Goal: Transaction & Acquisition: Purchase product/service

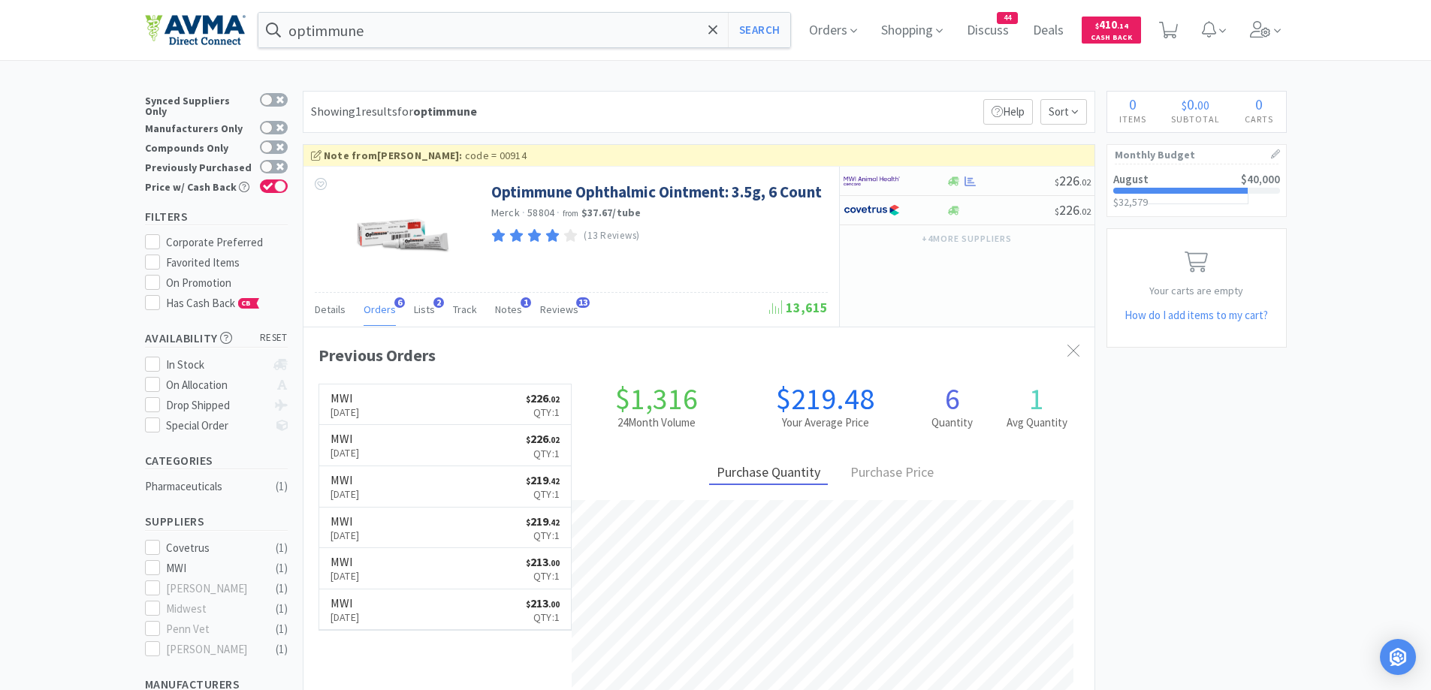
scroll to position [389, 791]
click at [1209, 490] on div "× Filter Results Synced Suppliers Only Manufacturers Only Compounds Only Previo…" at bounding box center [716, 504] width 1142 height 827
click at [889, 35] on span "Shopping" at bounding box center [912, 30] width 74 height 60
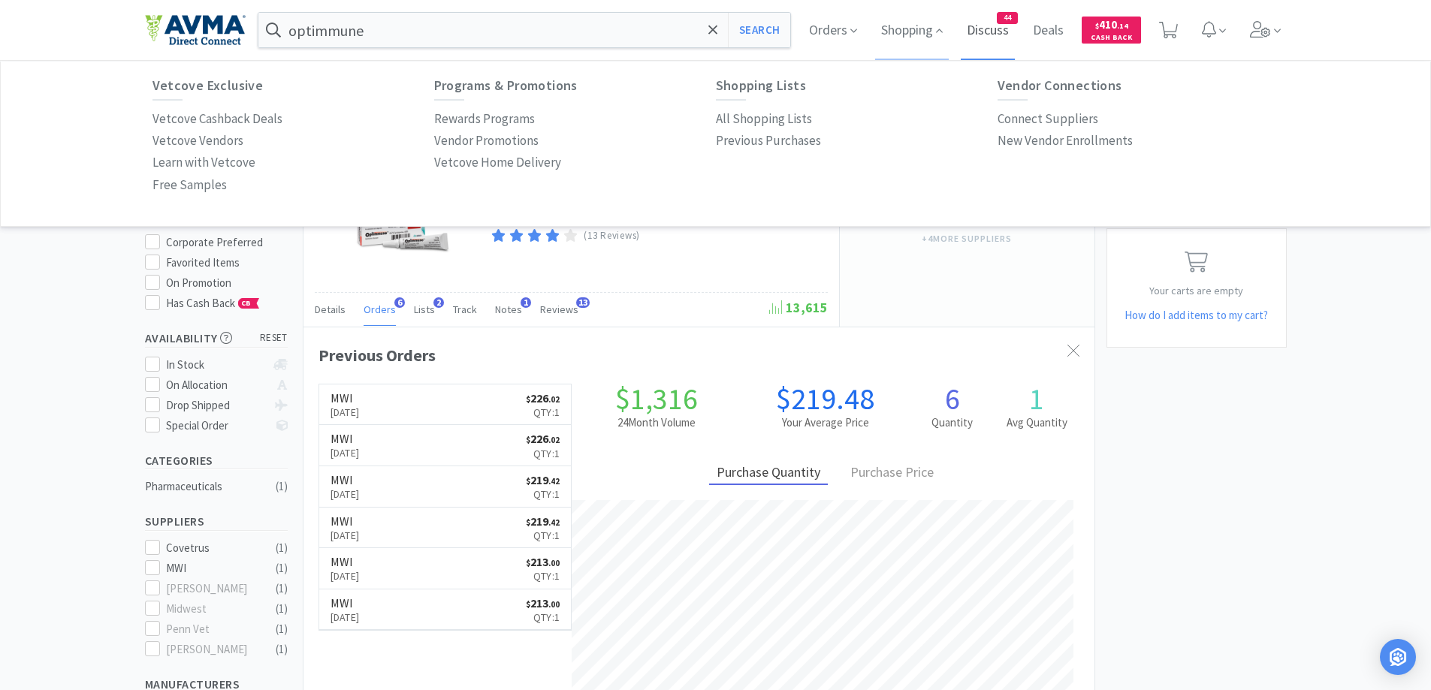
click at [989, 35] on span "Discuss" at bounding box center [988, 30] width 54 height 60
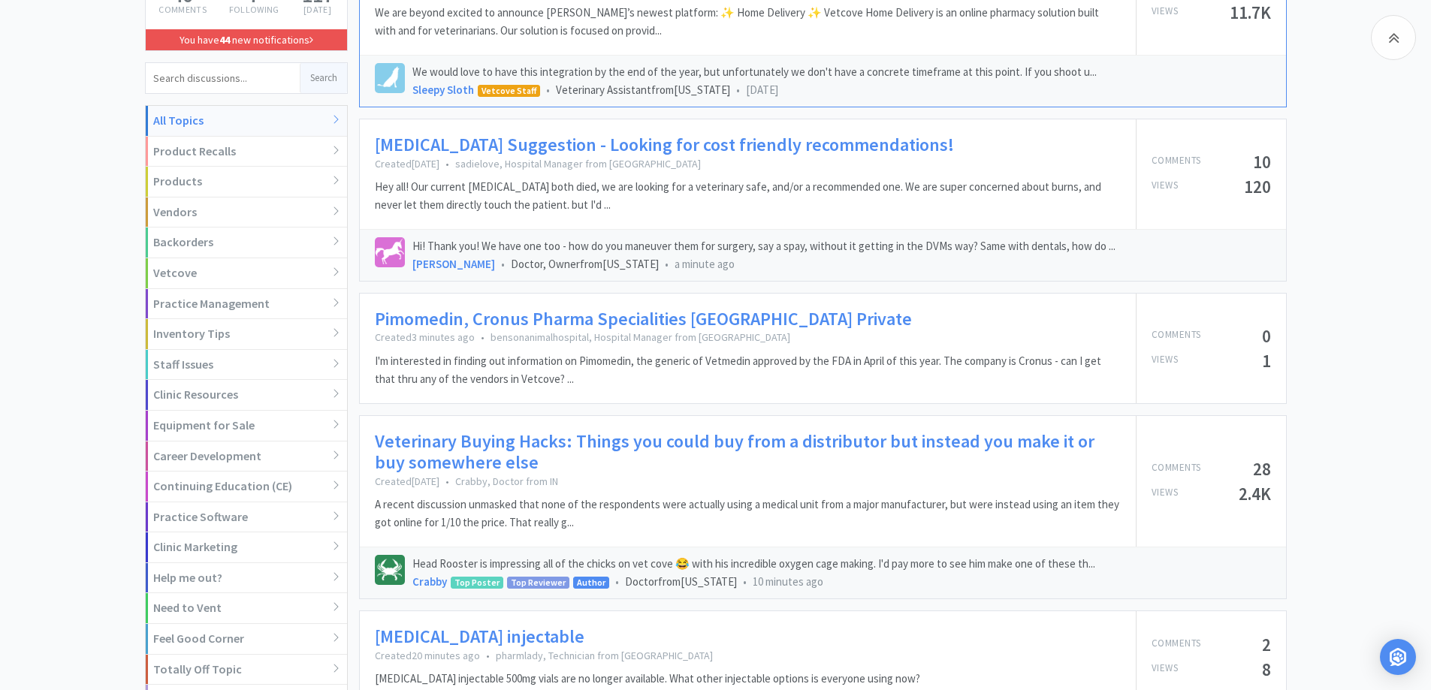
click at [693, 445] on link "Veterinary Buying Hacks: Things you could buy from a distributor but instead yo…" at bounding box center [748, 453] width 746 height 44
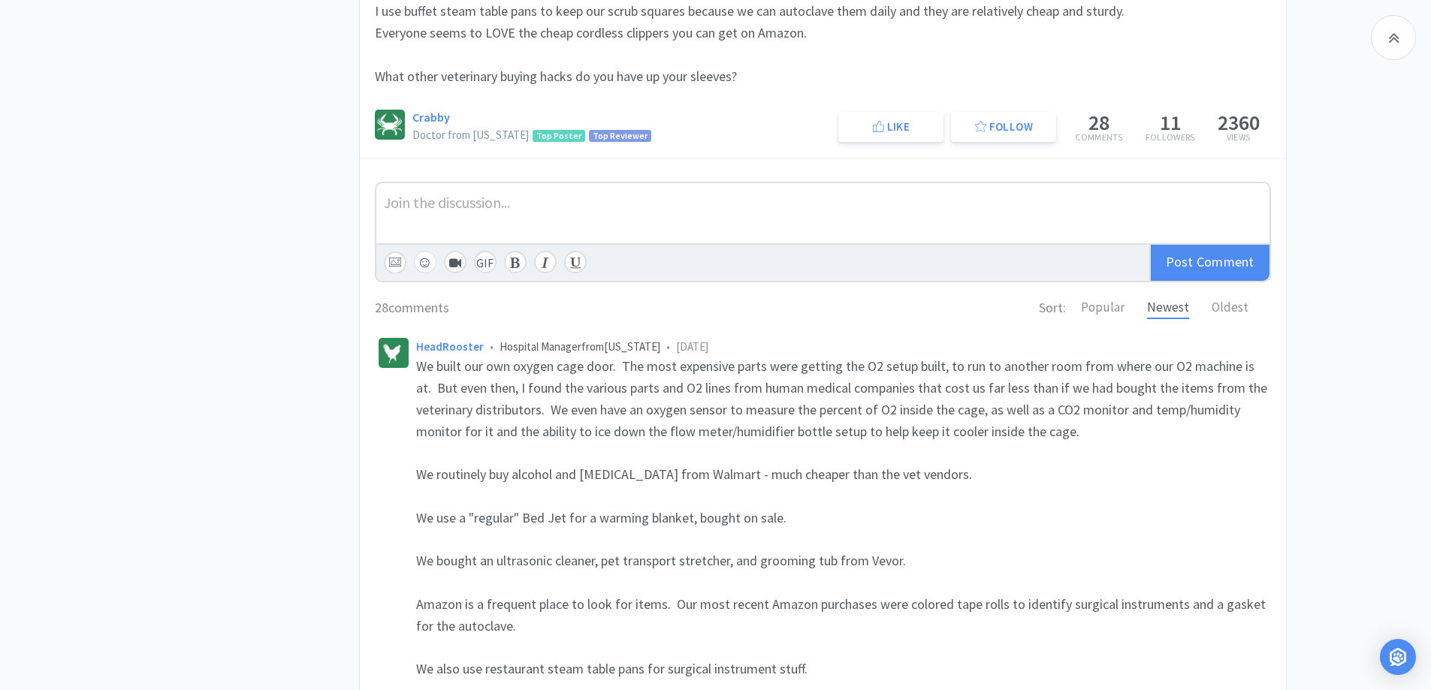
scroll to position [751, 0]
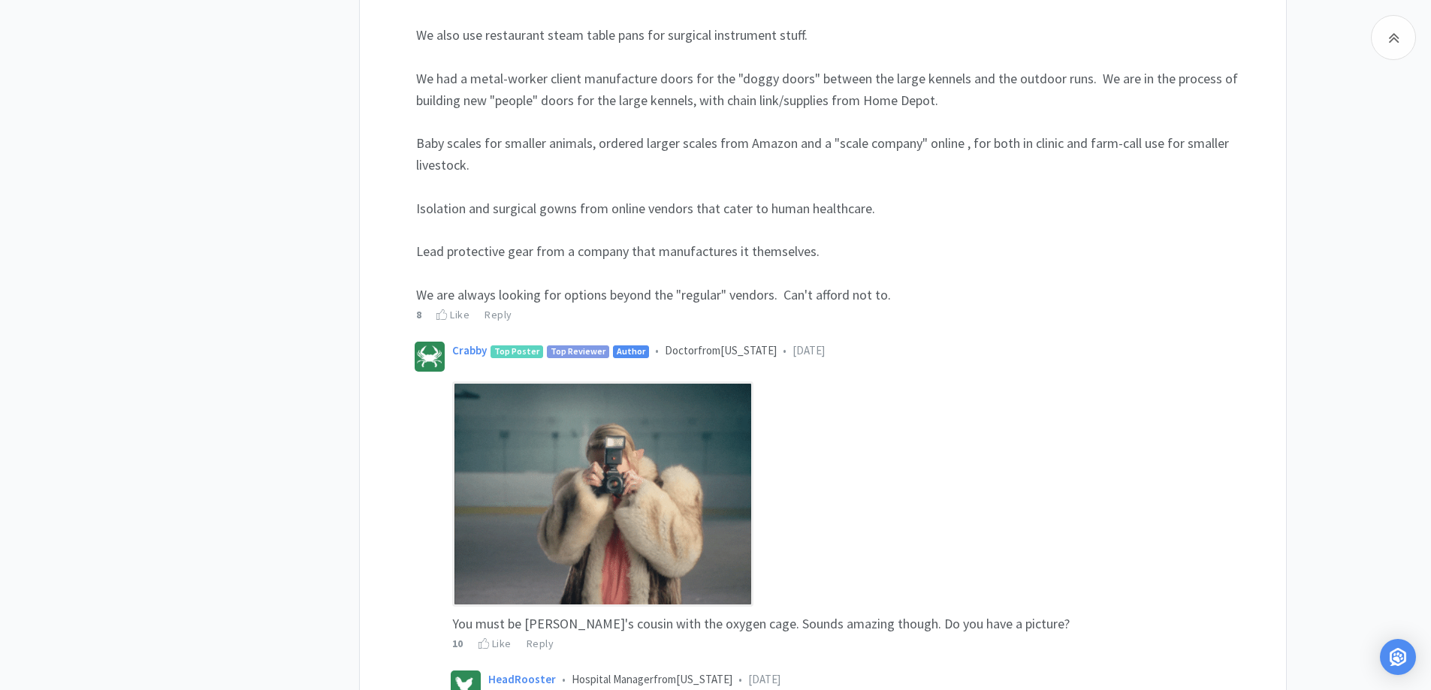
scroll to position [1352, 0]
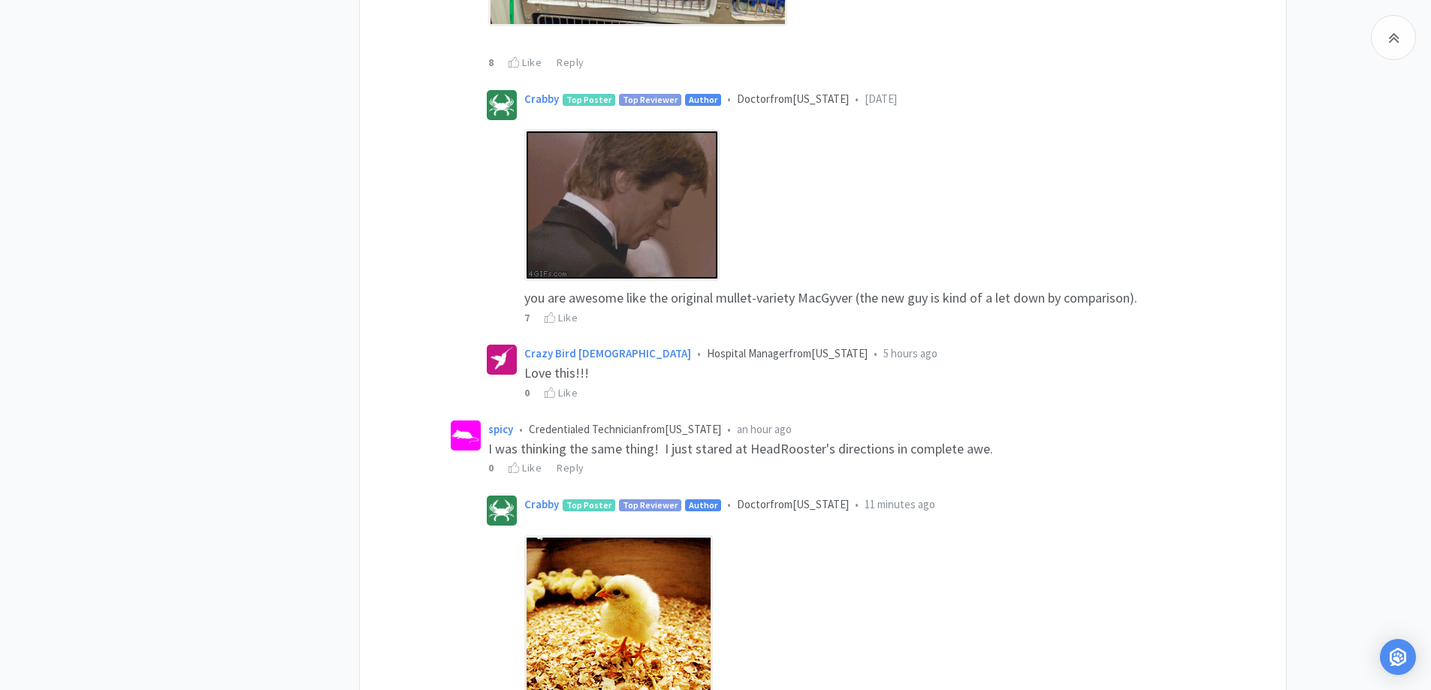
scroll to position [2554, 0]
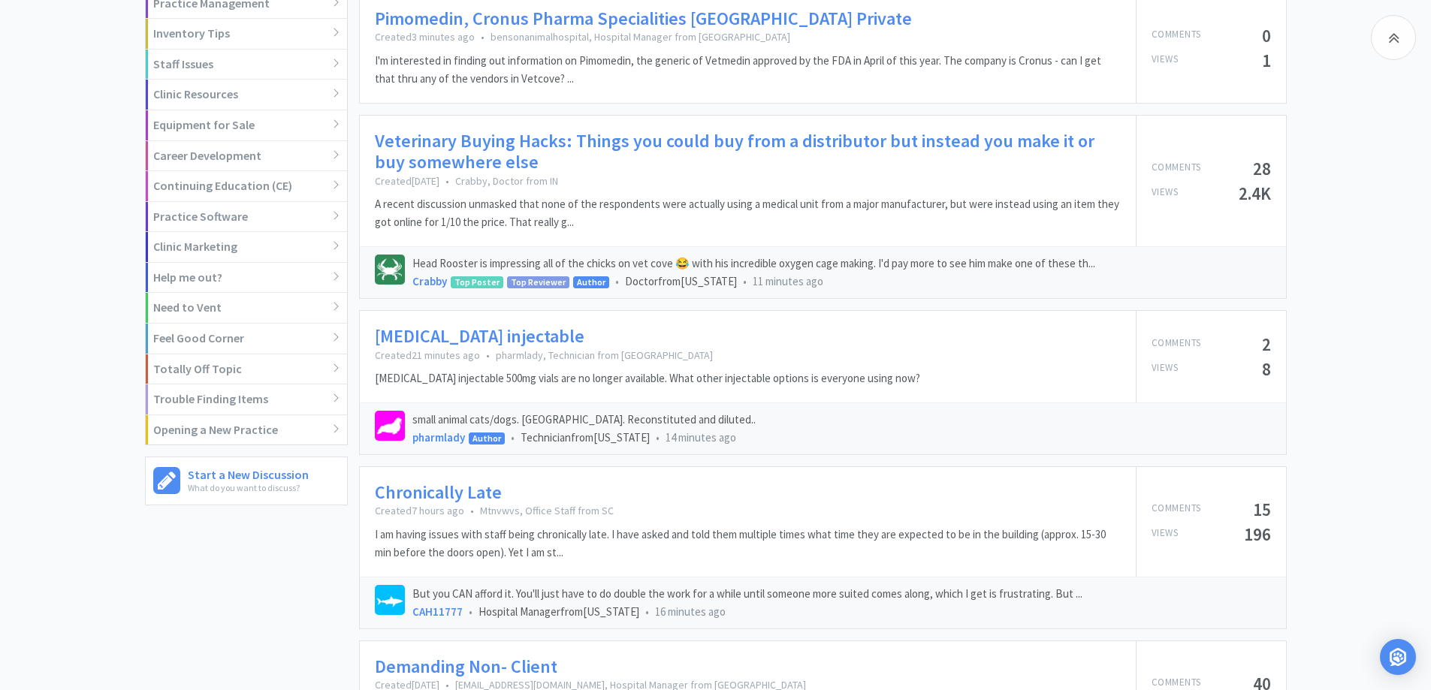
scroll to position [751, 0]
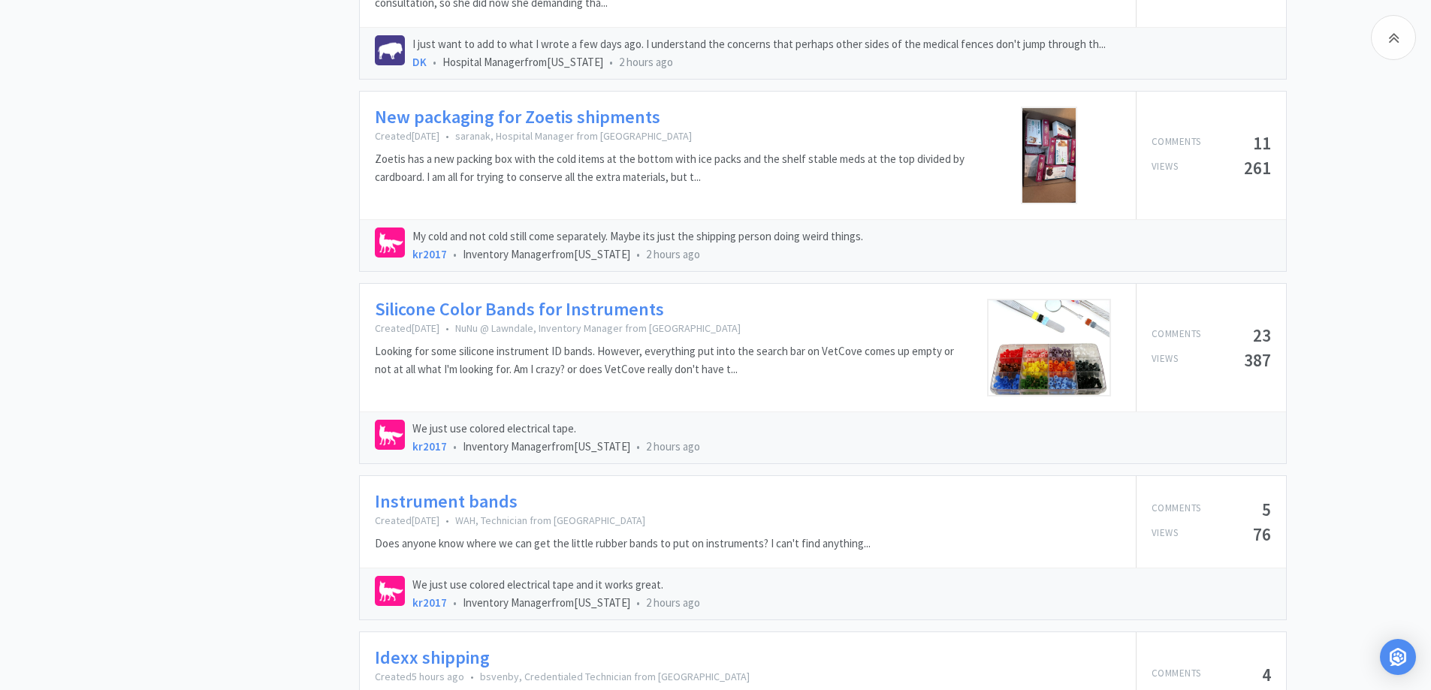
scroll to position [1352, 0]
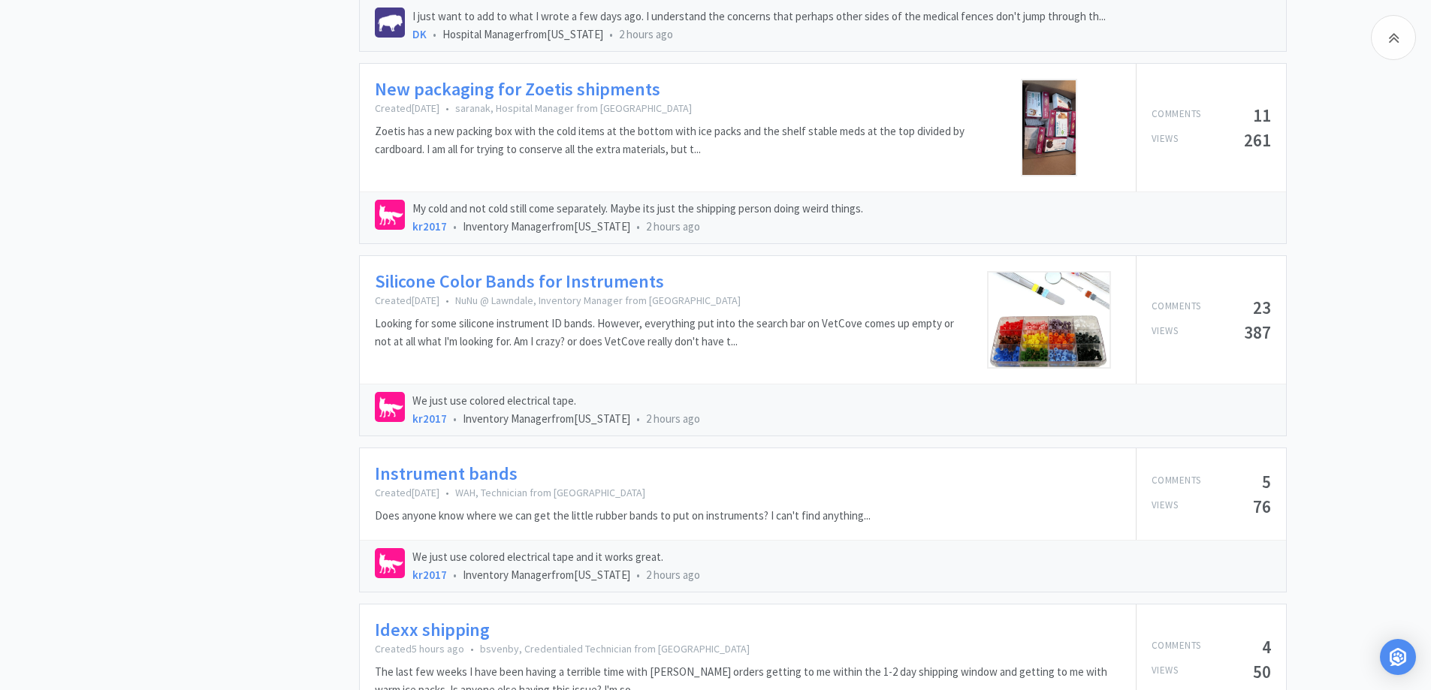
click at [574, 276] on link "Silicone Color Bands for Instruments" at bounding box center [519, 282] width 289 height 22
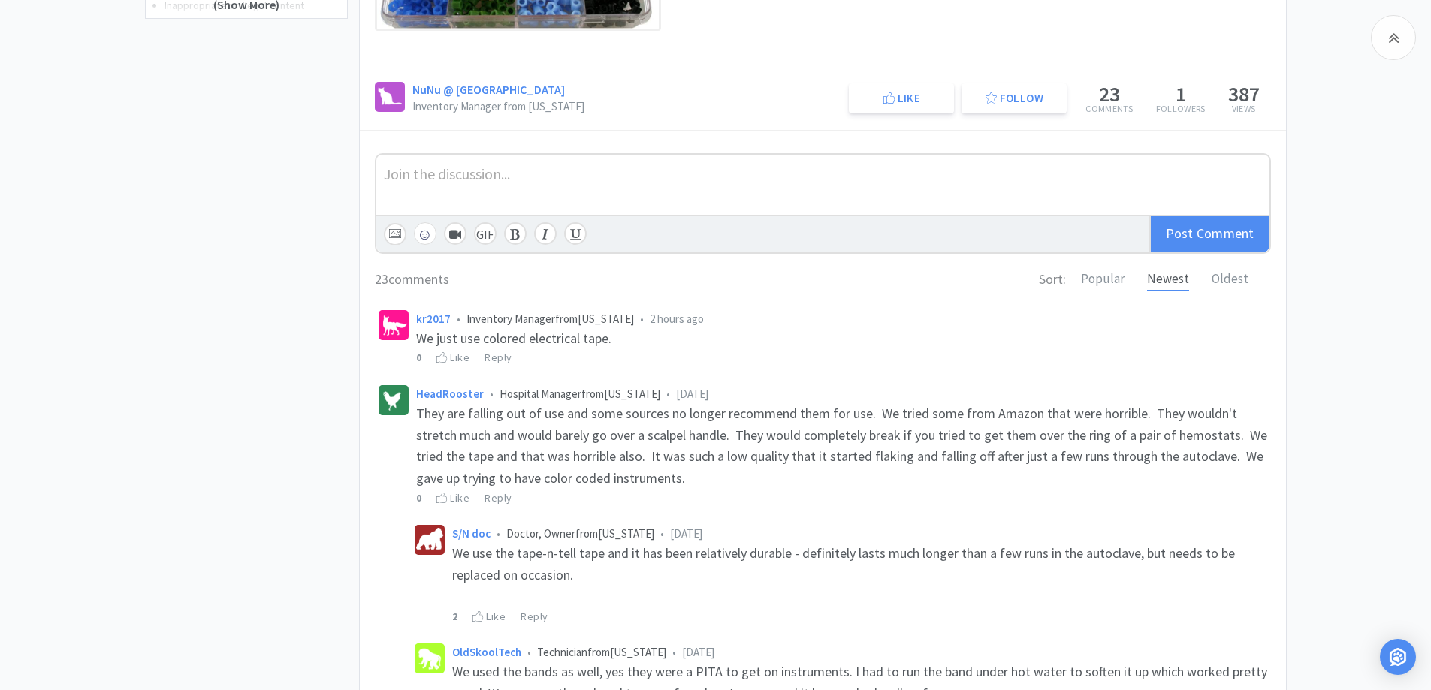
scroll to position [601, 0]
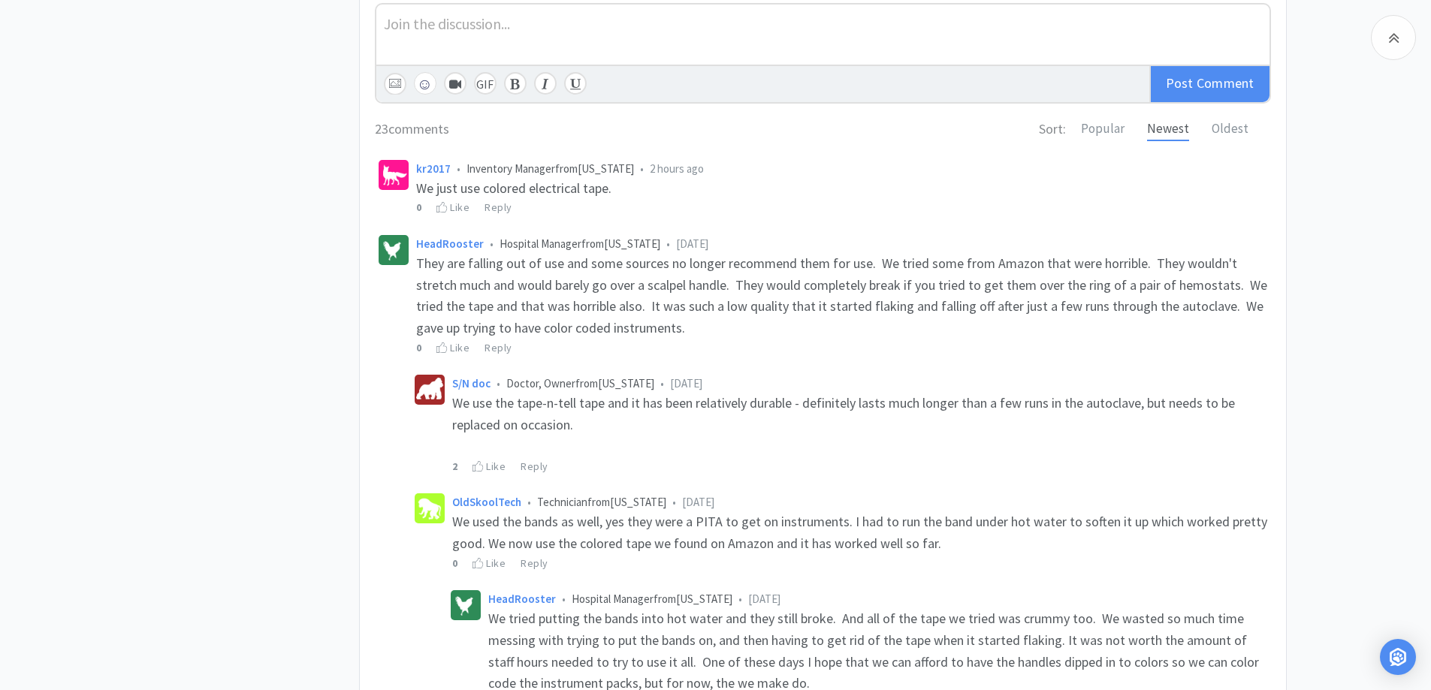
scroll to position [751, 0]
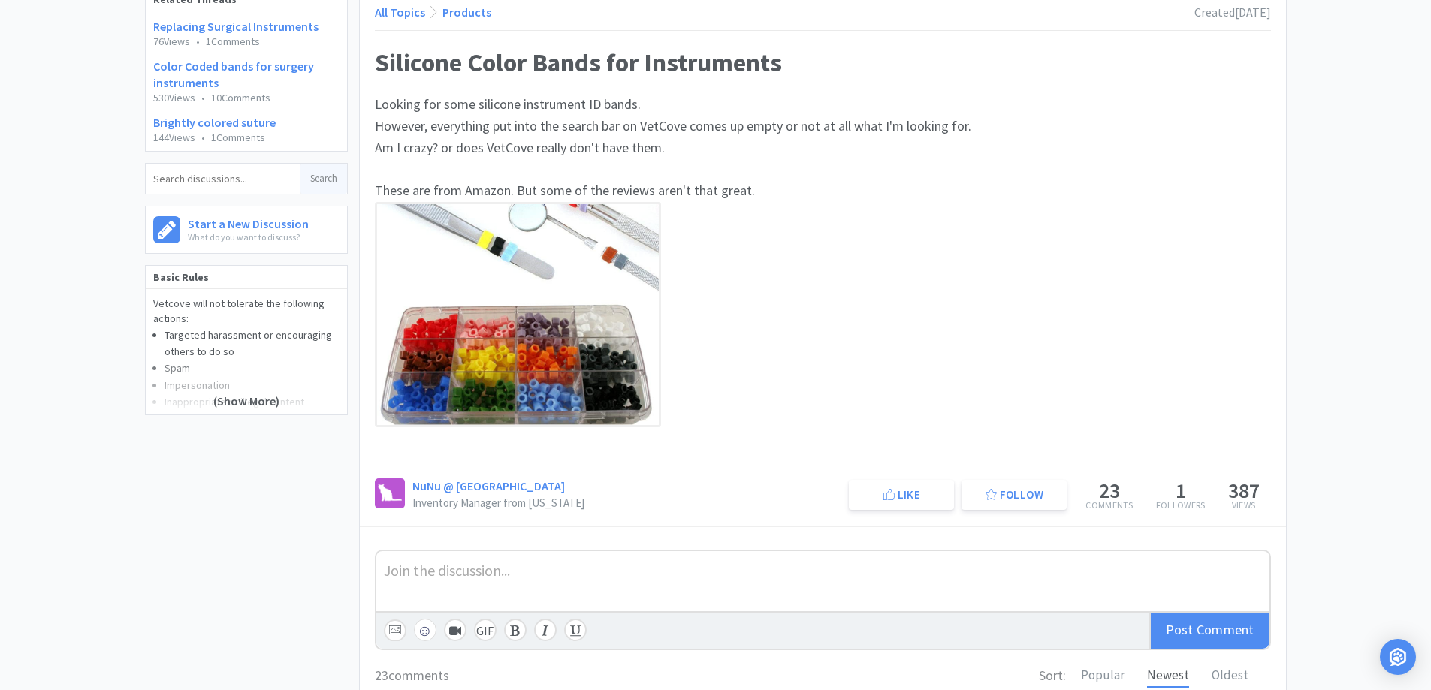
scroll to position [0, 0]
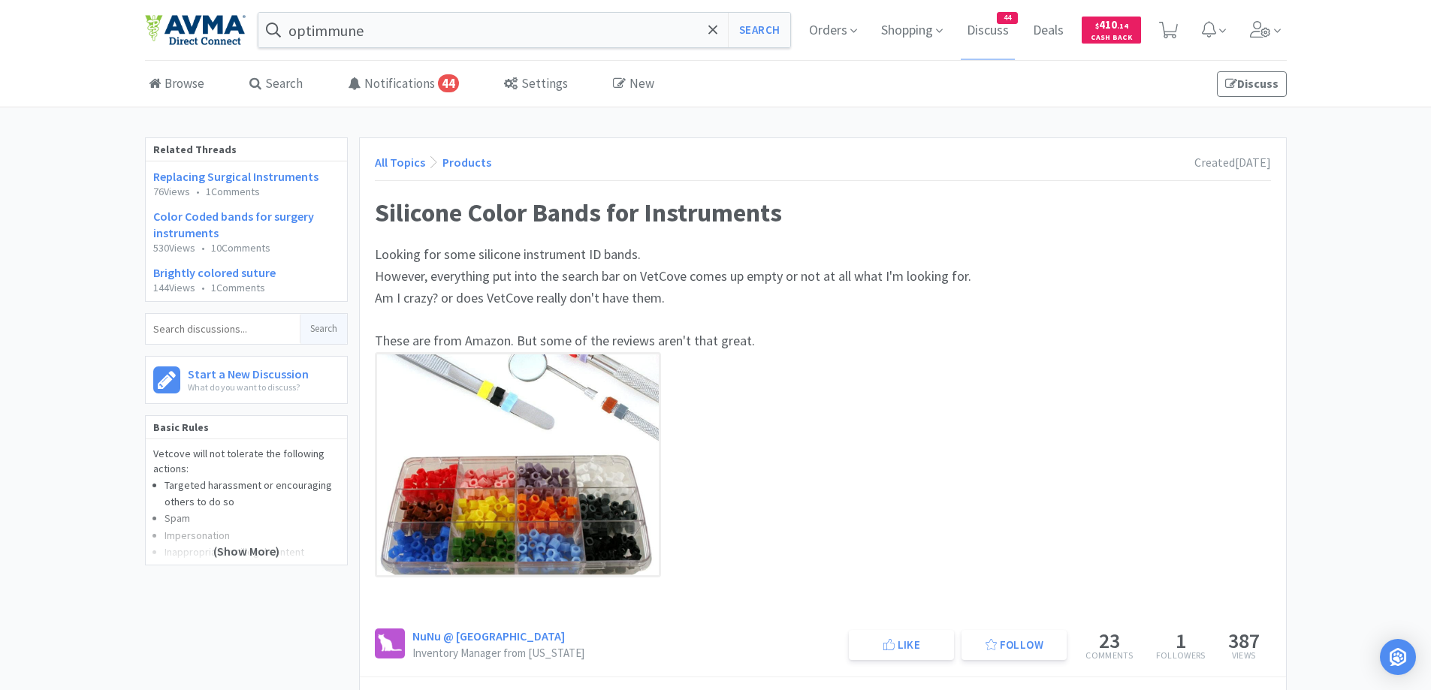
click at [416, 161] on link "All Topics" at bounding box center [400, 162] width 50 height 15
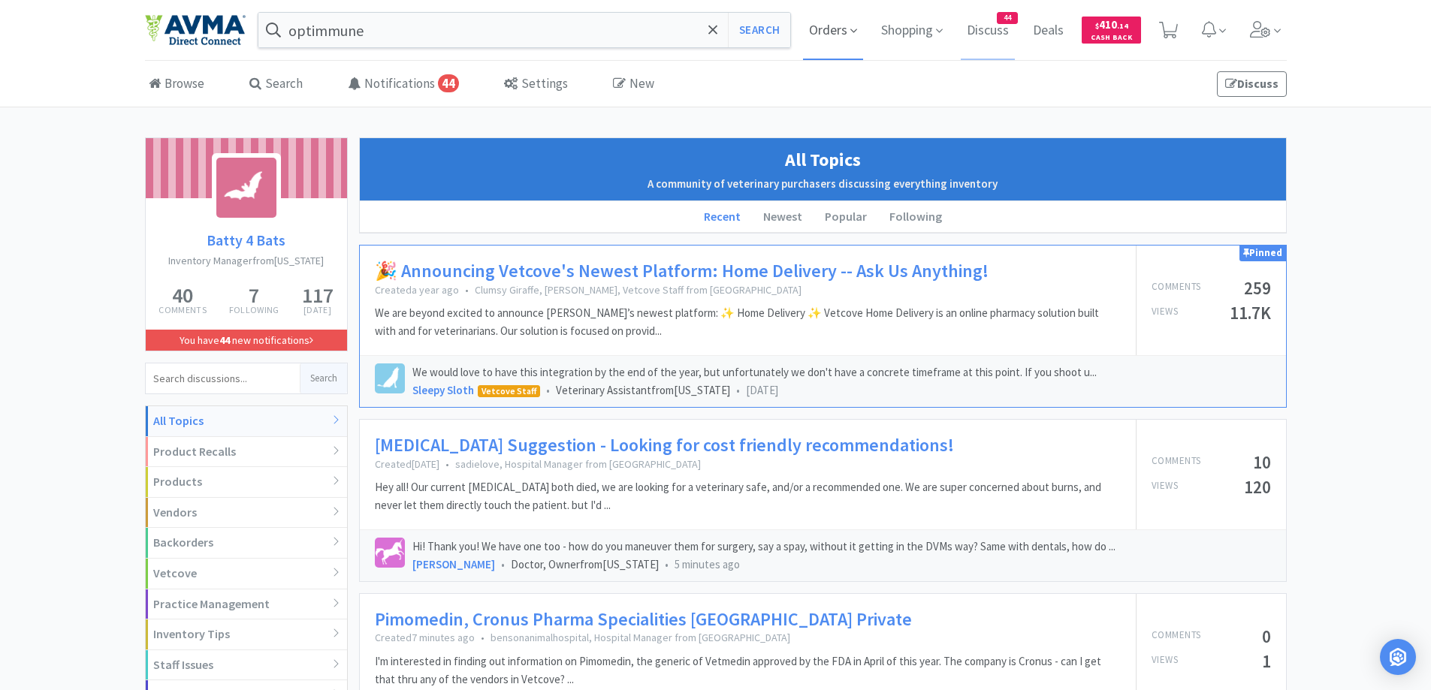
click at [805, 35] on span "Orders" at bounding box center [833, 30] width 60 height 60
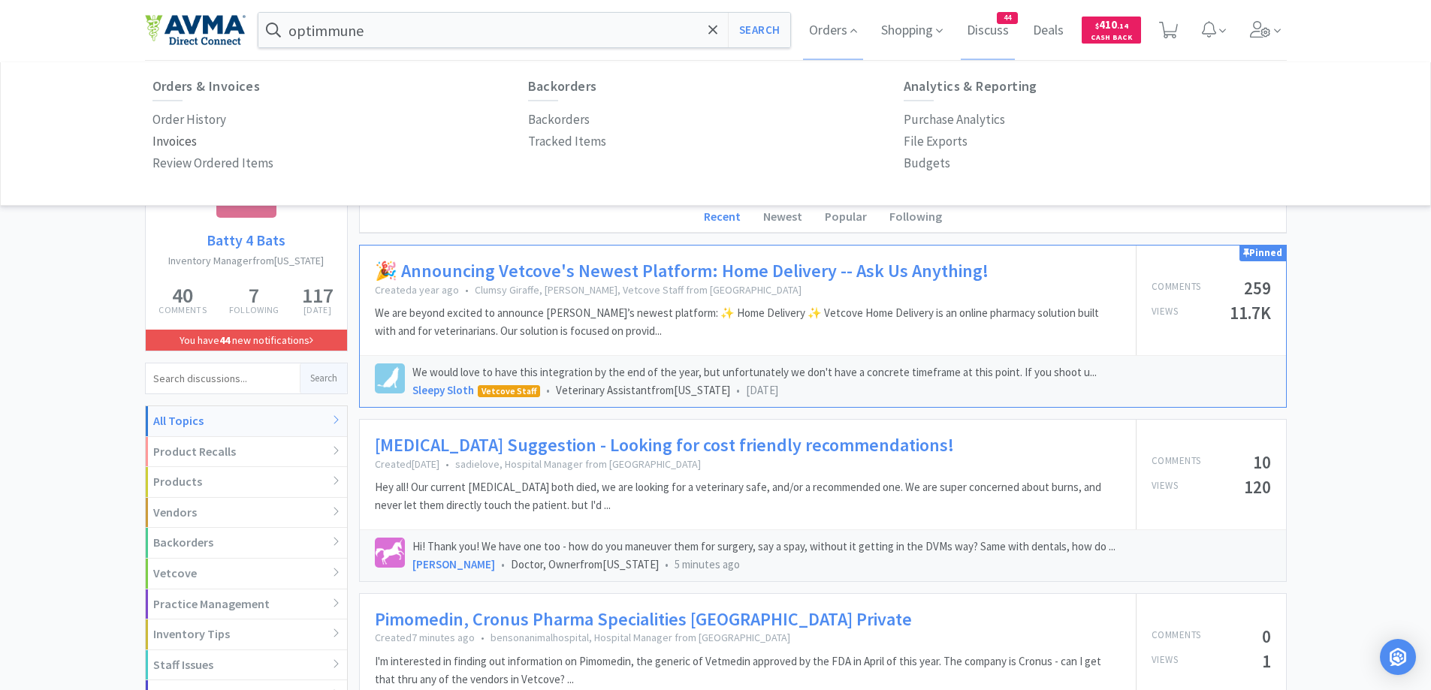
click at [172, 139] on p "Invoices" at bounding box center [175, 141] width 44 height 20
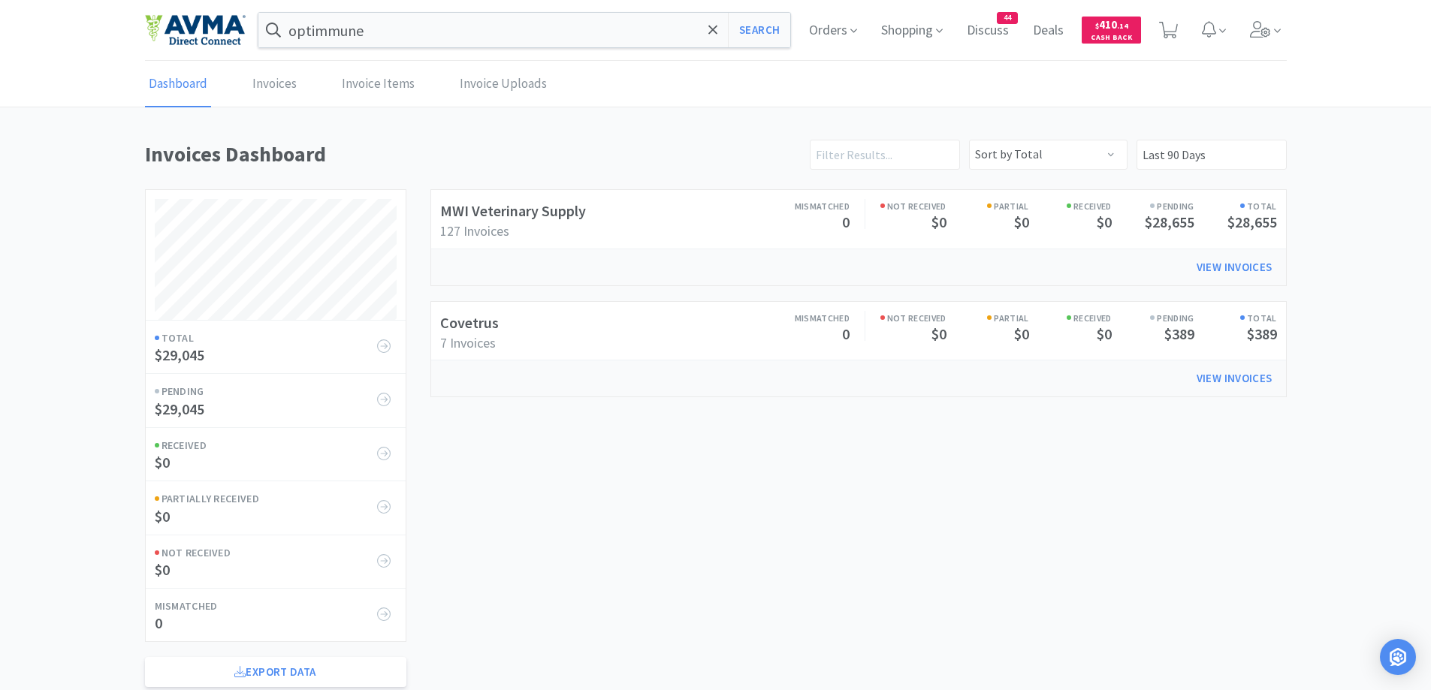
scroll to position [595, 1142]
click at [860, 32] on span "Orders" at bounding box center [833, 30] width 60 height 60
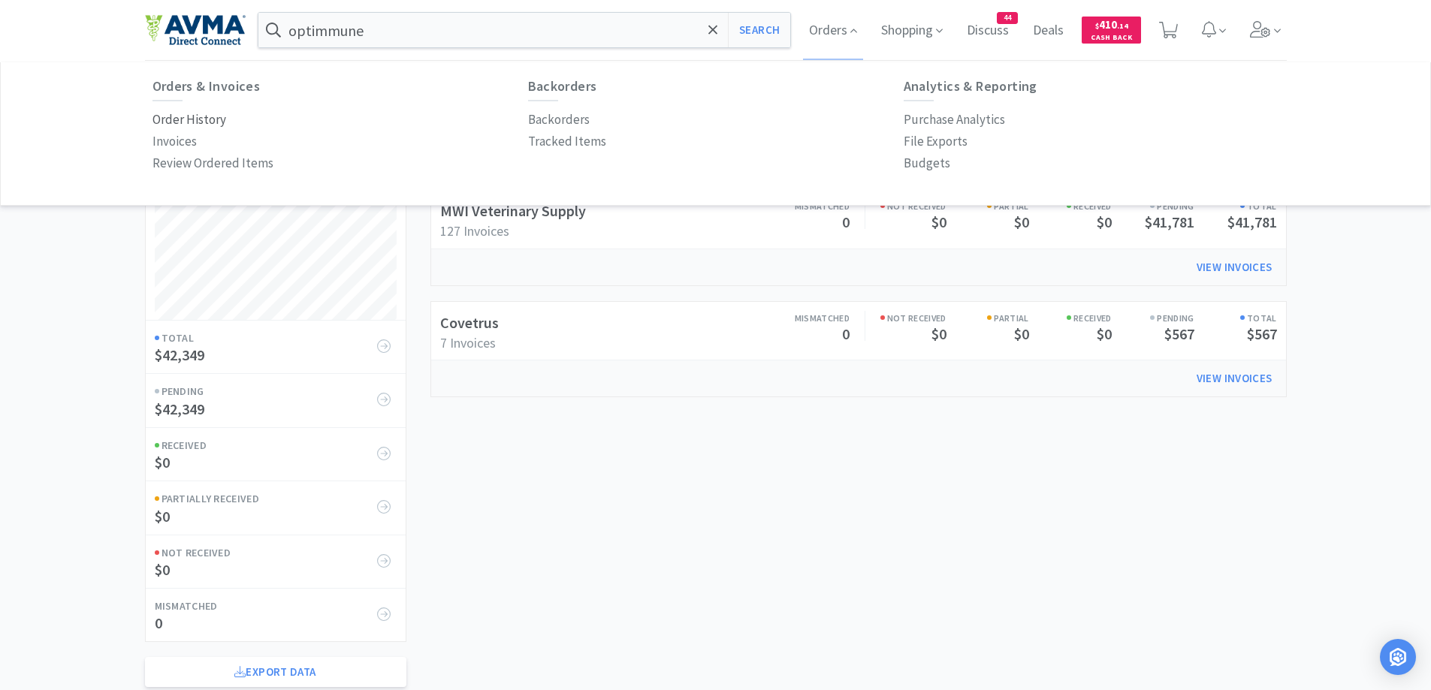
click at [164, 121] on p "Order History" at bounding box center [190, 120] width 74 height 20
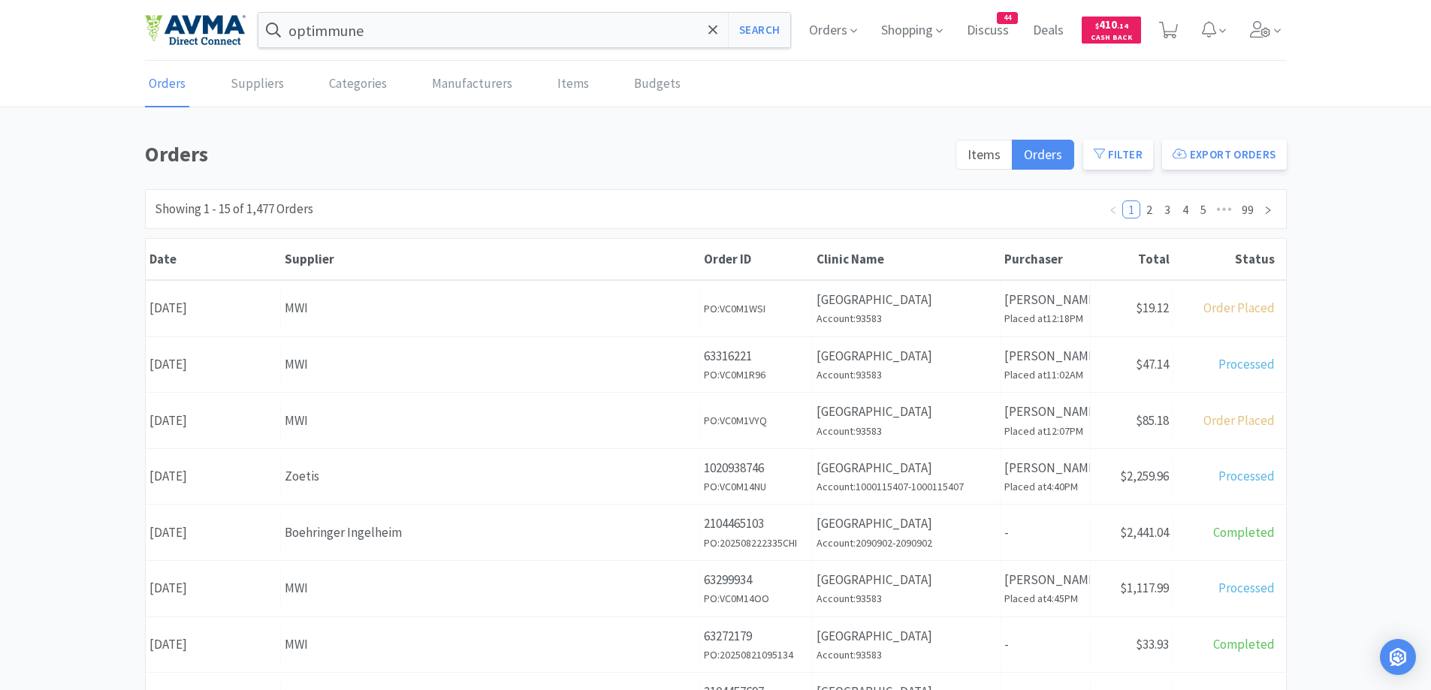
scroll to position [150, 0]
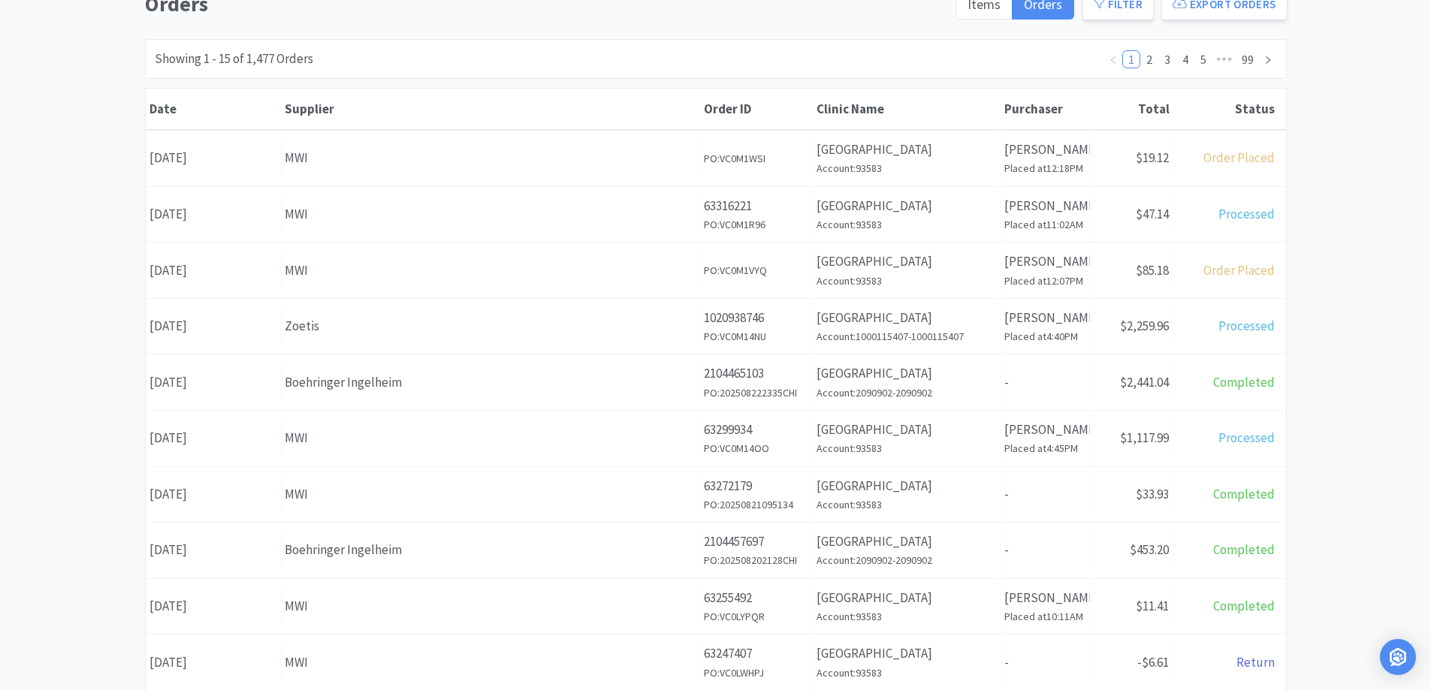
click at [1313, 205] on div "Orders Items Orders Filter Export Orders Filters Filter Suppliers All Suppliers…" at bounding box center [715, 505] width 1431 height 1037
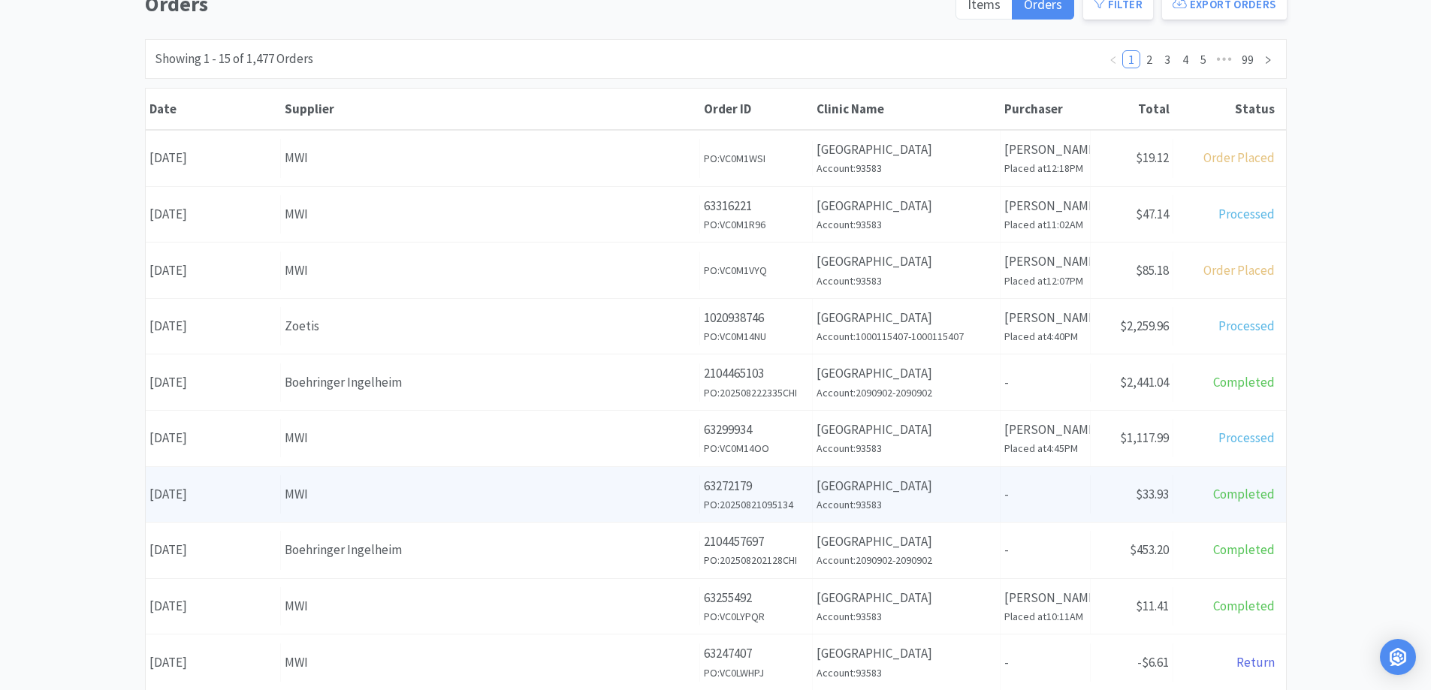
click at [1190, 489] on div "Total Completed" at bounding box center [1229, 495] width 113 height 38
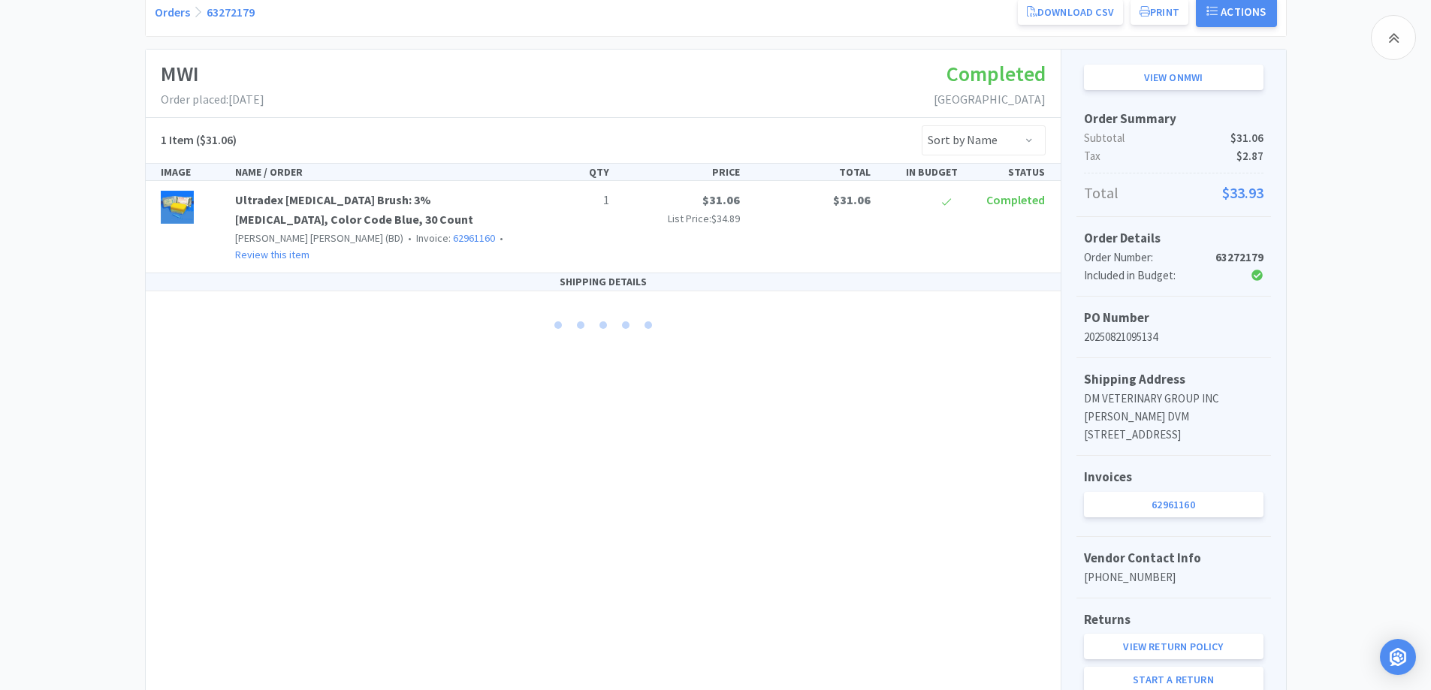
scroll to position [291, 0]
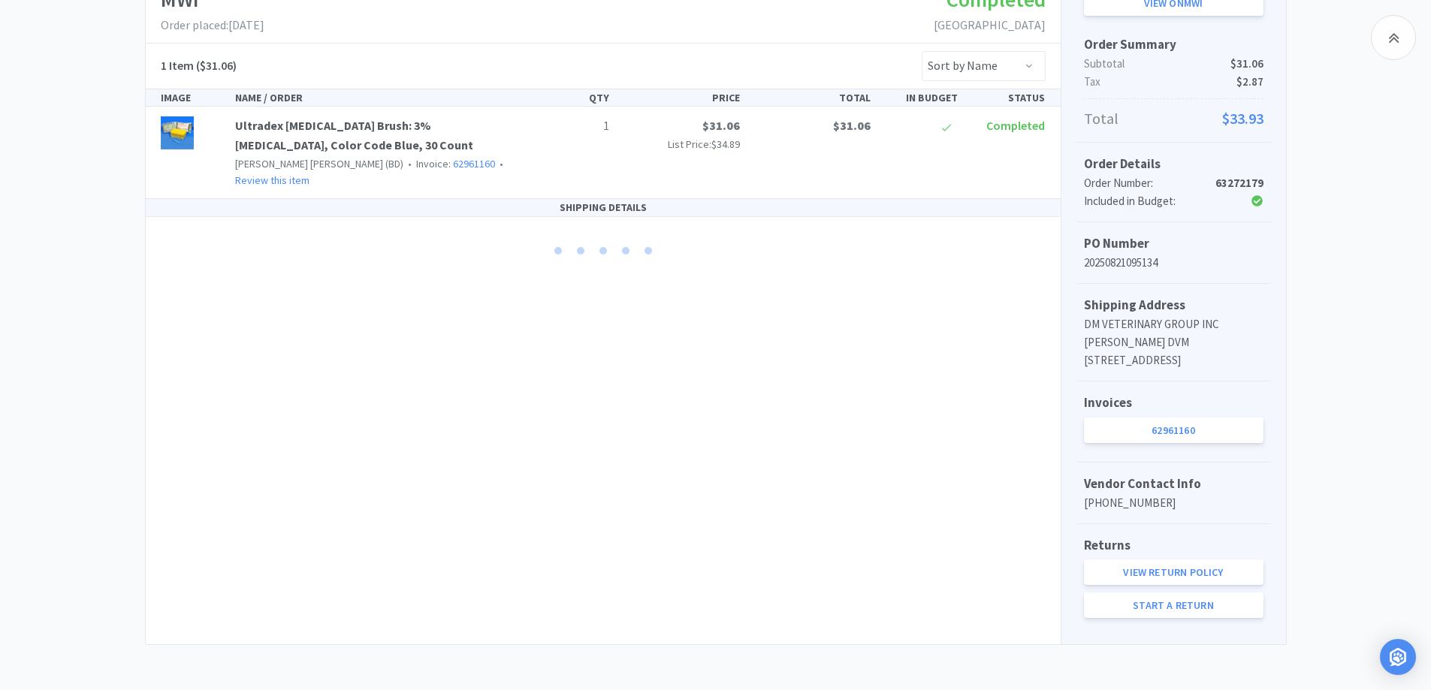
click at [87, 258] on div "Chico Animal Hospital Order Details for #63272179 Orders 63272179 Download CSV …" at bounding box center [715, 255] width 1431 height 781
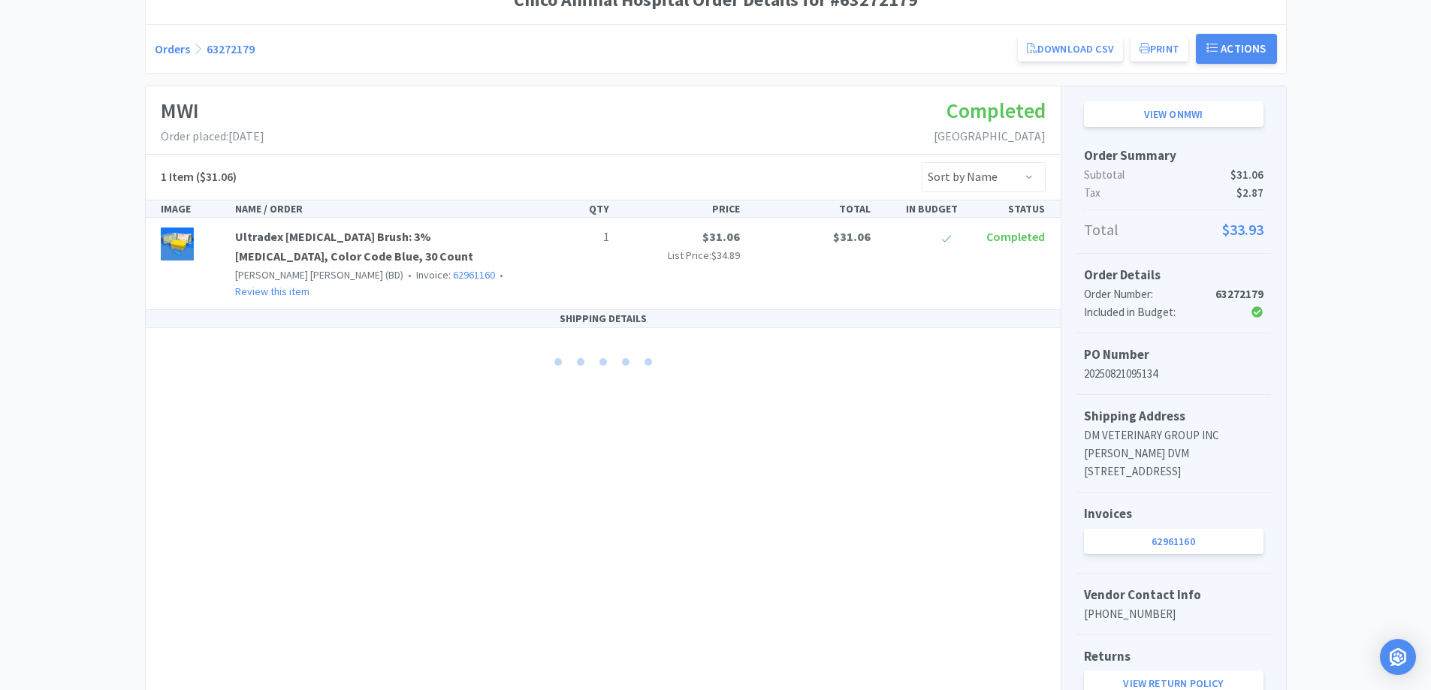
scroll to position [0, 0]
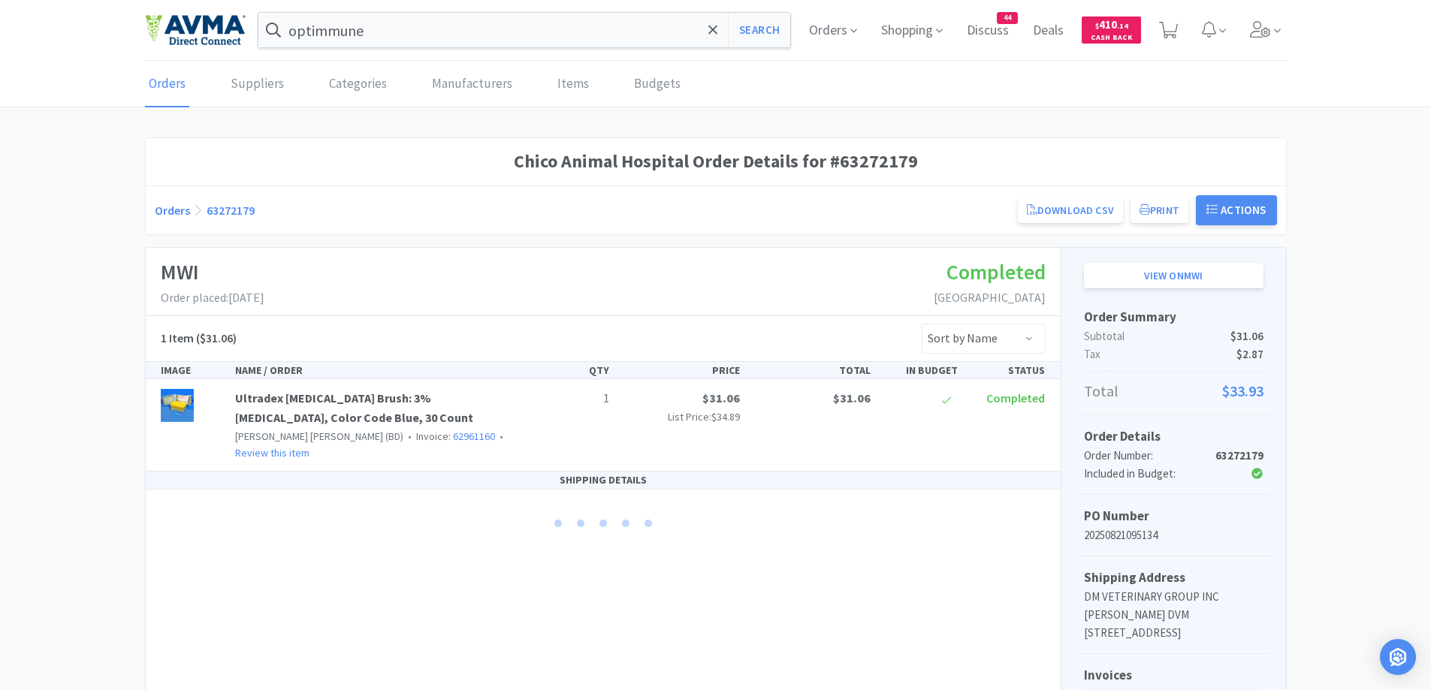
click at [170, 205] on link "Orders" at bounding box center [172, 210] width 35 height 15
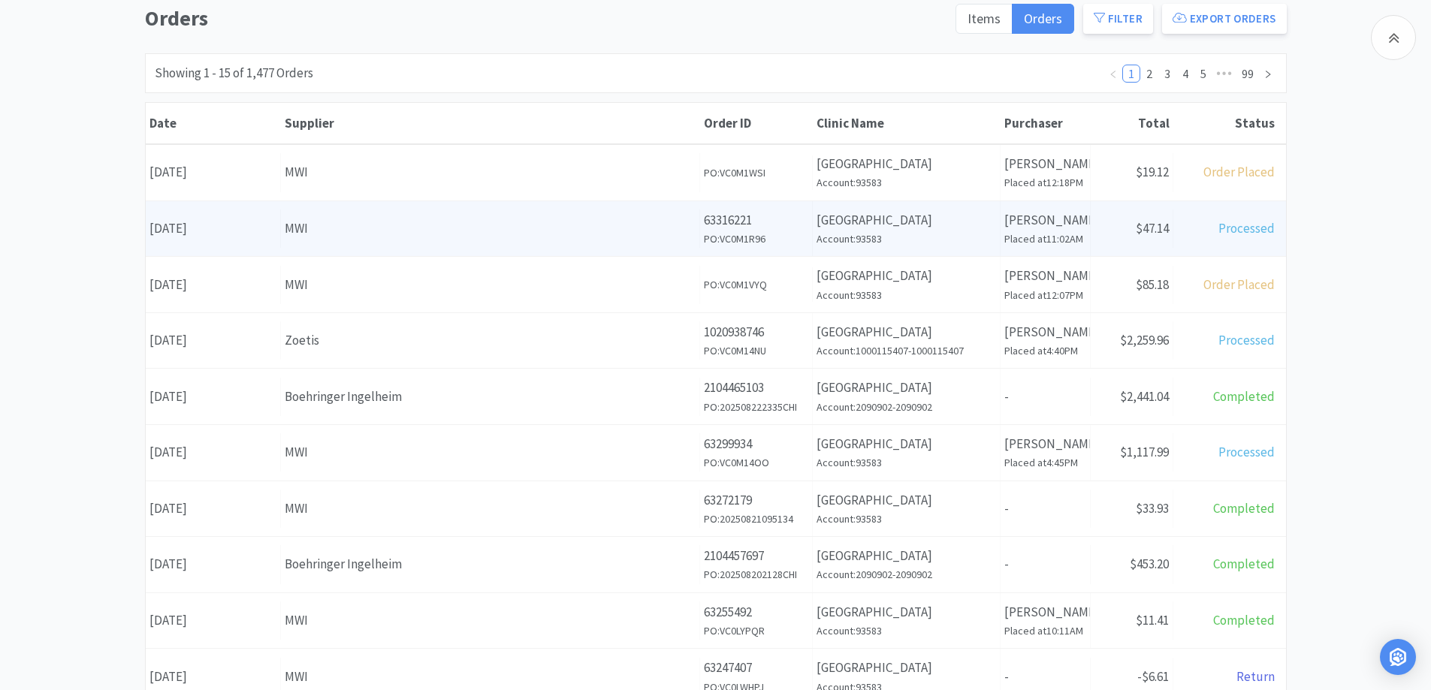
scroll to position [300, 0]
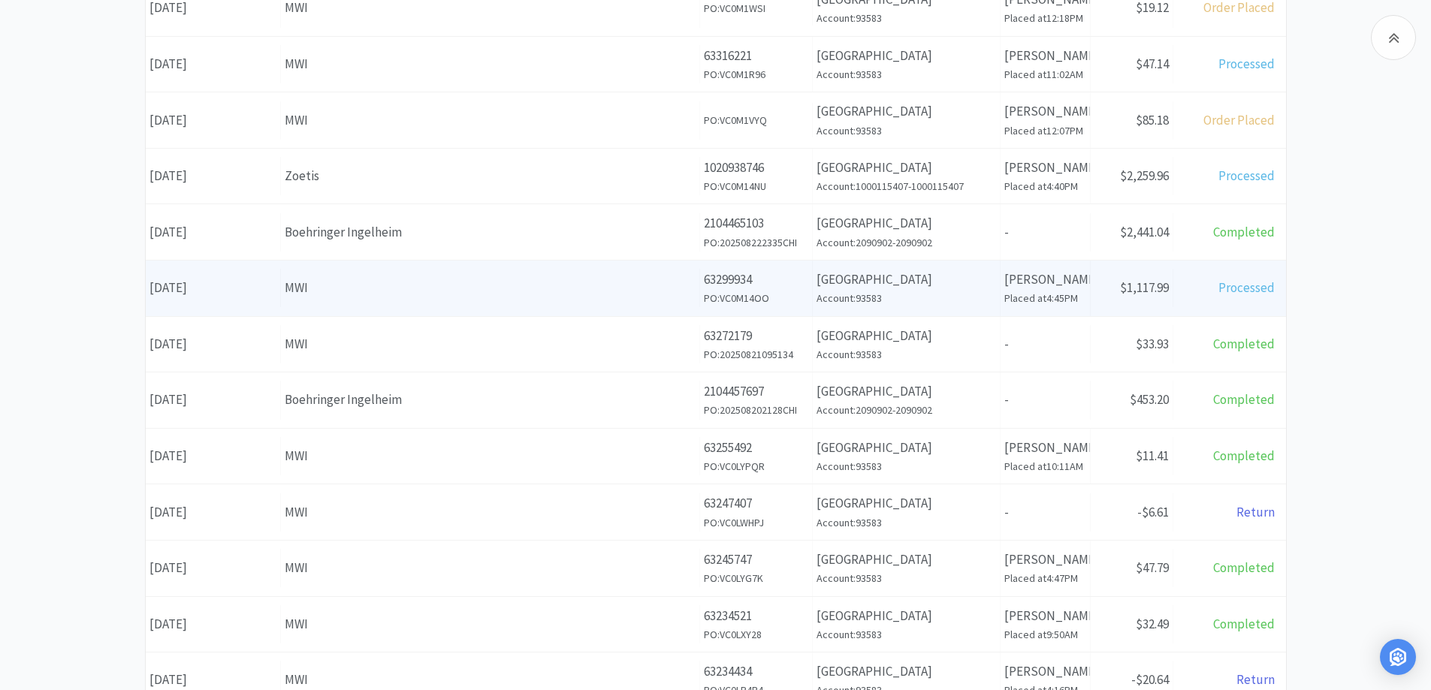
click at [1259, 284] on span "Processed" at bounding box center [1247, 287] width 56 height 17
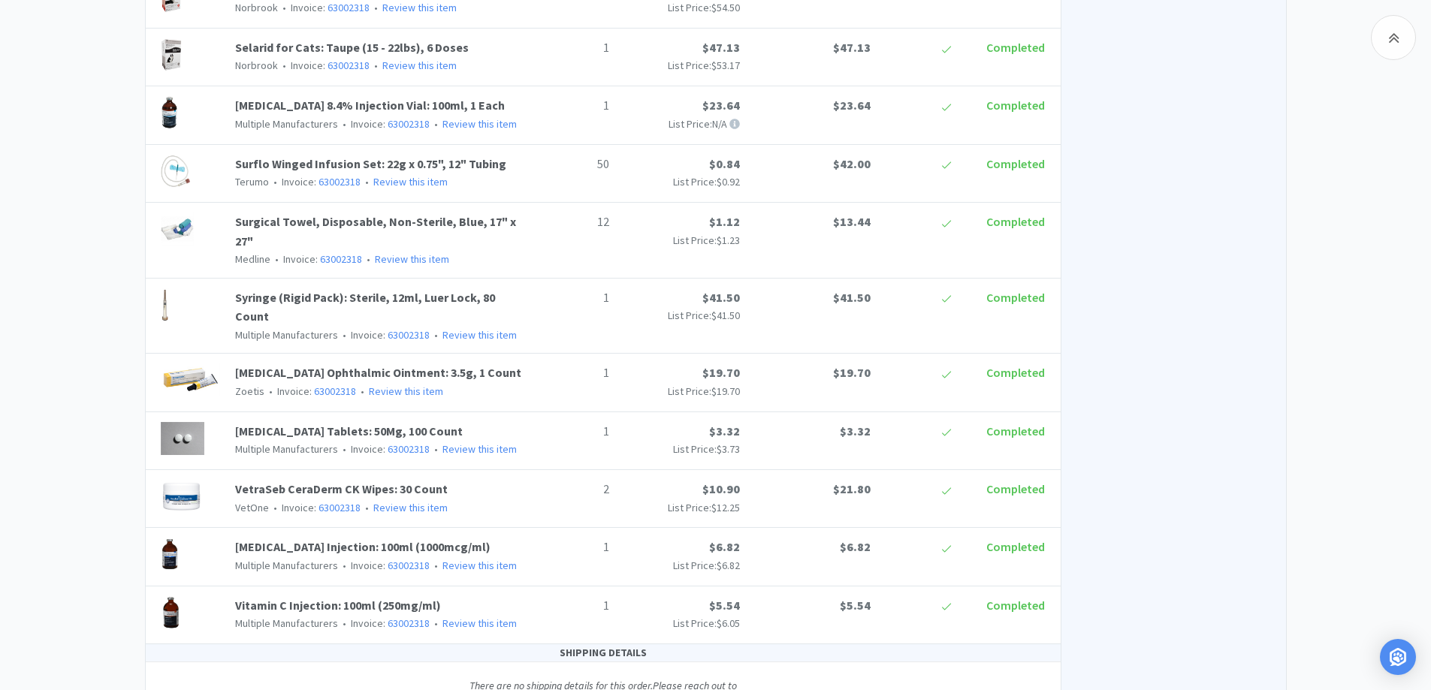
scroll to position [1968, 0]
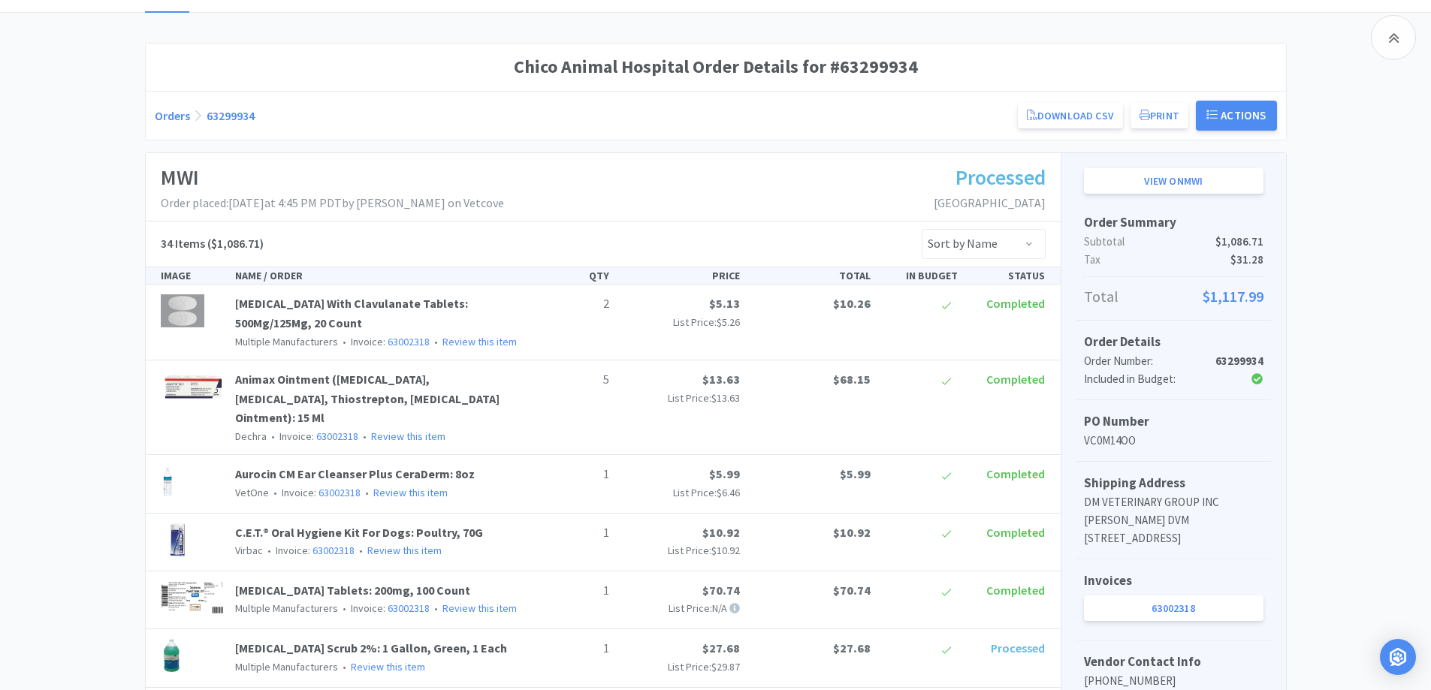
scroll to position [0, 0]
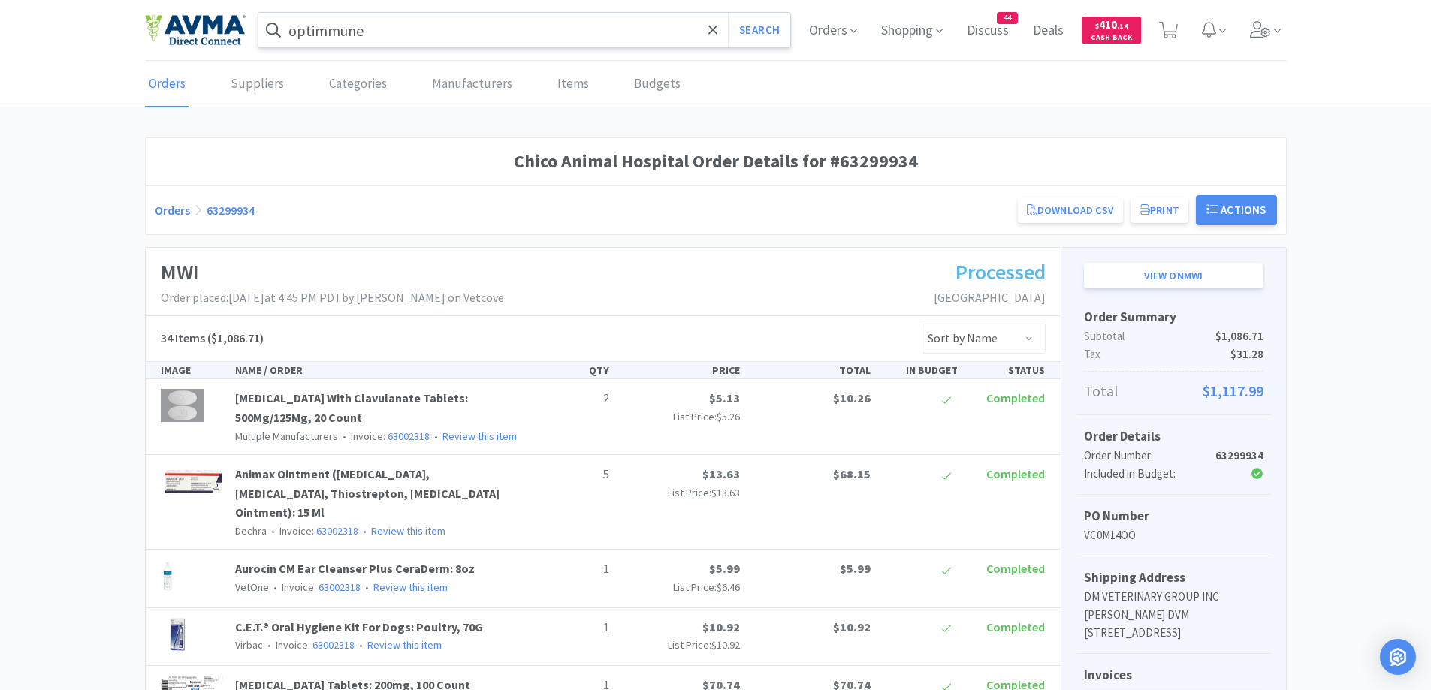
click at [406, 34] on input "optimmune" at bounding box center [524, 30] width 533 height 35
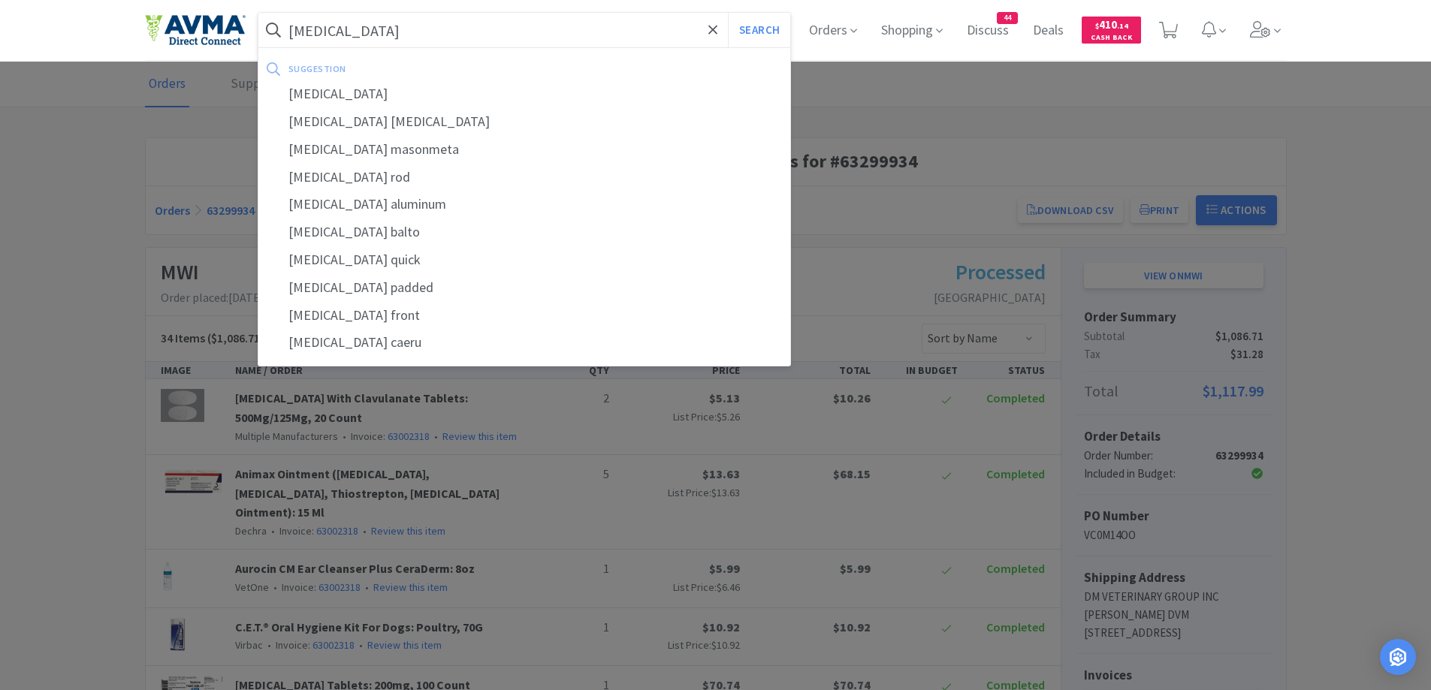
click at [728, 13] on button "Search" at bounding box center [759, 30] width 62 height 35
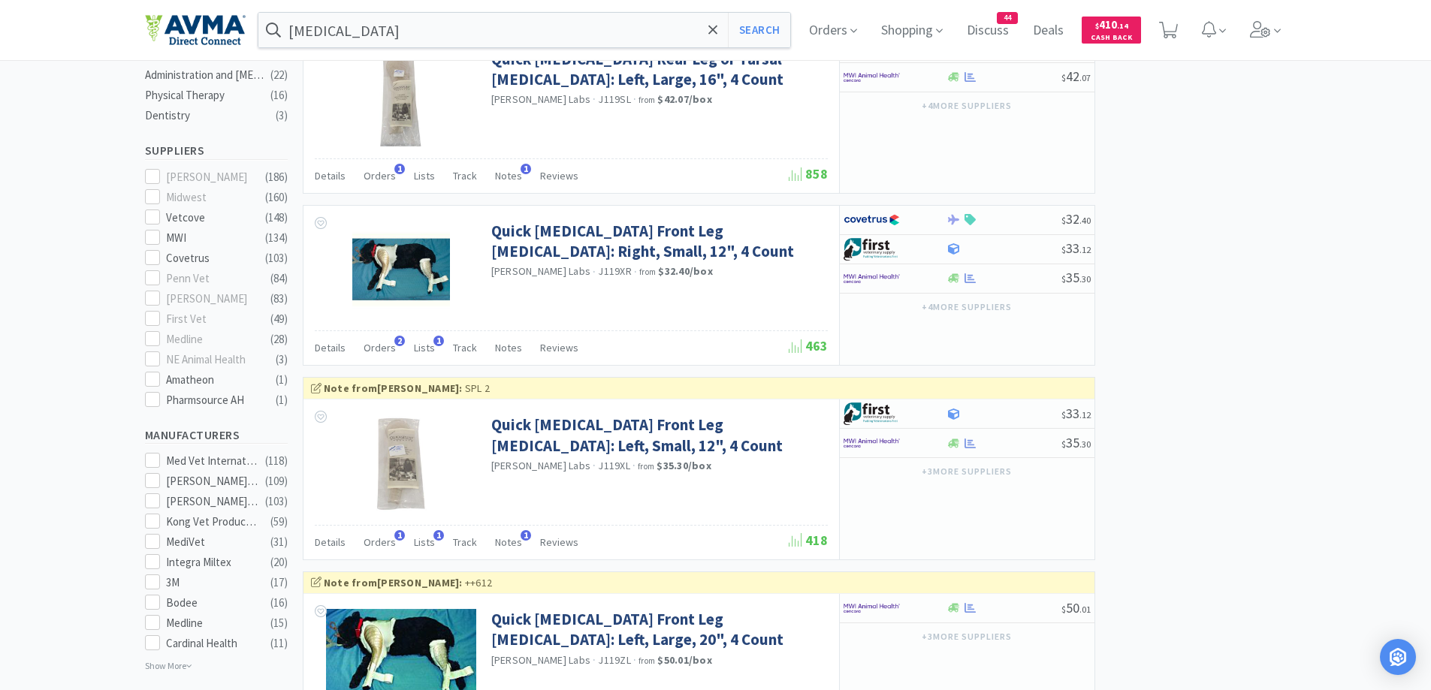
scroll to position [601, 0]
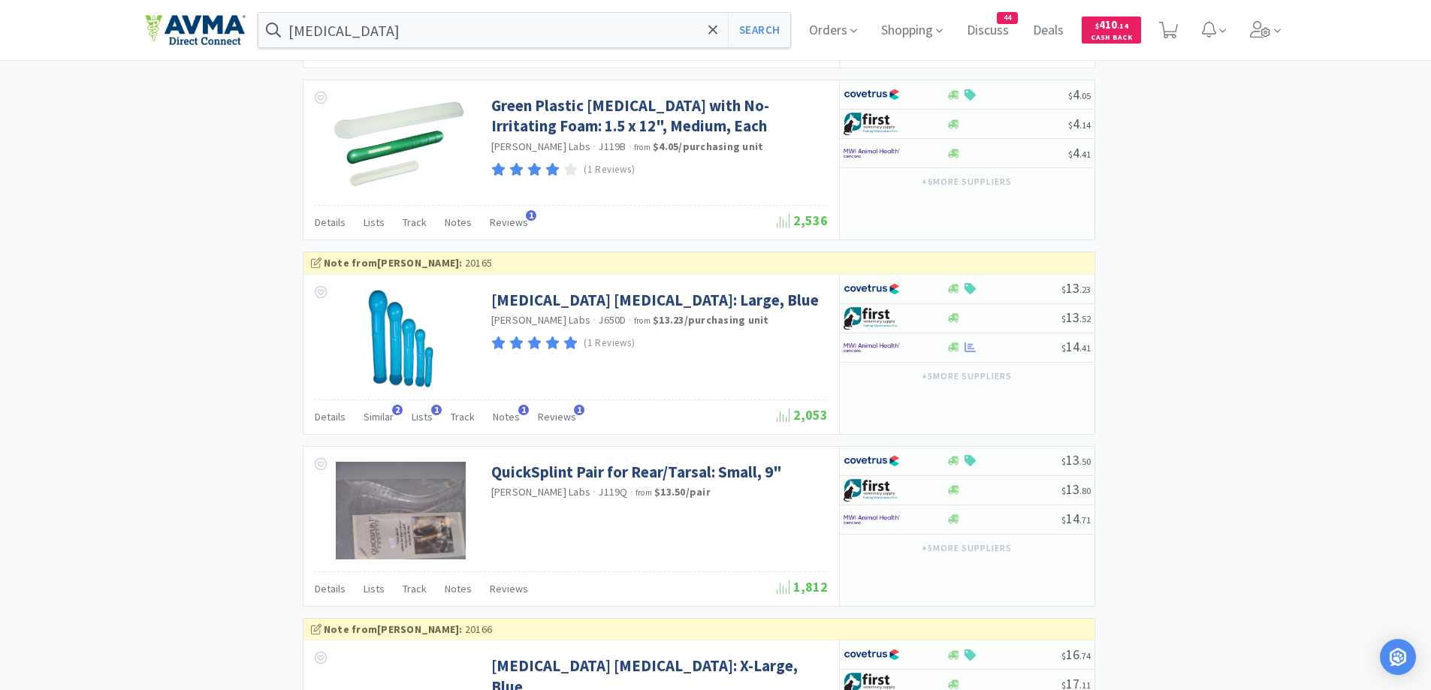
scroll to position [2354, 0]
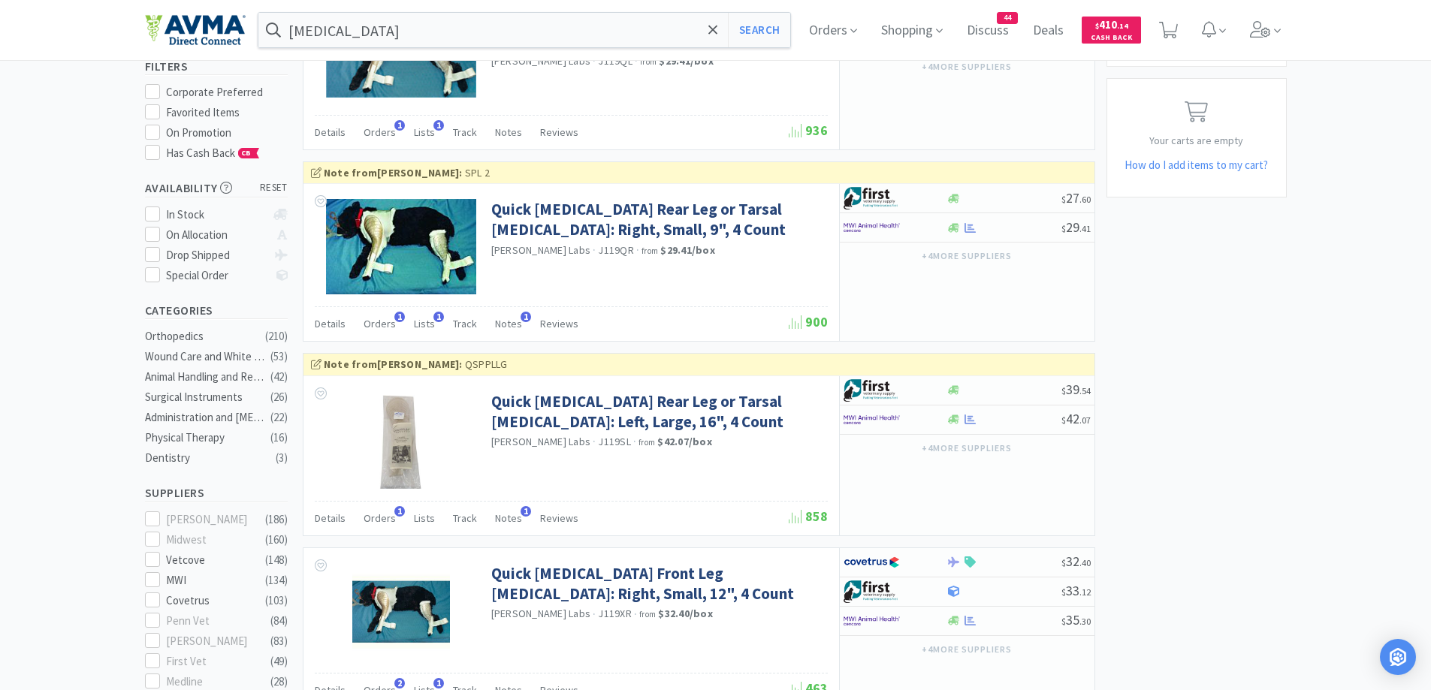
scroll to position [0, 0]
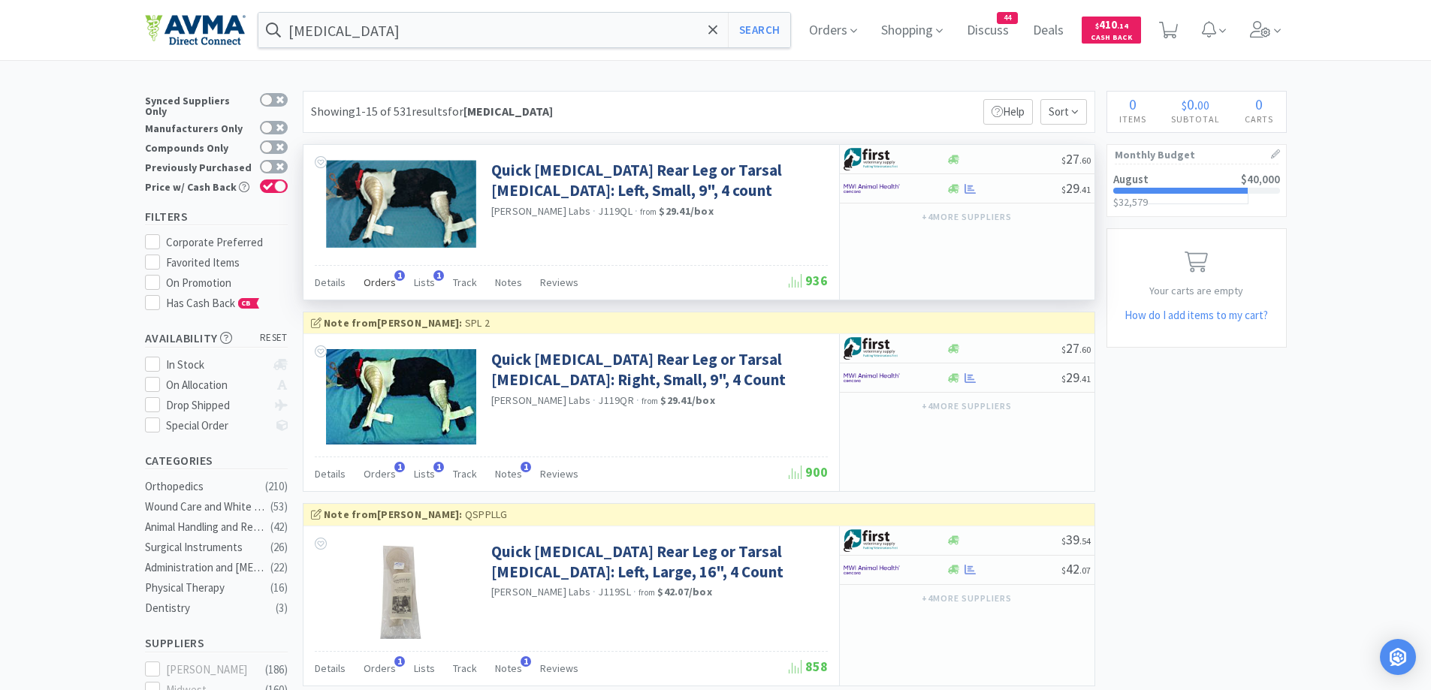
click at [376, 276] on span "Orders" at bounding box center [380, 283] width 32 height 14
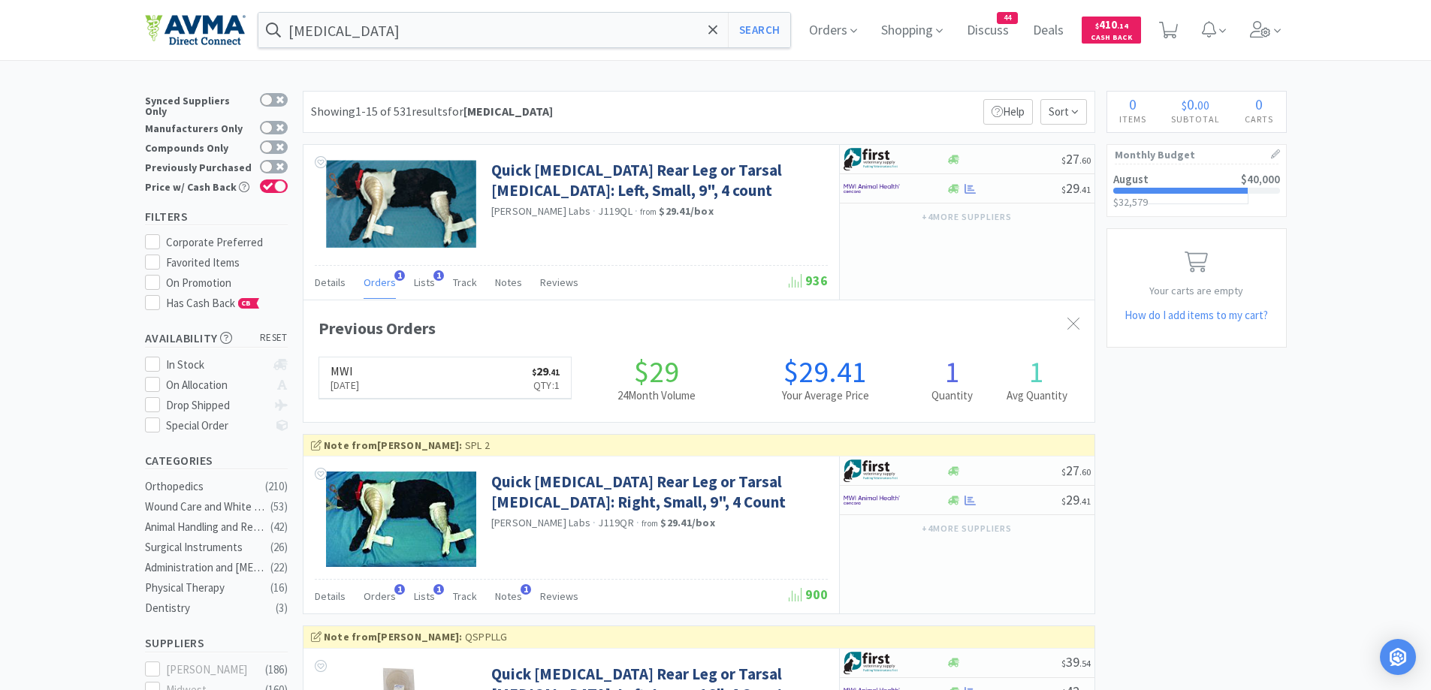
scroll to position [389, 791]
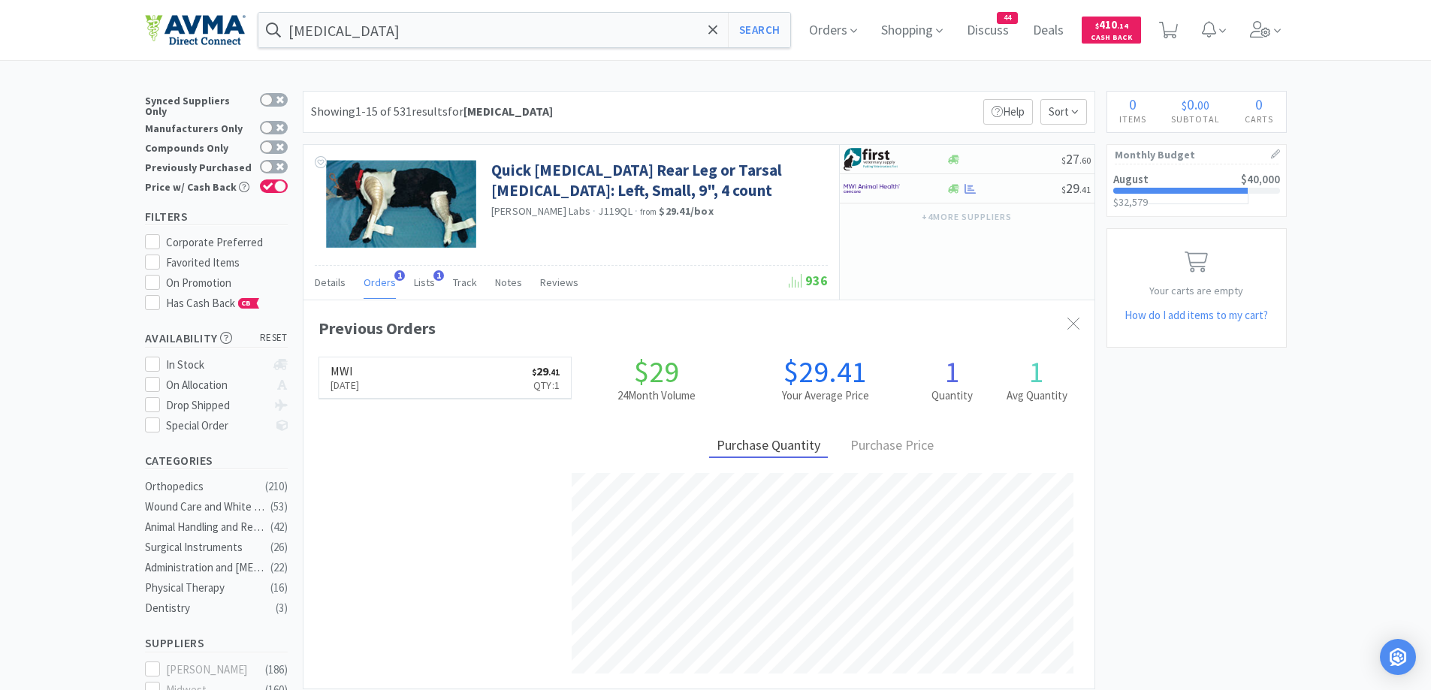
click at [554, 98] on div "Showing 1-15 of 531 results for [MEDICAL_DATA] Filters Help Sort" at bounding box center [699, 112] width 793 height 42
click at [709, 102] on div "Showing 1-15 of 531 results for [MEDICAL_DATA] Filters Help Sort" at bounding box center [699, 112] width 793 height 42
click at [566, 32] on input "[MEDICAL_DATA]" at bounding box center [524, 30] width 533 height 35
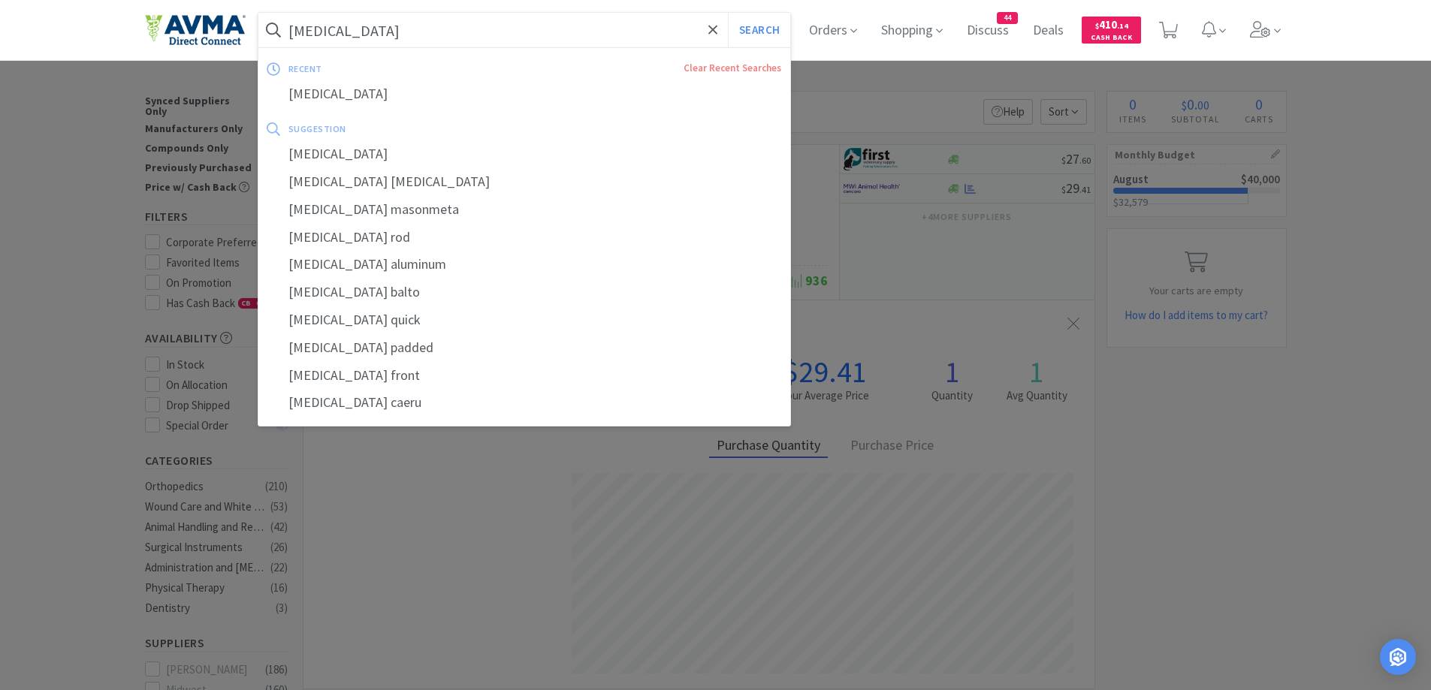
click at [566, 32] on input "[MEDICAL_DATA]" at bounding box center [524, 30] width 533 height 35
click at [1351, 468] on div at bounding box center [715, 345] width 1431 height 690
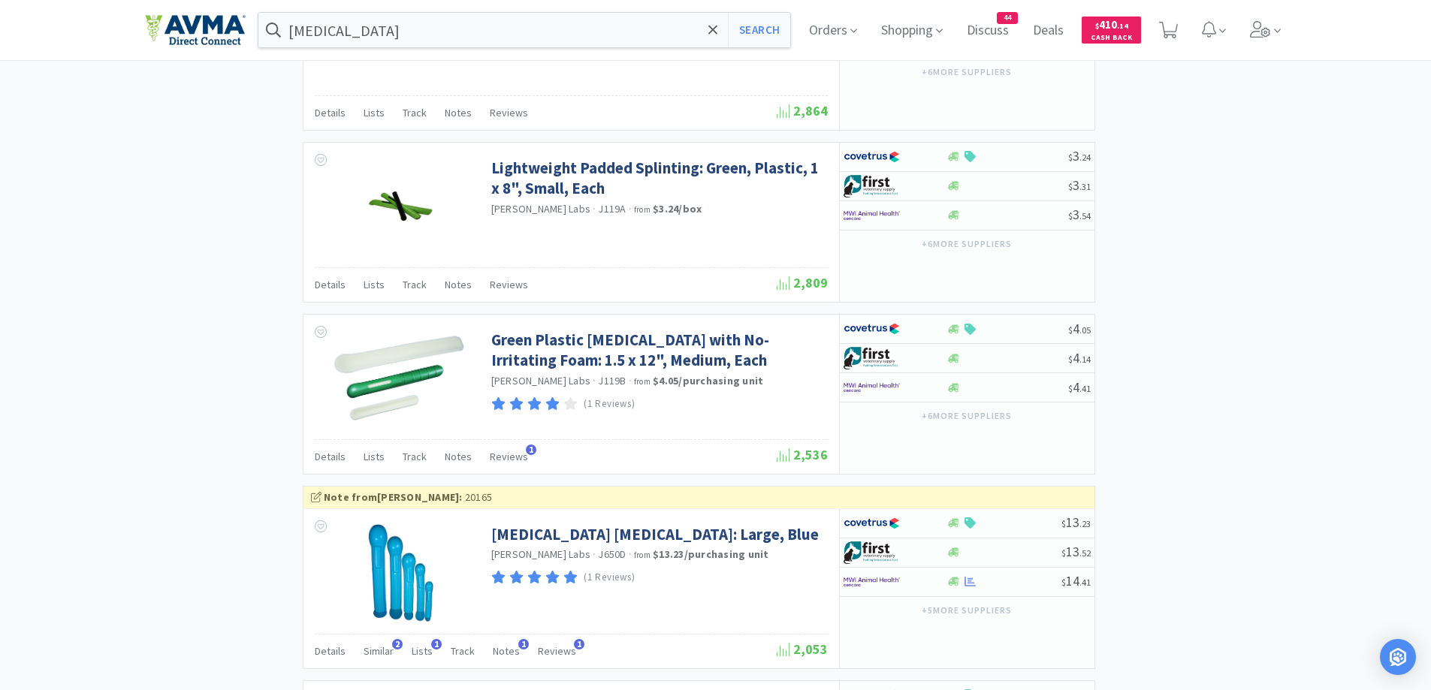
scroll to position [2404, 0]
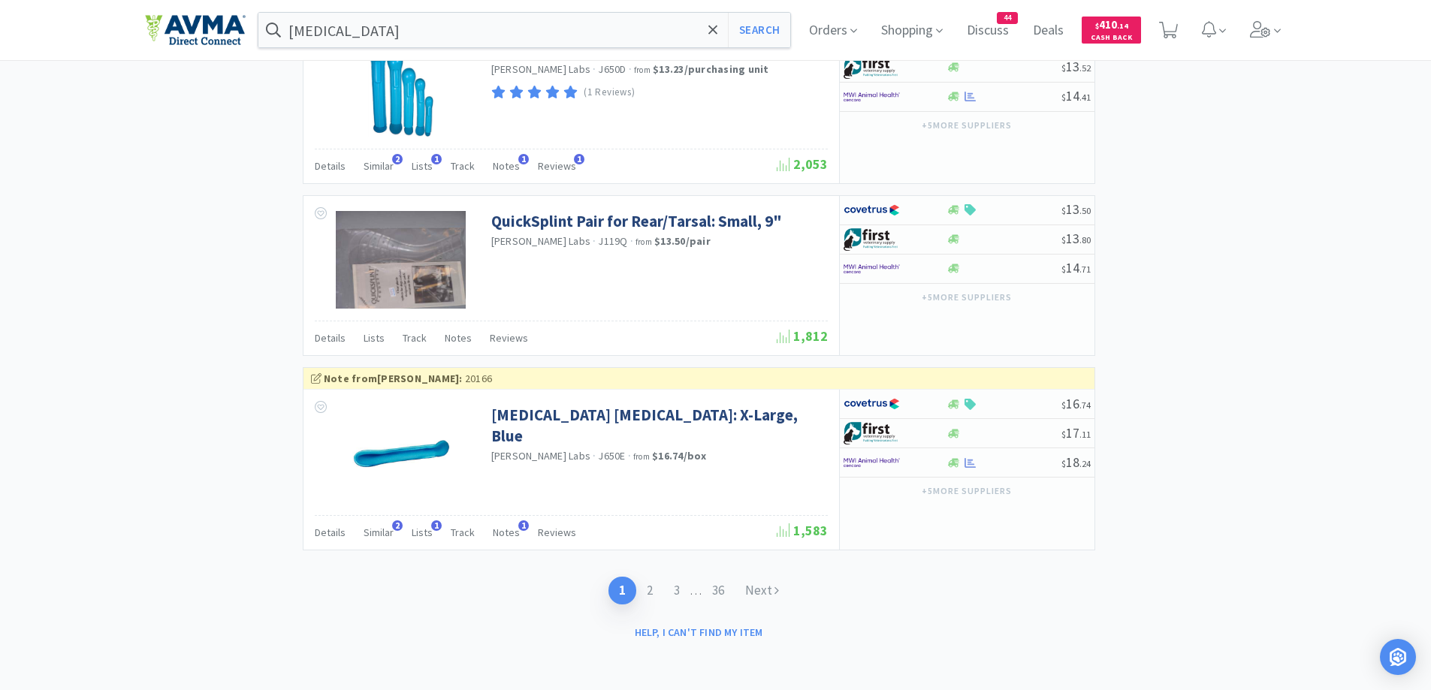
scroll to position [2593, 0]
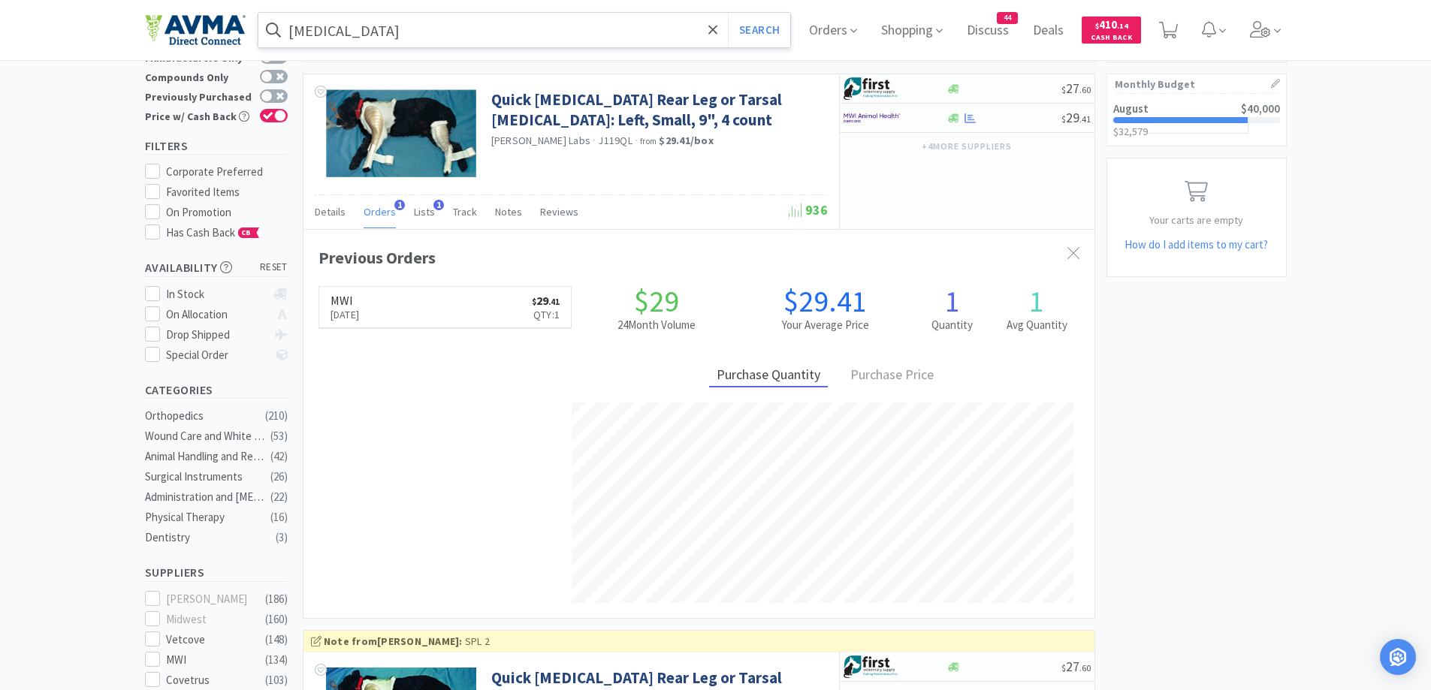
scroll to position [0, 0]
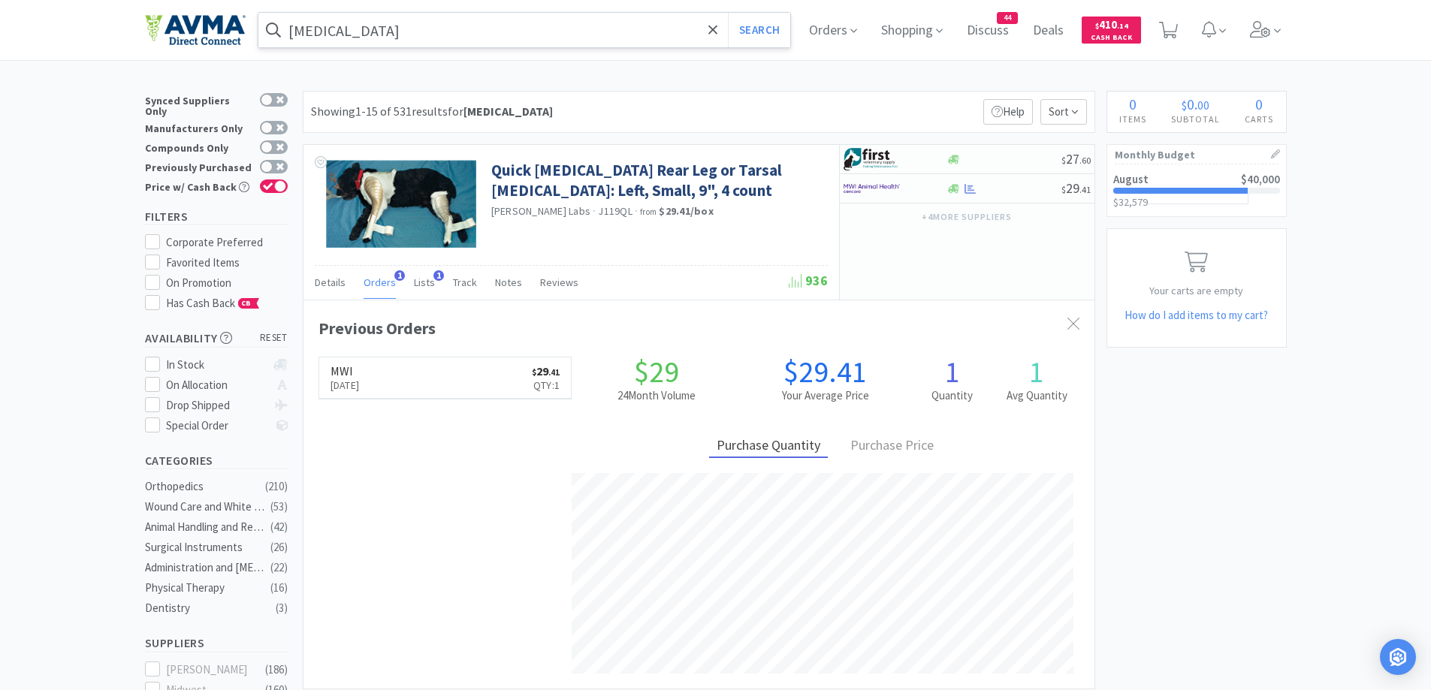
click at [386, 41] on input "[MEDICAL_DATA]" at bounding box center [524, 30] width 533 height 35
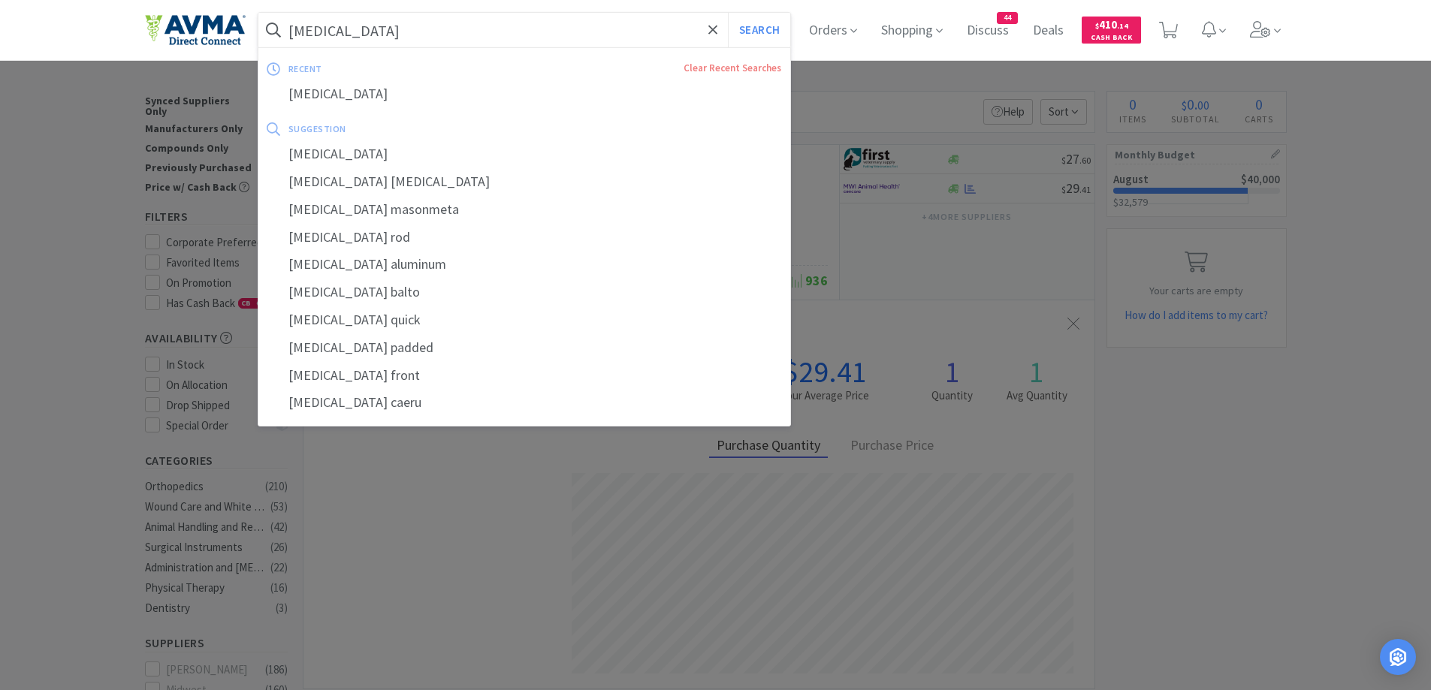
click at [394, 34] on input "[MEDICAL_DATA]" at bounding box center [524, 30] width 533 height 35
click at [382, 33] on input "[MEDICAL_DATA]" at bounding box center [524, 30] width 533 height 35
click at [367, 34] on input "[MEDICAL_DATA]" at bounding box center [524, 30] width 533 height 35
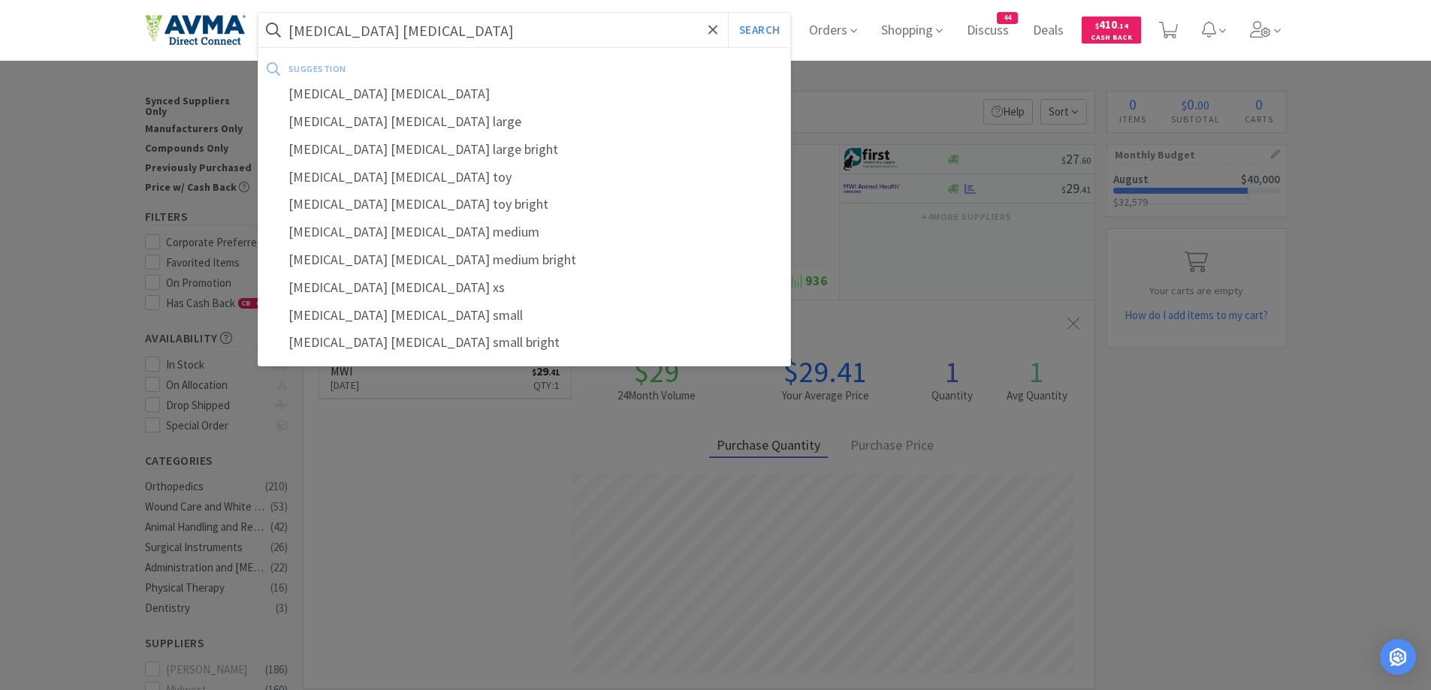
type input "[MEDICAL_DATA] [MEDICAL_DATA]"
click at [728, 13] on button "Search" at bounding box center [759, 30] width 62 height 35
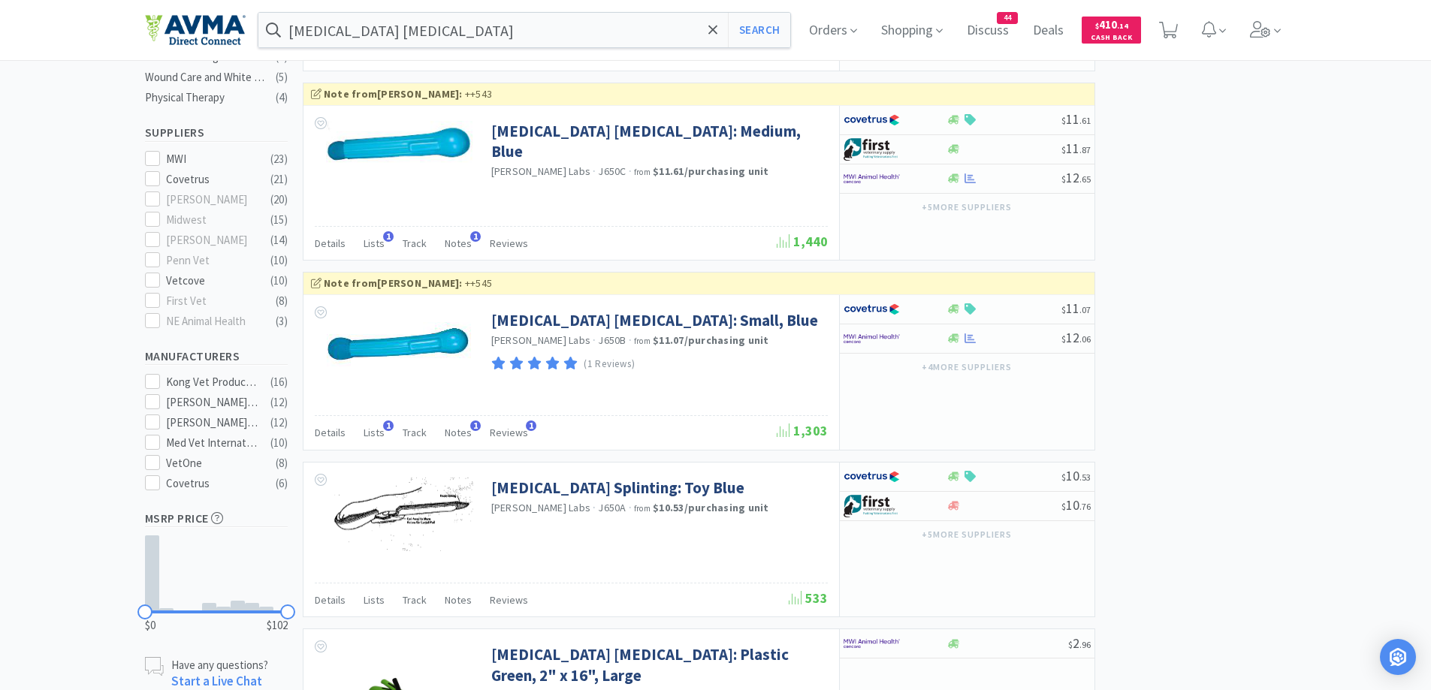
scroll to position [451, 0]
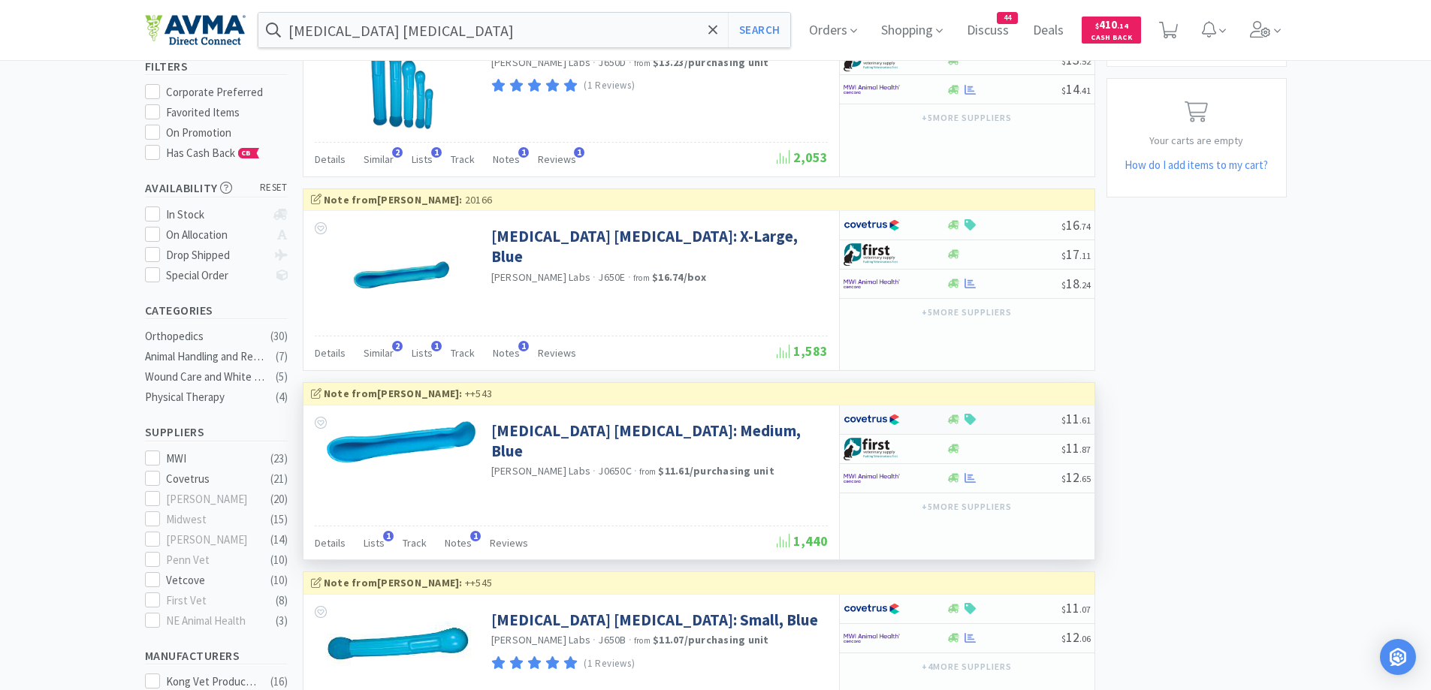
scroll to position [300, 0]
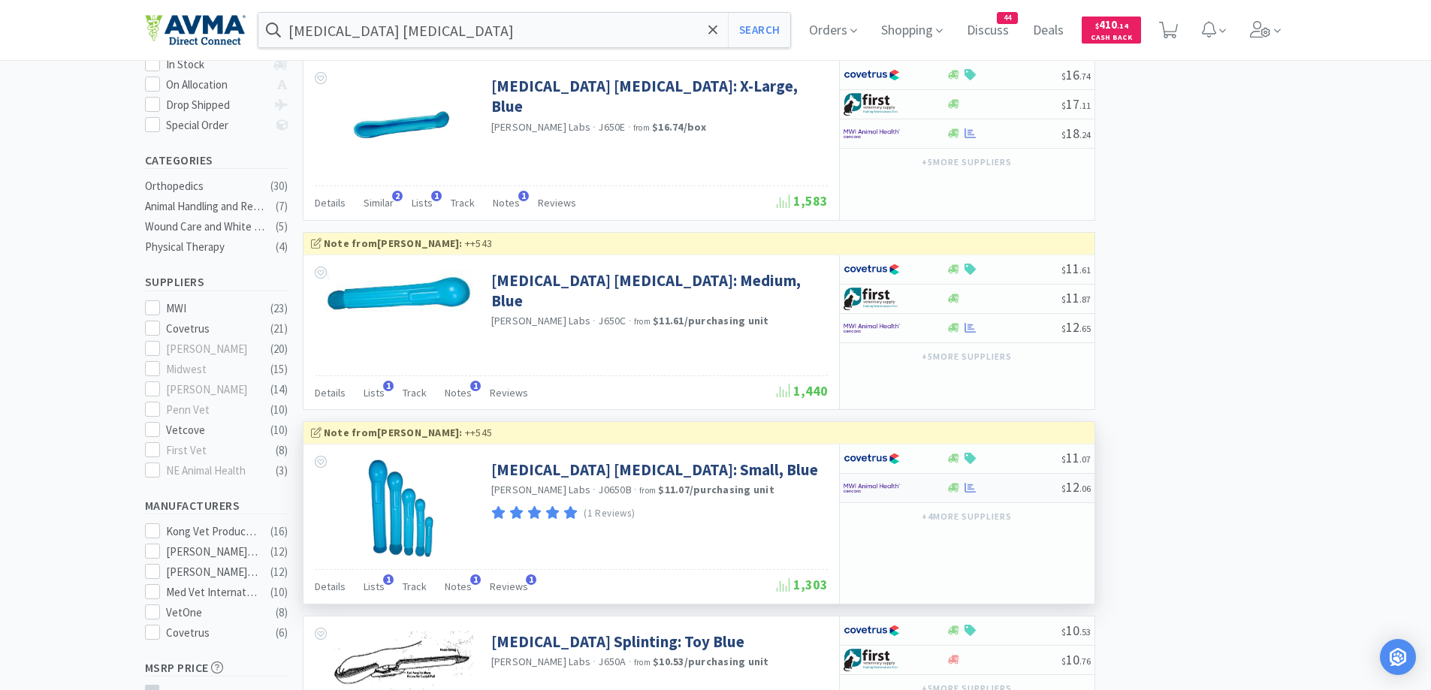
click at [910, 493] on div at bounding box center [885, 489] width 83 height 26
select select "1"
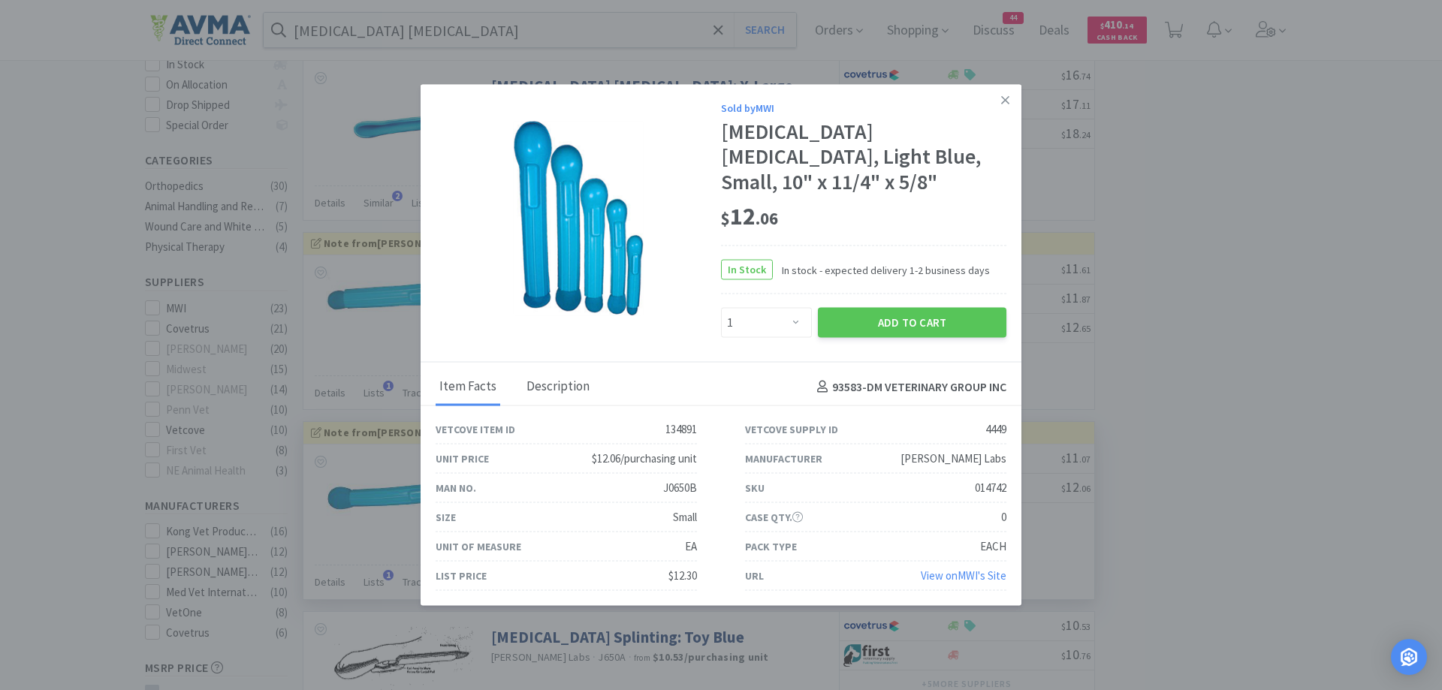
click at [548, 369] on div "Description" at bounding box center [558, 388] width 71 height 38
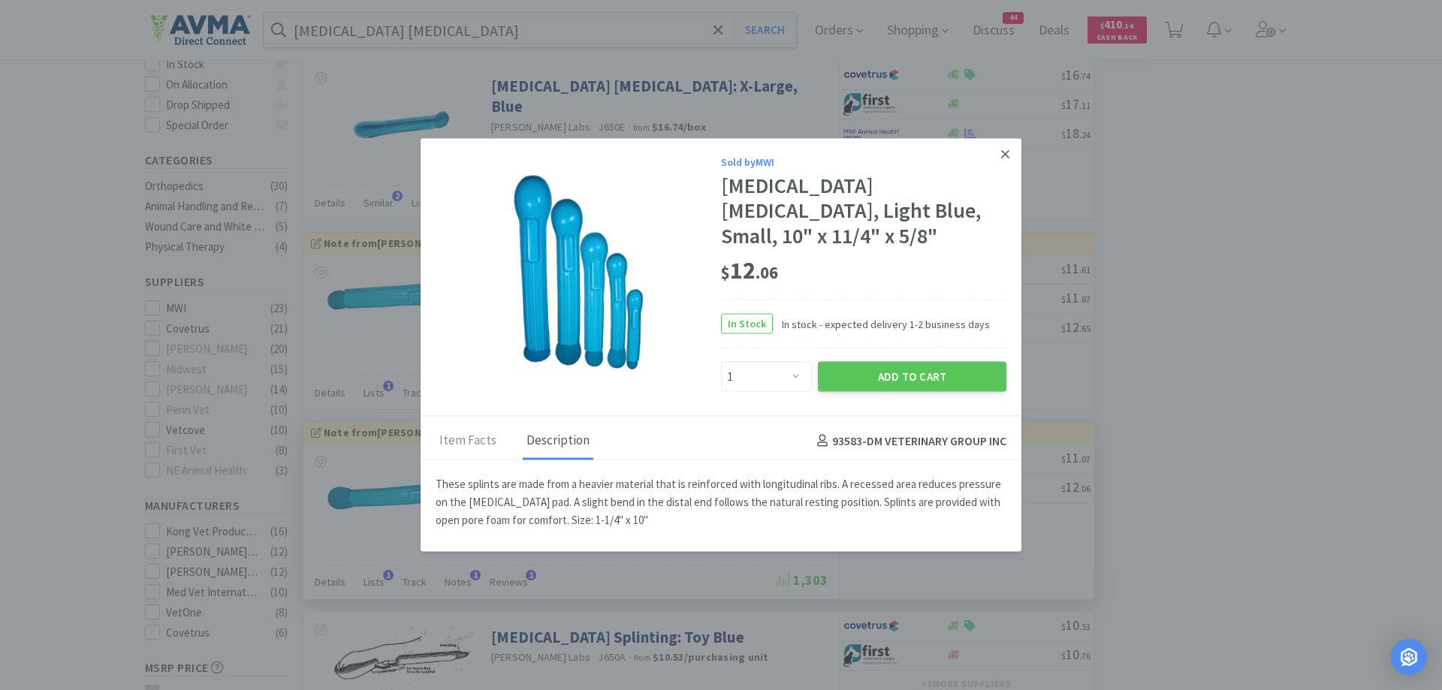
click at [1004, 159] on link at bounding box center [1005, 154] width 26 height 32
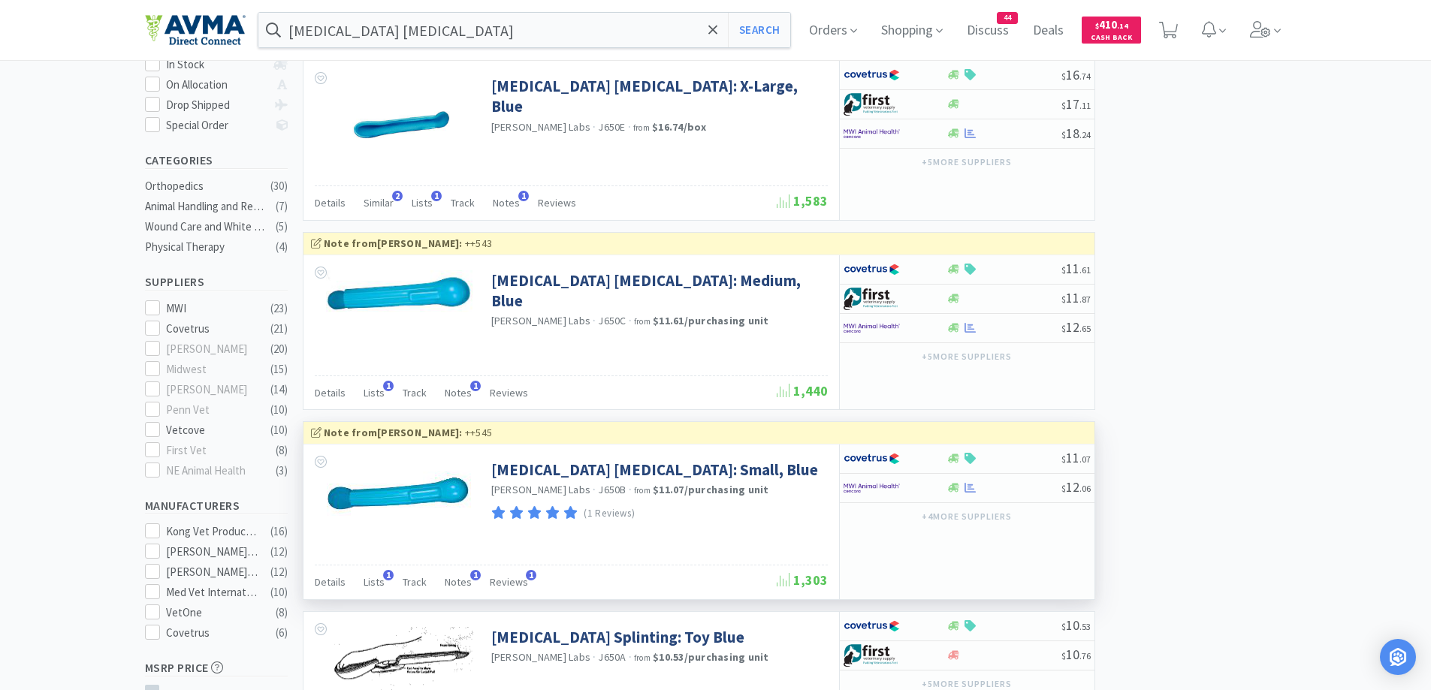
scroll to position [451, 0]
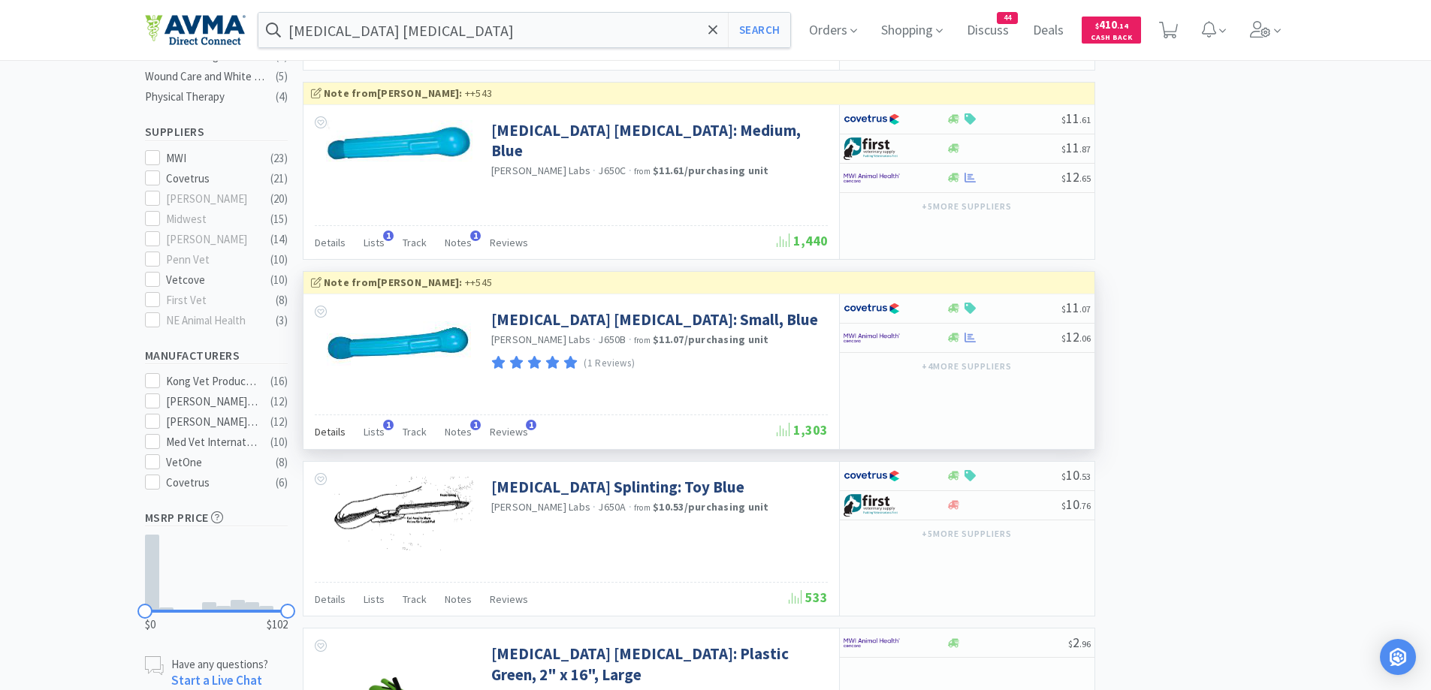
click at [340, 430] on span "Details" at bounding box center [330, 432] width 31 height 14
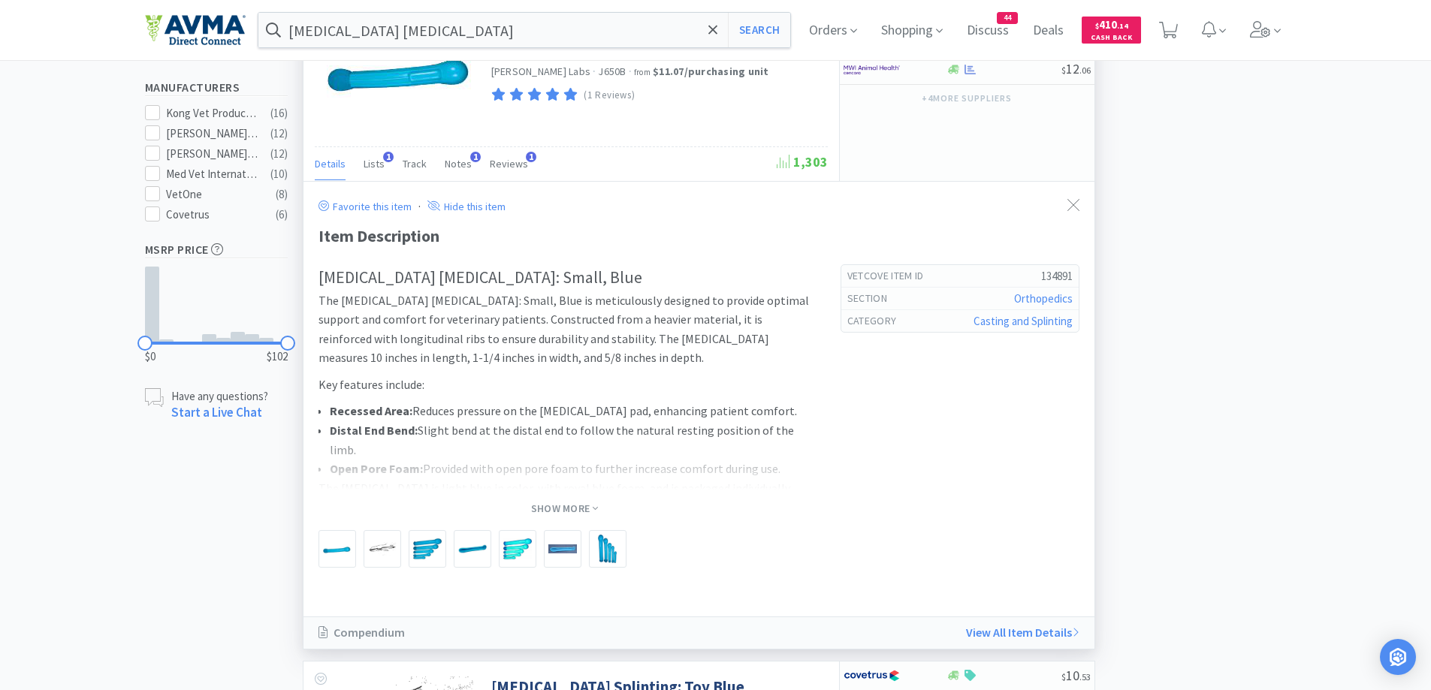
scroll to position [751, 0]
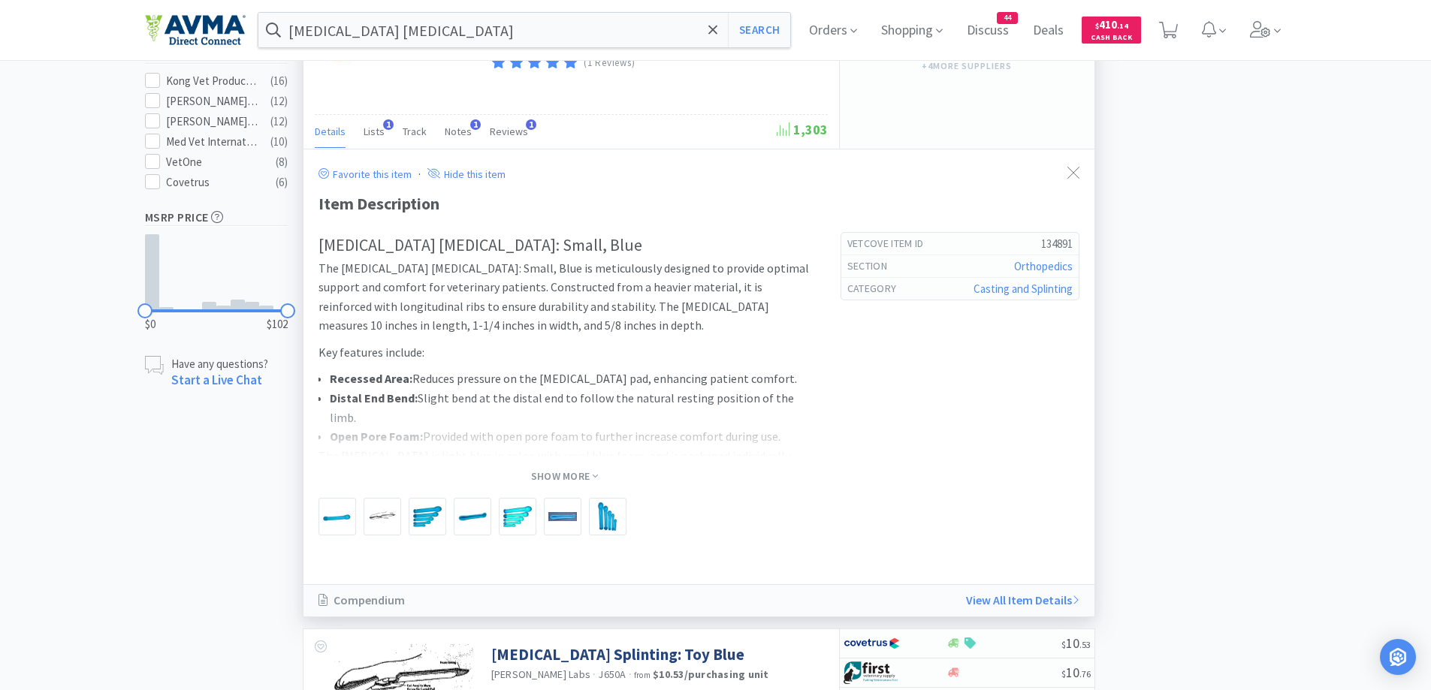
drag, startPoint x: 567, startPoint y: 477, endPoint x: 703, endPoint y: 382, distance: 165.7
click at [567, 478] on span "Show More" at bounding box center [564, 477] width 67 height 14
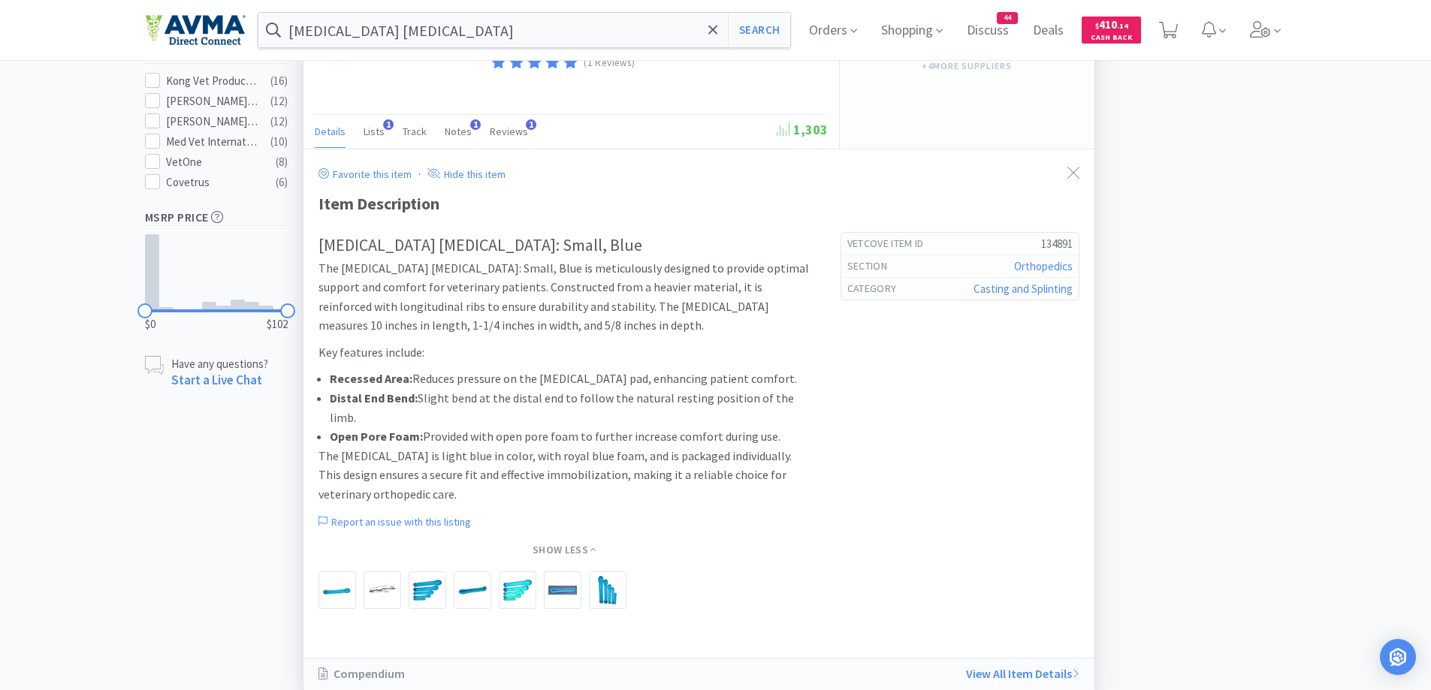
scroll to position [601, 0]
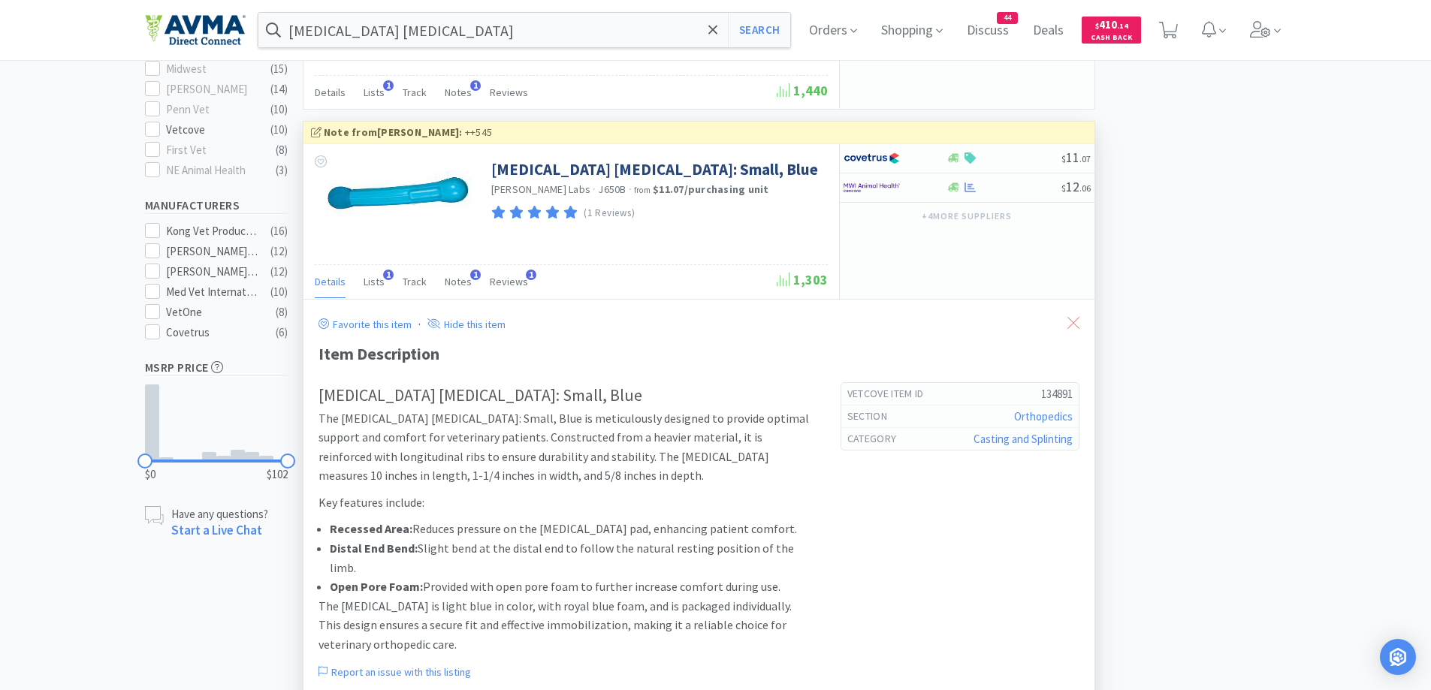
click at [1079, 315] on div at bounding box center [1073, 324] width 27 height 35
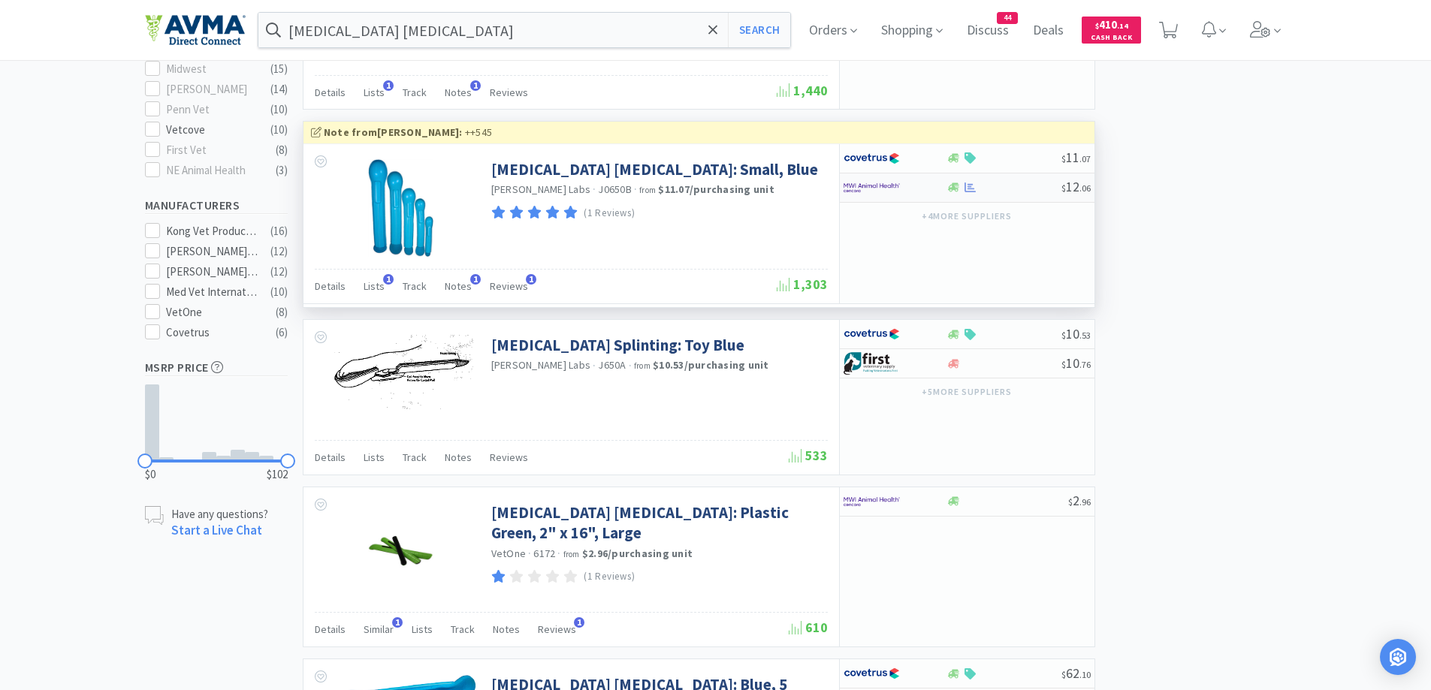
click at [932, 189] on div at bounding box center [895, 188] width 103 height 26
select select "1"
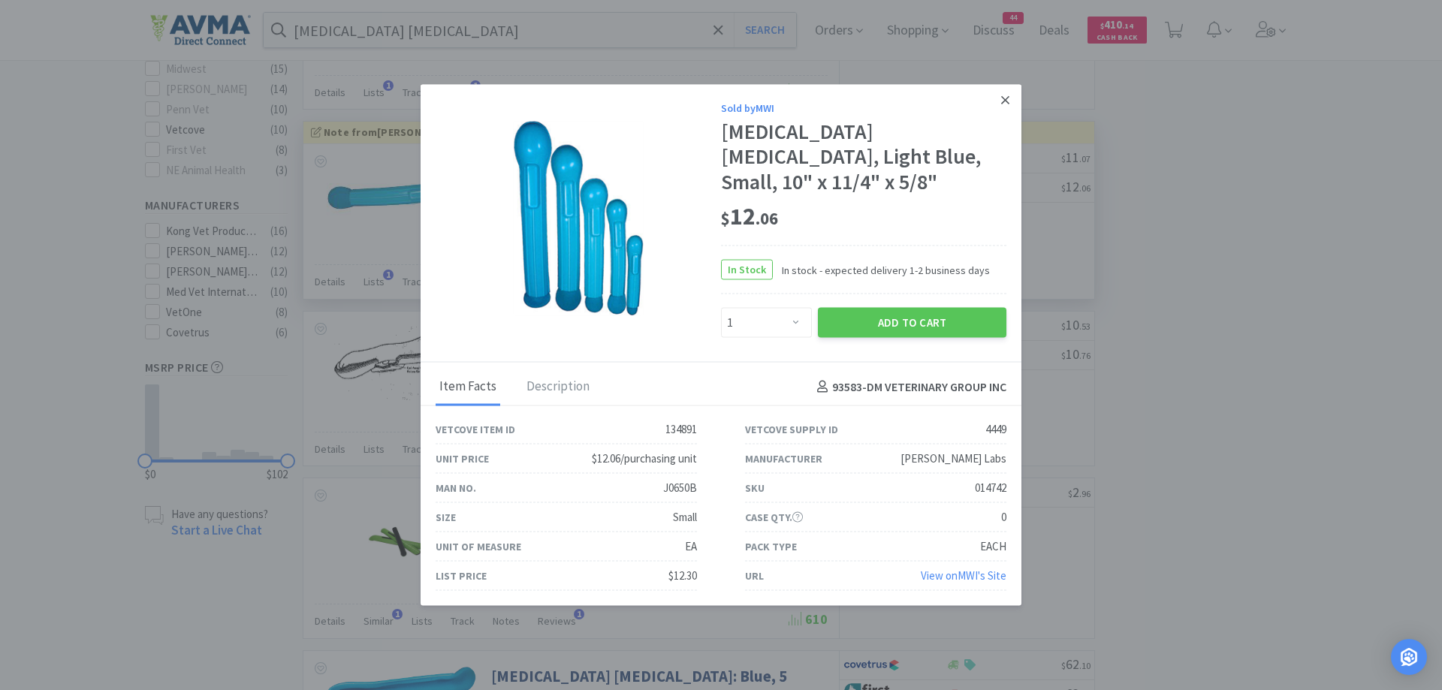
click at [1007, 104] on icon at bounding box center [1005, 99] width 8 height 8
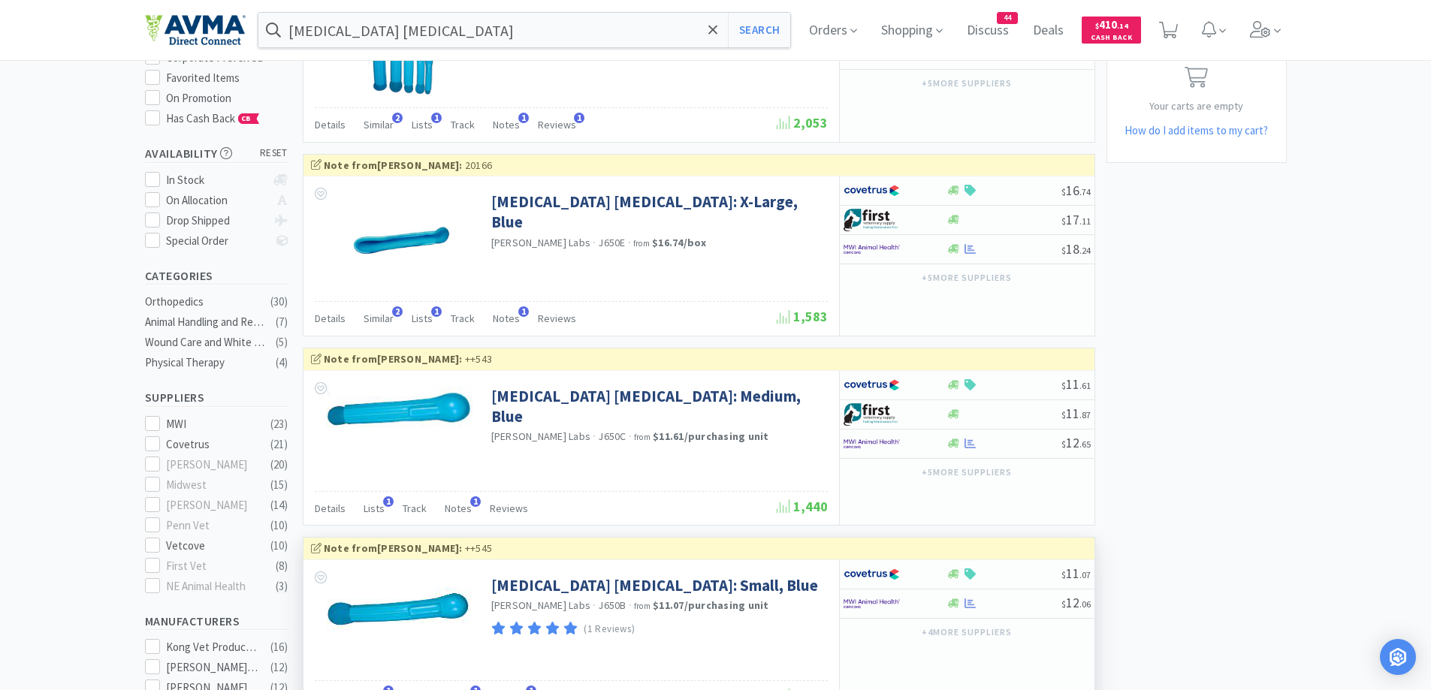
scroll to position [150, 0]
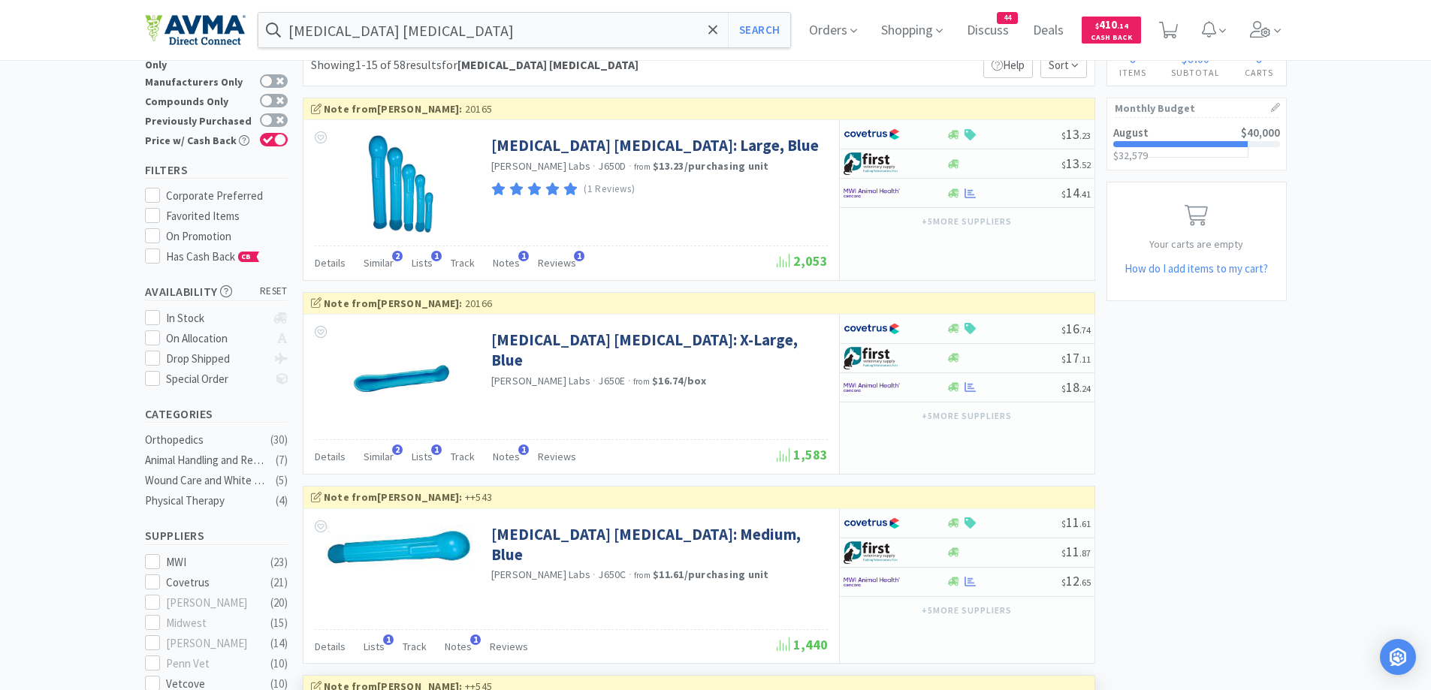
scroll to position [0, 0]
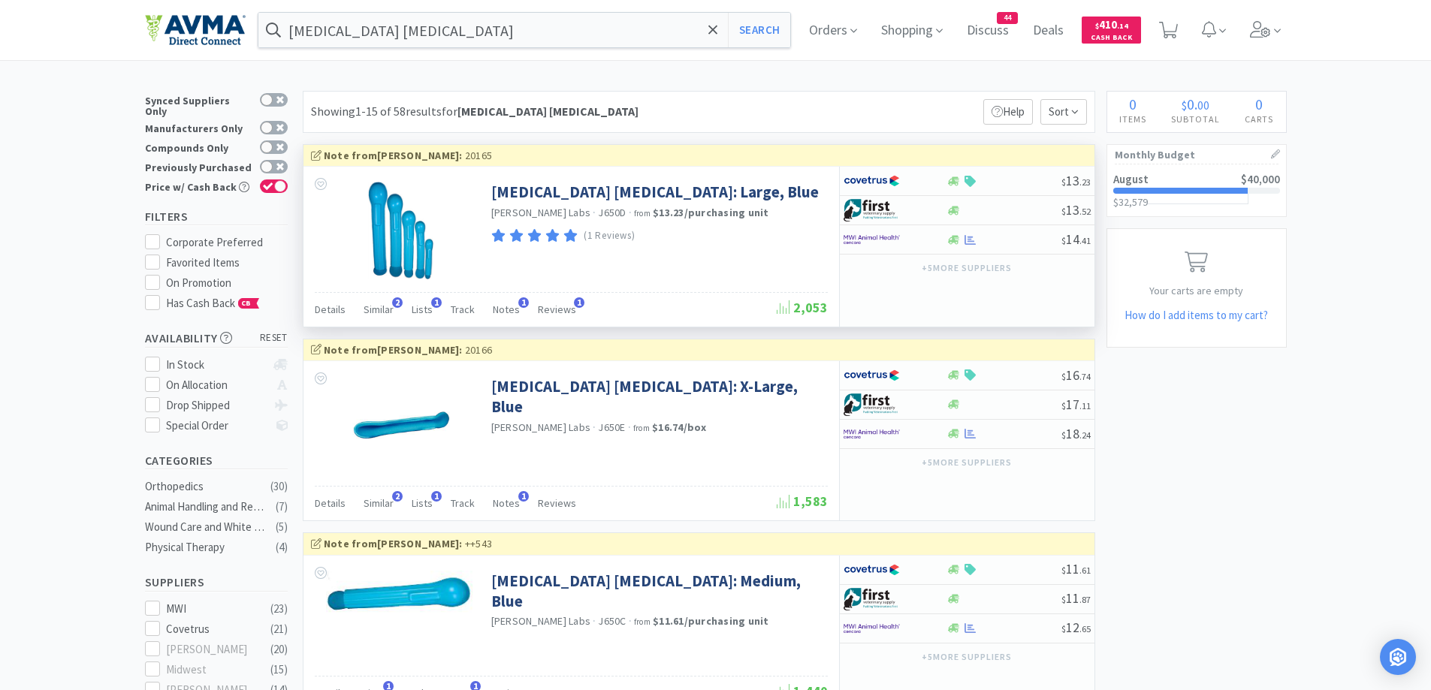
drag, startPoint x: 696, startPoint y: 89, endPoint x: 598, endPoint y: 172, distance: 127.9
click at [918, 253] on div "$ 14 . 41" at bounding box center [967, 239] width 255 height 29
select select "1"
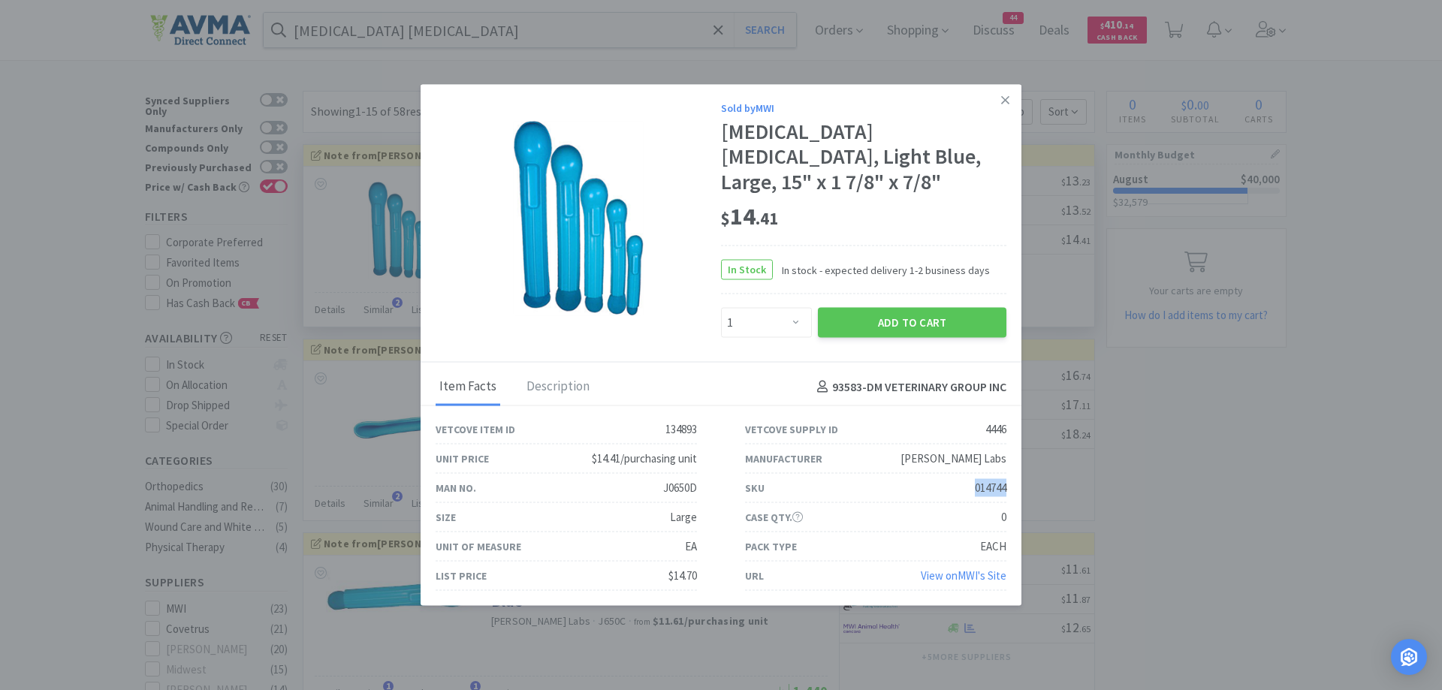
drag, startPoint x: 965, startPoint y: 477, endPoint x: 1007, endPoint y: 473, distance: 41.5
click at [1007, 474] on div "SKU 014744" at bounding box center [876, 488] width 310 height 29
copy div "014744"
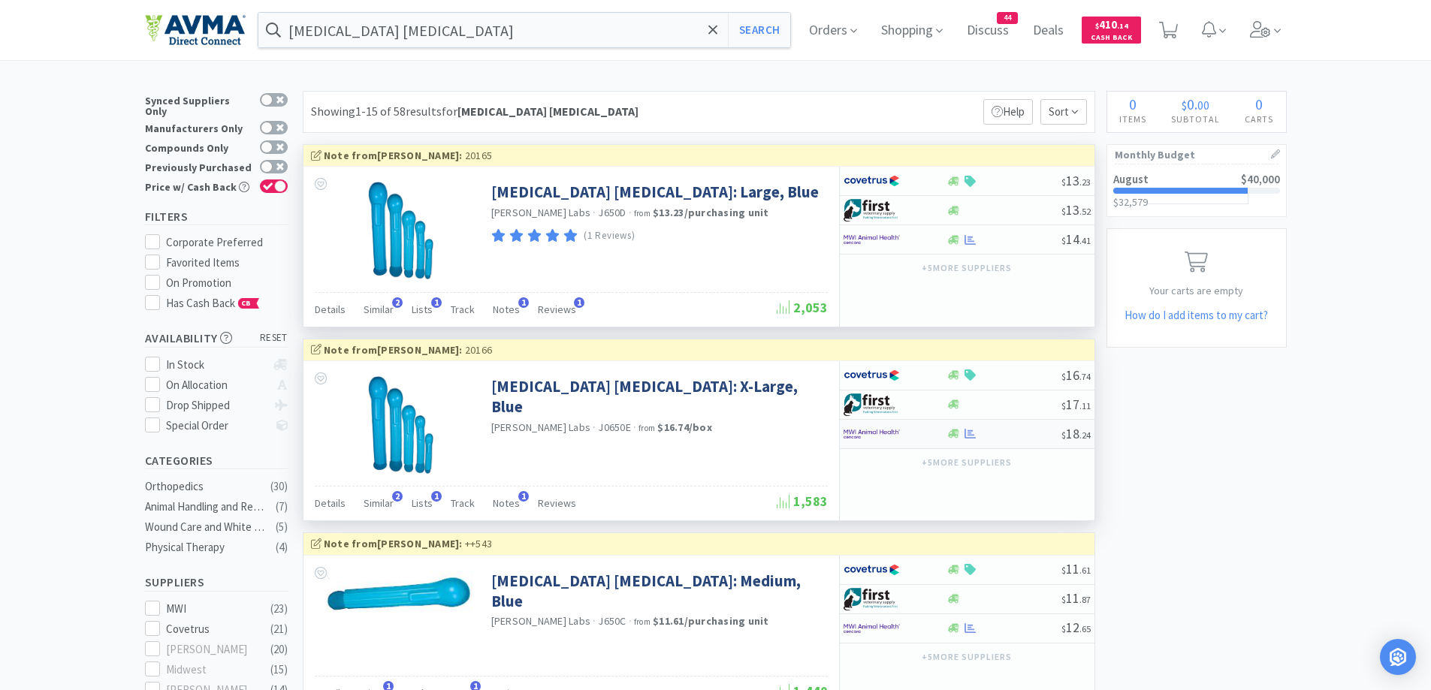
click at [918, 436] on div at bounding box center [885, 434] width 83 height 26
select select "1"
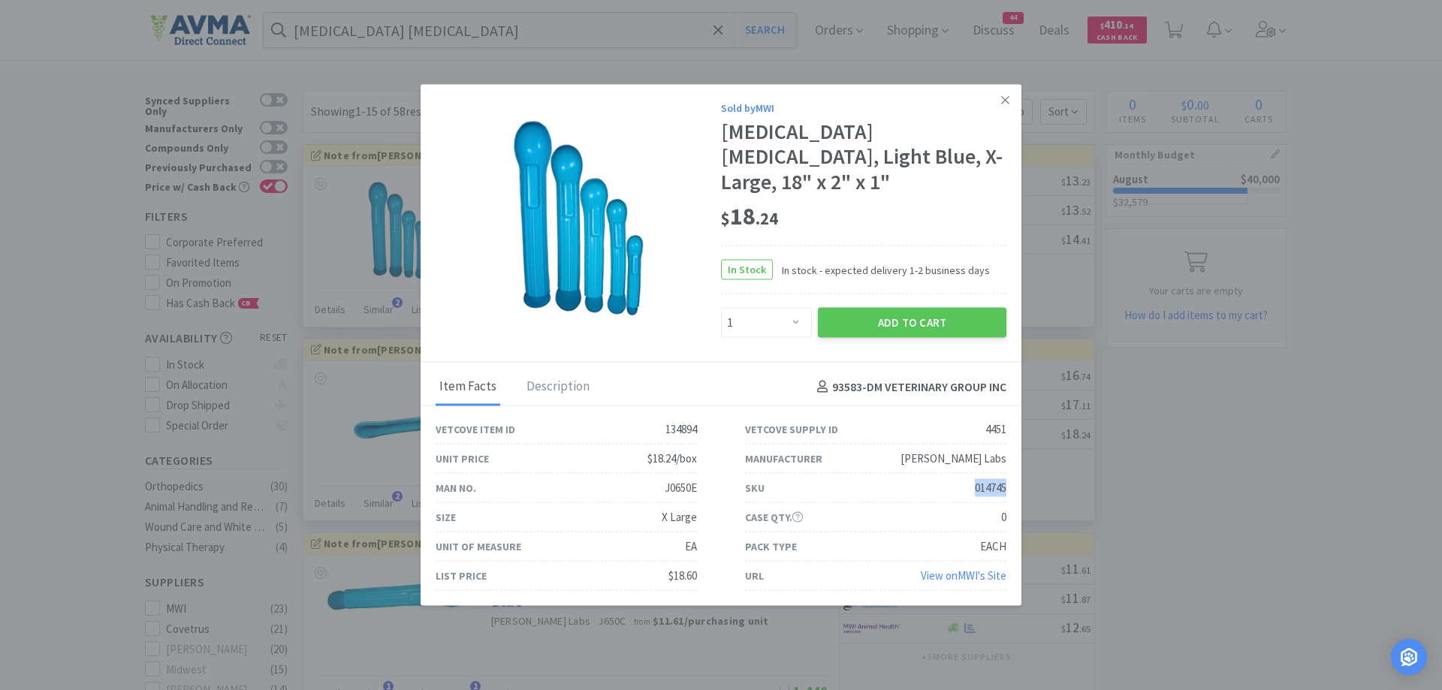
drag, startPoint x: 965, startPoint y: 478, endPoint x: 1013, endPoint y: 479, distance: 48.1
click at [1013, 479] on div "SKU 014745" at bounding box center [876, 488] width 310 height 29
copy div "014745"
click at [1008, 104] on icon at bounding box center [1005, 99] width 8 height 8
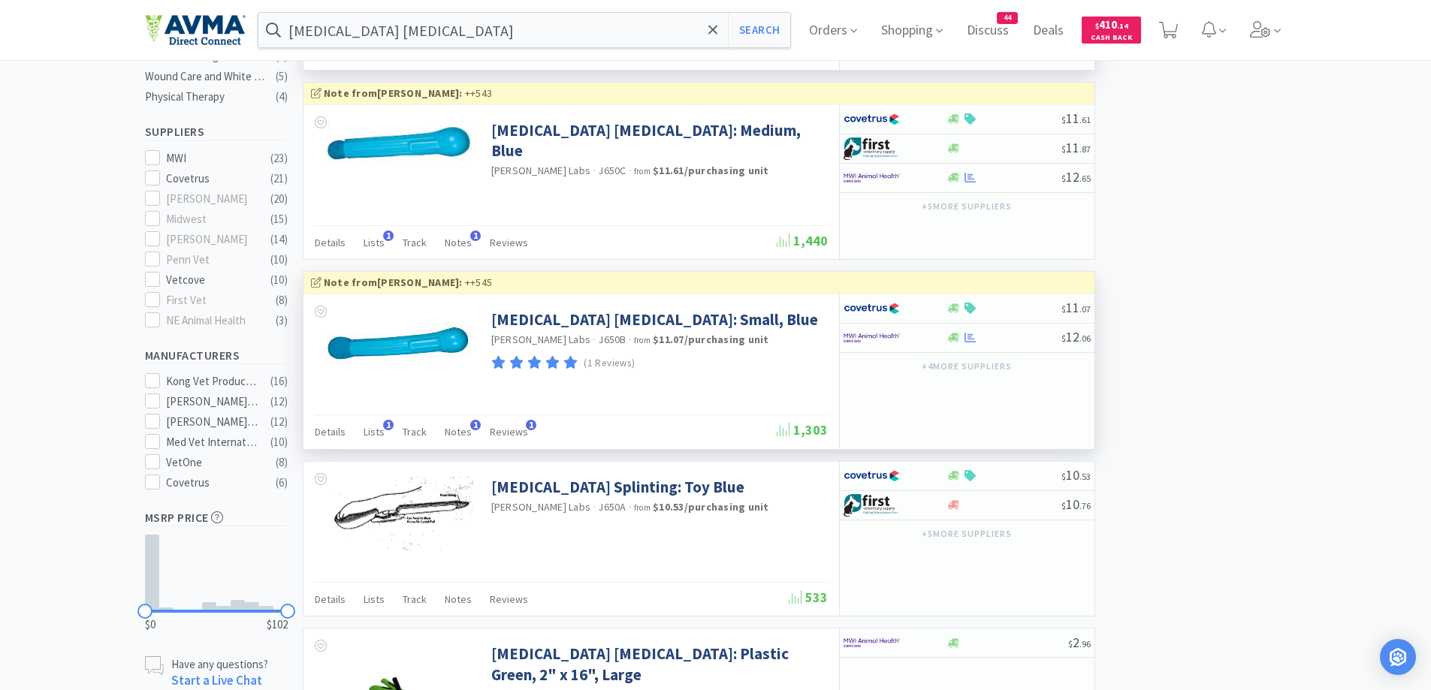
scroll to position [300, 0]
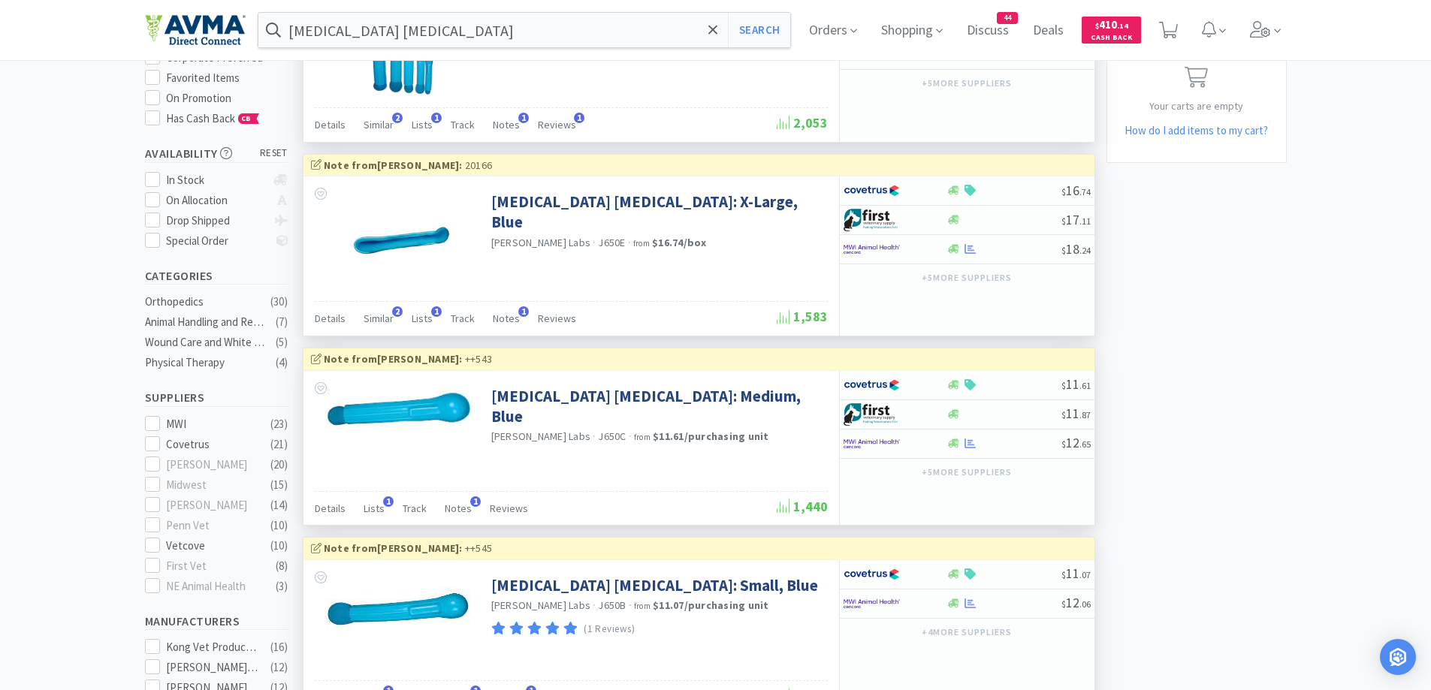
scroll to position [150, 0]
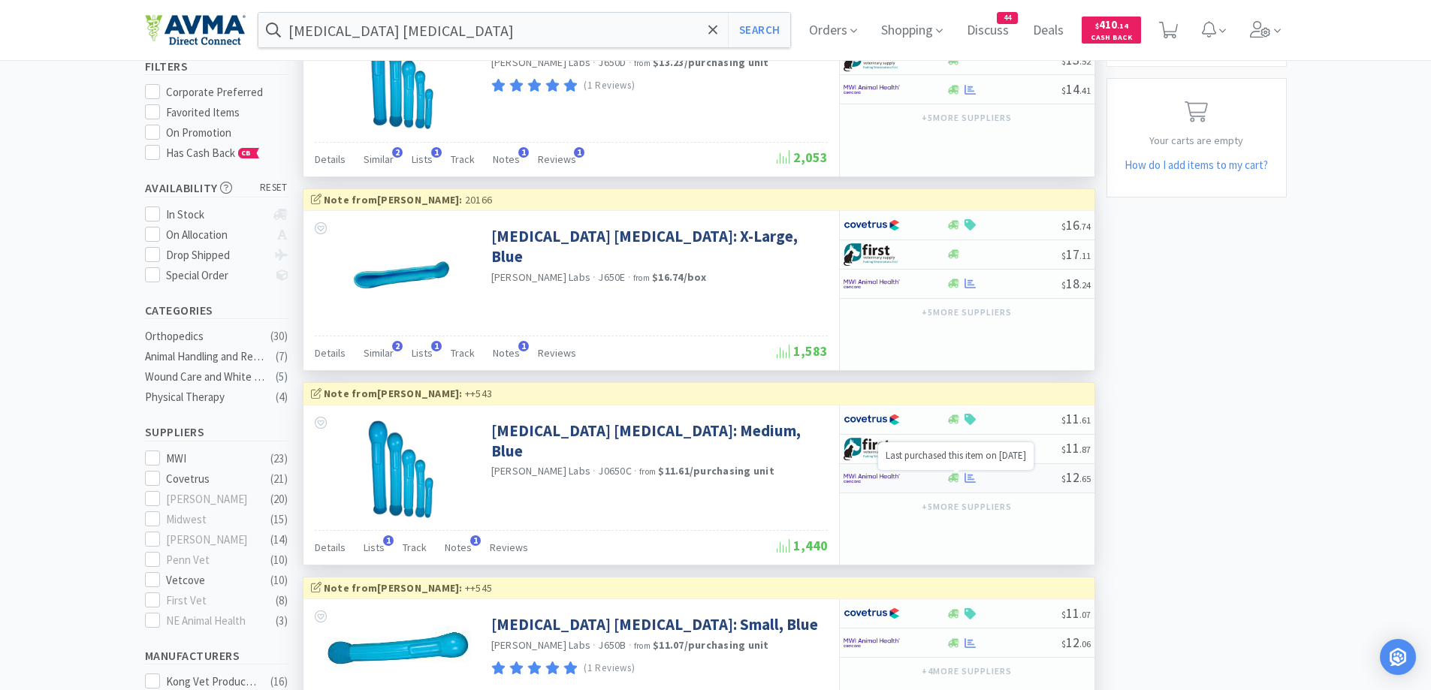
click at [971, 485] on div "$ 12 . 65" at bounding box center [967, 478] width 255 height 29
select select "1"
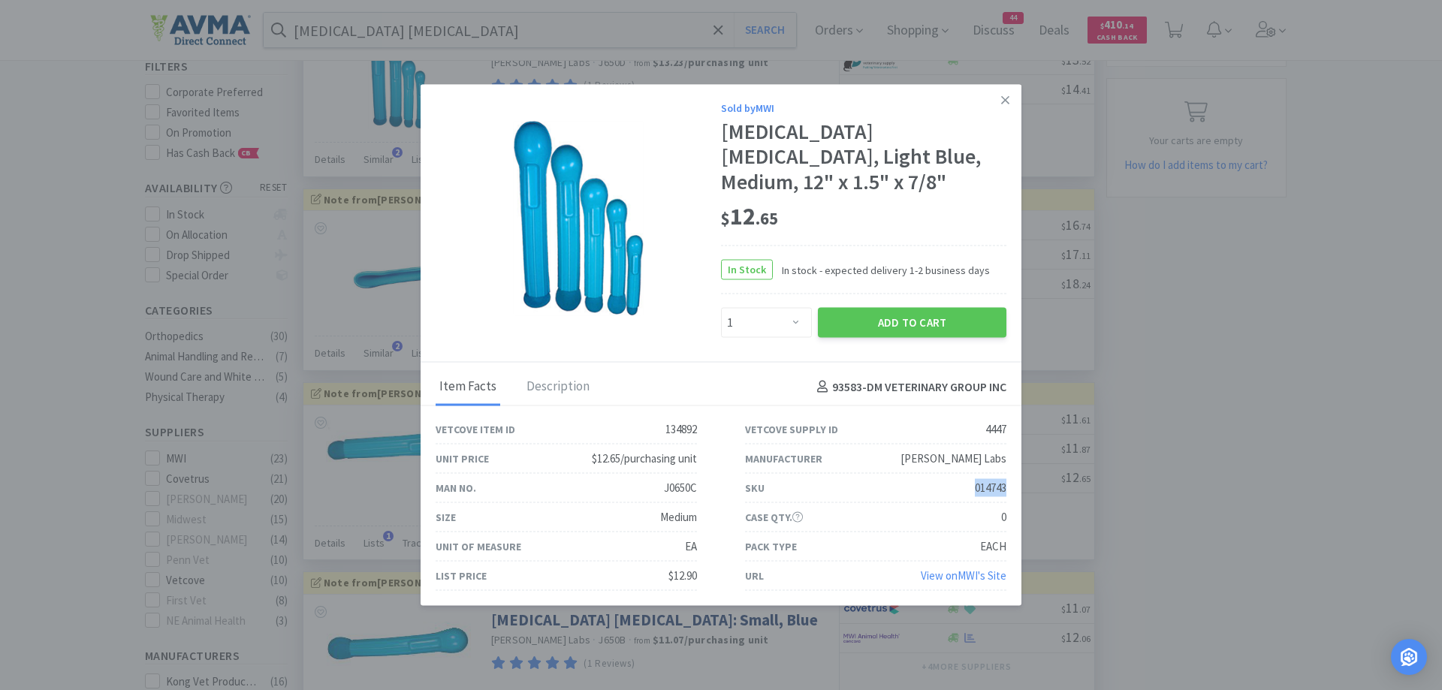
drag, startPoint x: 974, startPoint y: 477, endPoint x: 1010, endPoint y: 485, distance: 37.0
click at [1010, 485] on div "SKU 014743" at bounding box center [876, 488] width 310 height 29
copy div "014743"
click at [1007, 107] on icon at bounding box center [1005, 100] width 8 height 14
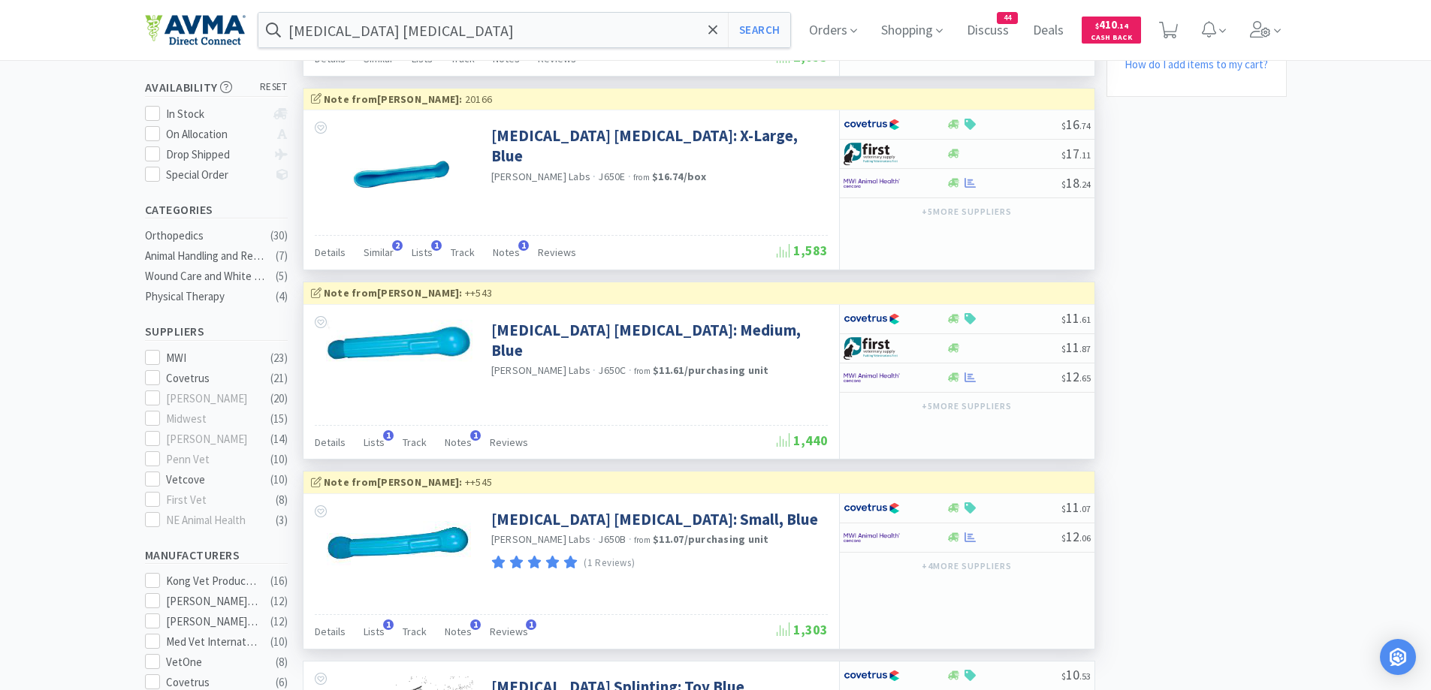
scroll to position [300, 0]
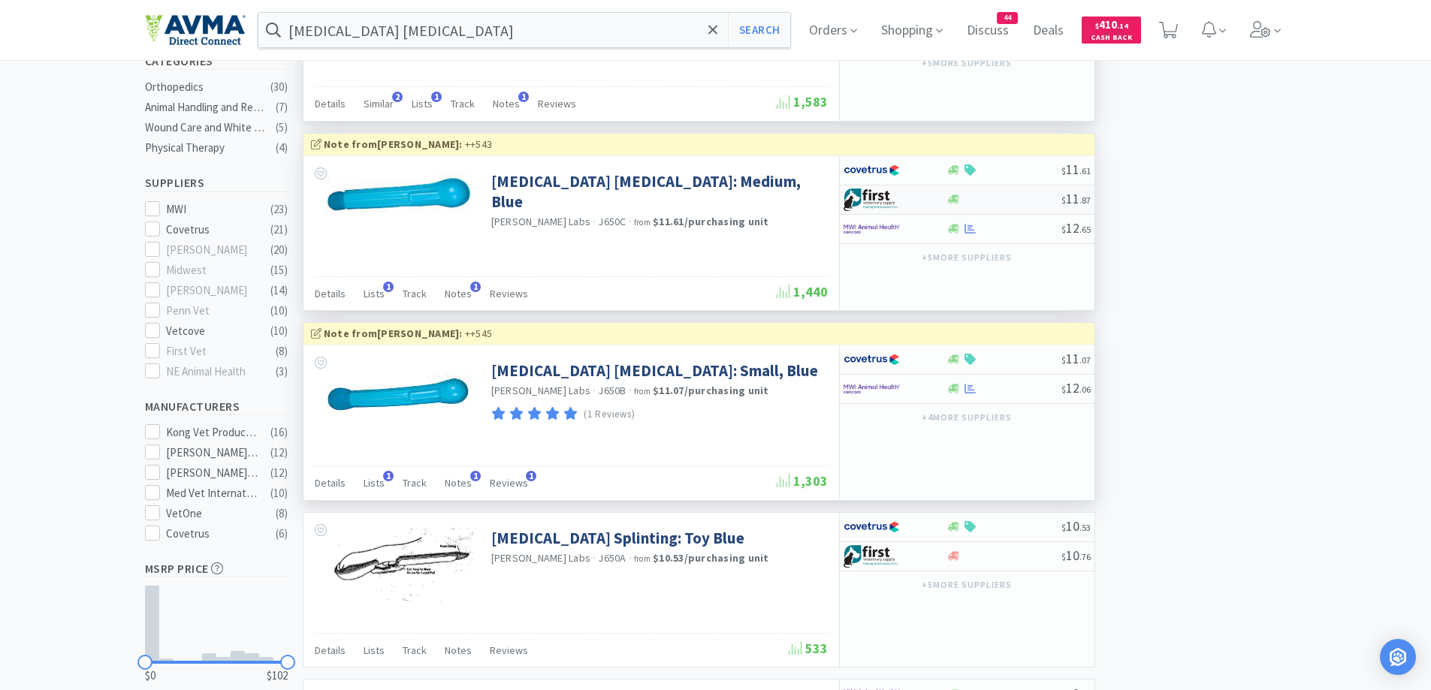
scroll to position [451, 0]
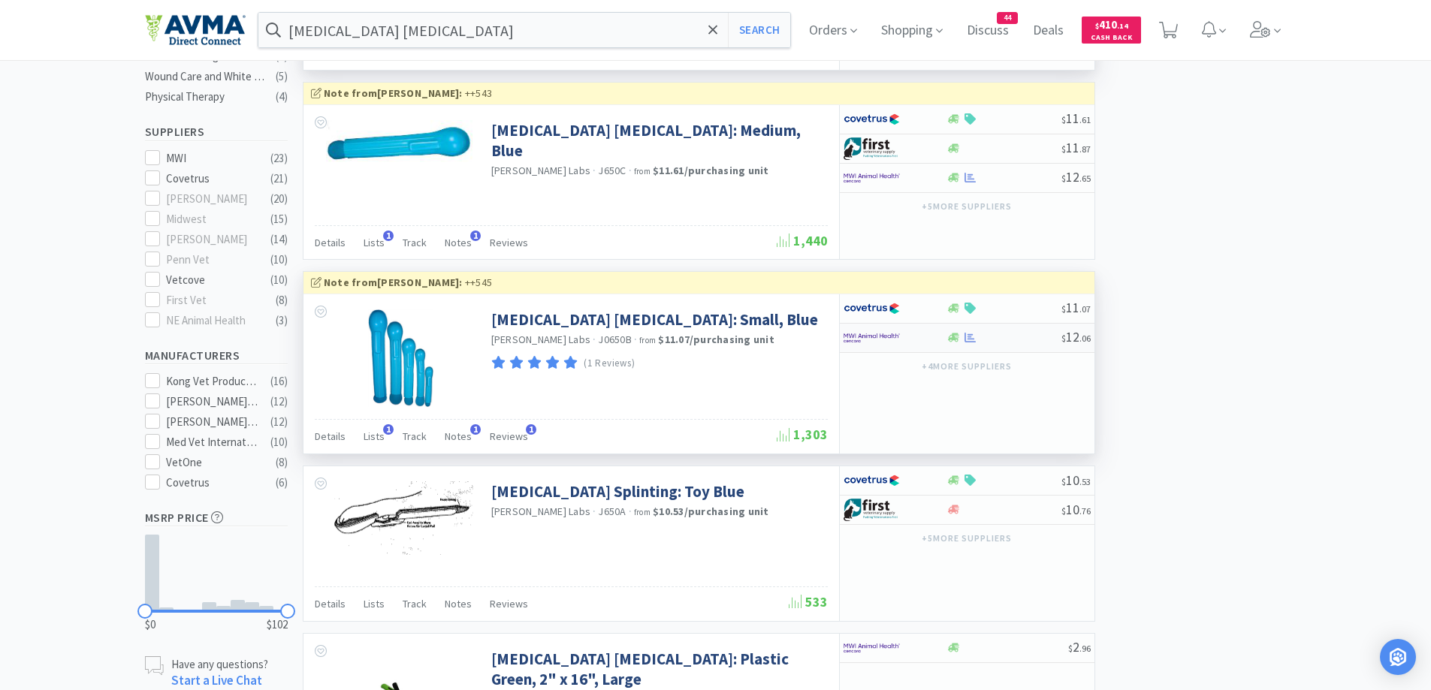
click at [935, 340] on div at bounding box center [895, 338] width 103 height 26
select select "1"
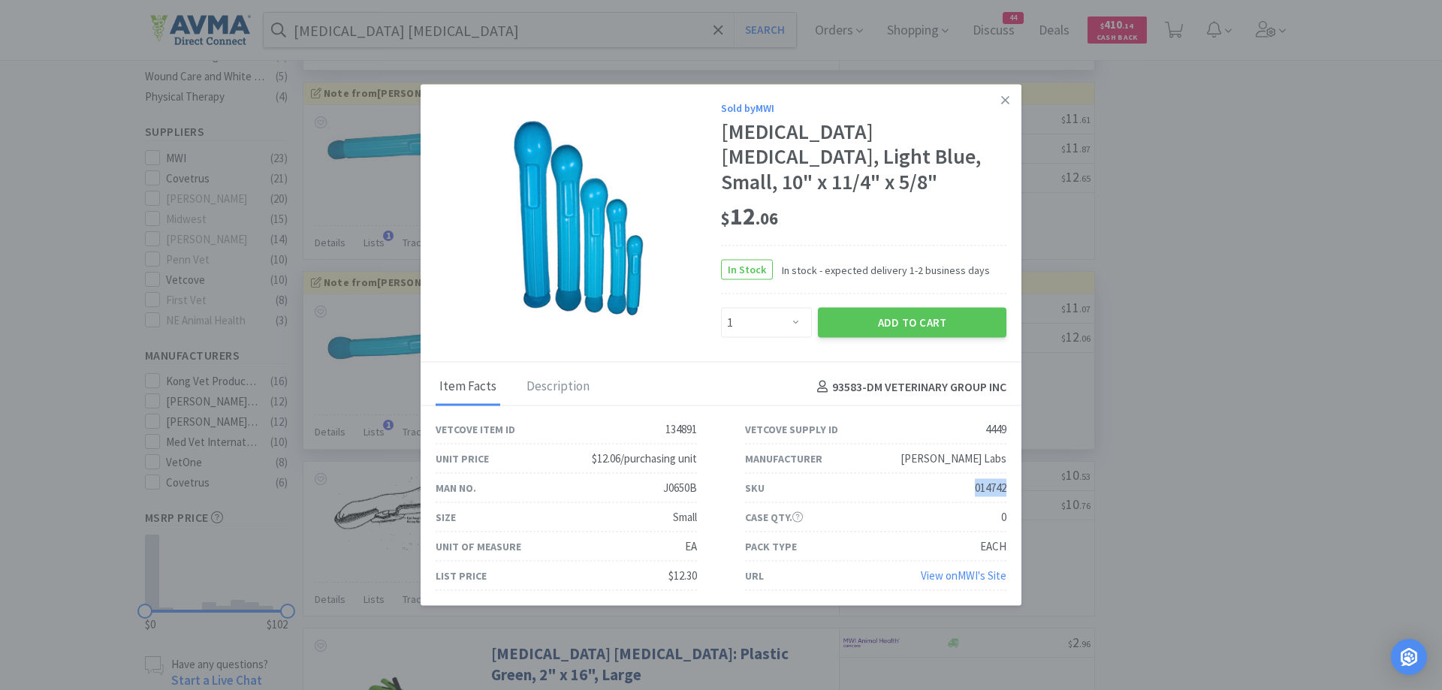
drag, startPoint x: 973, startPoint y: 476, endPoint x: 1004, endPoint y: 476, distance: 31.6
click at [1019, 475] on div "SKU 014742" at bounding box center [876, 488] width 310 height 29
copy div "014742"
click at [998, 110] on link at bounding box center [1005, 100] width 26 height 32
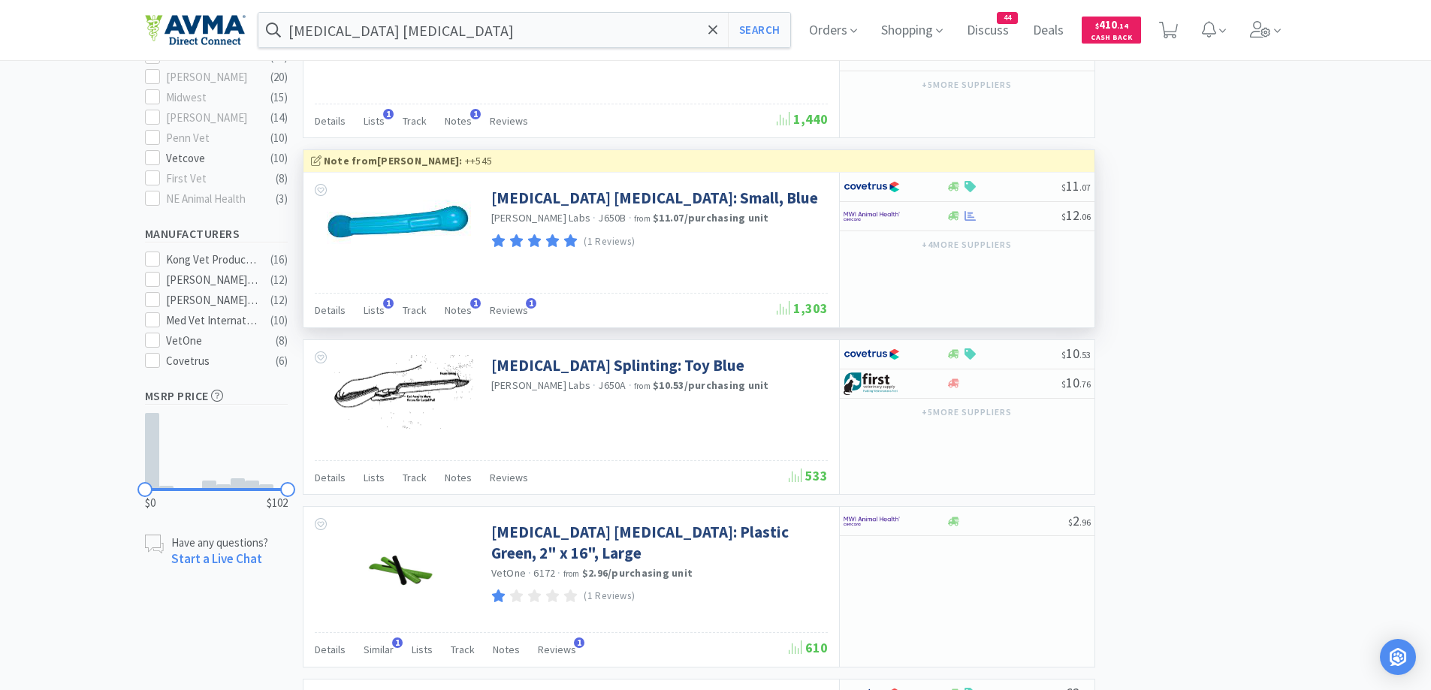
scroll to position [708, 0]
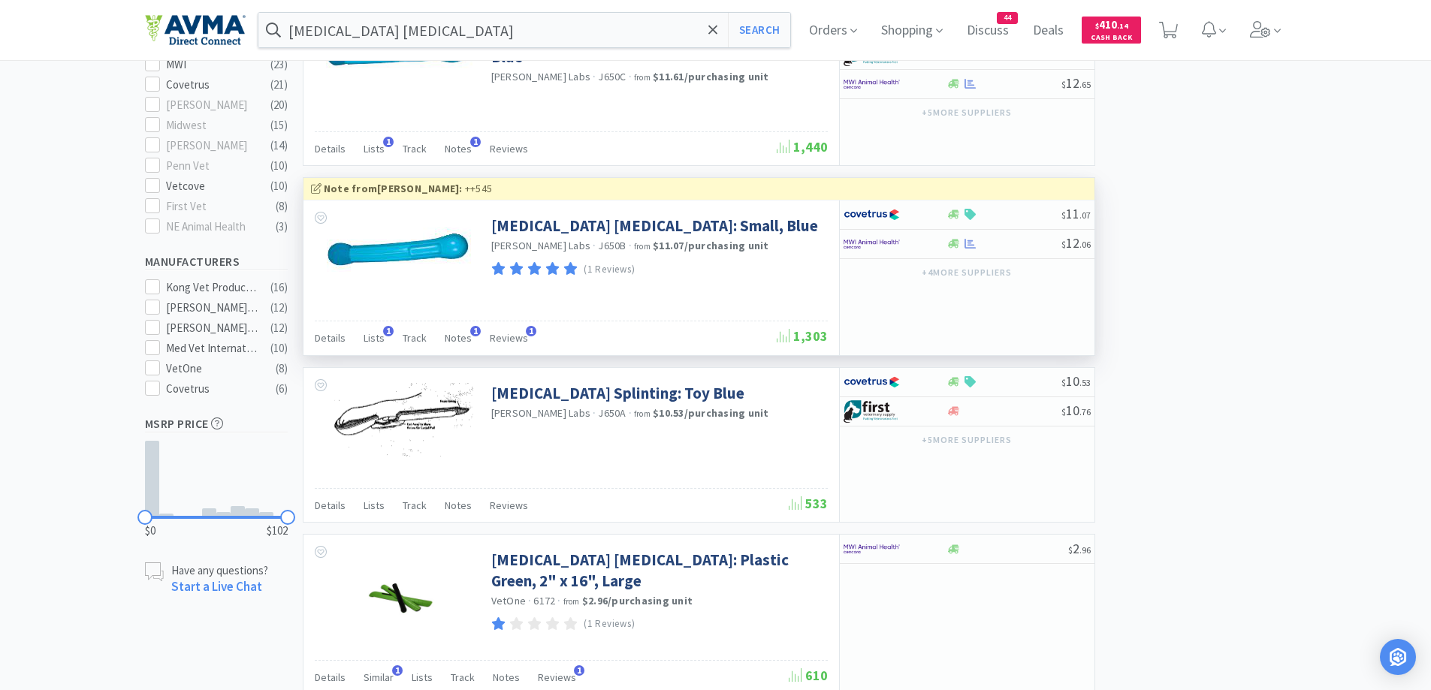
scroll to position [407, 0]
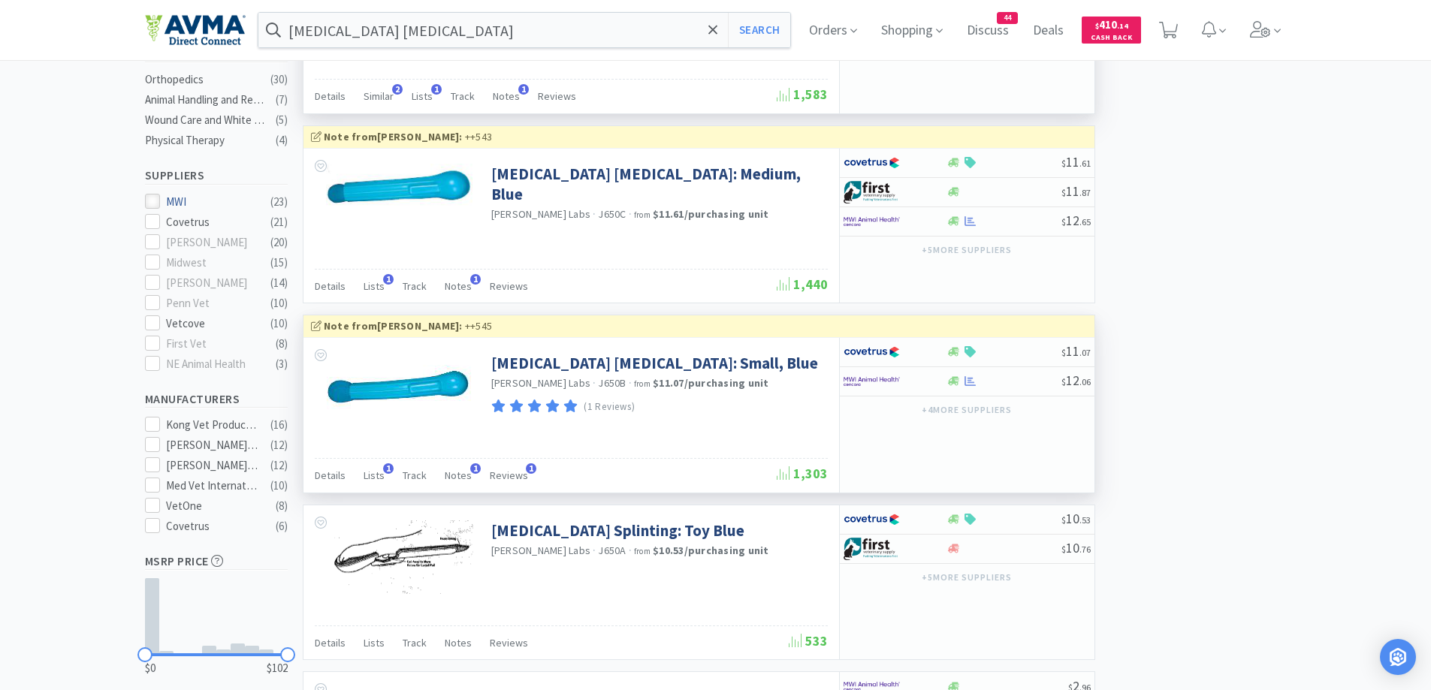
click at [158, 195] on div at bounding box center [152, 201] width 15 height 15
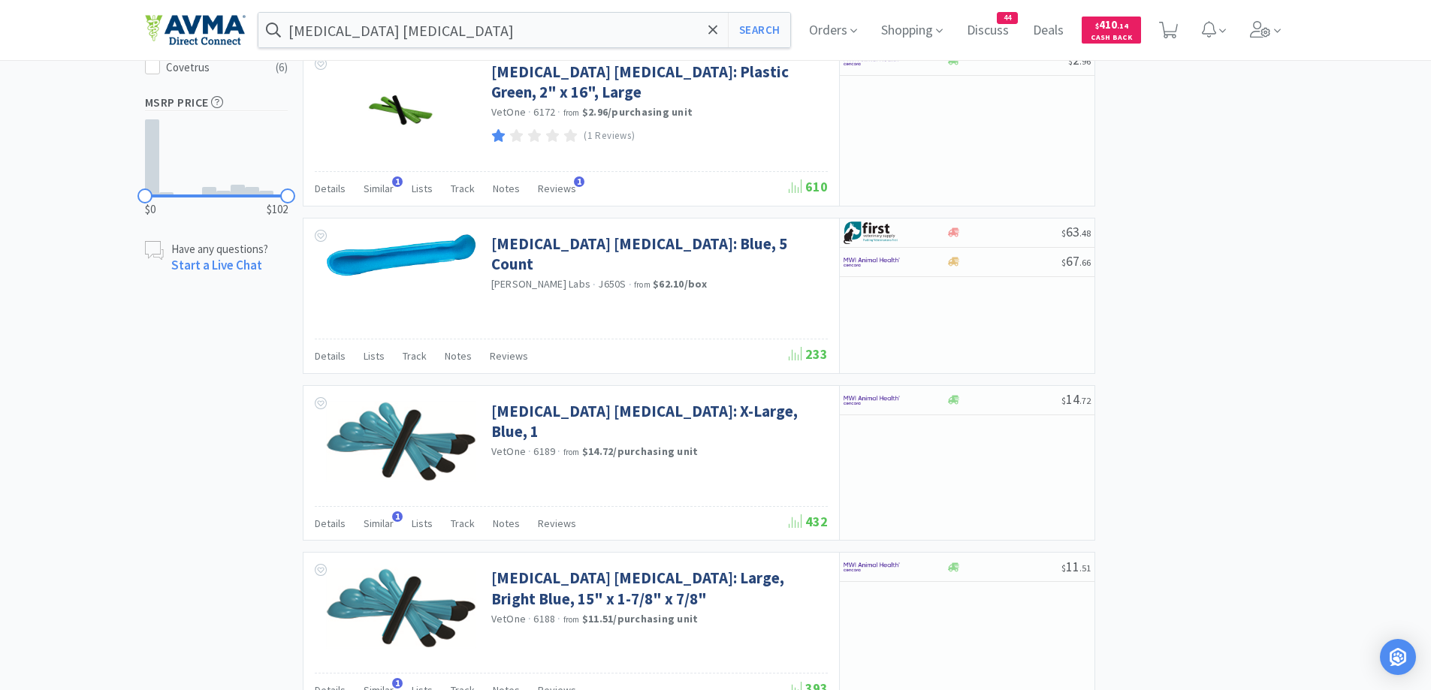
scroll to position [751, 0]
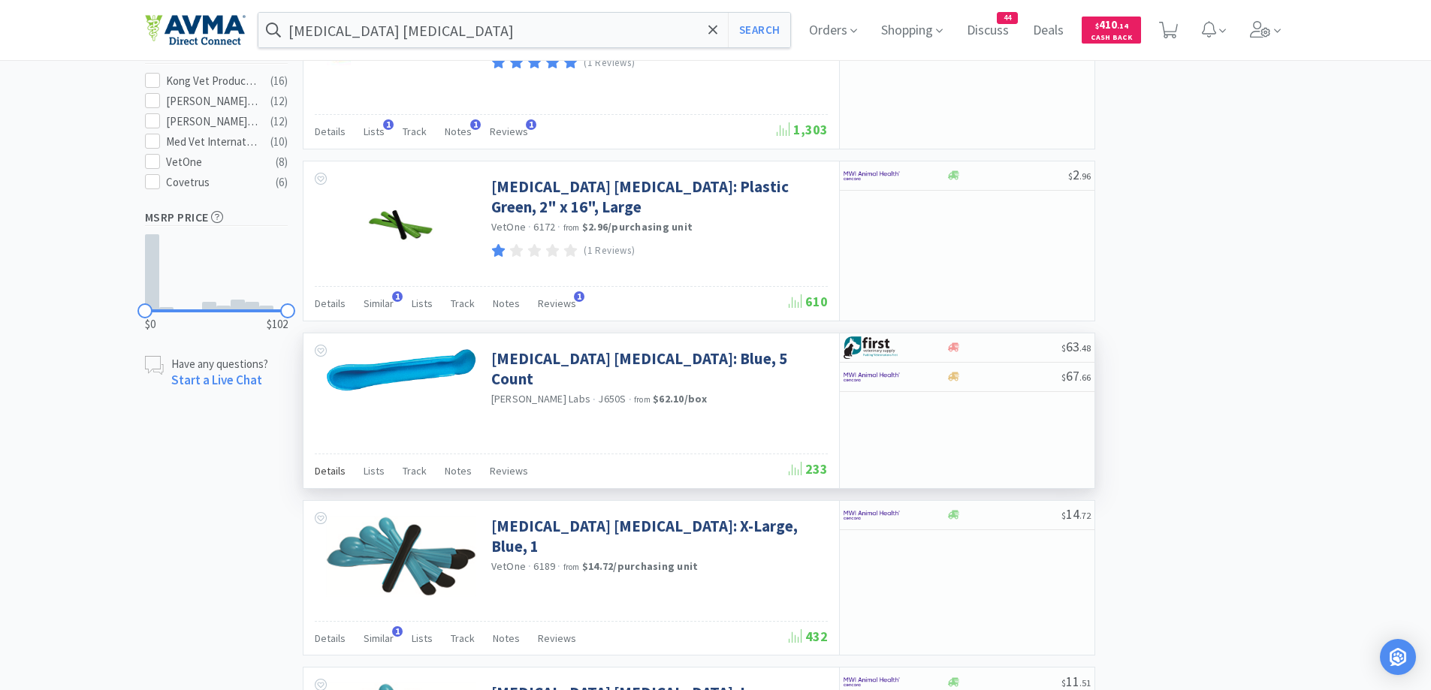
click at [325, 478] on div "Details" at bounding box center [330, 473] width 31 height 29
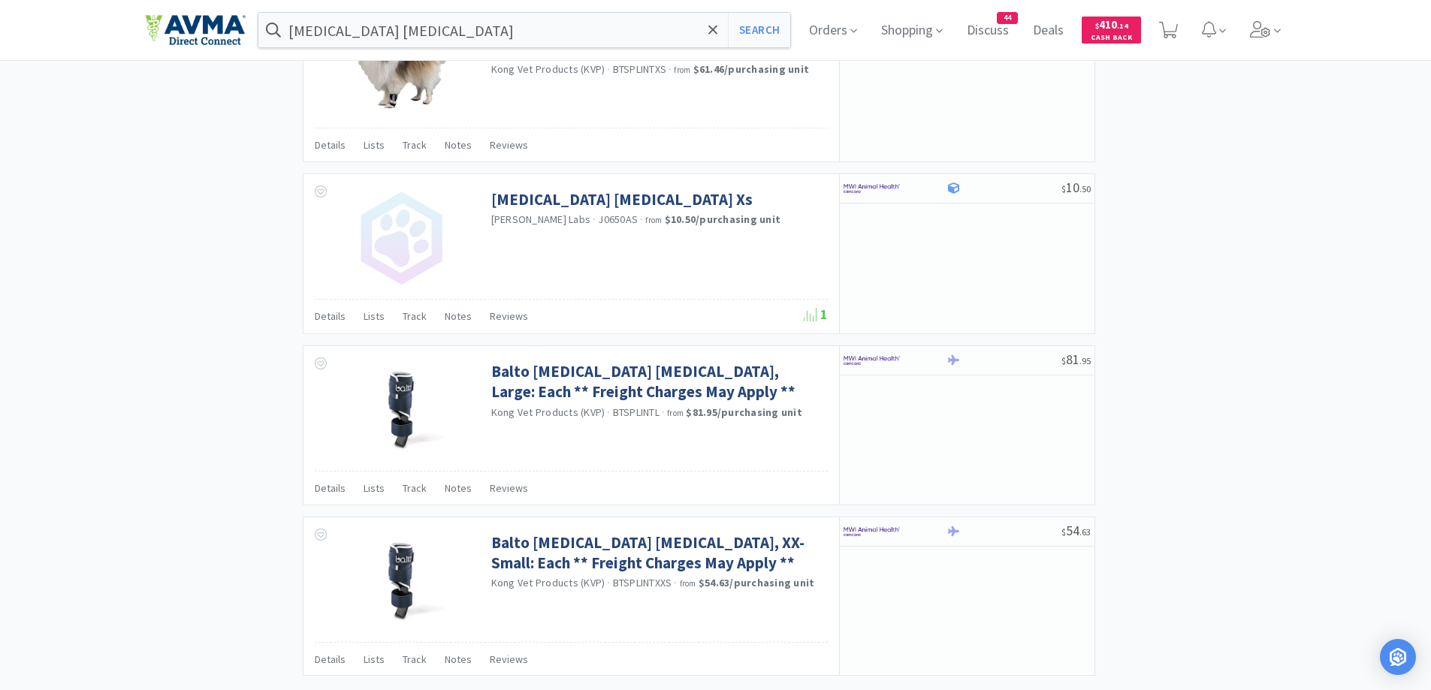
scroll to position [2680, 0]
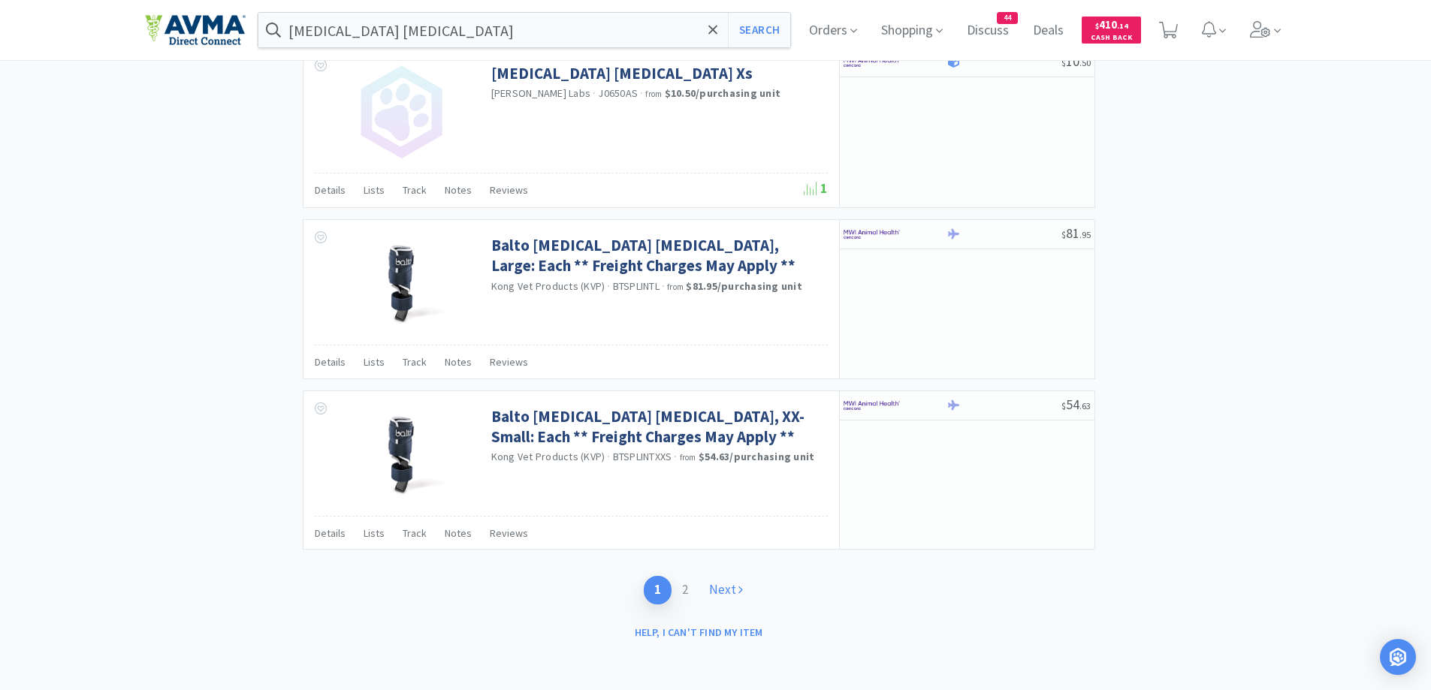
click at [721, 593] on link "Next" at bounding box center [726, 590] width 55 height 28
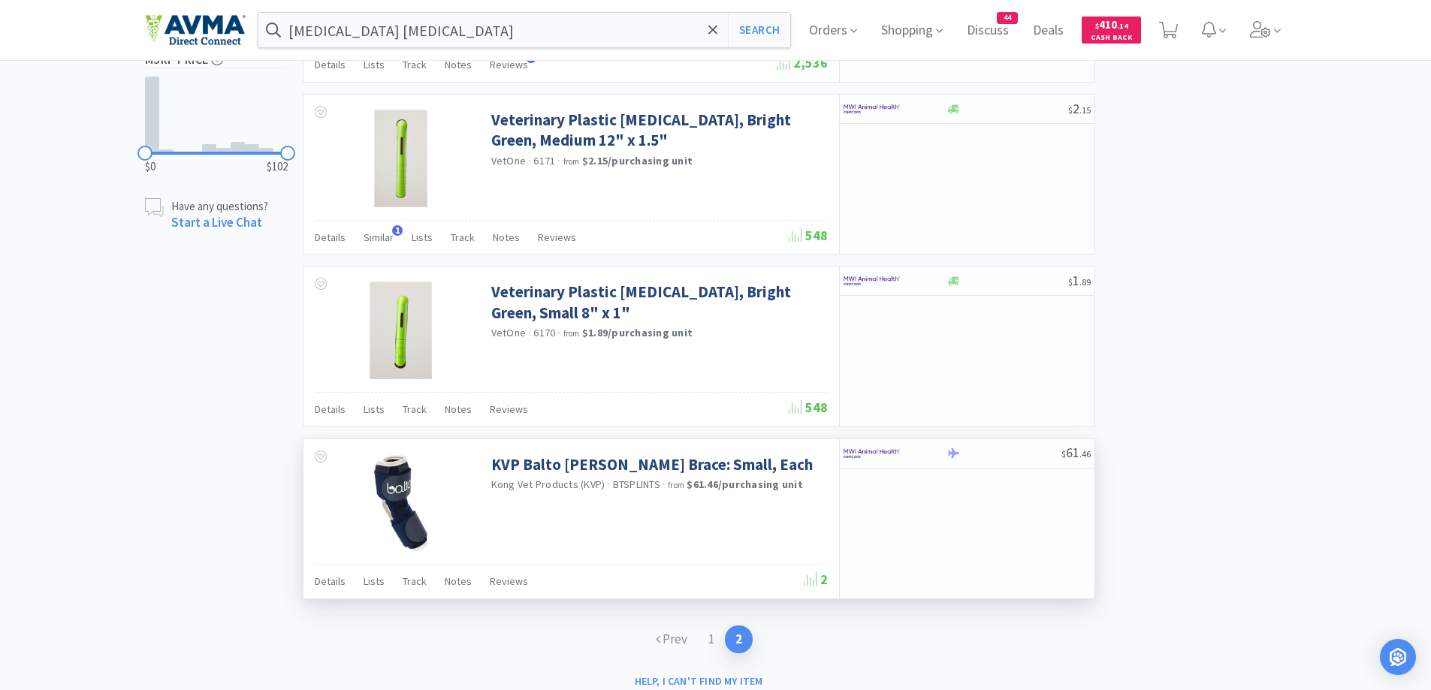
scroll to position [958, 0]
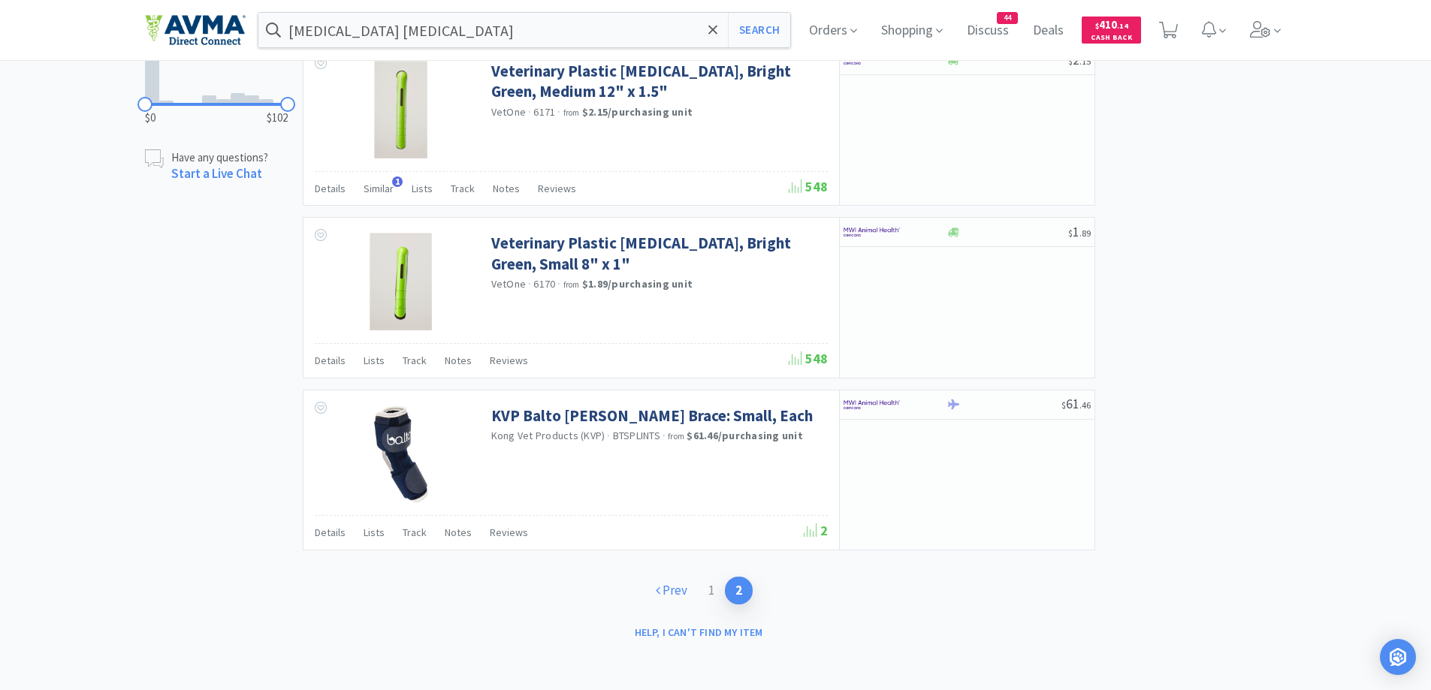
click at [650, 590] on link "Prev" at bounding box center [671, 591] width 53 height 28
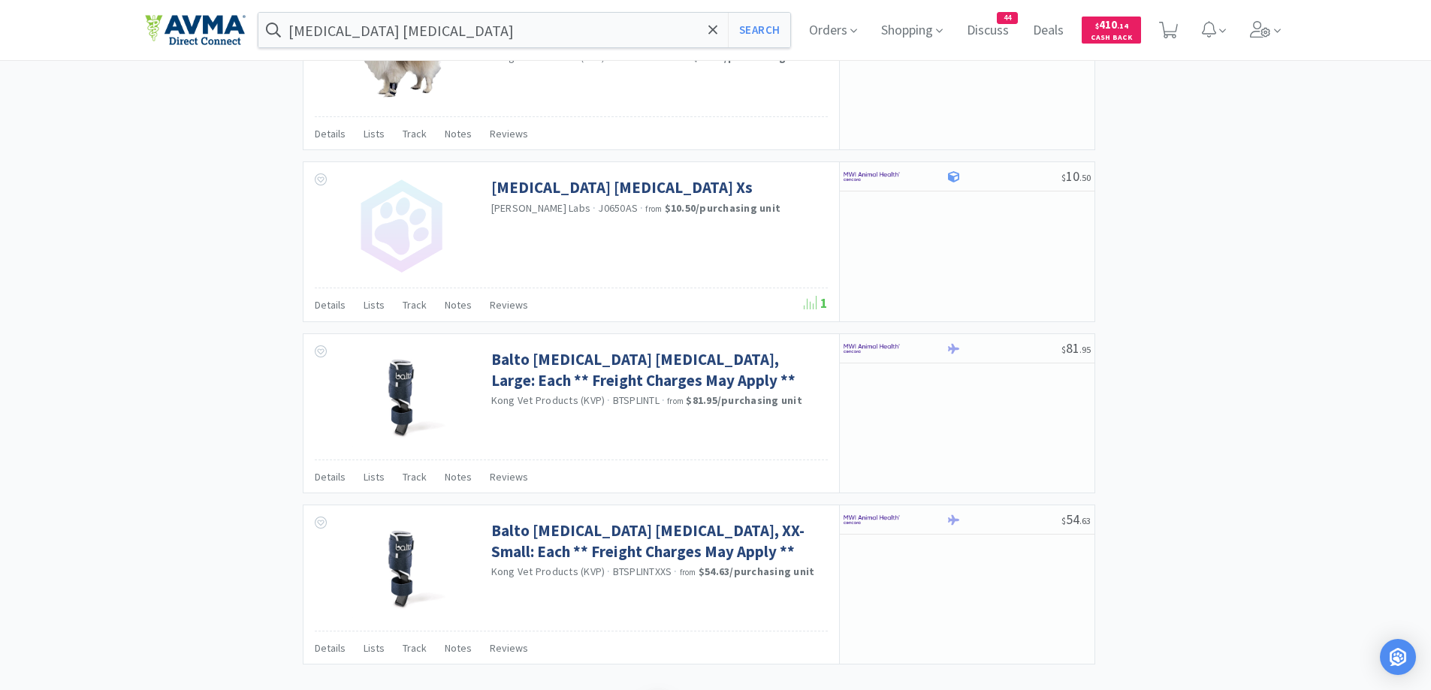
scroll to position [2061, 0]
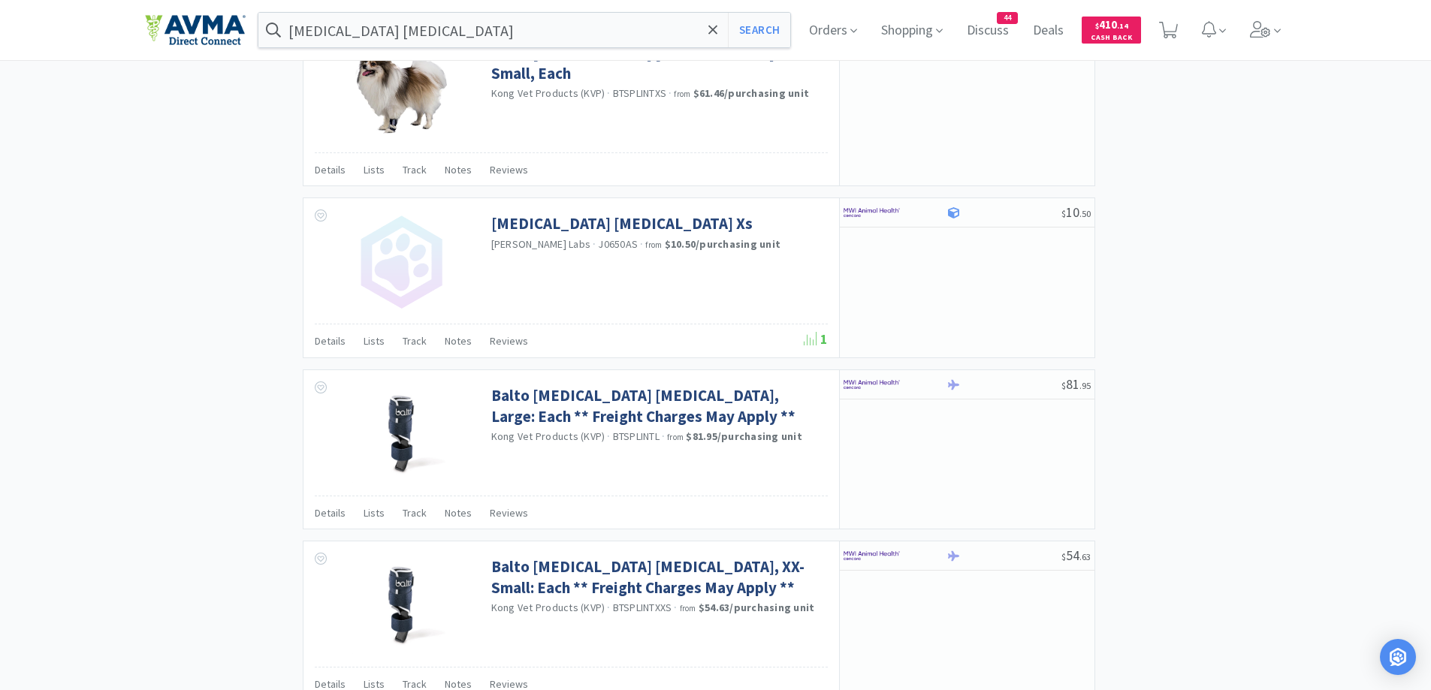
click at [311, 343] on div "[MEDICAL_DATA] [MEDICAL_DATA] Xs [PERSON_NAME] Labs · J0650AS · from $10.50 / p…" at bounding box center [572, 277] width 536 height 159
click at [331, 343] on span "Details" at bounding box center [330, 341] width 31 height 14
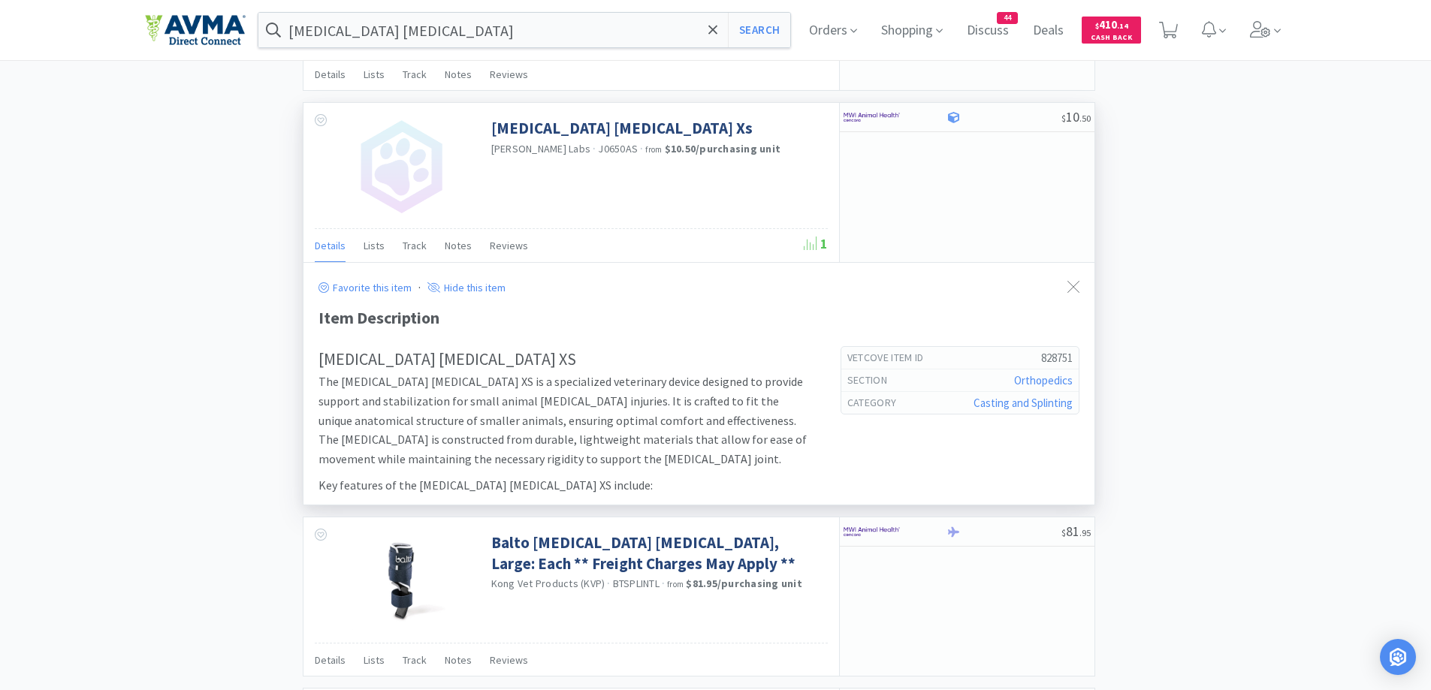
scroll to position [2212, 0]
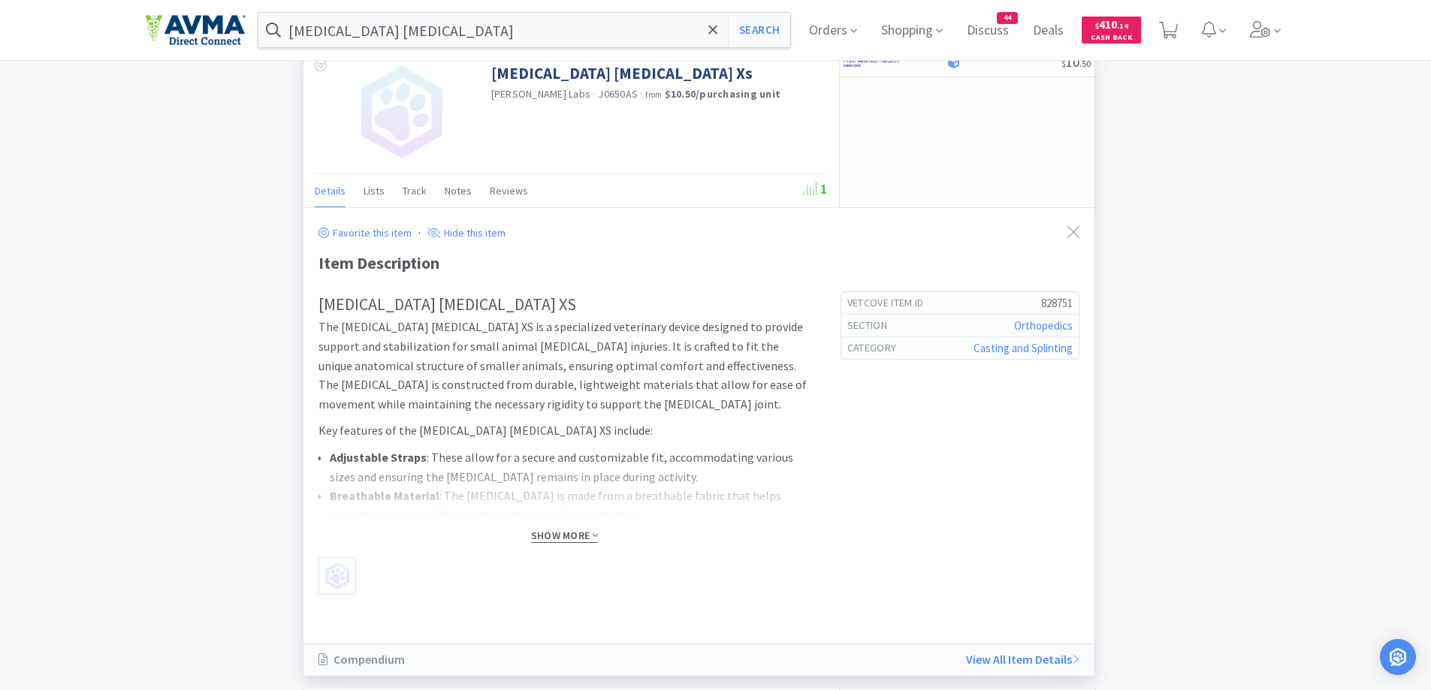
click at [582, 539] on span "Show More" at bounding box center [564, 536] width 67 height 14
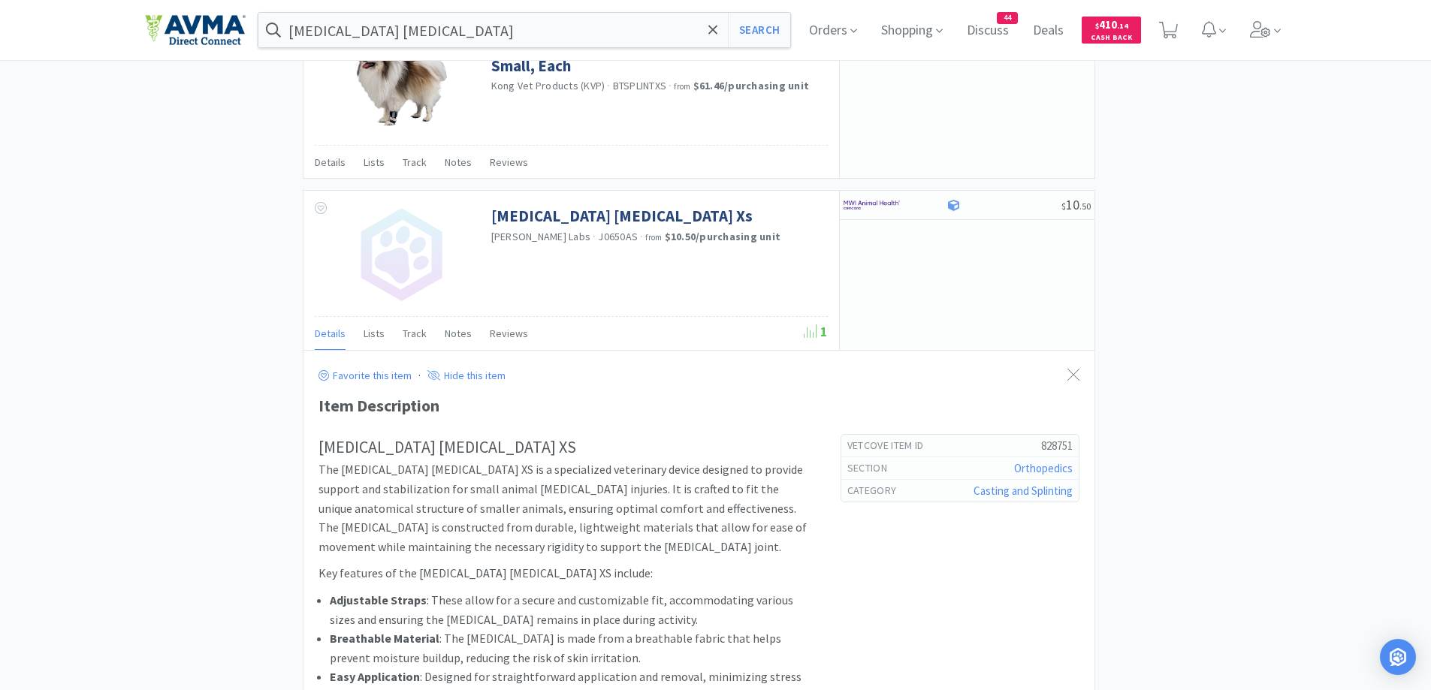
scroll to position [2103, 0]
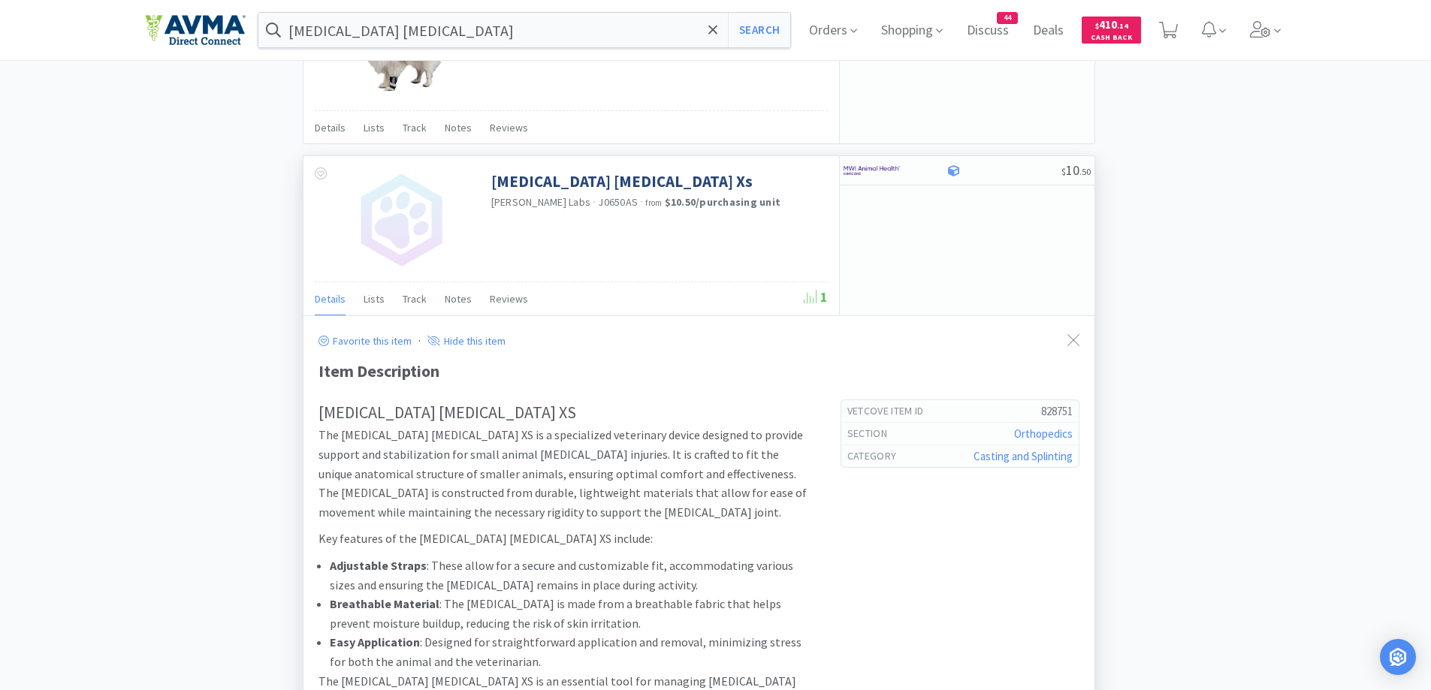
click at [361, 300] on div "Details Lists Track Notes Reviews" at bounding box center [559, 301] width 489 height 29
click at [370, 299] on span "Lists" at bounding box center [374, 299] width 21 height 14
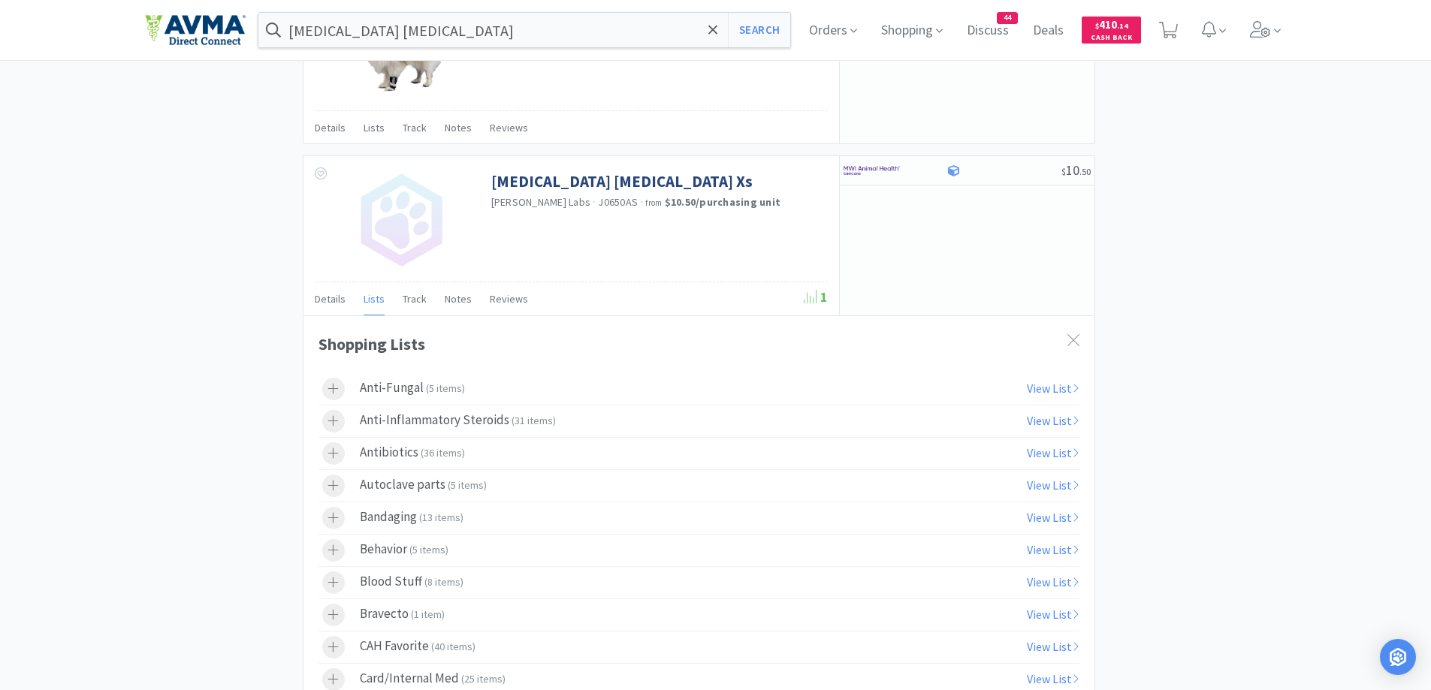
click at [1235, 392] on div "× Filter Results Synced Suppliers Only Manufacturers Only Compounds Only Previo…" at bounding box center [716, 254] width 1142 height 4534
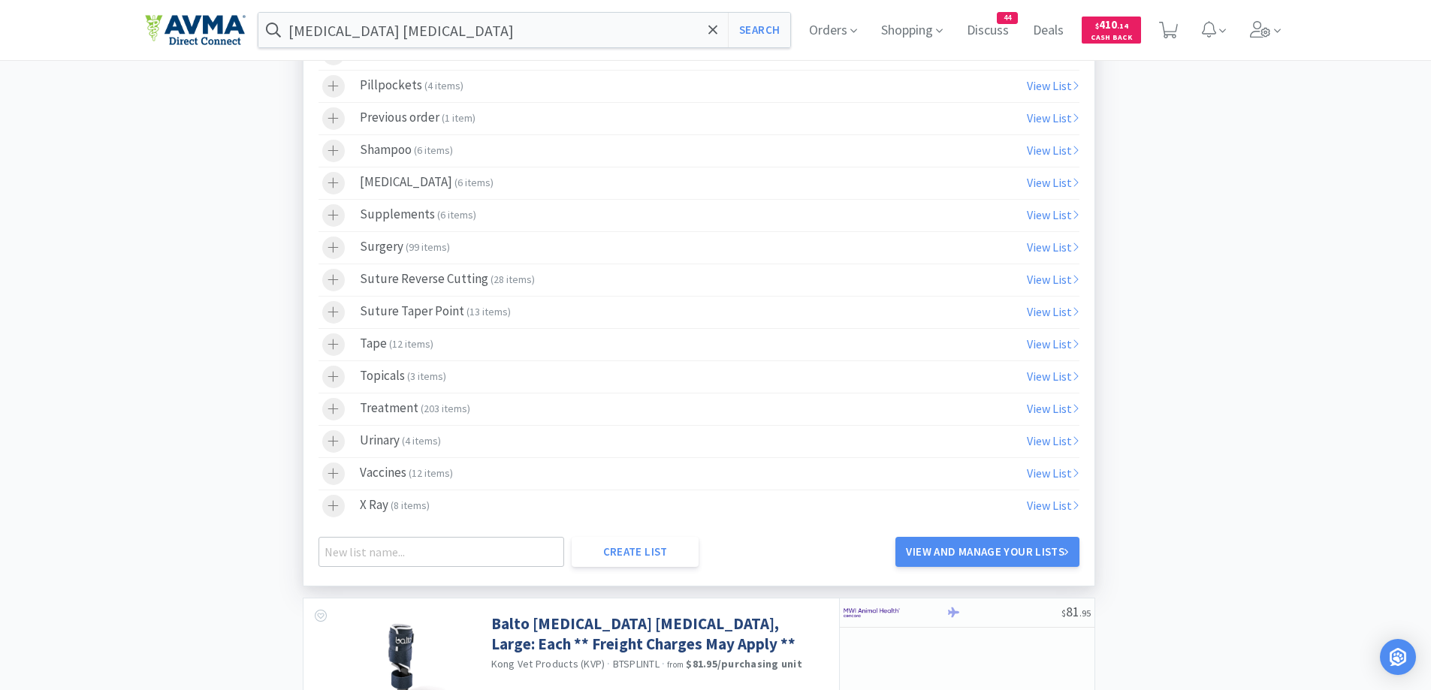
scroll to position [3606, 0]
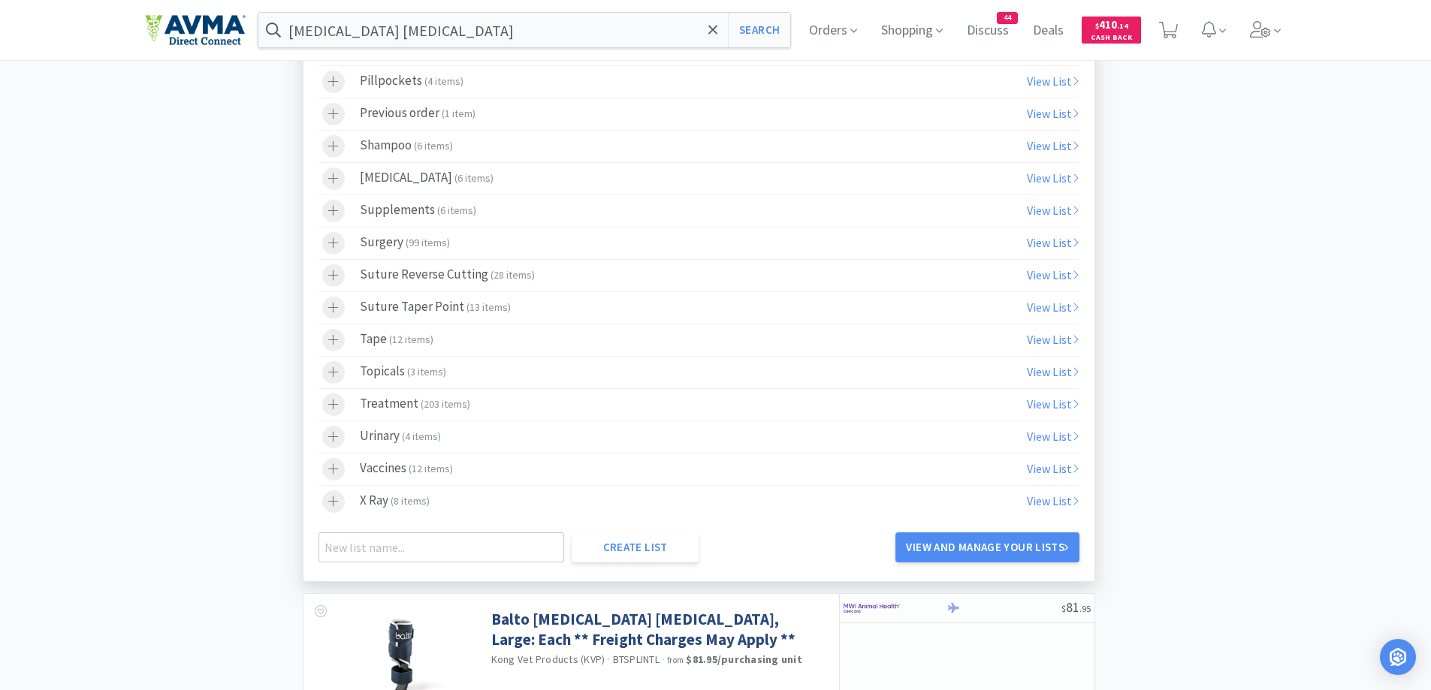
click at [334, 400] on icon at bounding box center [333, 404] width 11 height 11
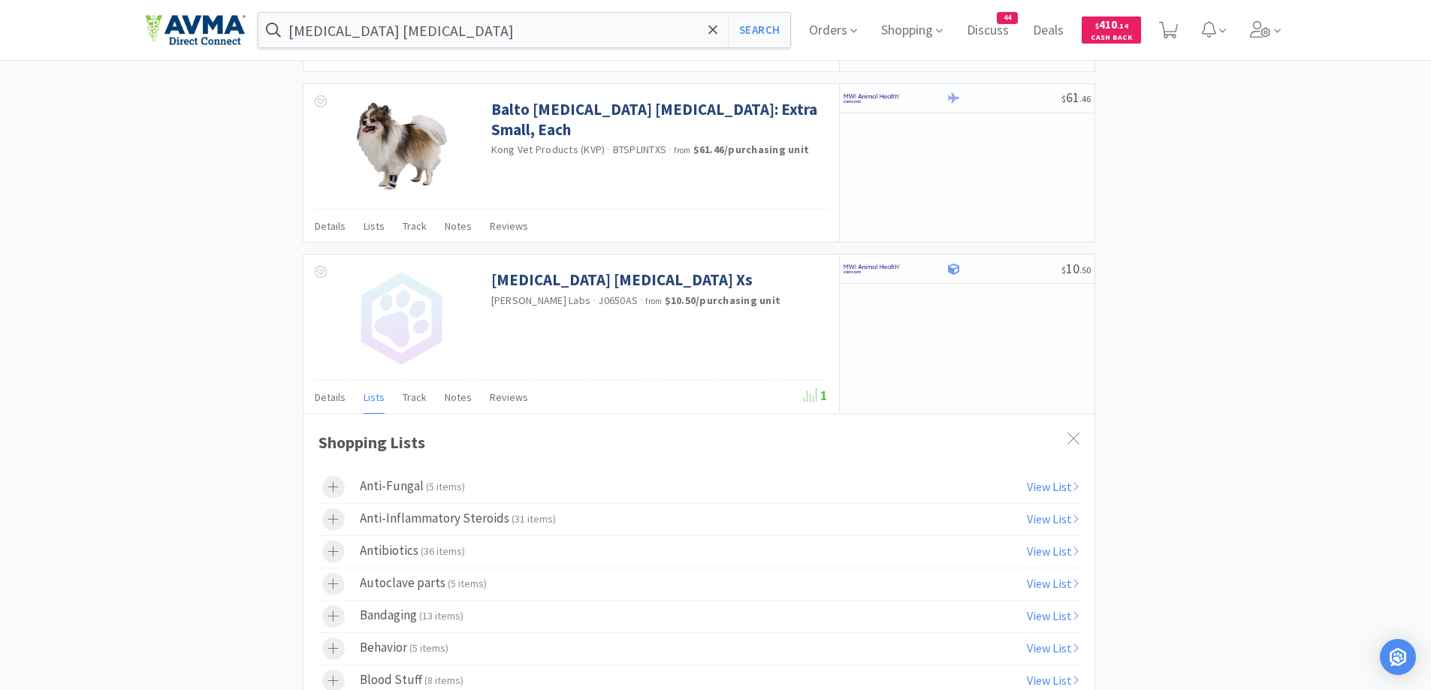
scroll to position [1953, 0]
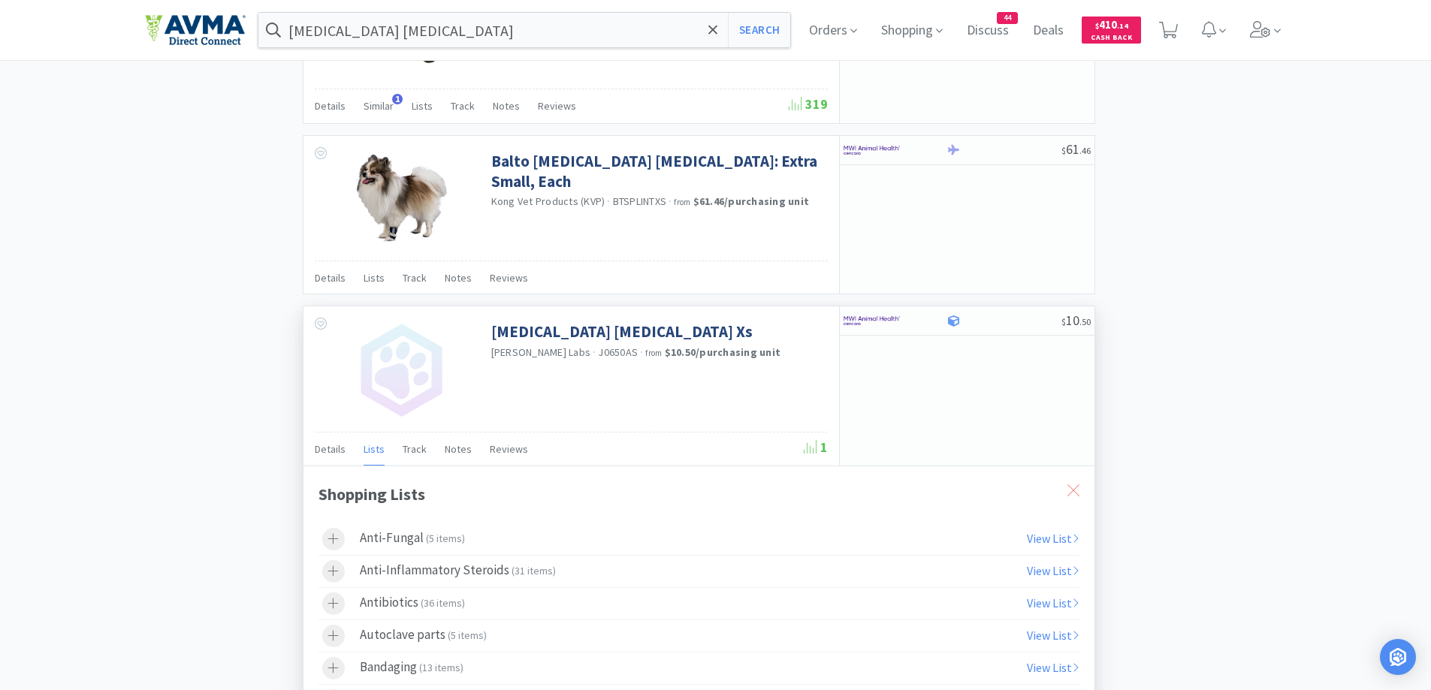
click at [1065, 485] on div at bounding box center [1073, 490] width 27 height 35
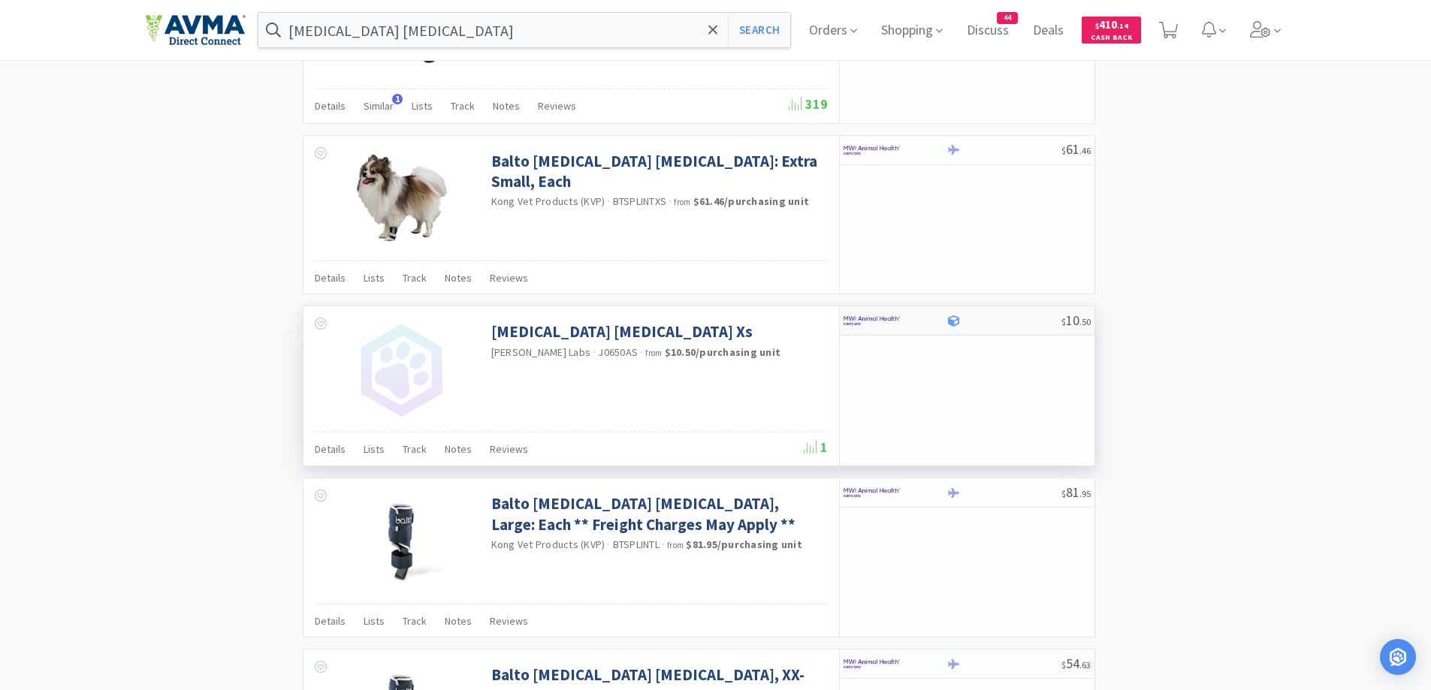
click at [939, 329] on div at bounding box center [895, 321] width 103 height 26
select select "1"
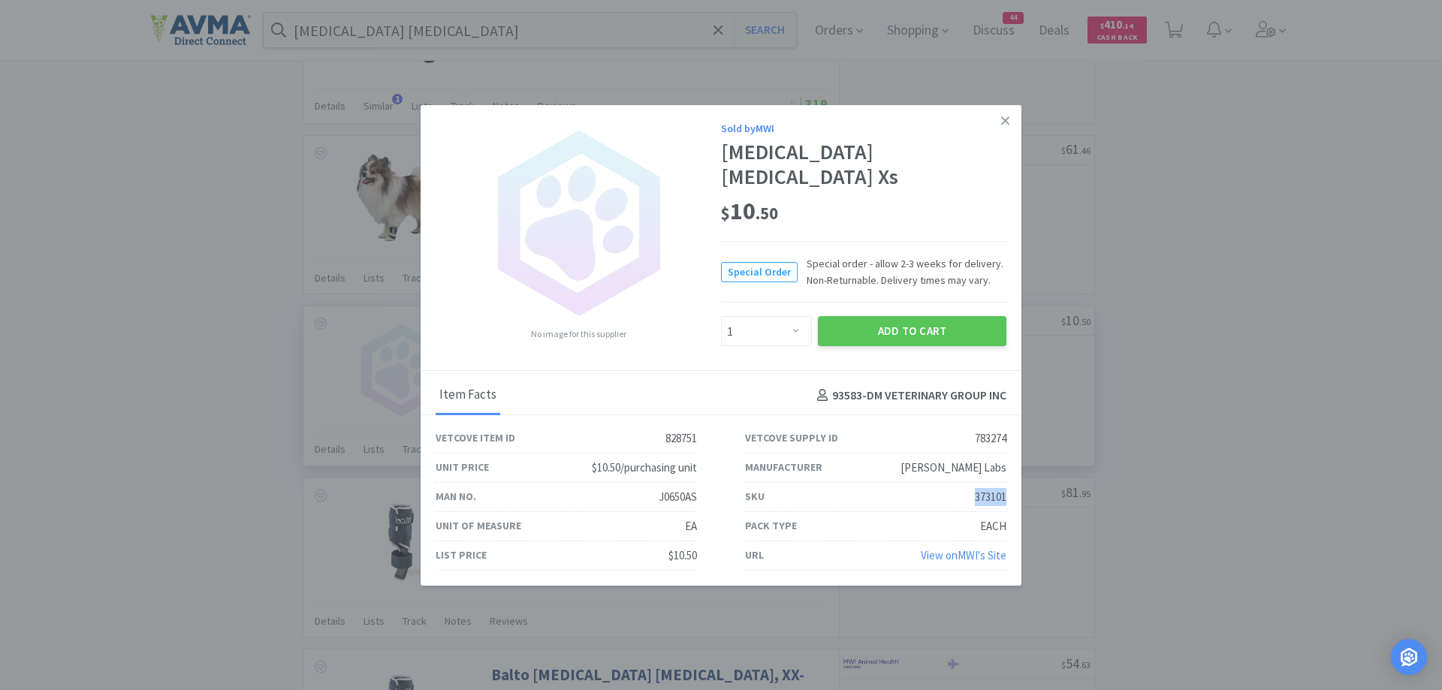
drag, startPoint x: 969, startPoint y: 489, endPoint x: 1011, endPoint y: 488, distance: 42.1
click at [1011, 488] on div "SKU 373101" at bounding box center [876, 497] width 310 height 29
copy div "373101"
click at [1013, 136] on link at bounding box center [1005, 120] width 26 height 32
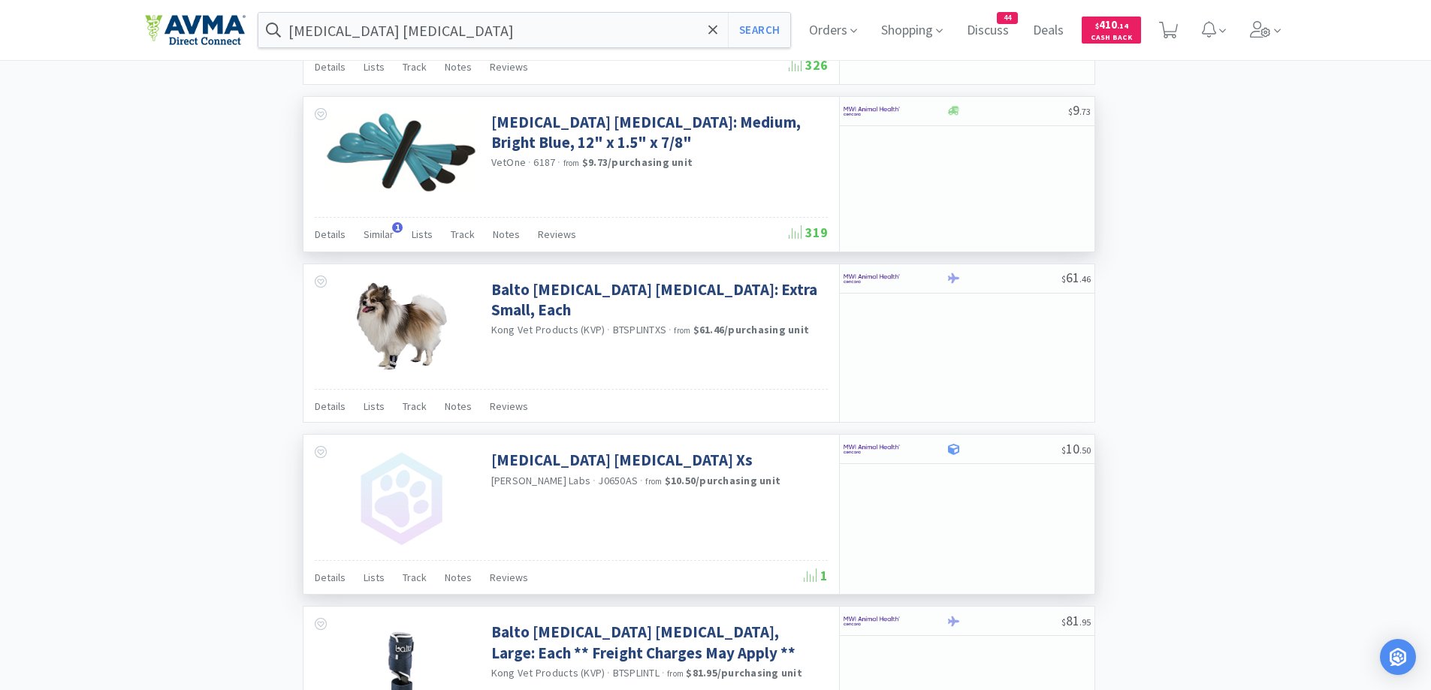
scroll to position [1611, 0]
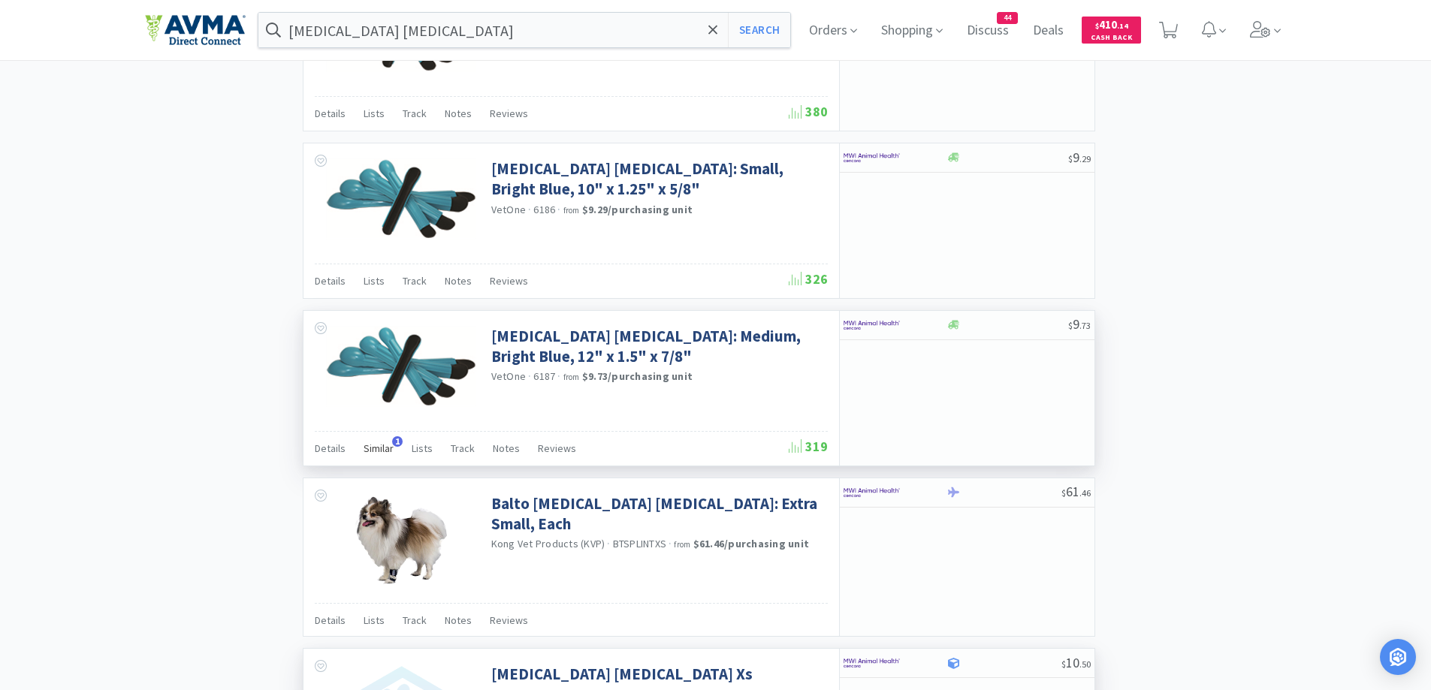
click at [387, 449] on span "Similar" at bounding box center [379, 449] width 30 height 14
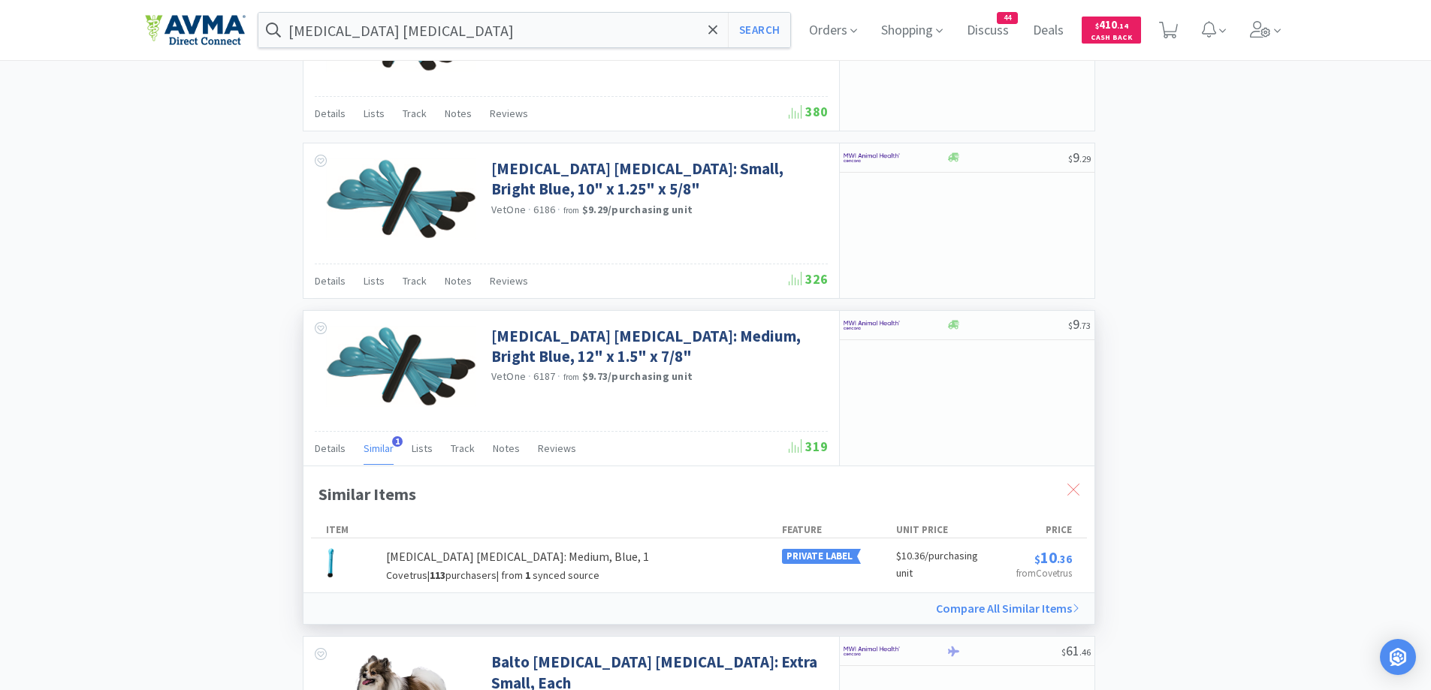
click at [1080, 497] on div at bounding box center [1073, 490] width 27 height 35
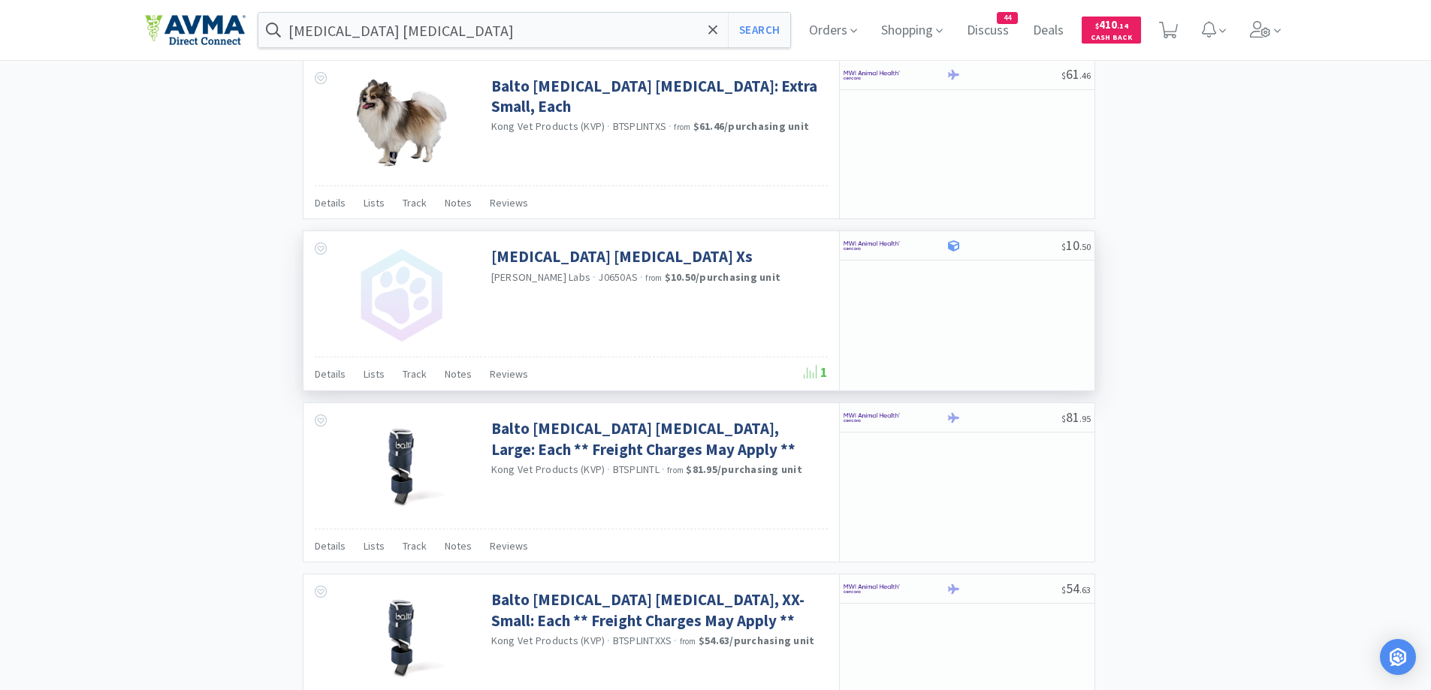
scroll to position [2061, 0]
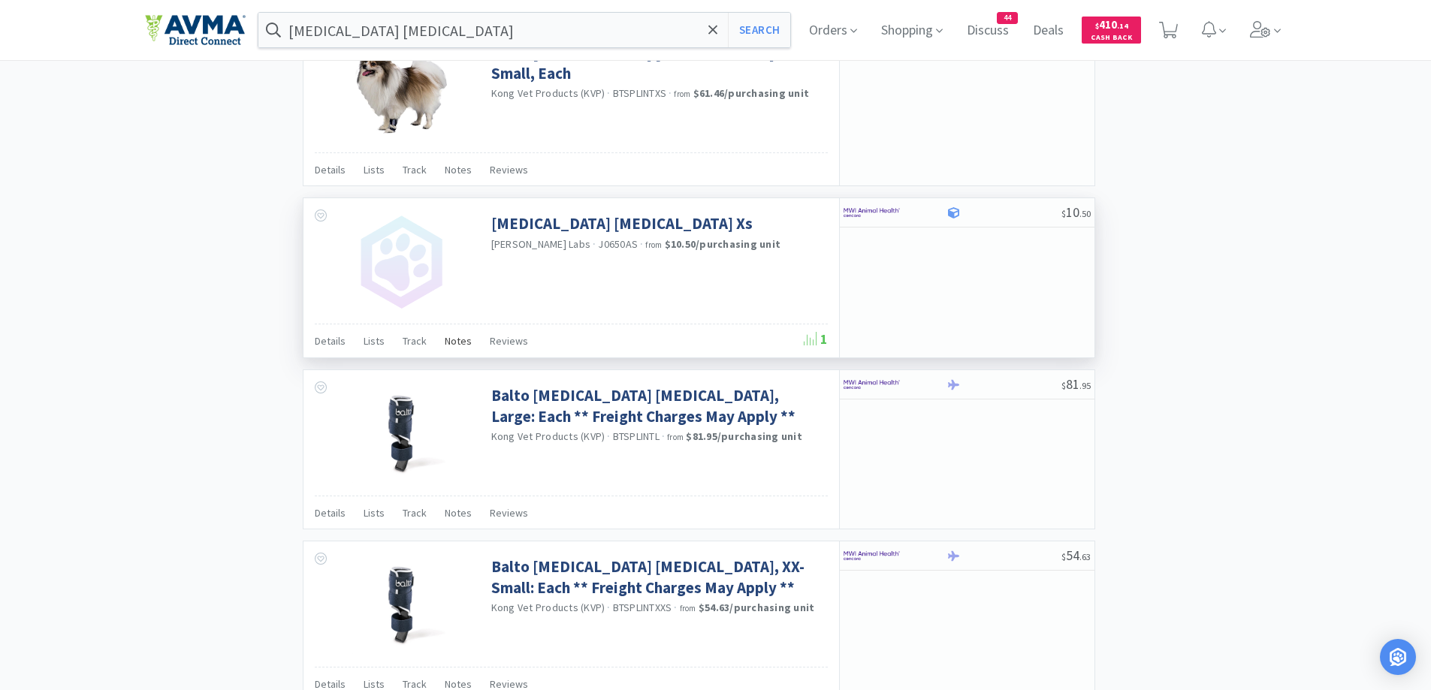
click at [453, 348] on div "Notes" at bounding box center [458, 343] width 27 height 29
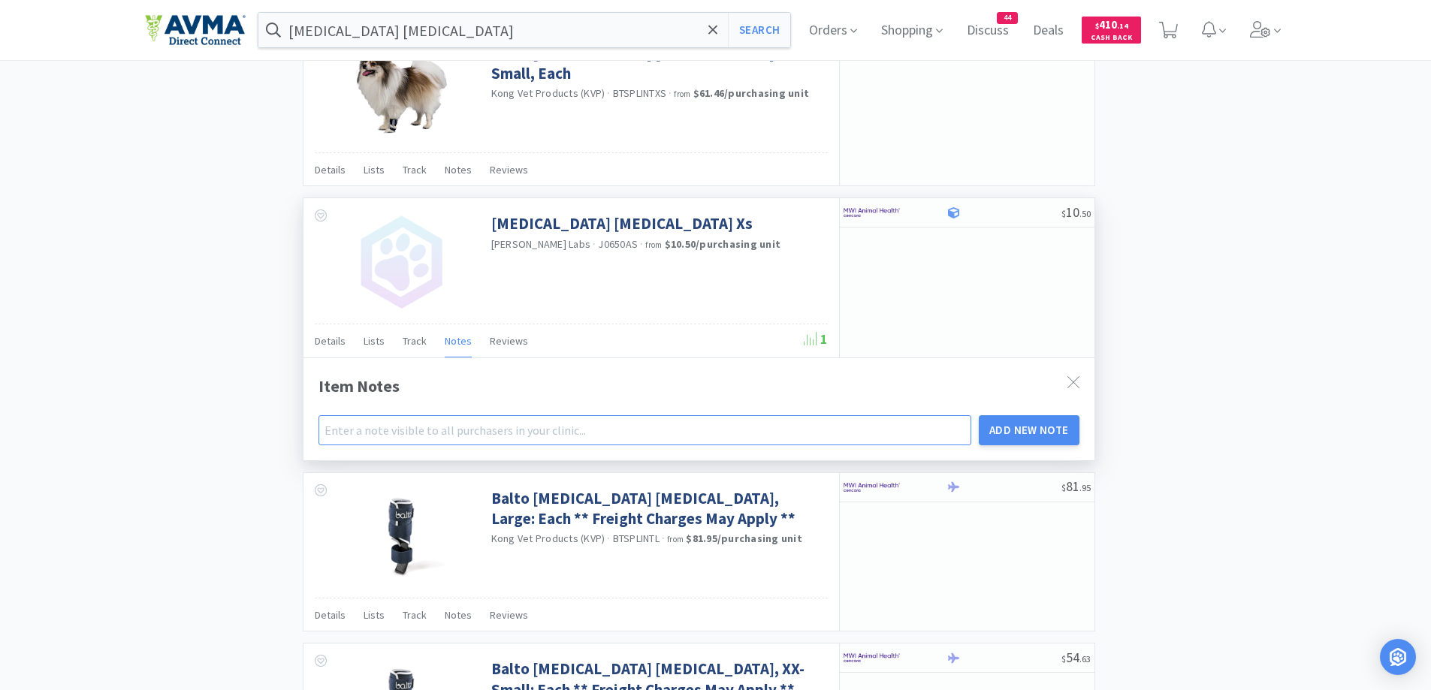
drag, startPoint x: 449, startPoint y: 427, endPoint x: 459, endPoint y: 427, distance: 9.8
click at [449, 427] on input "text" at bounding box center [646, 430] width 654 height 30
type input "X Small [MEDICAL_DATA] [MEDICAL_DATA]"
click at [1035, 430] on button "Add New Note" at bounding box center [1029, 430] width 101 height 30
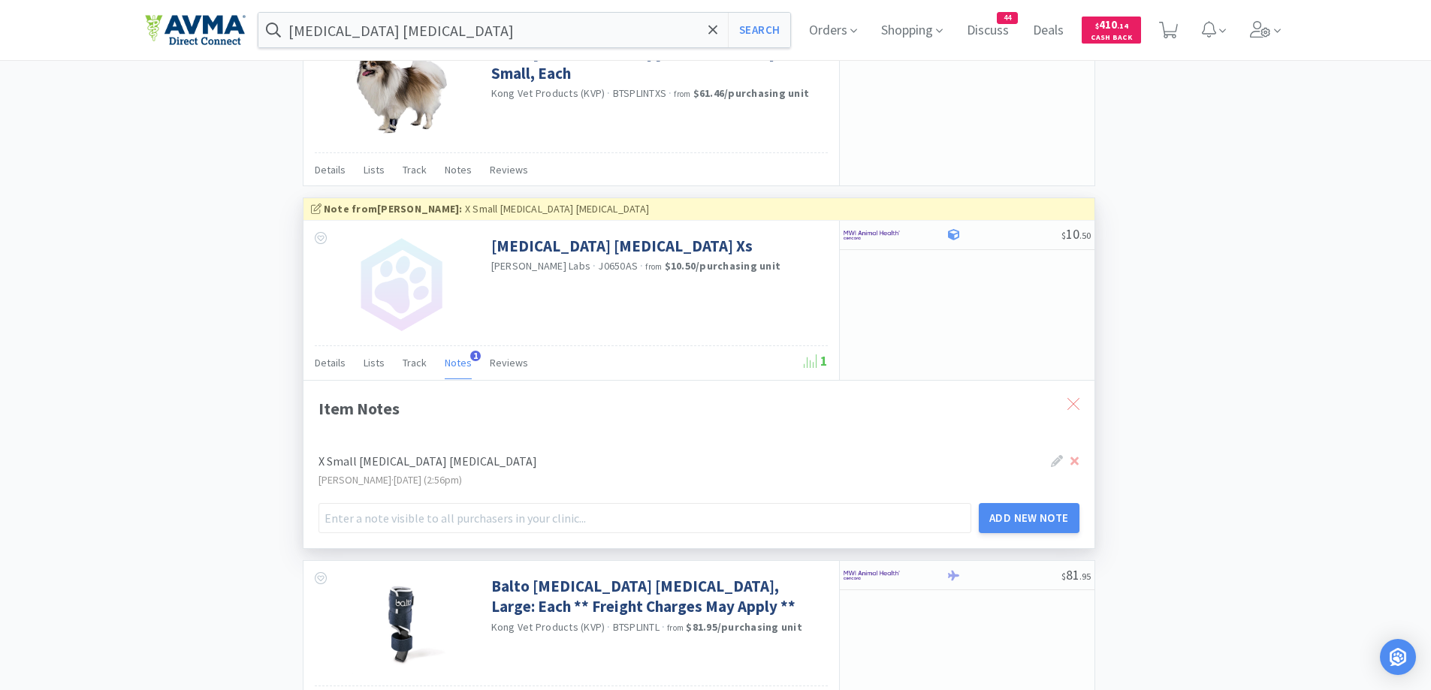
click at [1080, 394] on div at bounding box center [1073, 405] width 27 height 35
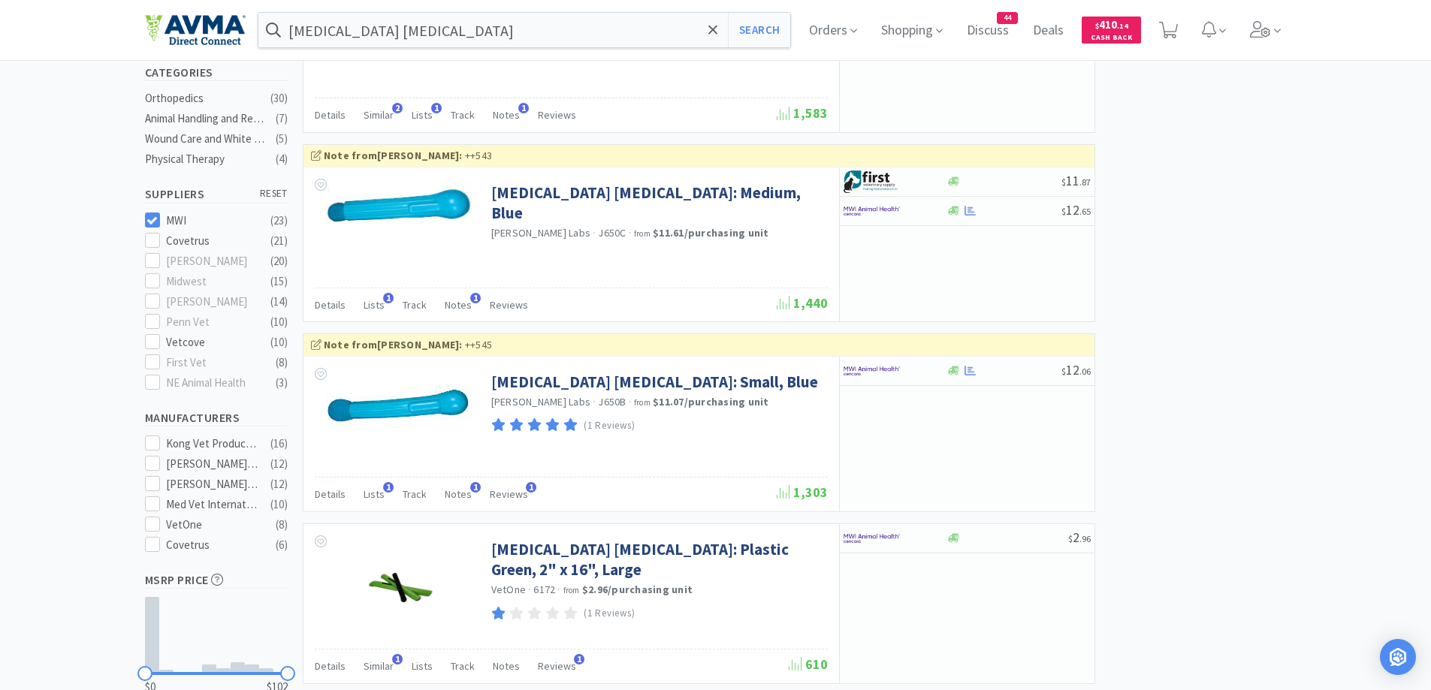
scroll to position [258, 0]
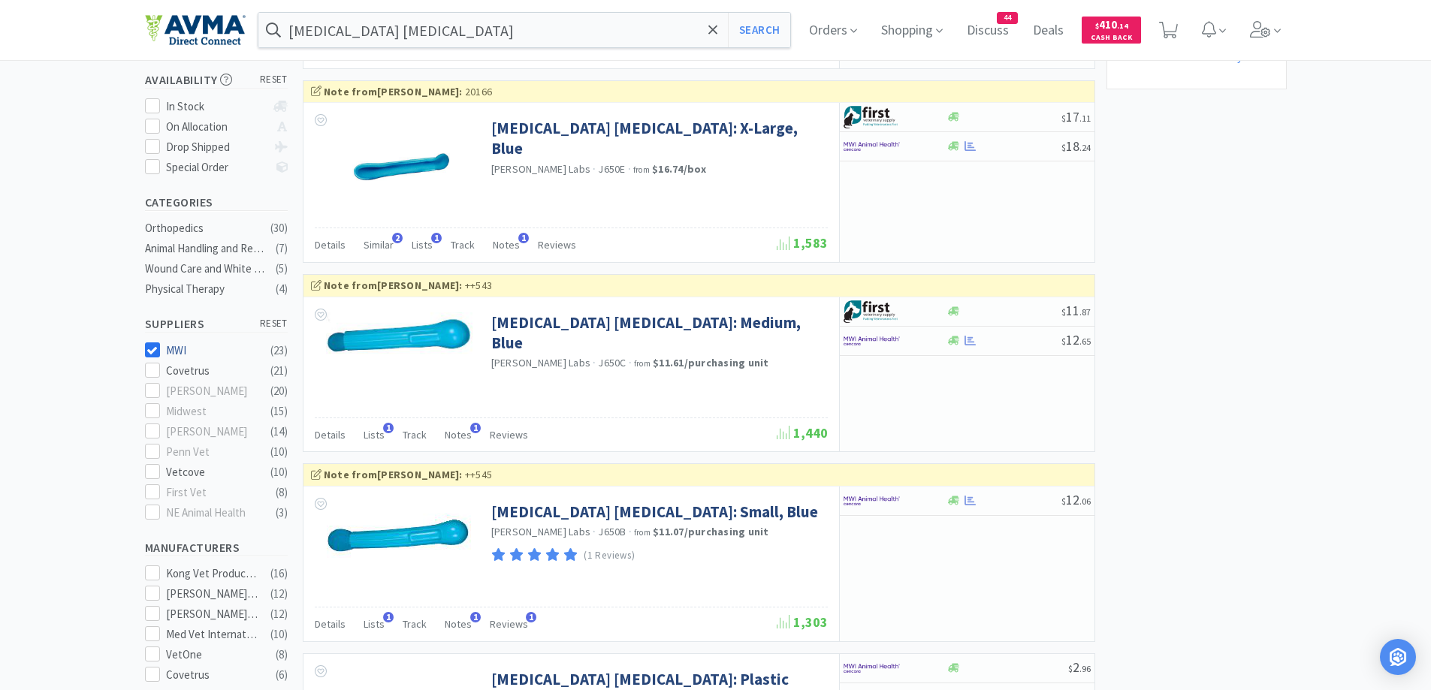
click at [150, 345] on icon at bounding box center [151, 350] width 11 height 11
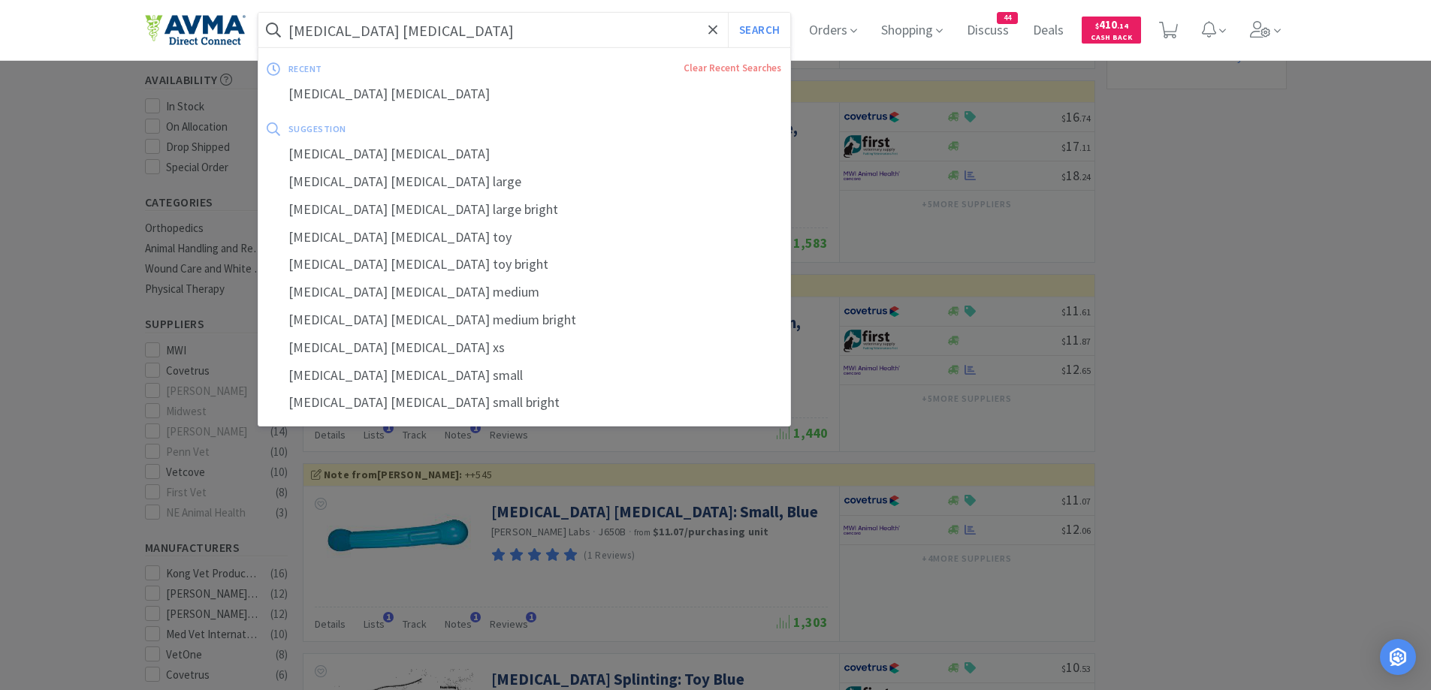
click at [460, 44] on input "[MEDICAL_DATA] [MEDICAL_DATA]" at bounding box center [524, 30] width 533 height 35
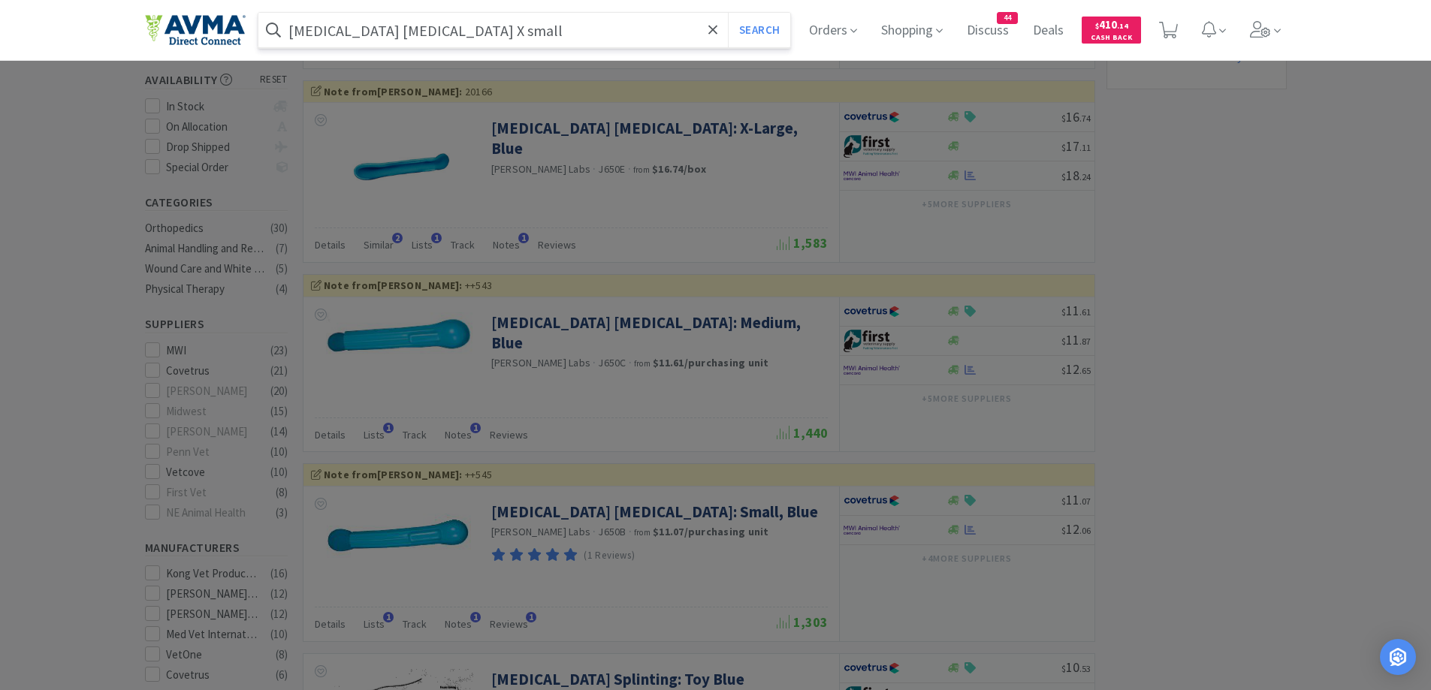
type input "[MEDICAL_DATA] [MEDICAL_DATA] X small"
click at [728, 13] on button "Search" at bounding box center [759, 30] width 62 height 35
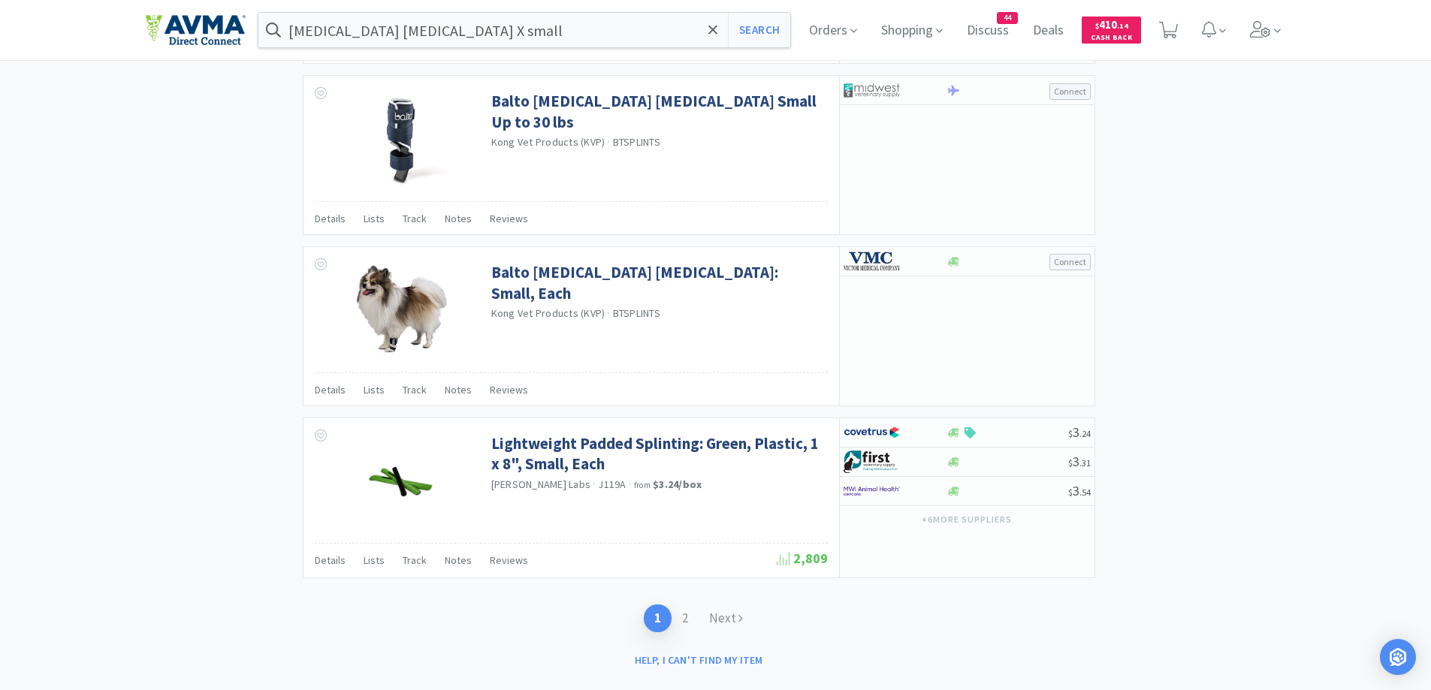
scroll to position [2165, 0]
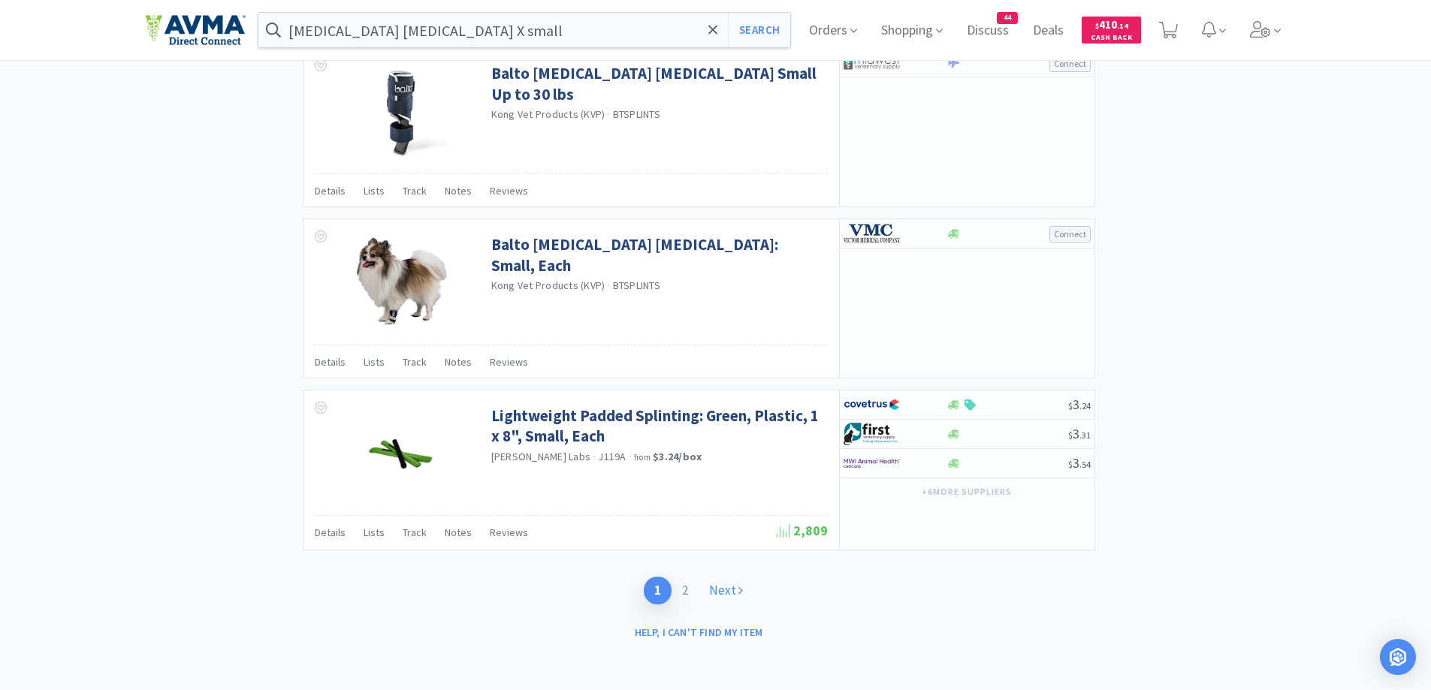
click at [724, 581] on link "Next" at bounding box center [726, 591] width 55 height 28
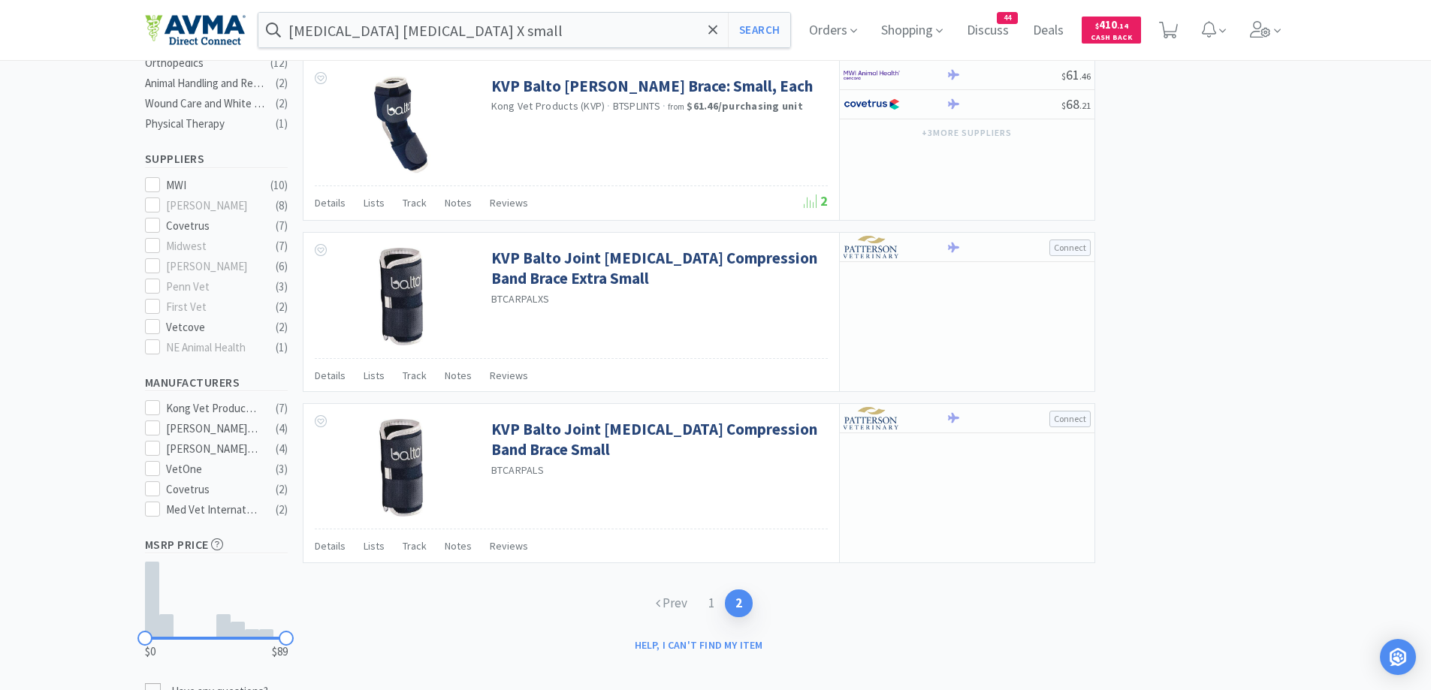
scroll to position [451, 0]
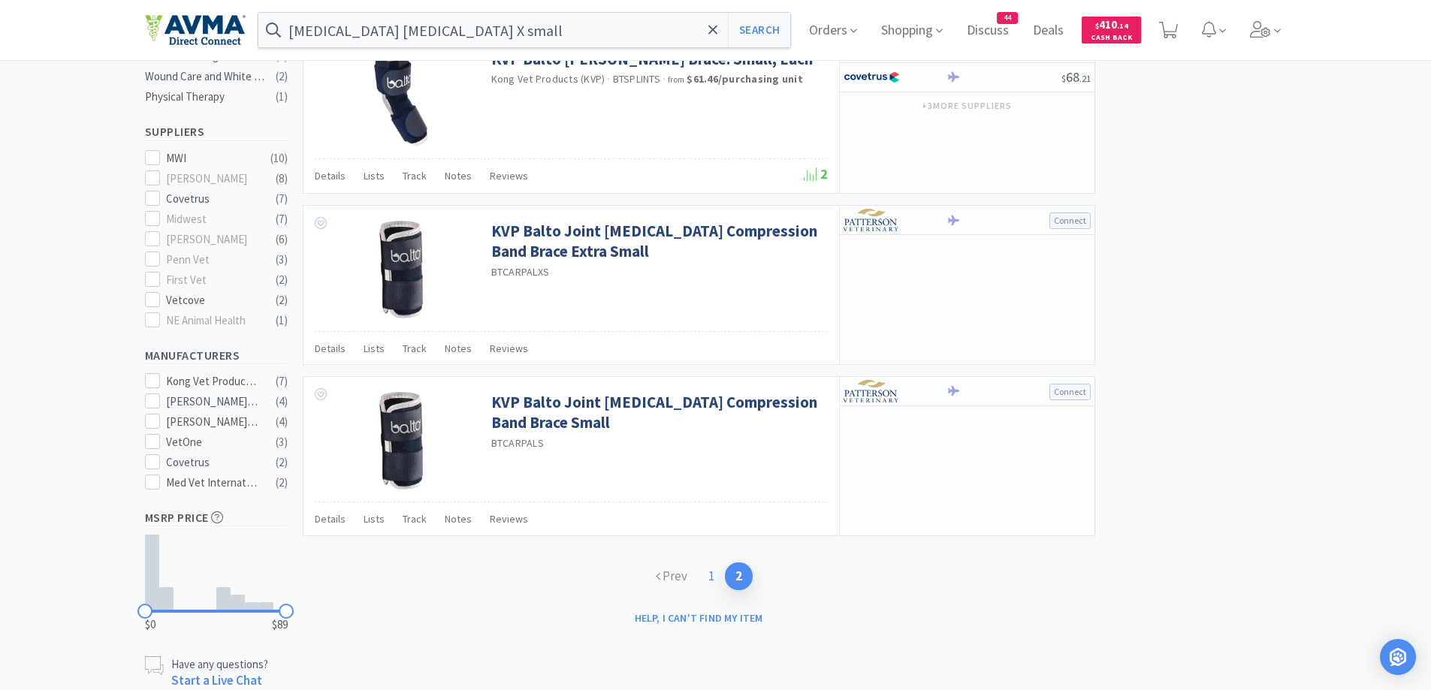
click at [701, 572] on link "1" at bounding box center [711, 577] width 27 height 28
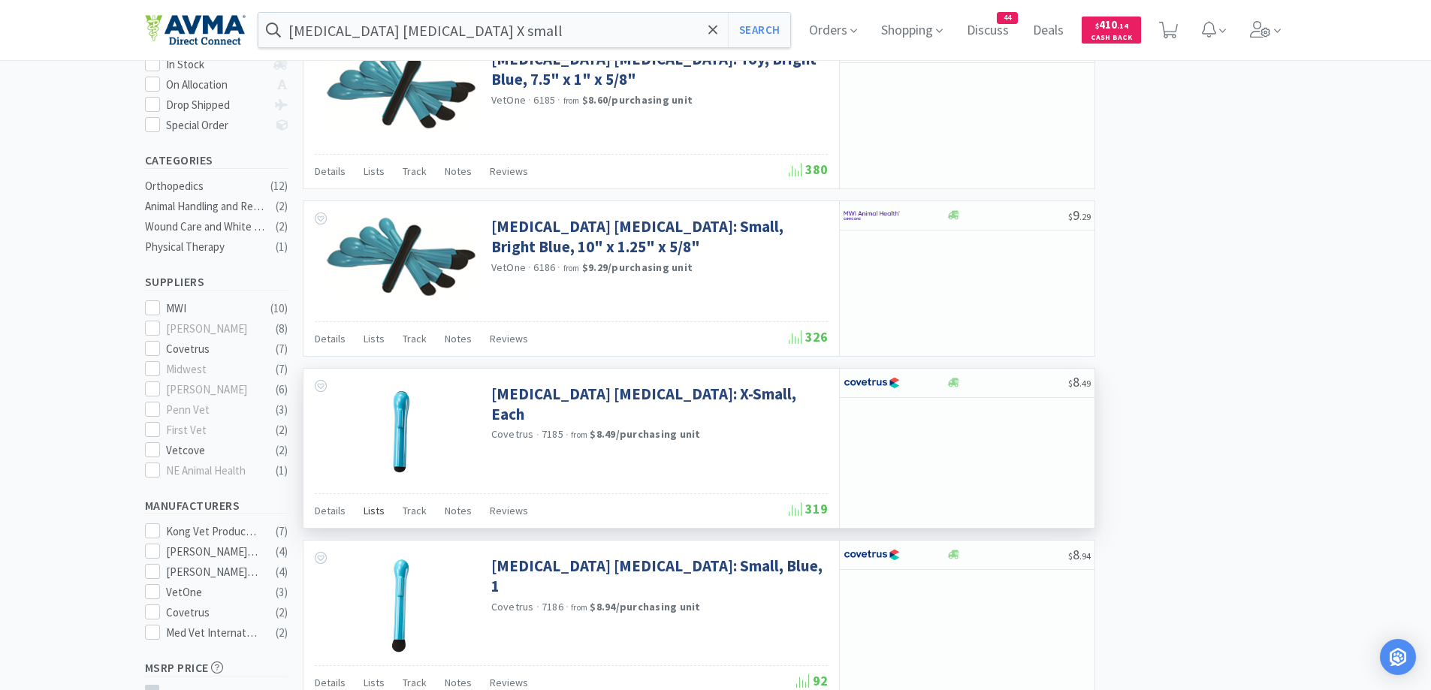
click at [370, 518] on div "Lists" at bounding box center [374, 513] width 21 height 29
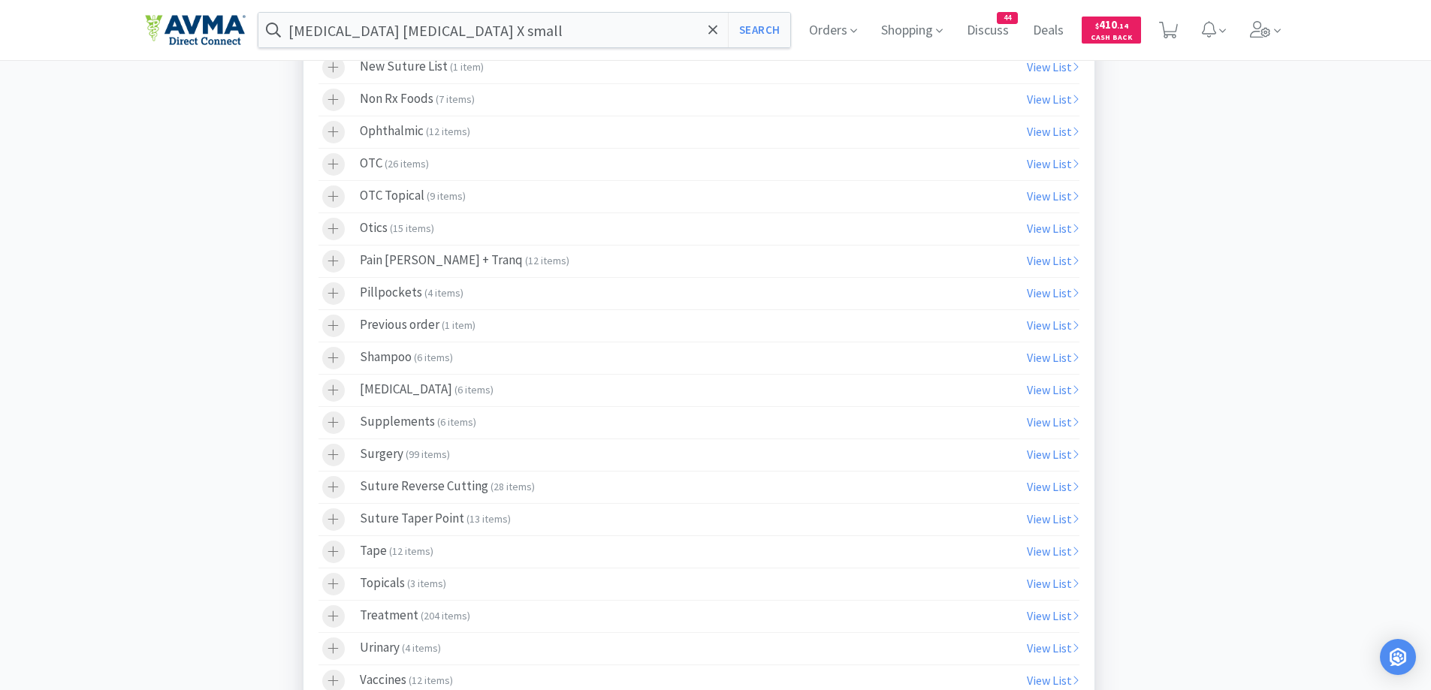
scroll to position [2103, 0]
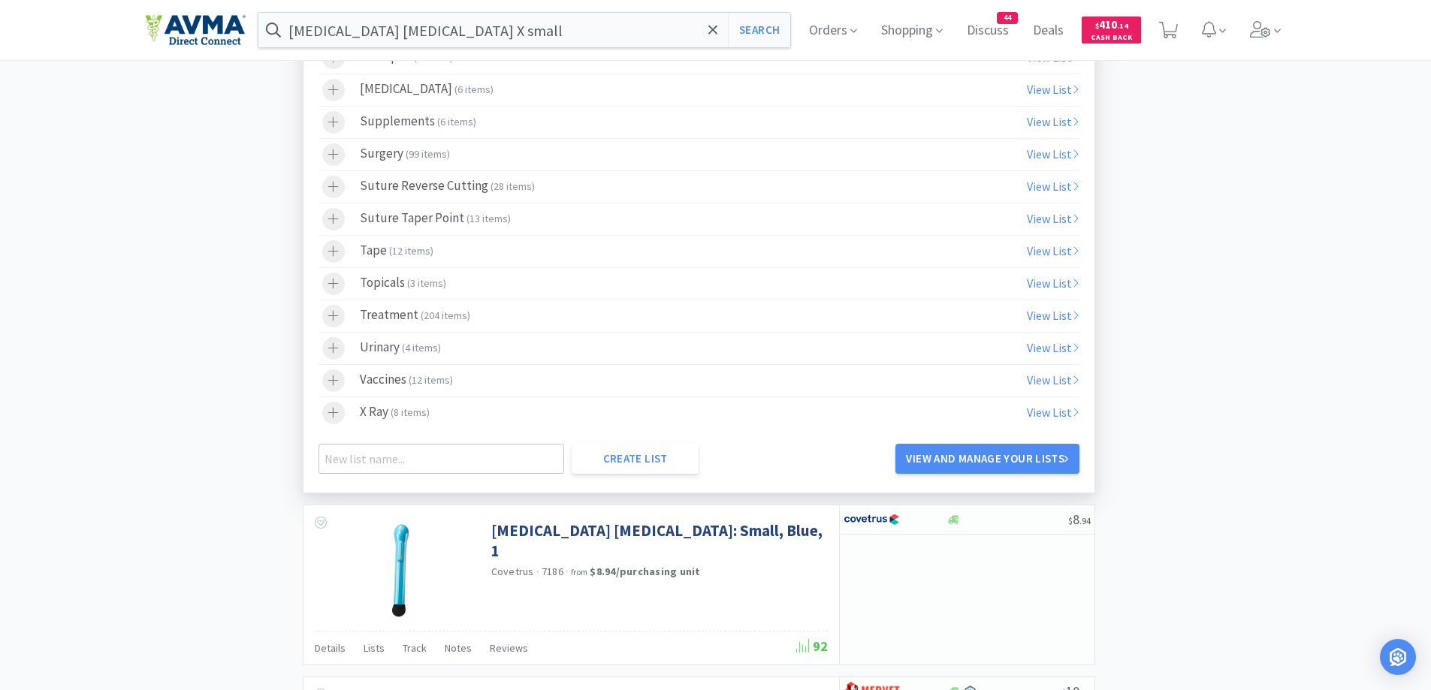
click at [337, 319] on icon at bounding box center [333, 316] width 11 height 13
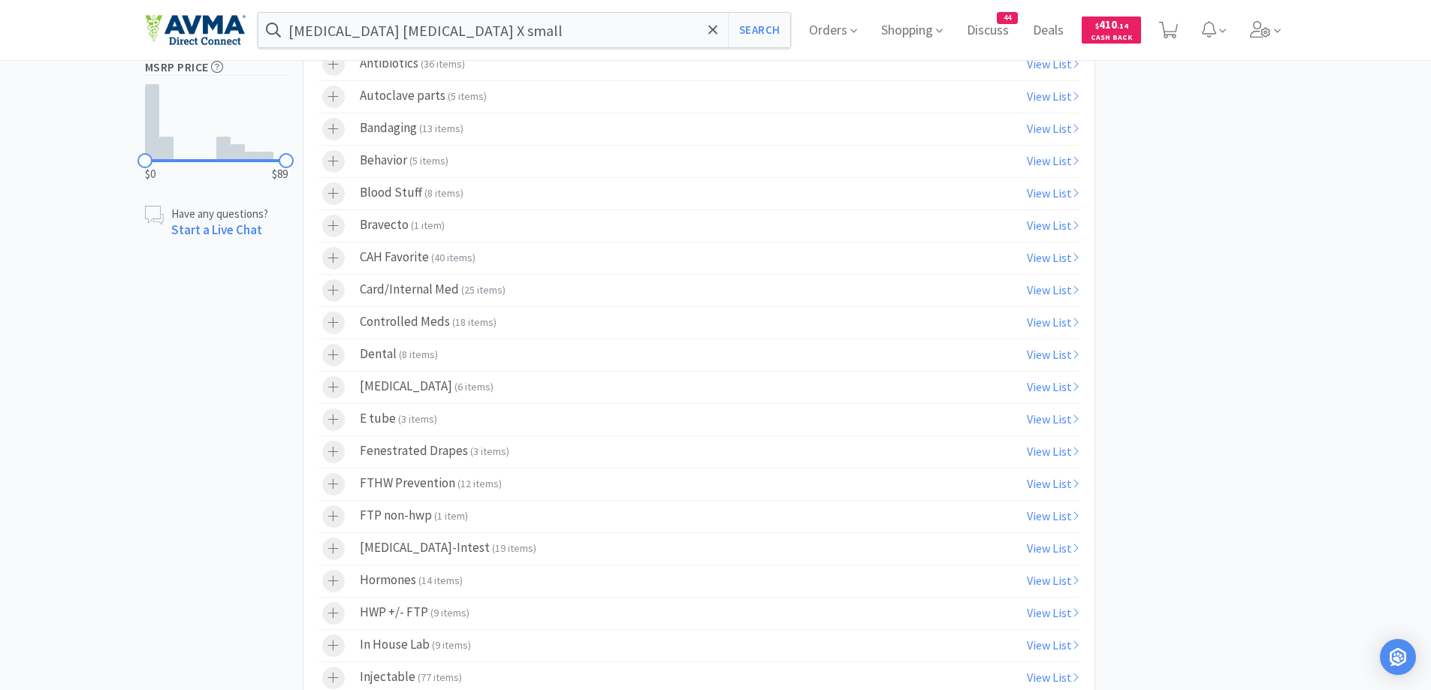
scroll to position [451, 0]
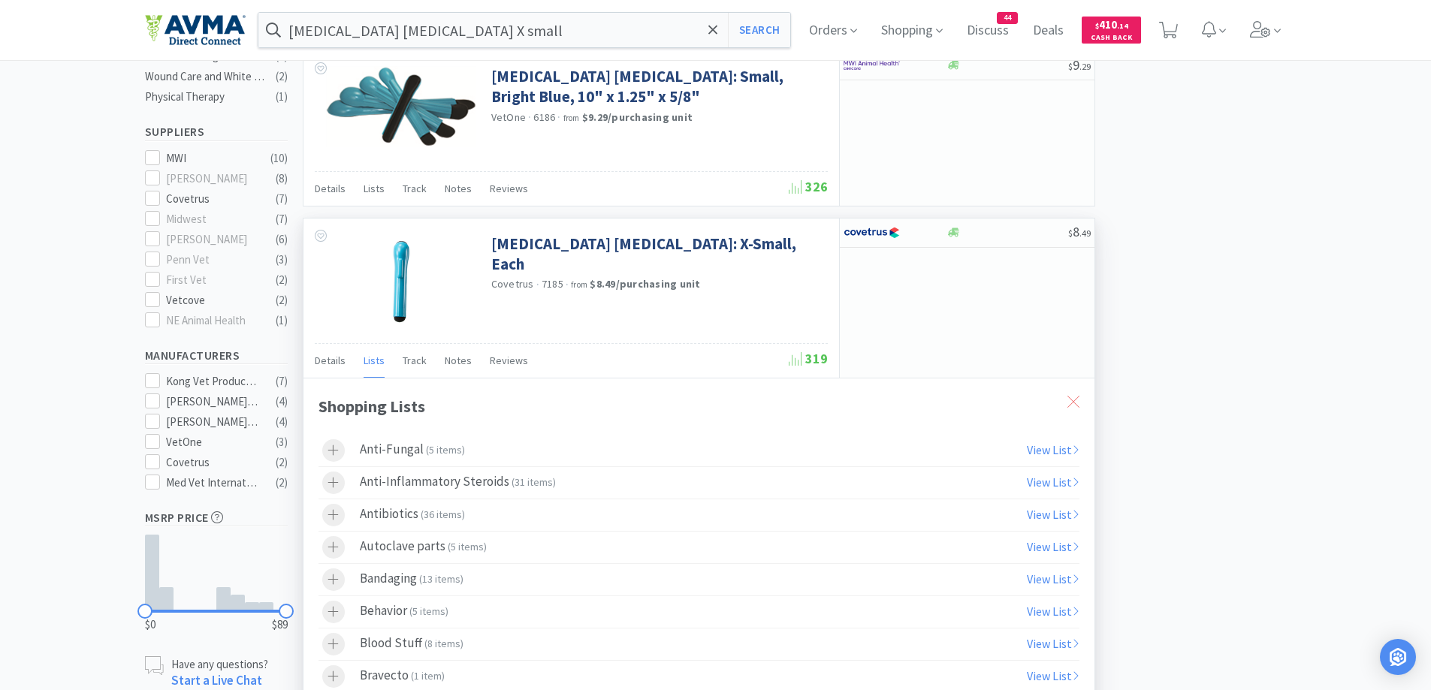
click at [1065, 391] on div at bounding box center [1073, 402] width 27 height 35
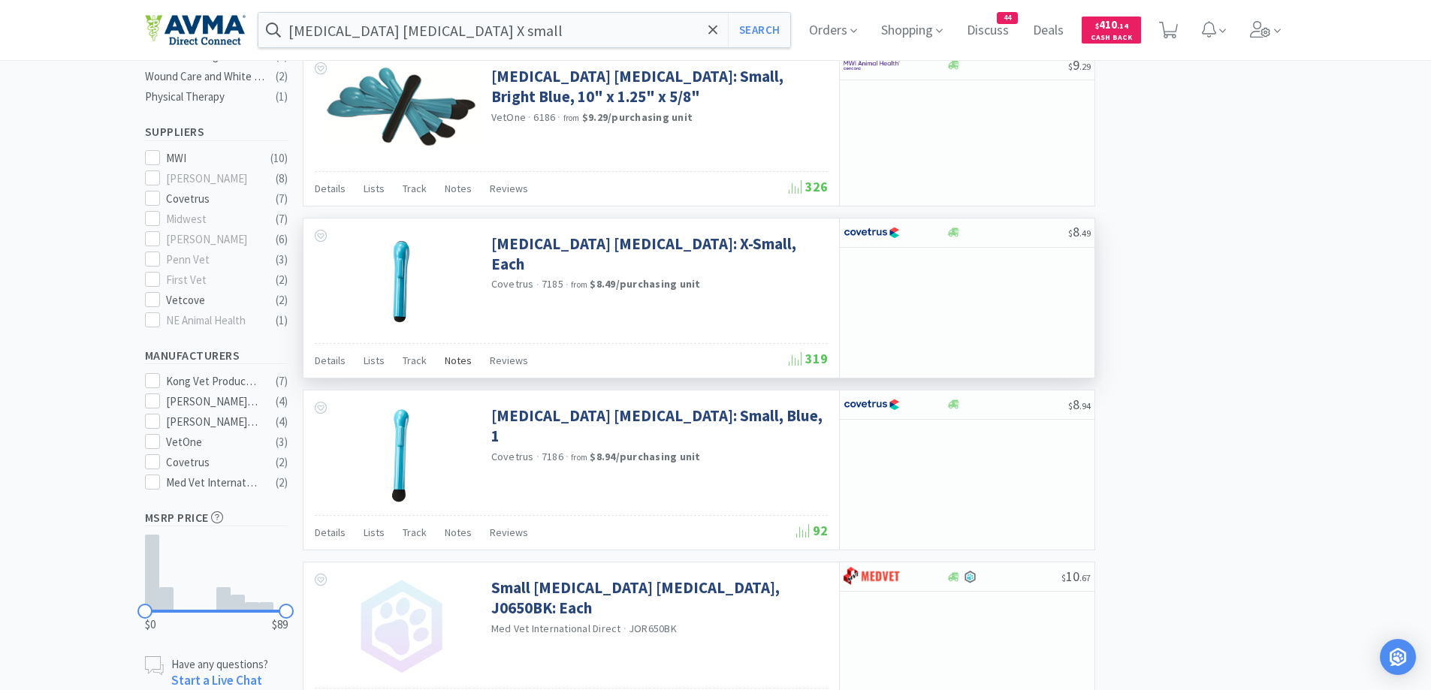
click at [454, 362] on span "Notes" at bounding box center [458, 361] width 27 height 14
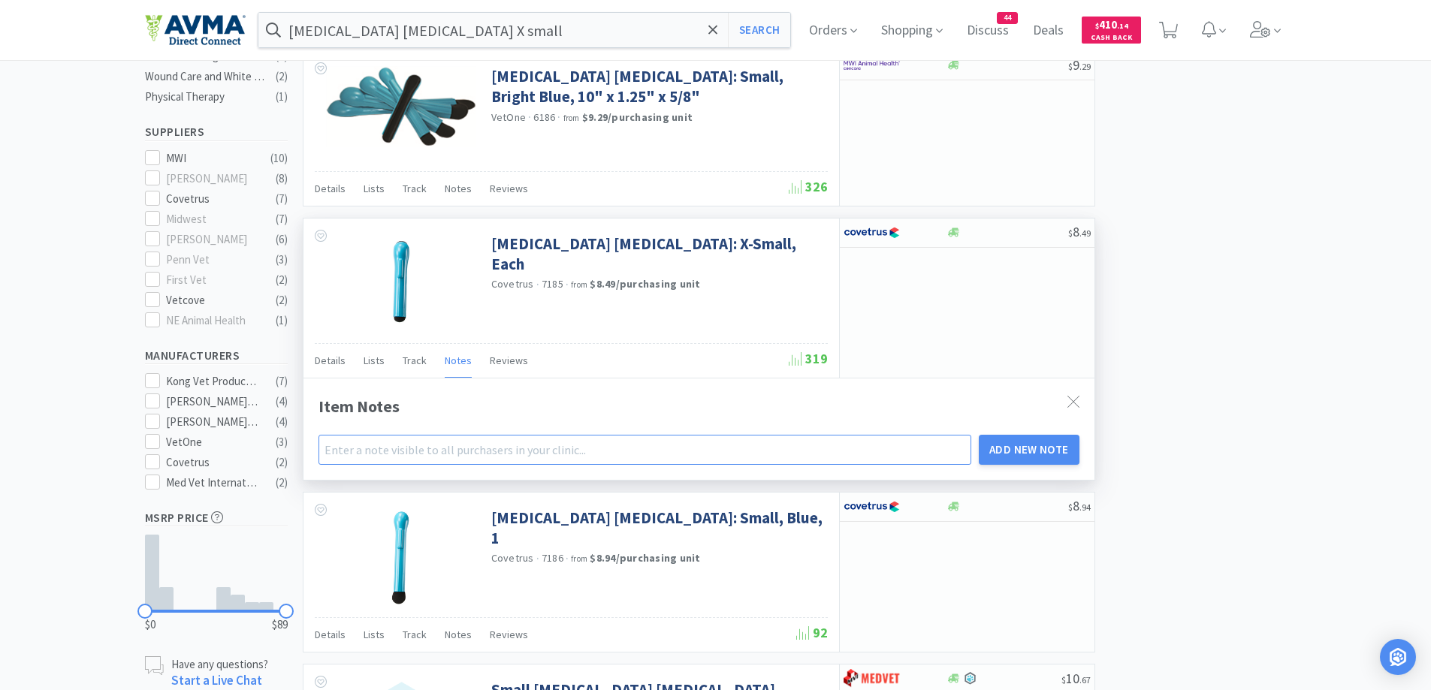
click at [381, 451] on input "text" at bounding box center [646, 450] width 654 height 30
type input "X Small [MEDICAL_DATA] [MEDICAL_DATA]"
click at [1053, 444] on button "Add New Note" at bounding box center [1029, 450] width 101 height 30
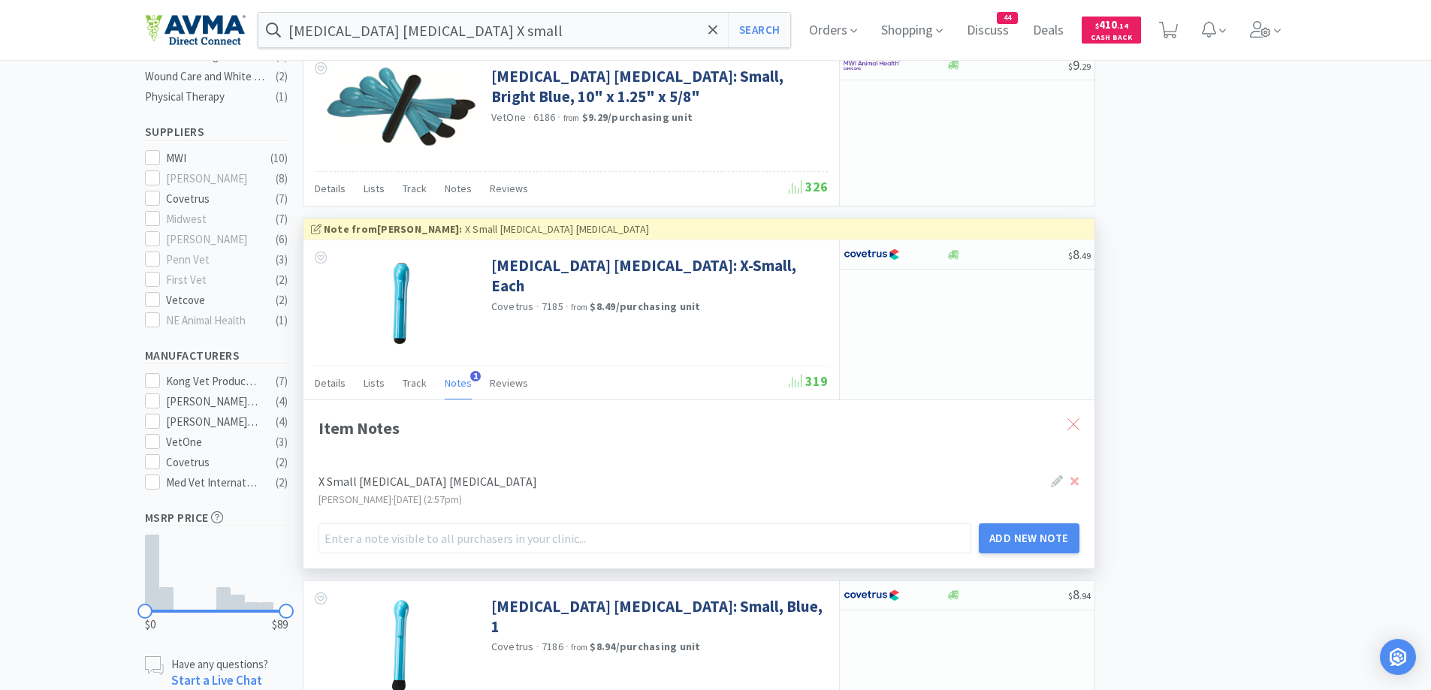
click at [1078, 426] on icon at bounding box center [1074, 424] width 12 height 12
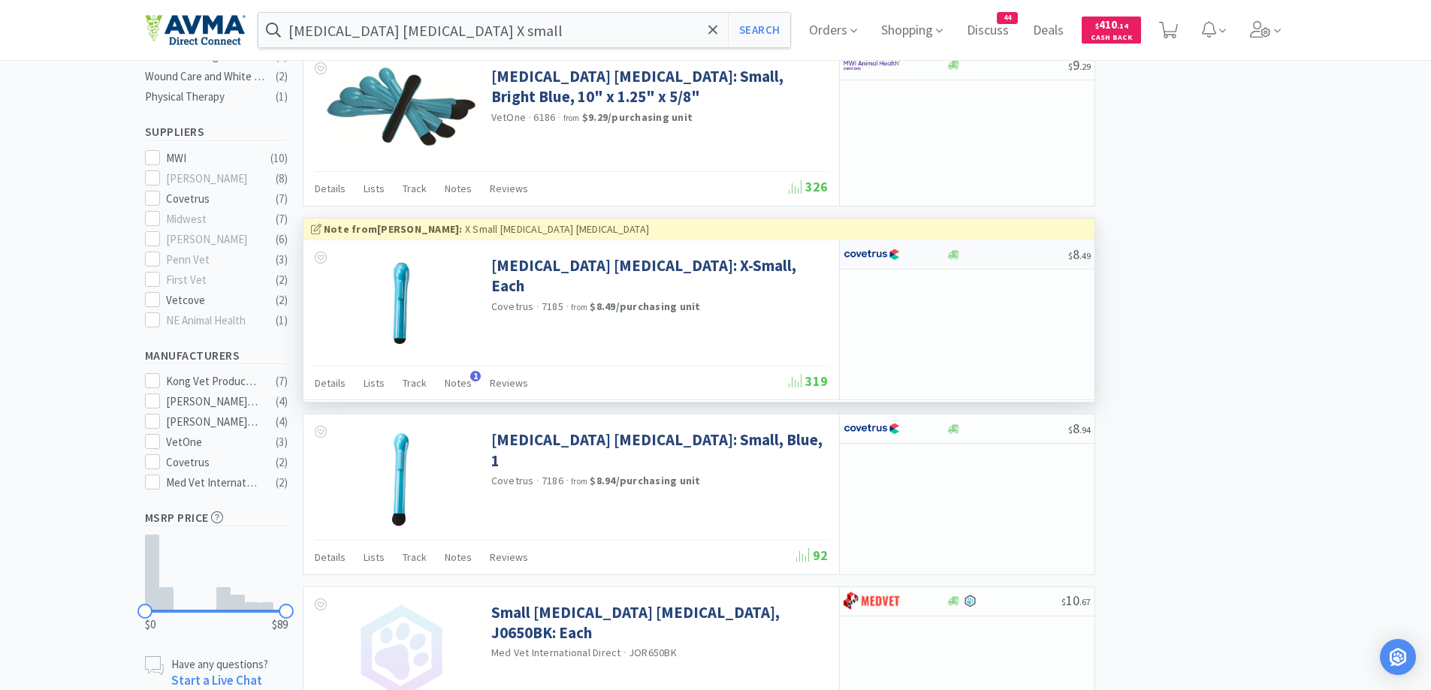
click at [901, 253] on div at bounding box center [885, 255] width 83 height 26
select select "1"
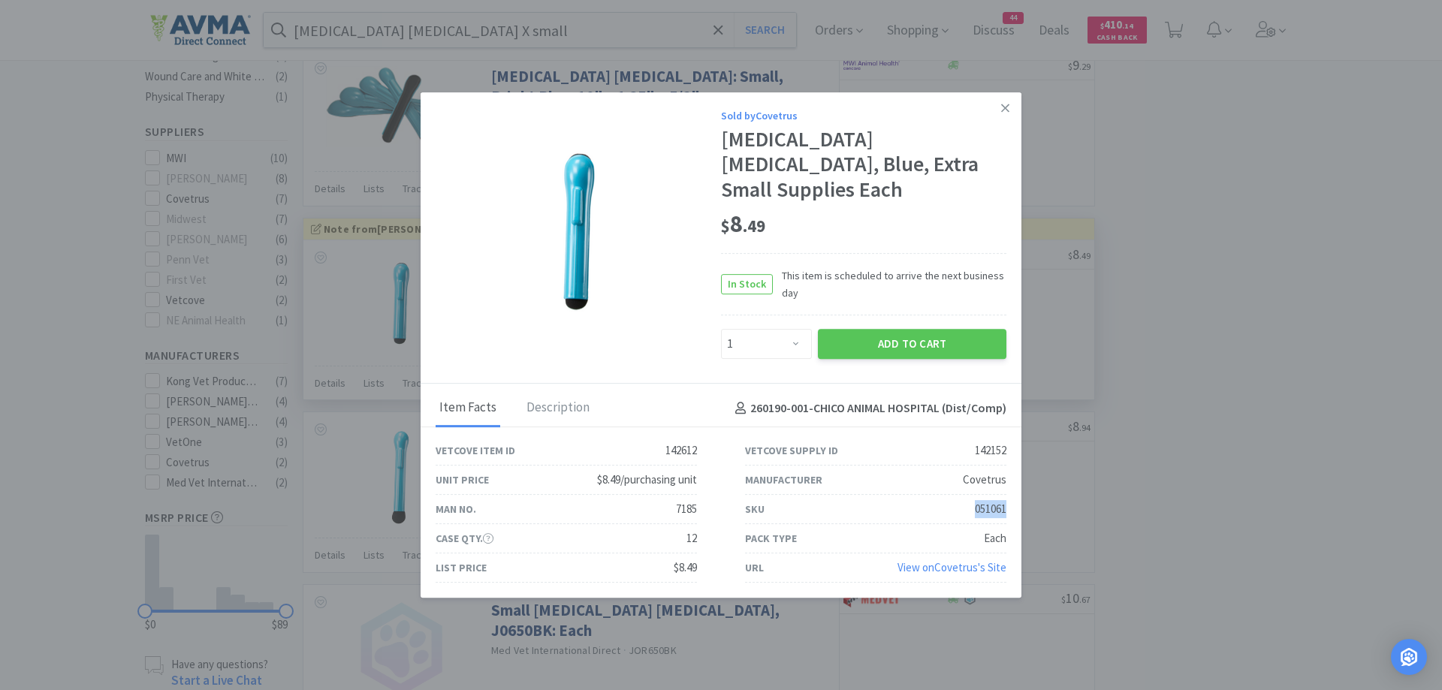
drag, startPoint x: 965, startPoint y: 499, endPoint x: 1011, endPoint y: 506, distance: 46.3
click at [1011, 506] on div "SKU 051061" at bounding box center [876, 509] width 310 height 29
copy div "051061"
click at [950, 351] on div "Sold by Covetrus [MEDICAL_DATA] [MEDICAL_DATA], Blue, Extra Small Supplies Each…" at bounding box center [721, 238] width 601 height 292
click at [956, 344] on button "Add to Cart" at bounding box center [912, 344] width 189 height 30
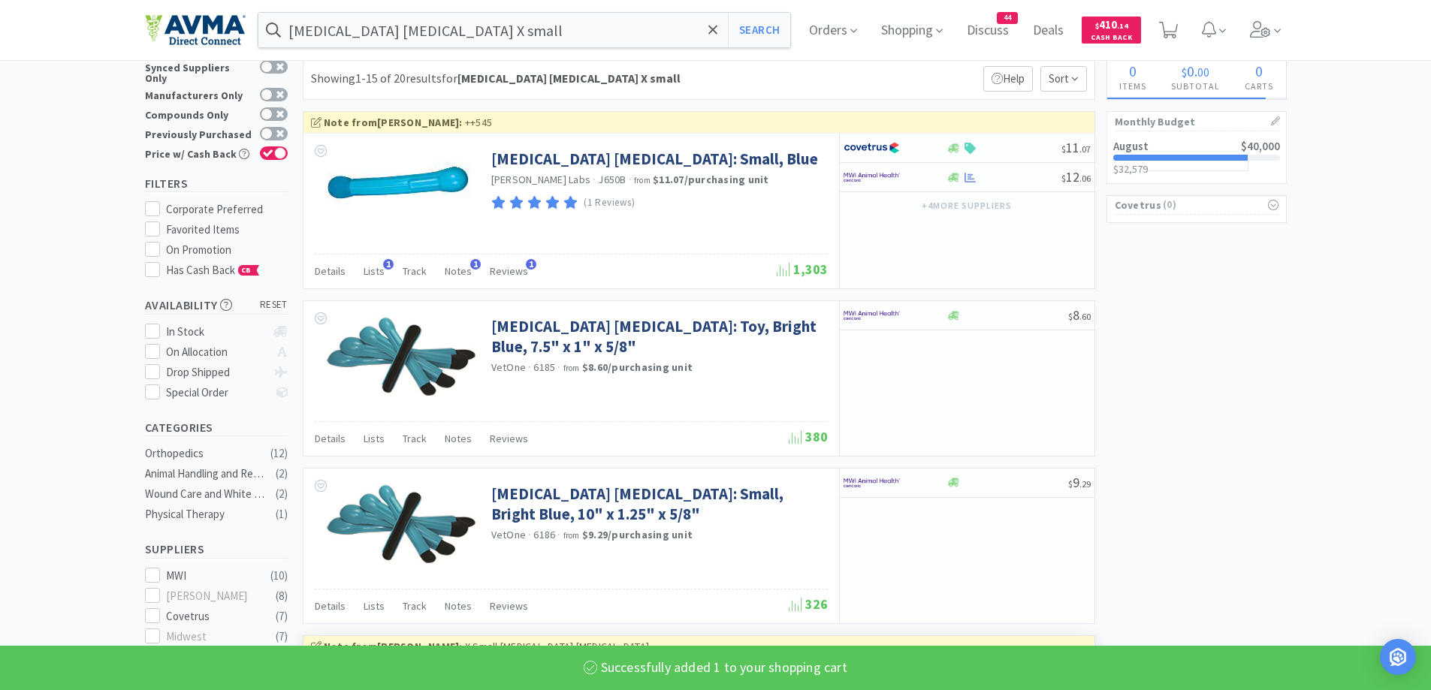
scroll to position [0, 0]
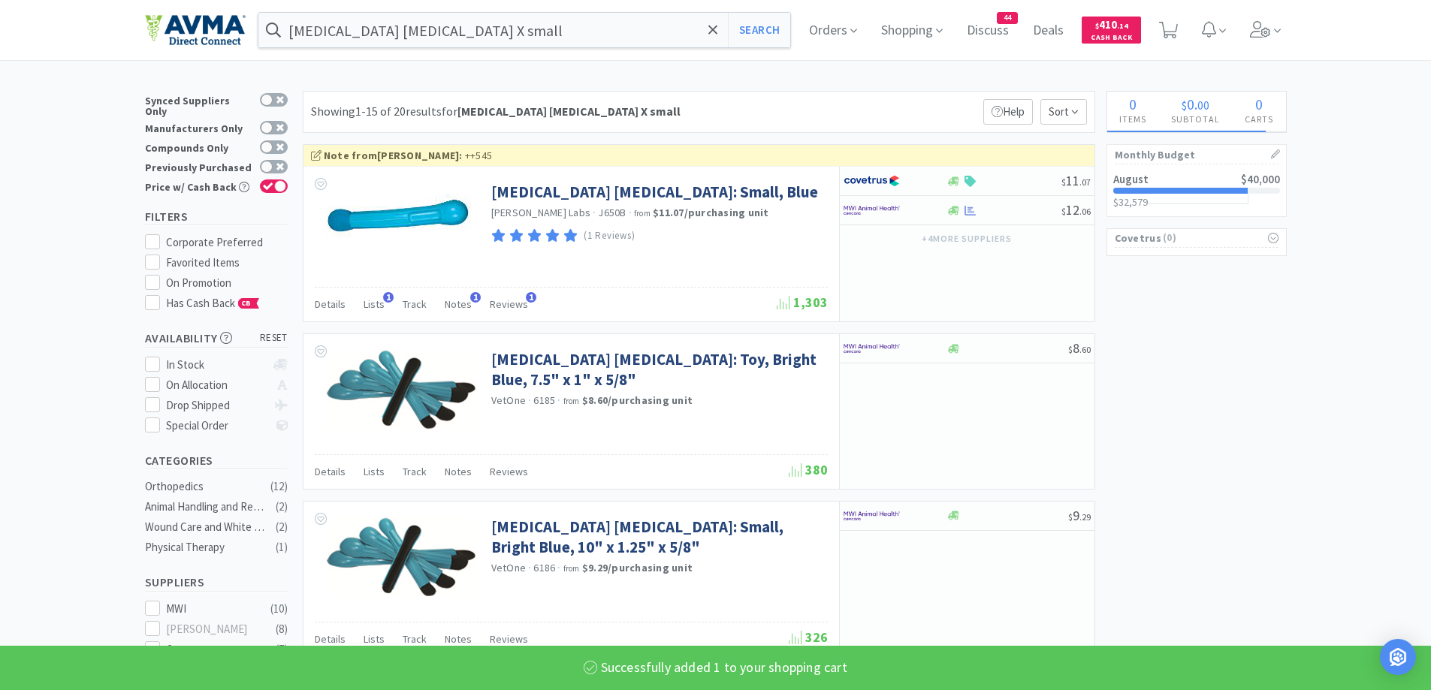
select select "1"
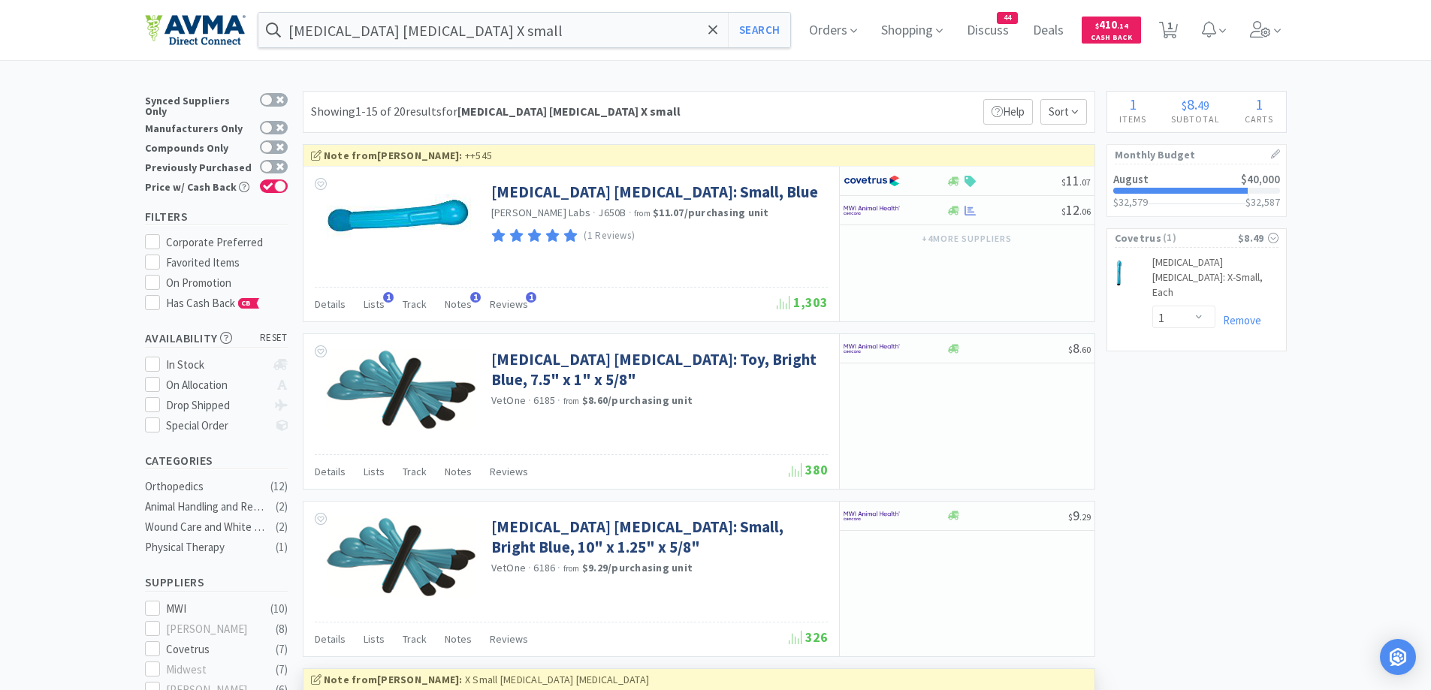
click at [701, 98] on div "Showing 1-15 of 20 results for [MEDICAL_DATA] [MEDICAL_DATA] X small Filters He…" at bounding box center [699, 112] width 793 height 42
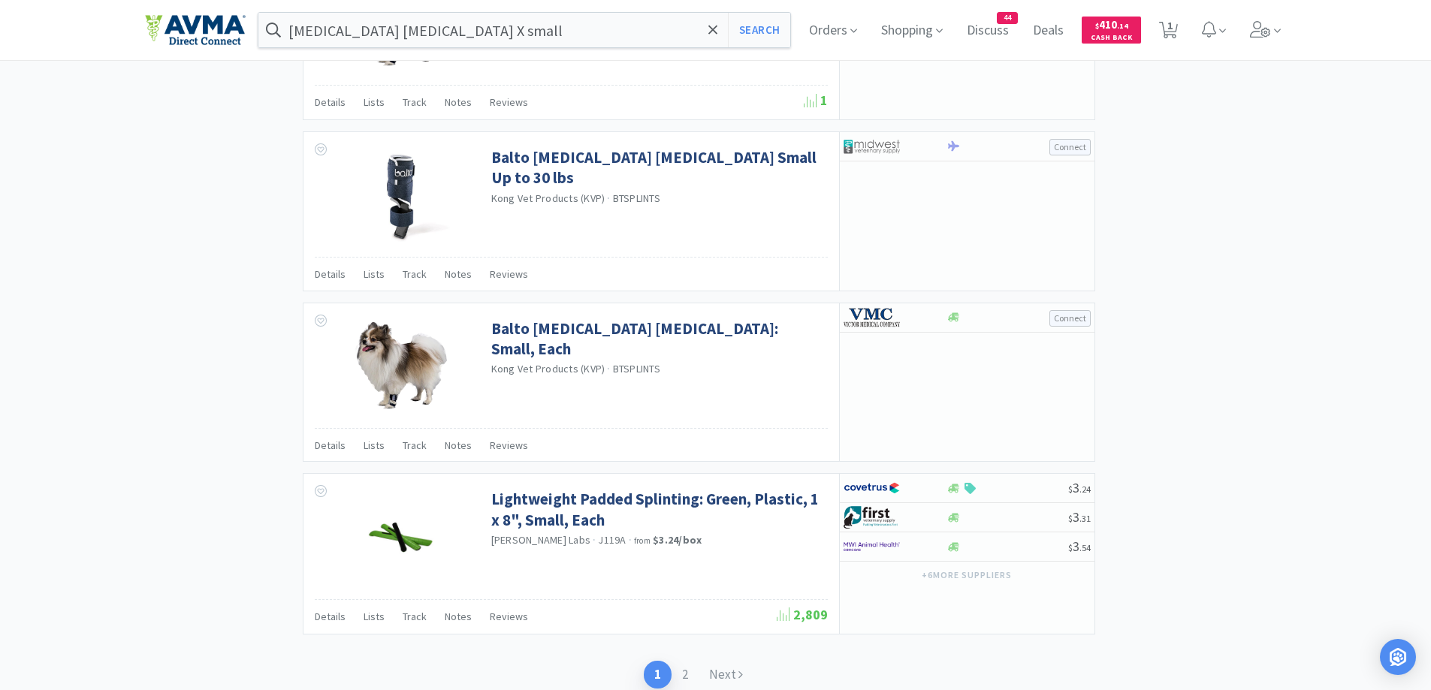
scroll to position [2188, 0]
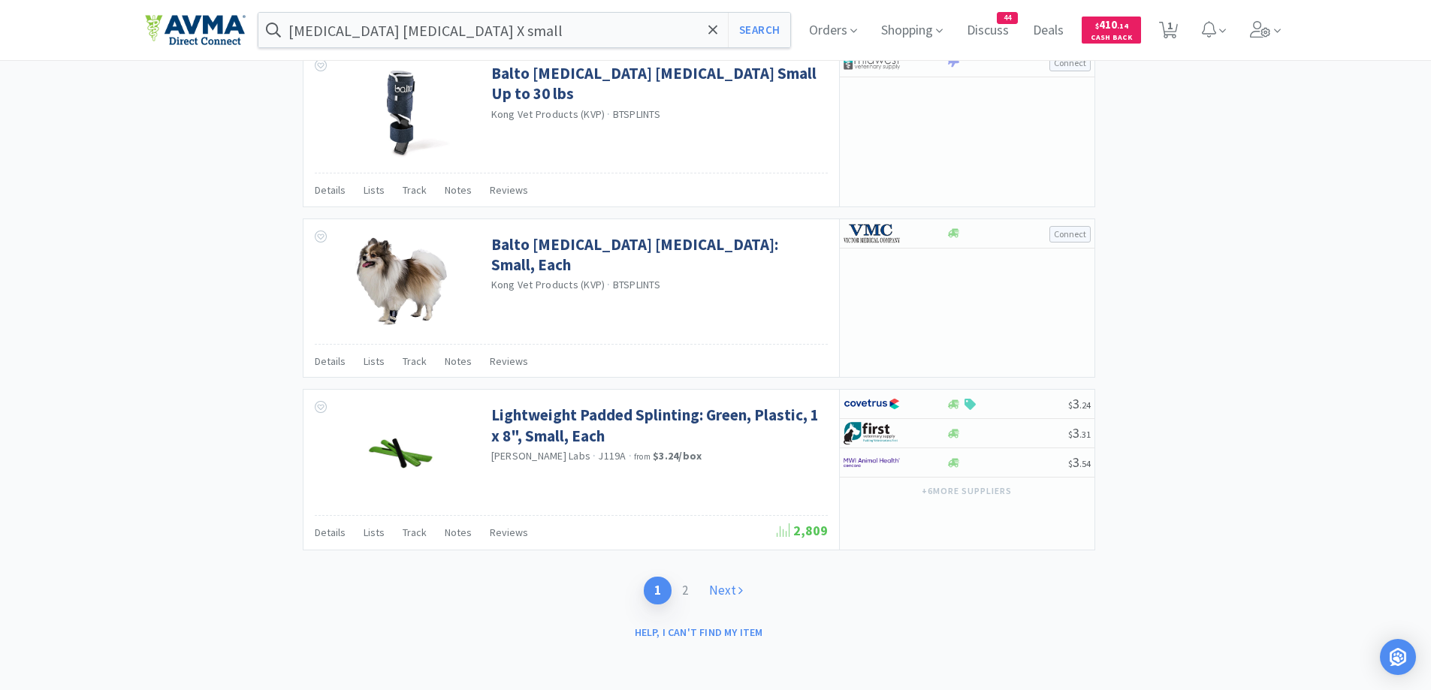
click at [735, 596] on link "Next" at bounding box center [726, 591] width 55 height 28
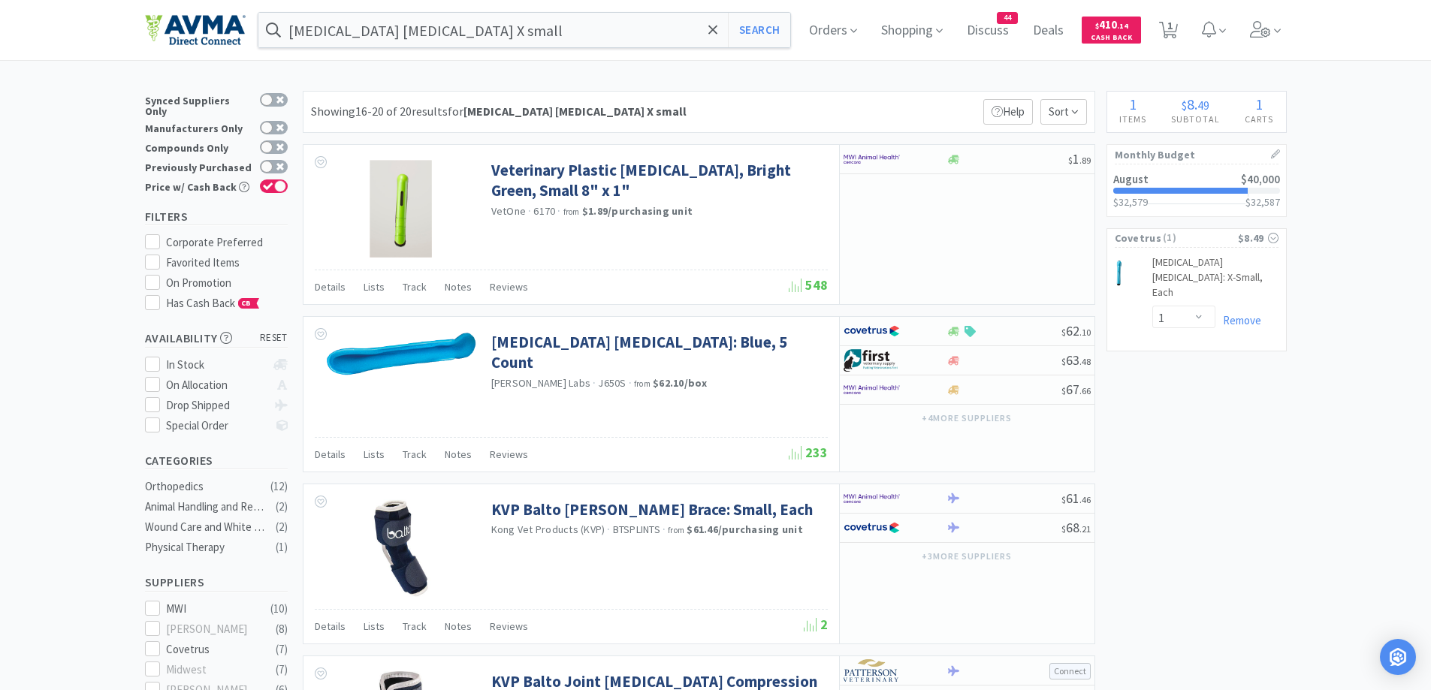
click at [1266, 538] on div "× Filter Results Synced Suppliers Only Manufacturers Only Compounds Only Previo…" at bounding box center [716, 616] width 1142 height 1050
click at [1168, 479] on div "× Filter Results Synced Suppliers Only Manufacturers Only Compounds Only Previo…" at bounding box center [716, 616] width 1142 height 1050
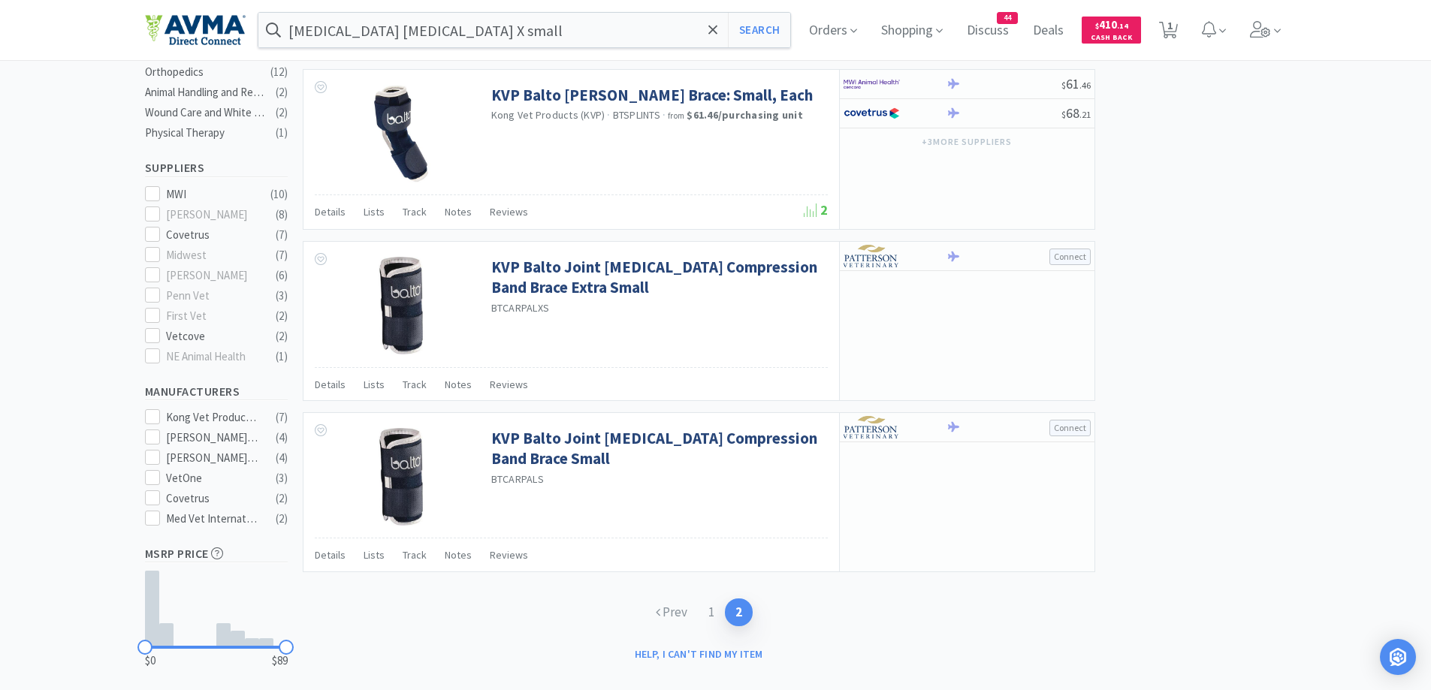
scroll to position [451, 0]
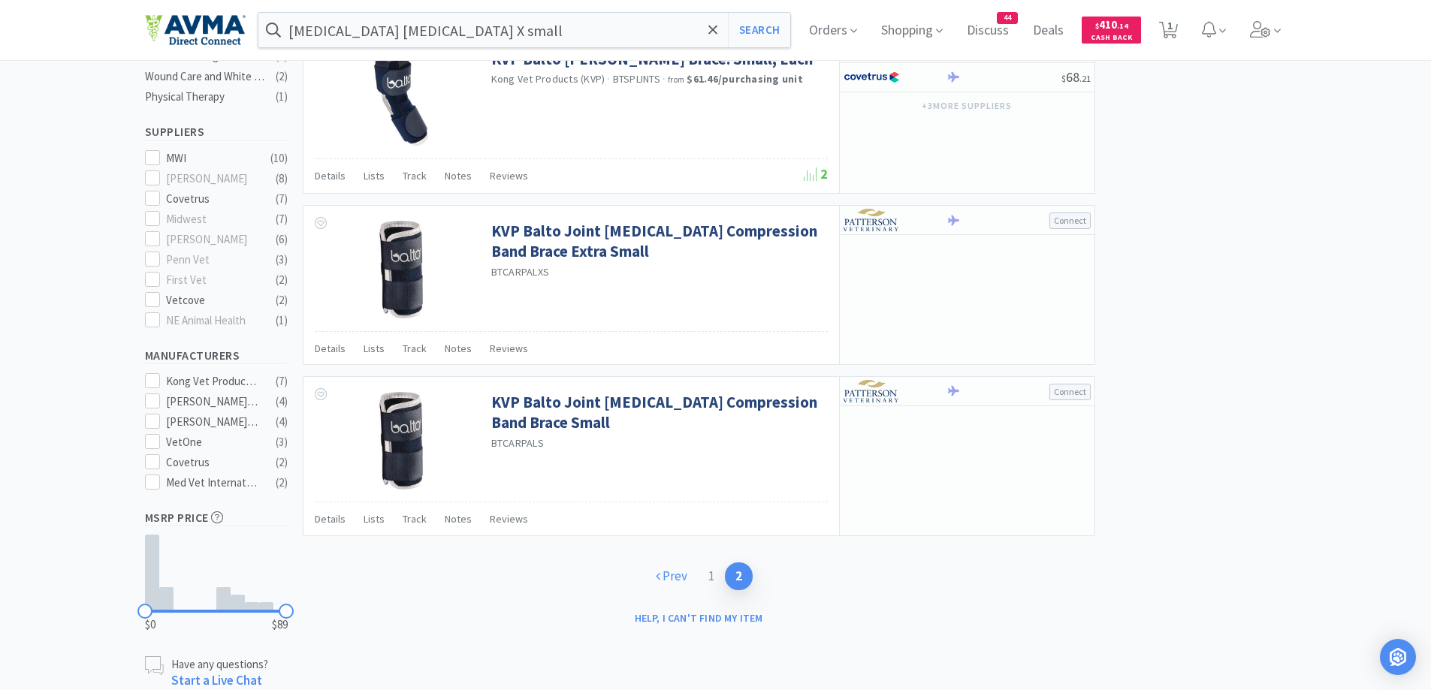
click at [667, 588] on link "Prev" at bounding box center [671, 577] width 53 height 28
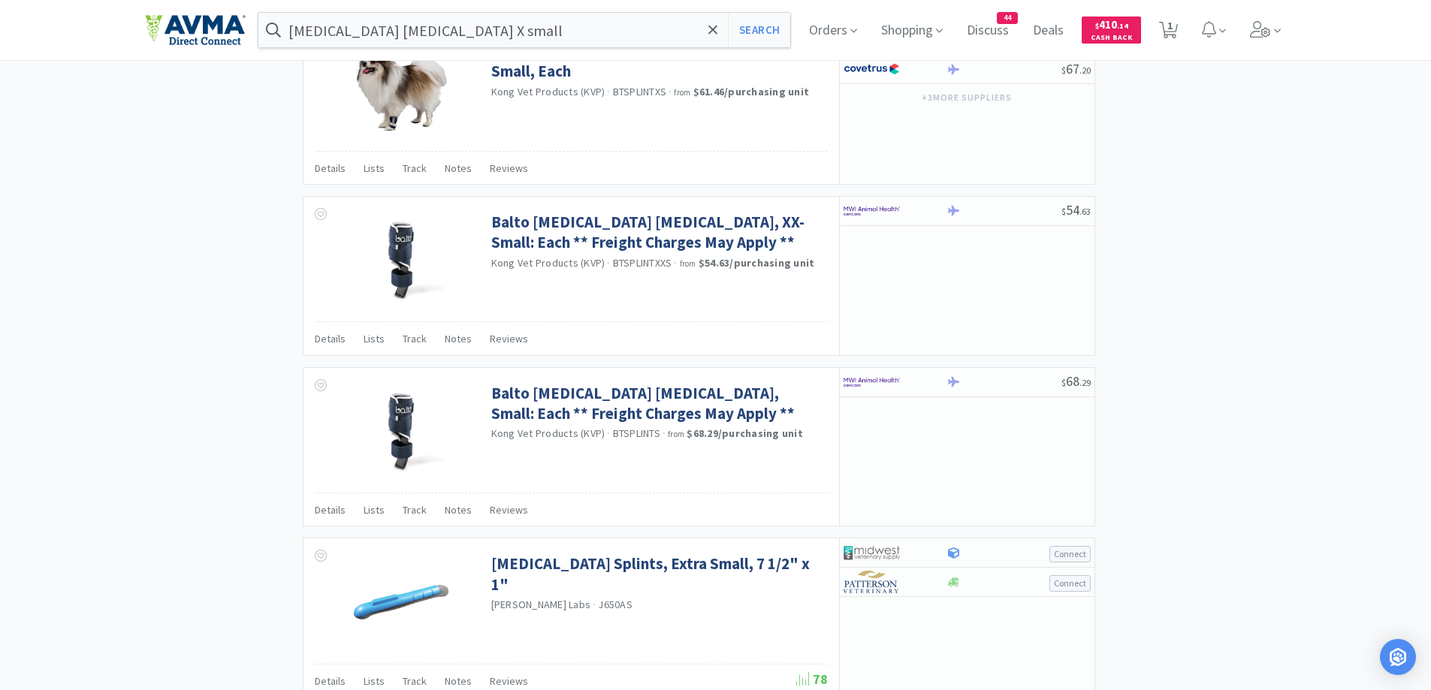
scroll to position [1653, 0]
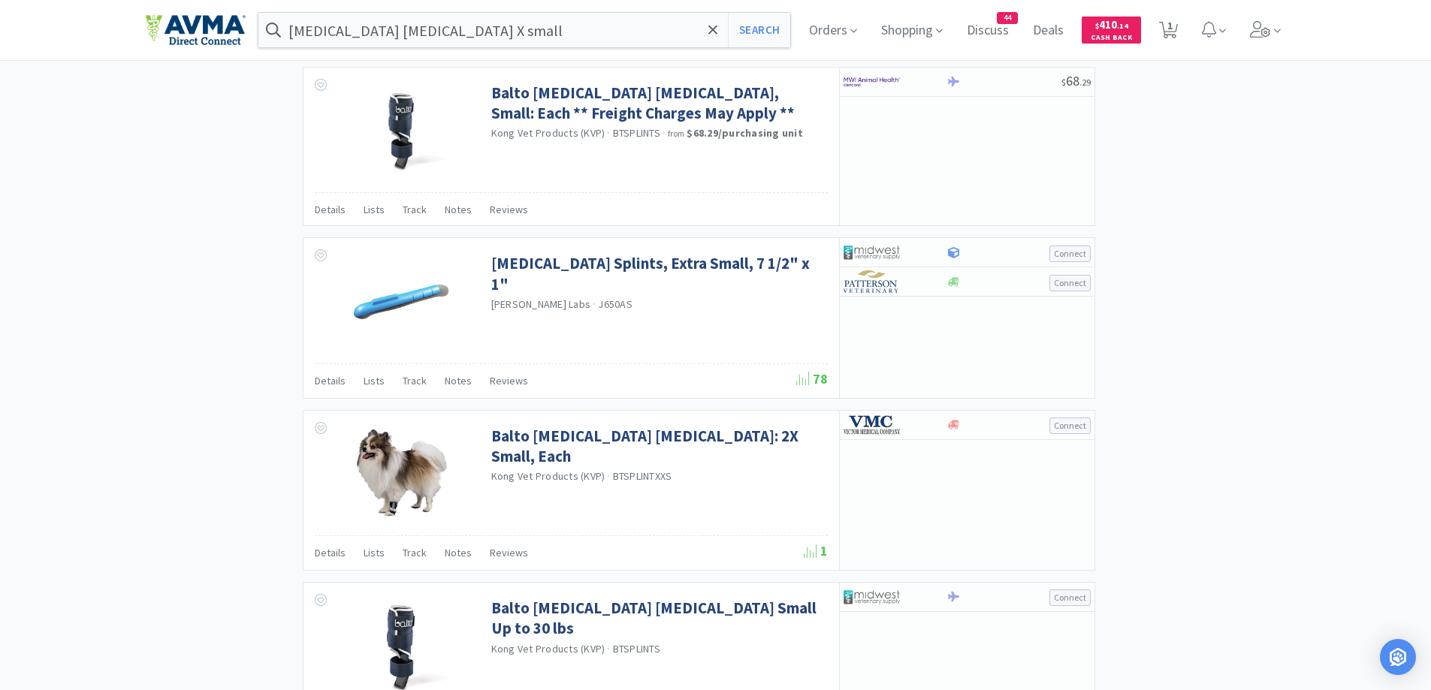
click at [370, 384] on span "Lists" at bounding box center [374, 381] width 21 height 14
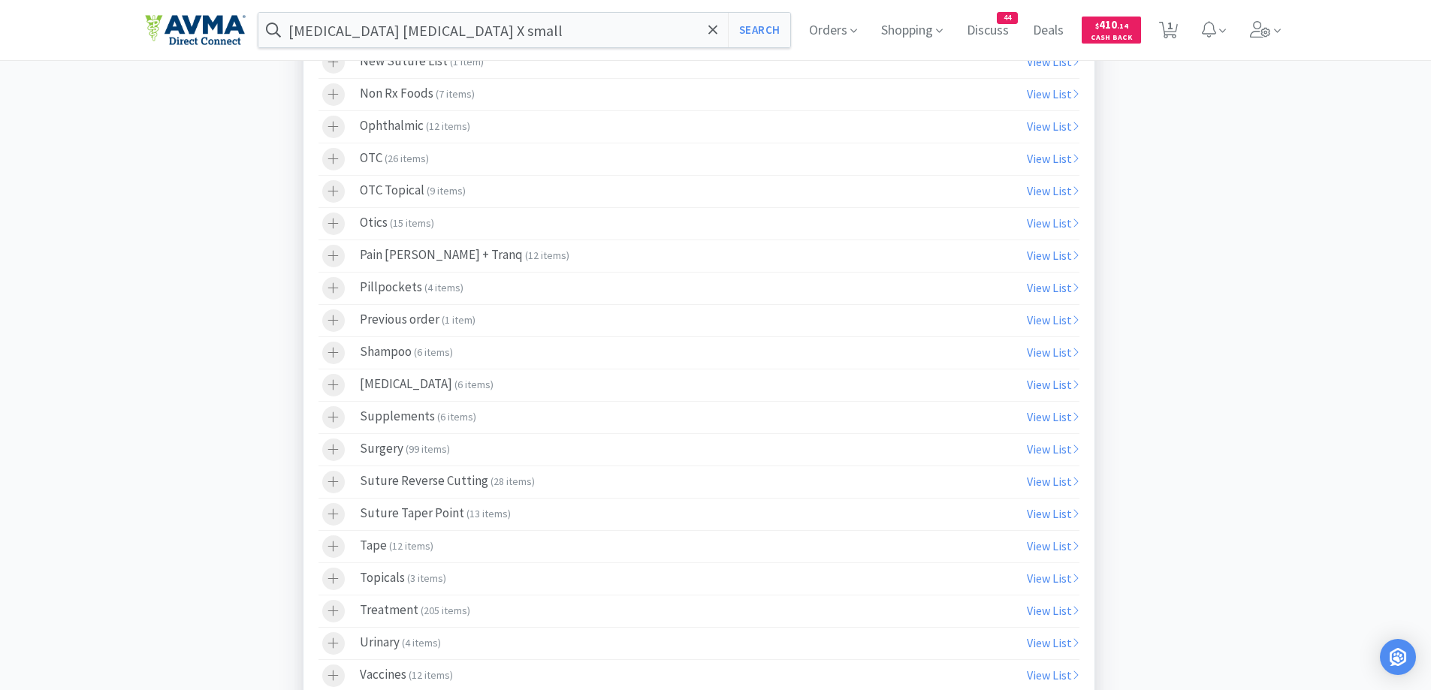
scroll to position [3155, 0]
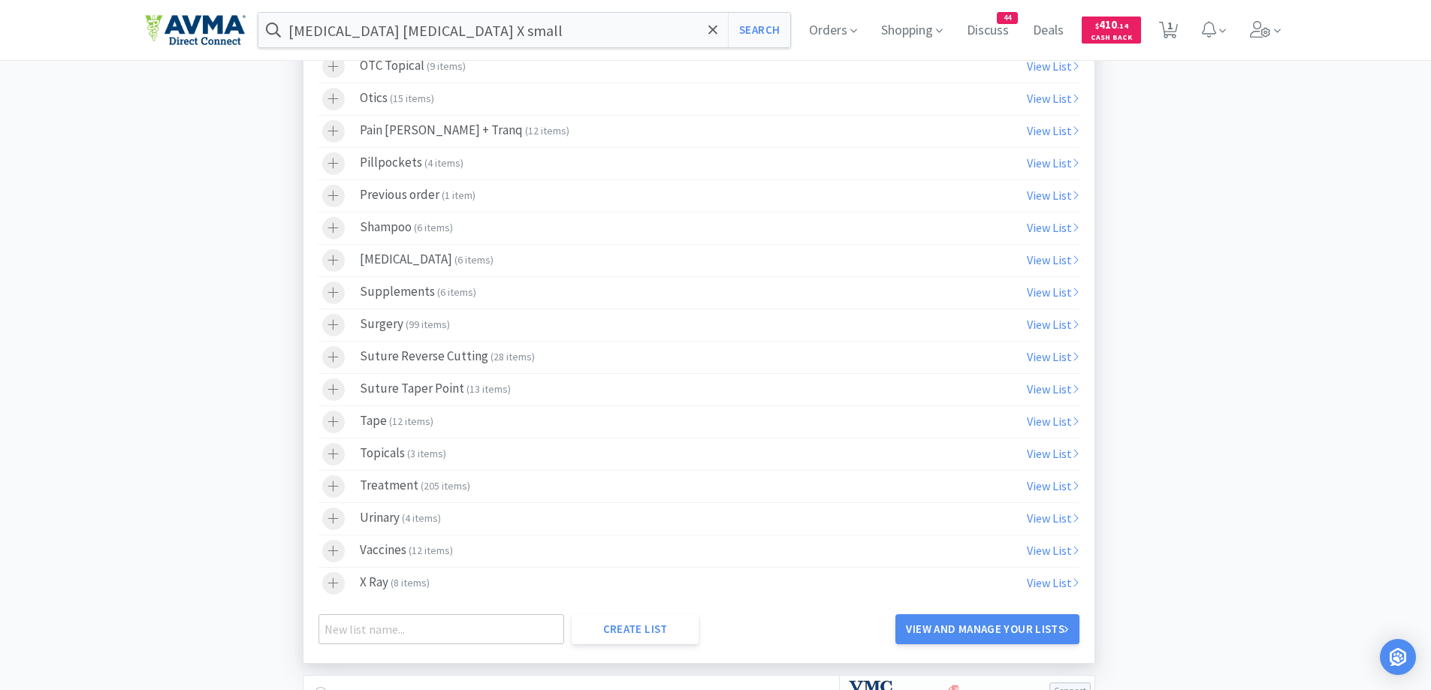
click at [334, 490] on icon at bounding box center [333, 487] width 11 height 11
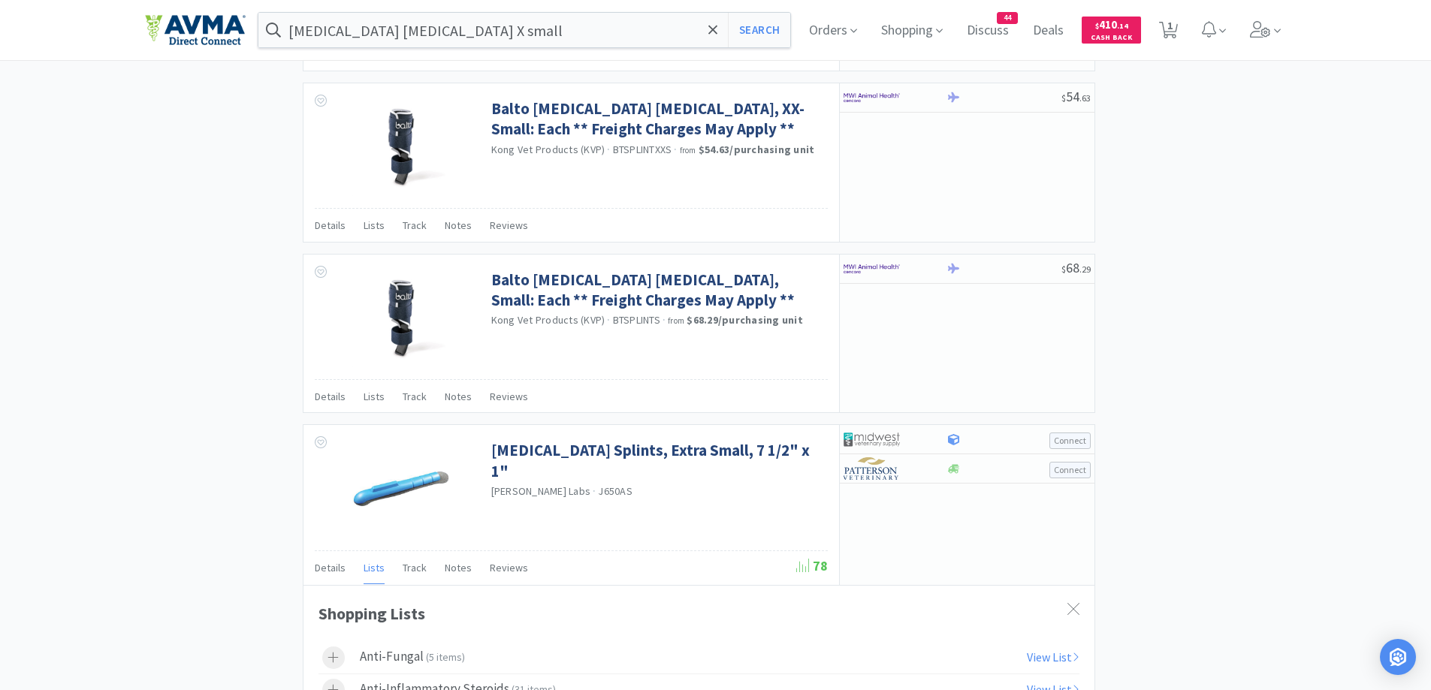
scroll to position [1502, 0]
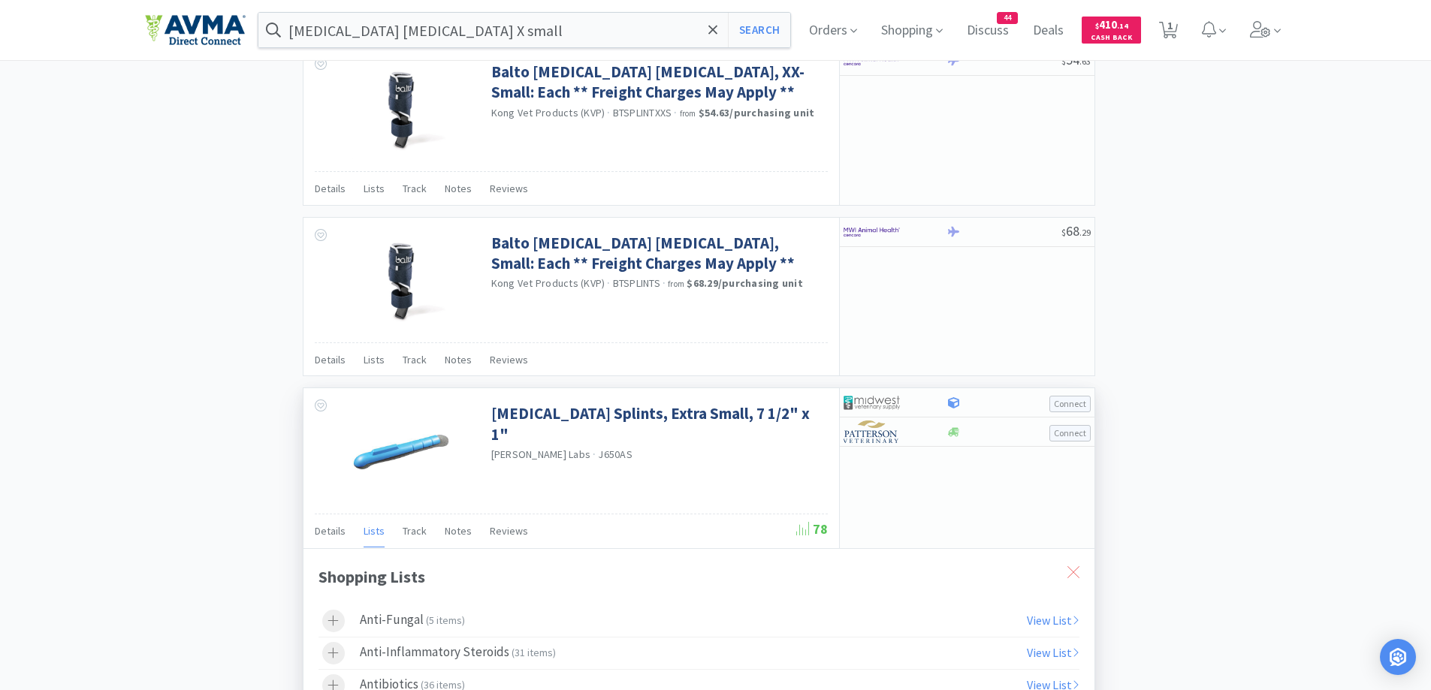
click at [1073, 578] on icon at bounding box center [1074, 572] width 12 height 12
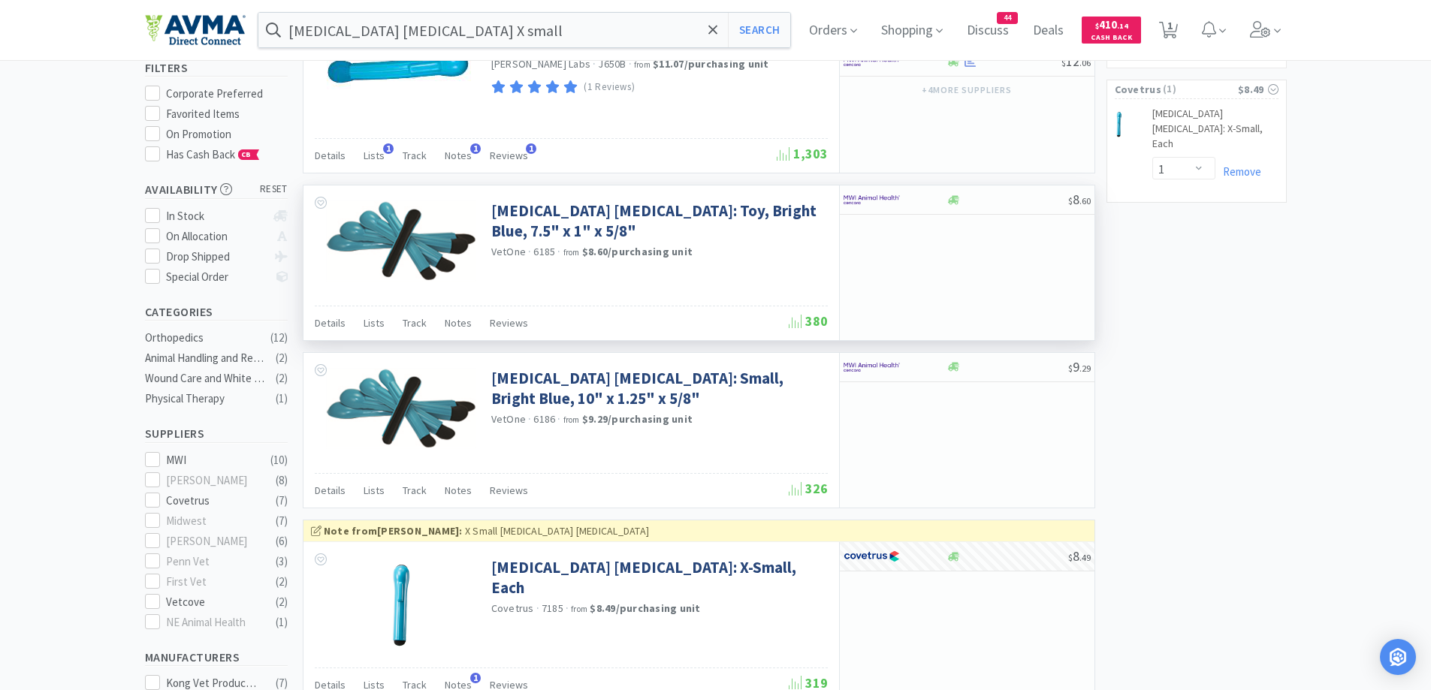
scroll to position [0, 0]
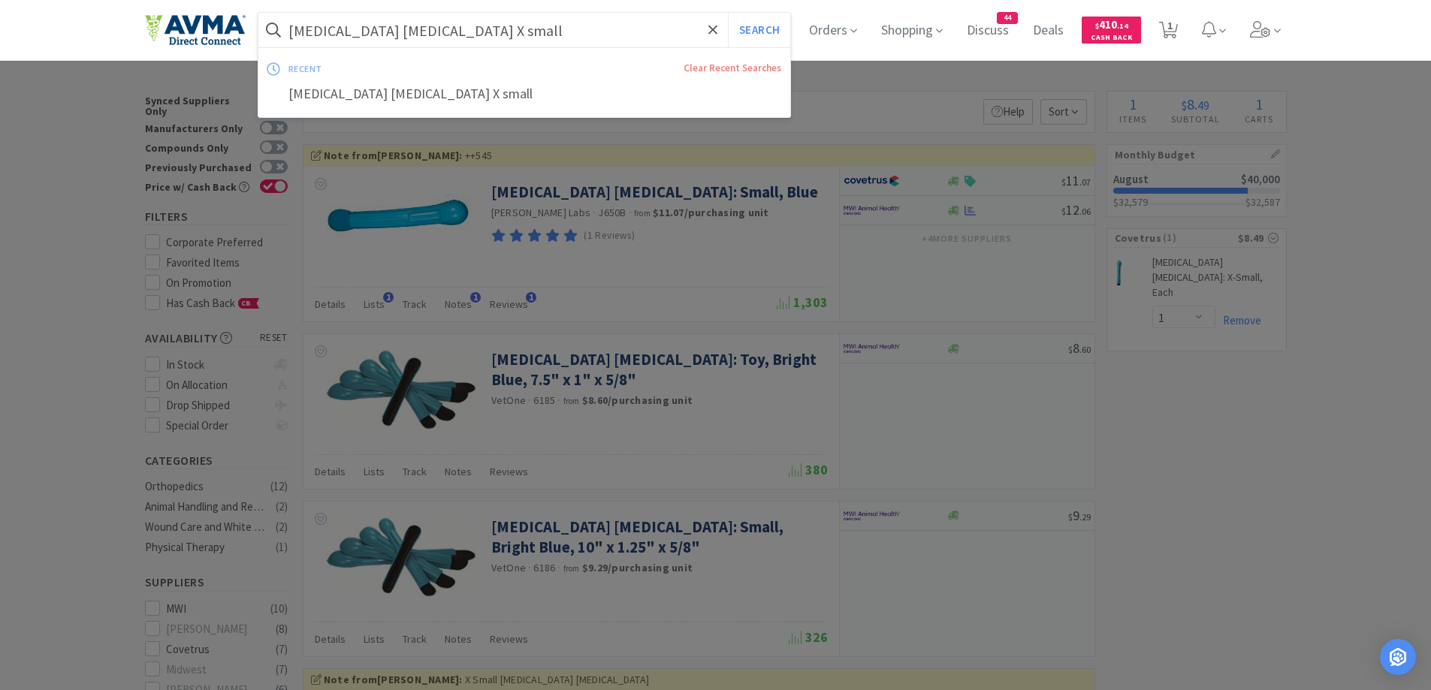
click at [370, 35] on input "[MEDICAL_DATA] [MEDICAL_DATA] X small" at bounding box center [524, 30] width 533 height 35
click at [388, 37] on input "[MEDICAL_DATA] [MEDICAL_DATA] X small" at bounding box center [524, 30] width 533 height 35
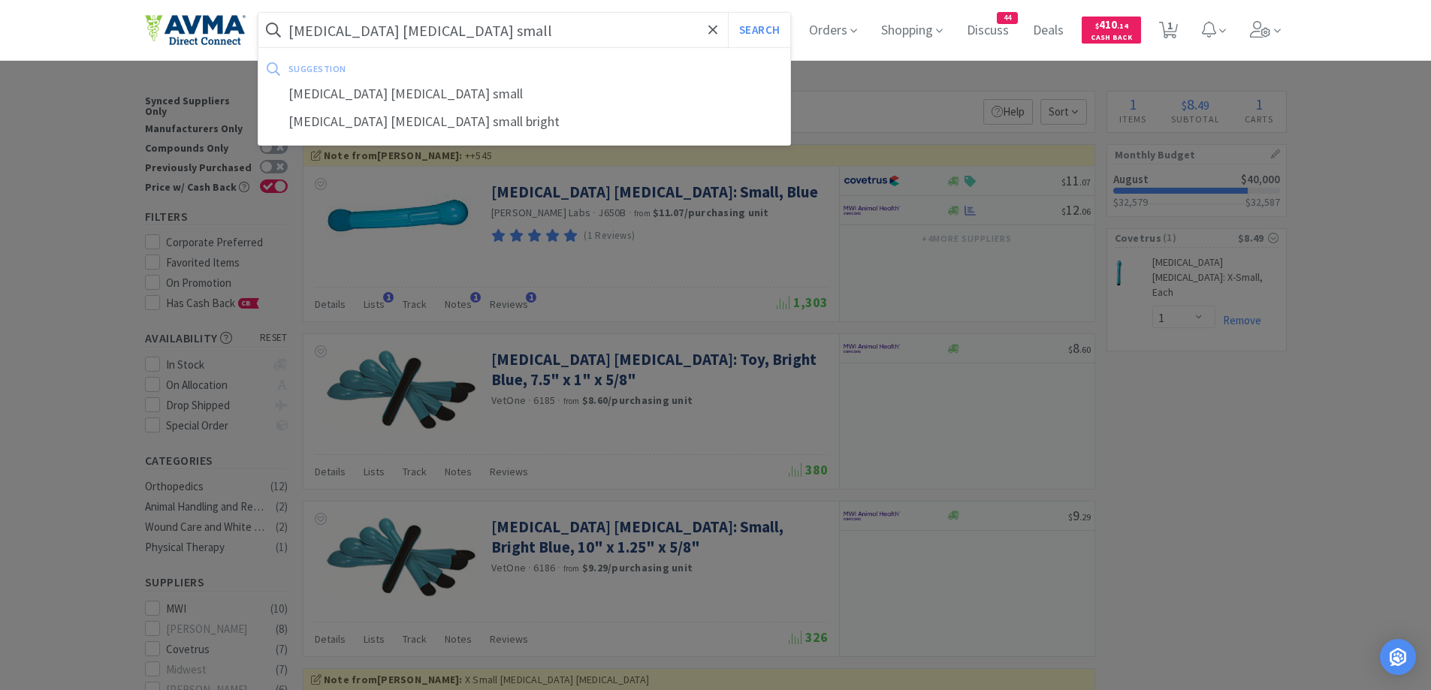
click at [728, 13] on button "Search" at bounding box center [759, 30] width 62 height 35
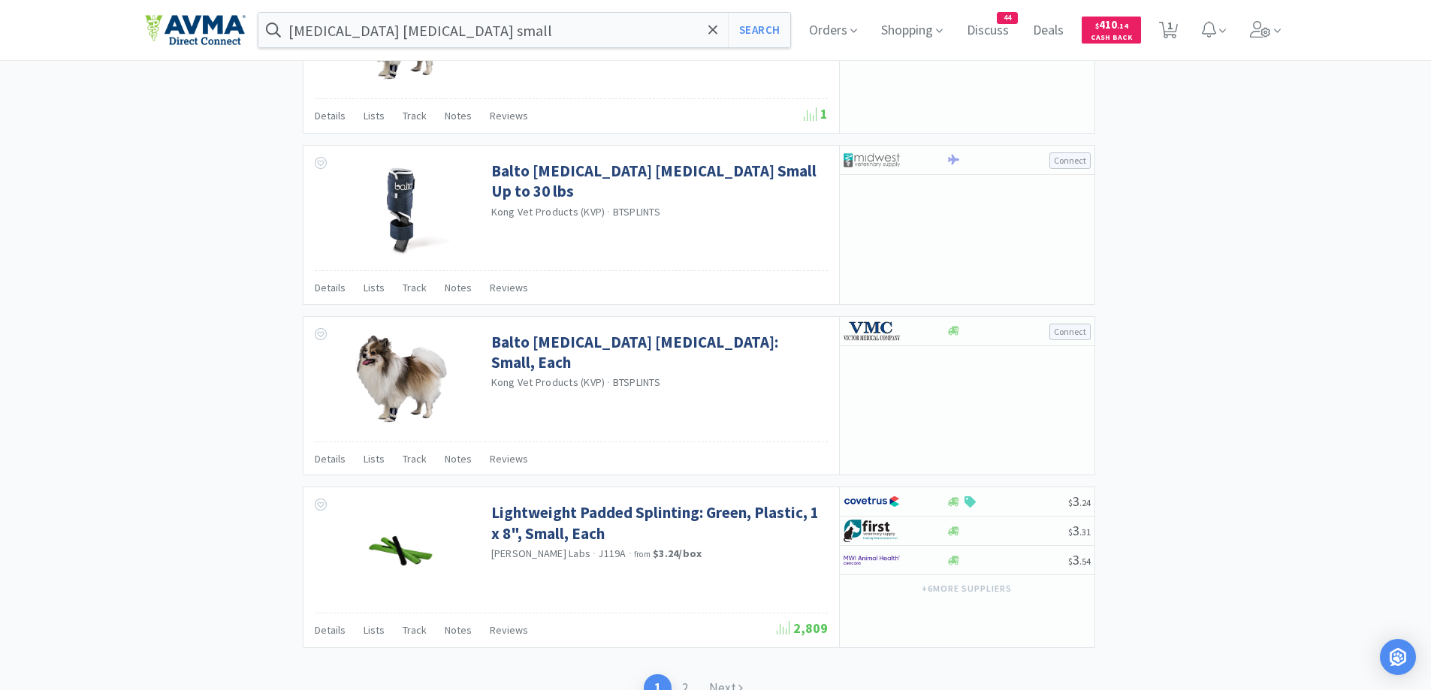
scroll to position [2188, 0]
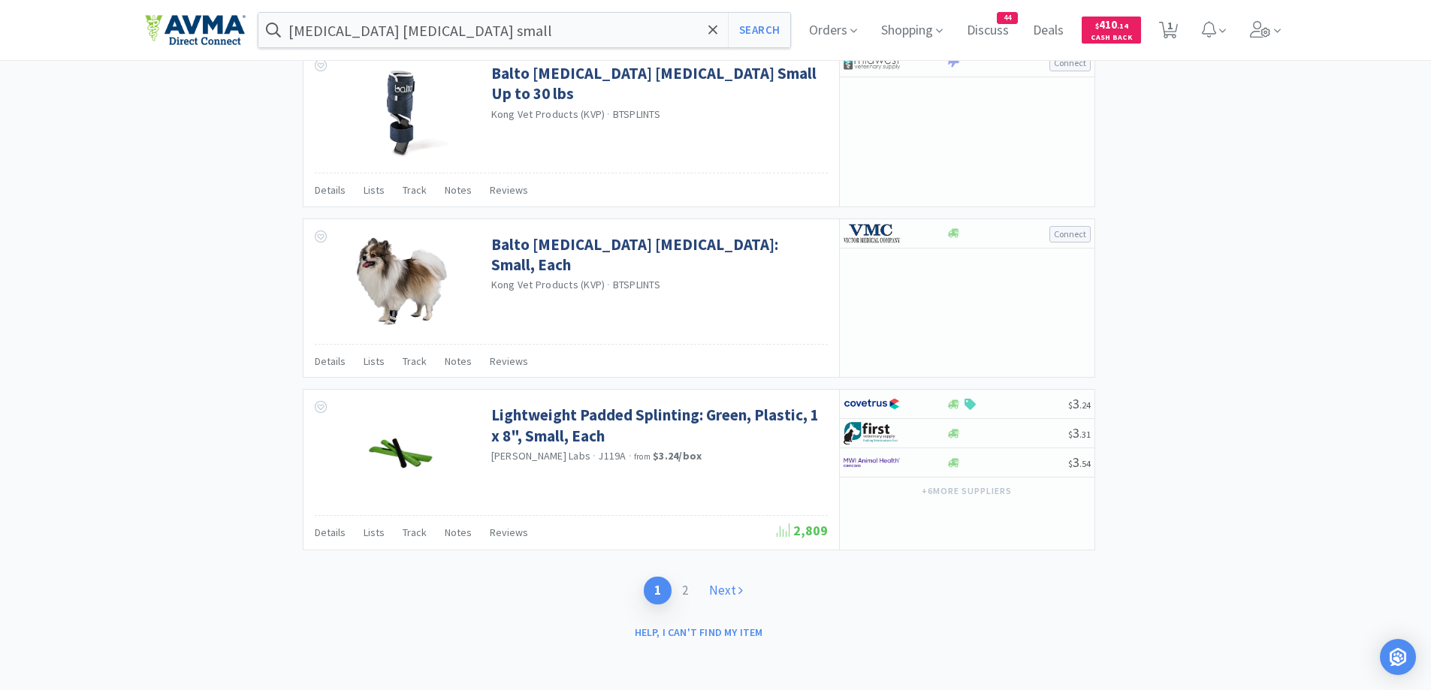
click at [725, 593] on link "Next" at bounding box center [726, 591] width 55 height 28
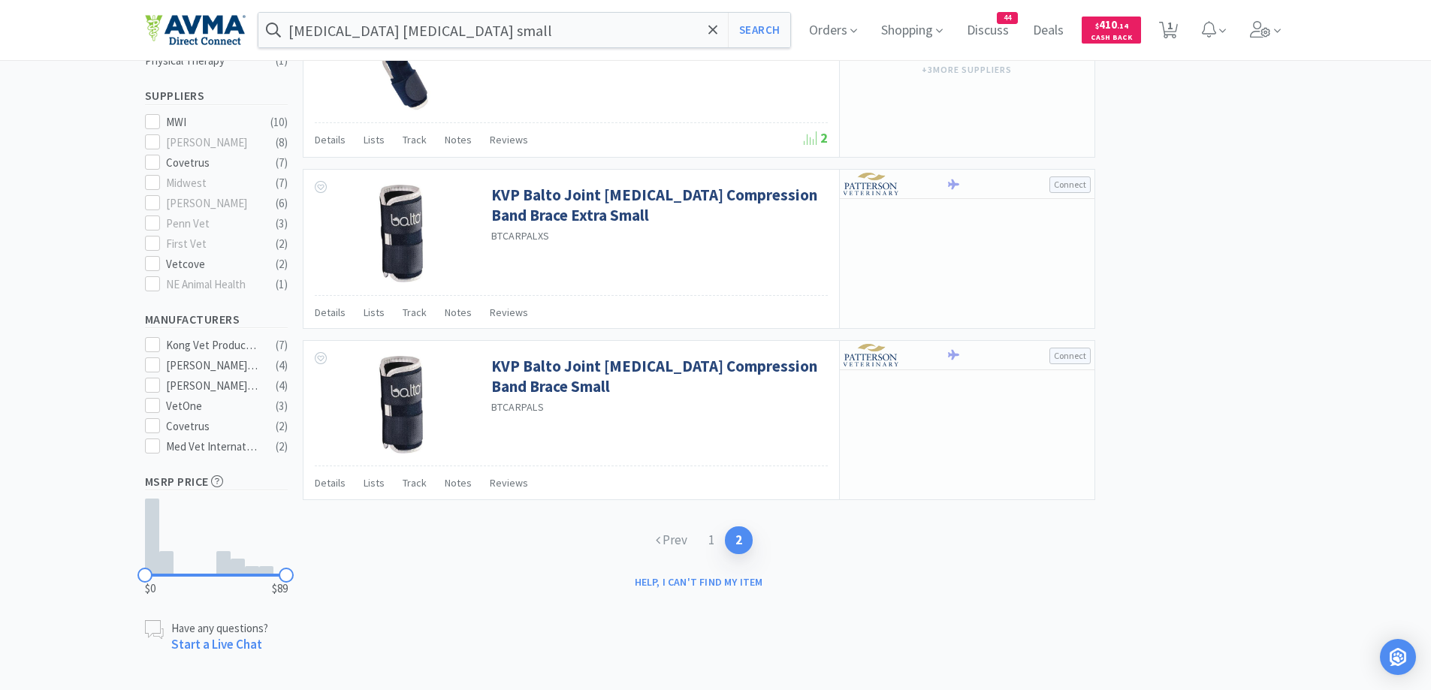
scroll to position [488, 0]
click at [666, 545] on link "Prev" at bounding box center [671, 540] width 53 height 28
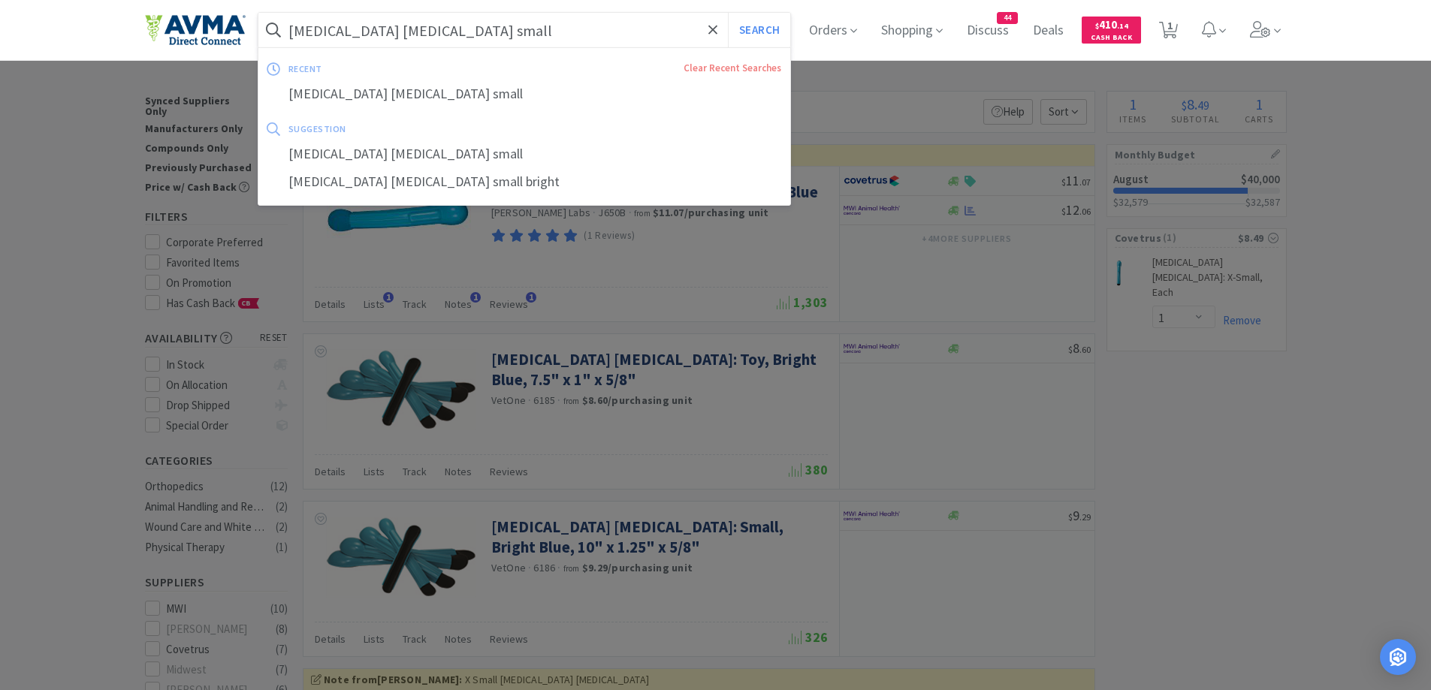
click at [463, 35] on input "[MEDICAL_DATA] [MEDICAL_DATA] small" at bounding box center [524, 30] width 533 height 35
click at [421, 41] on input "[MEDICAL_DATA] [MEDICAL_DATA] small" at bounding box center [524, 30] width 533 height 35
drag, startPoint x: 375, startPoint y: 35, endPoint x: 572, endPoint y: 45, distance: 197.1
click at [572, 45] on input "[MEDICAL_DATA] [MEDICAL_DATA] small" at bounding box center [524, 30] width 533 height 35
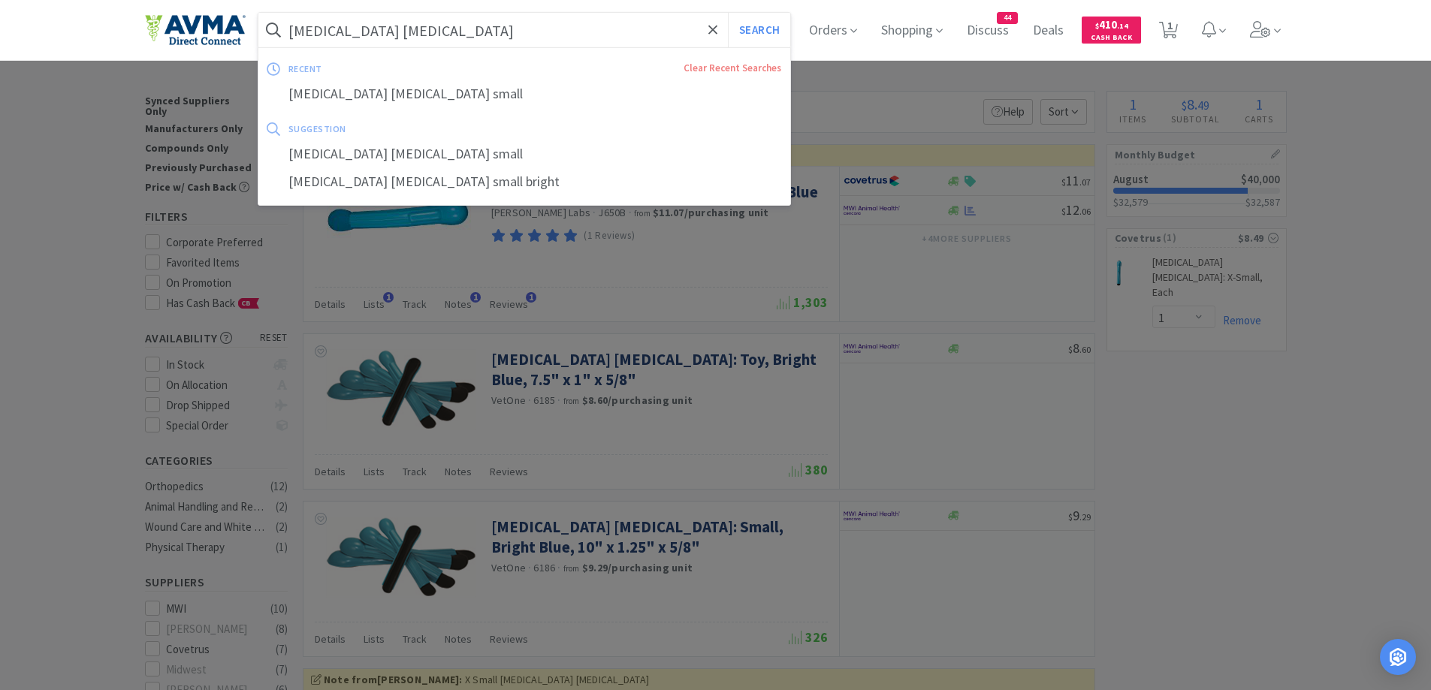
type input "[MEDICAL_DATA] [MEDICAL_DATA]"
click at [728, 13] on button "Search" at bounding box center [759, 30] width 62 height 35
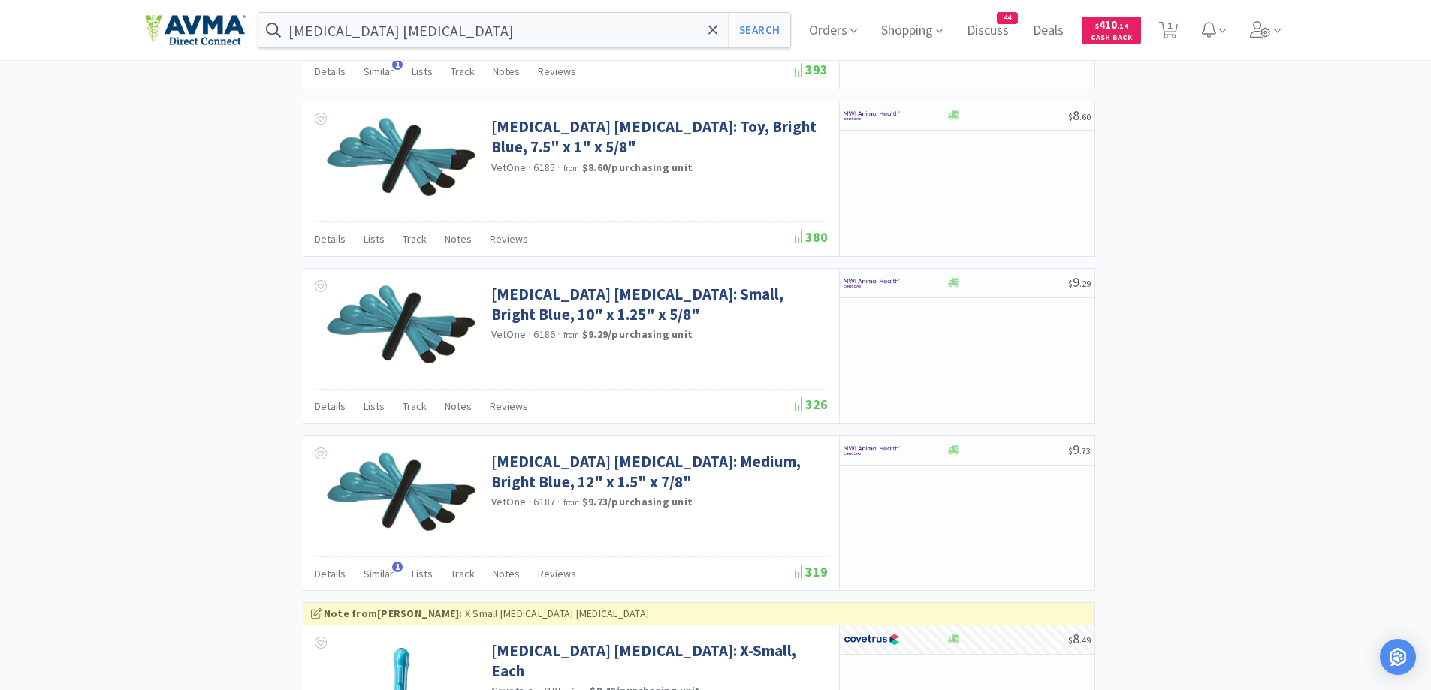
scroll to position [2103, 0]
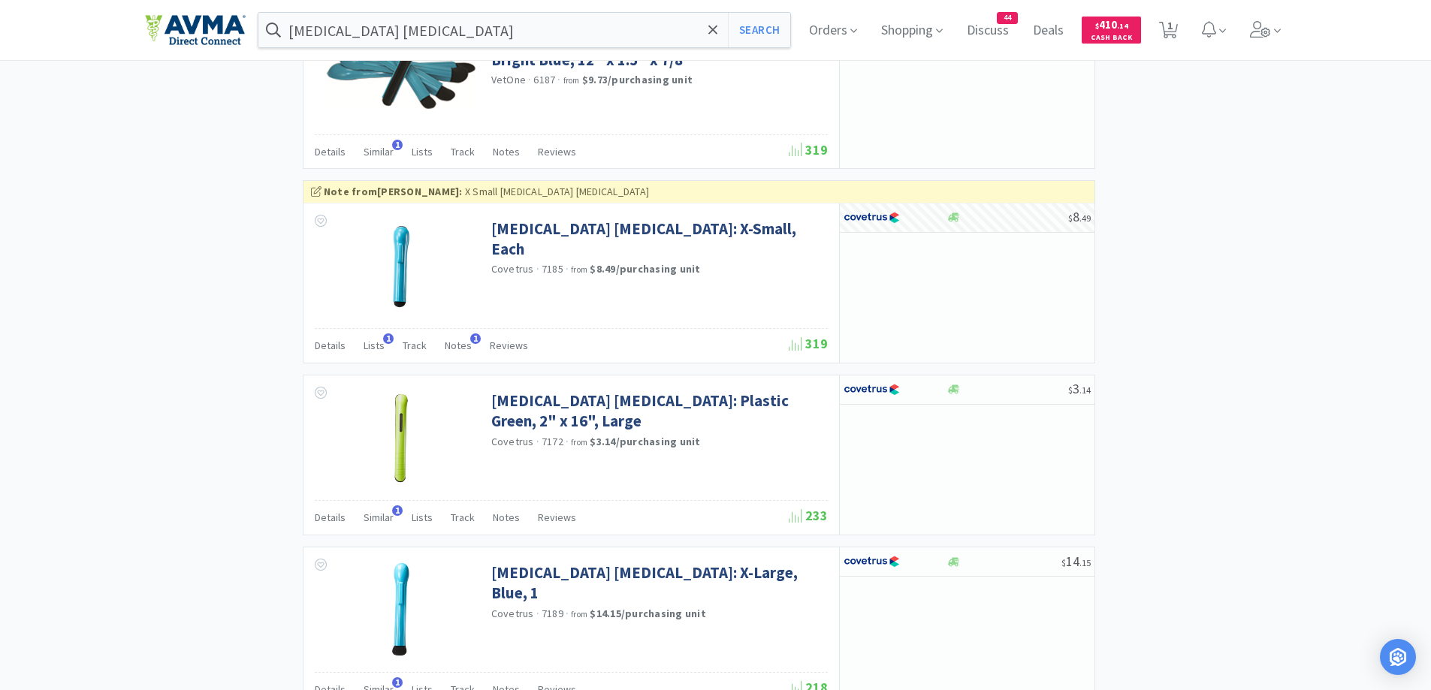
scroll to position [2082, 0]
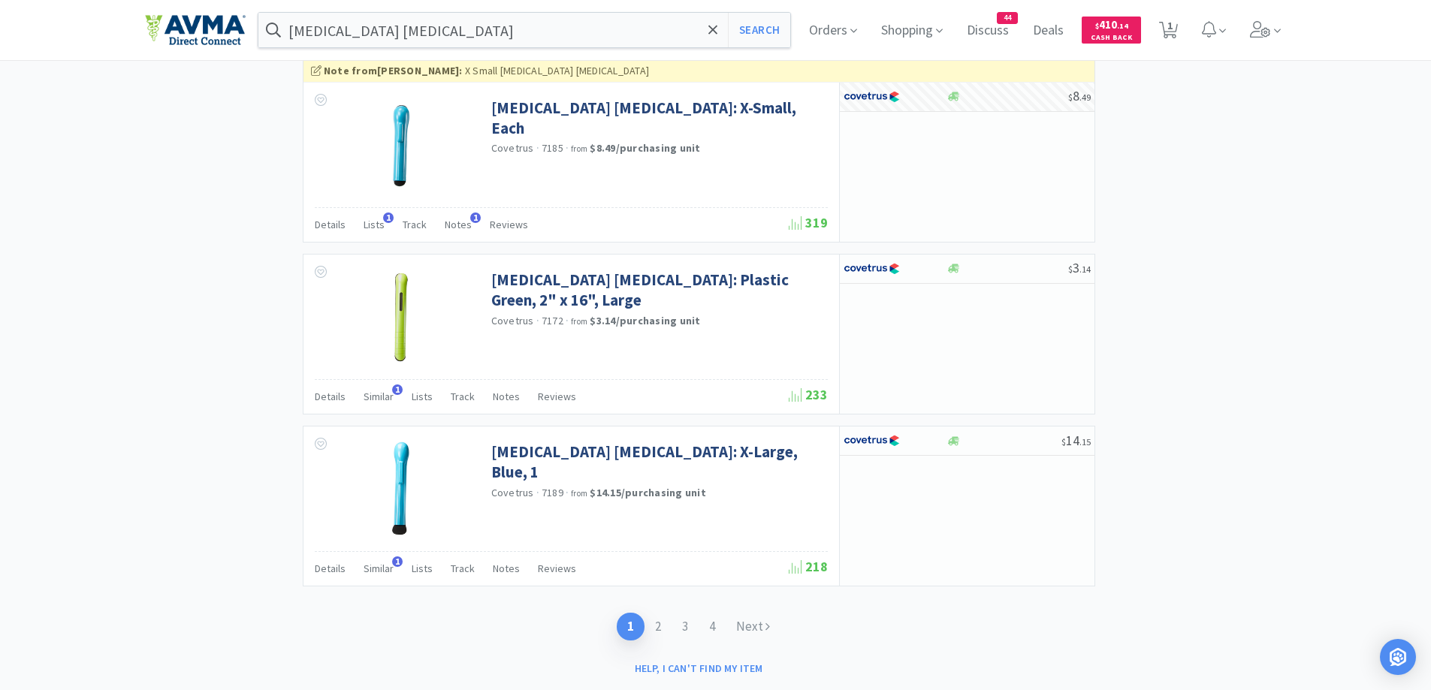
scroll to position [2232, 0]
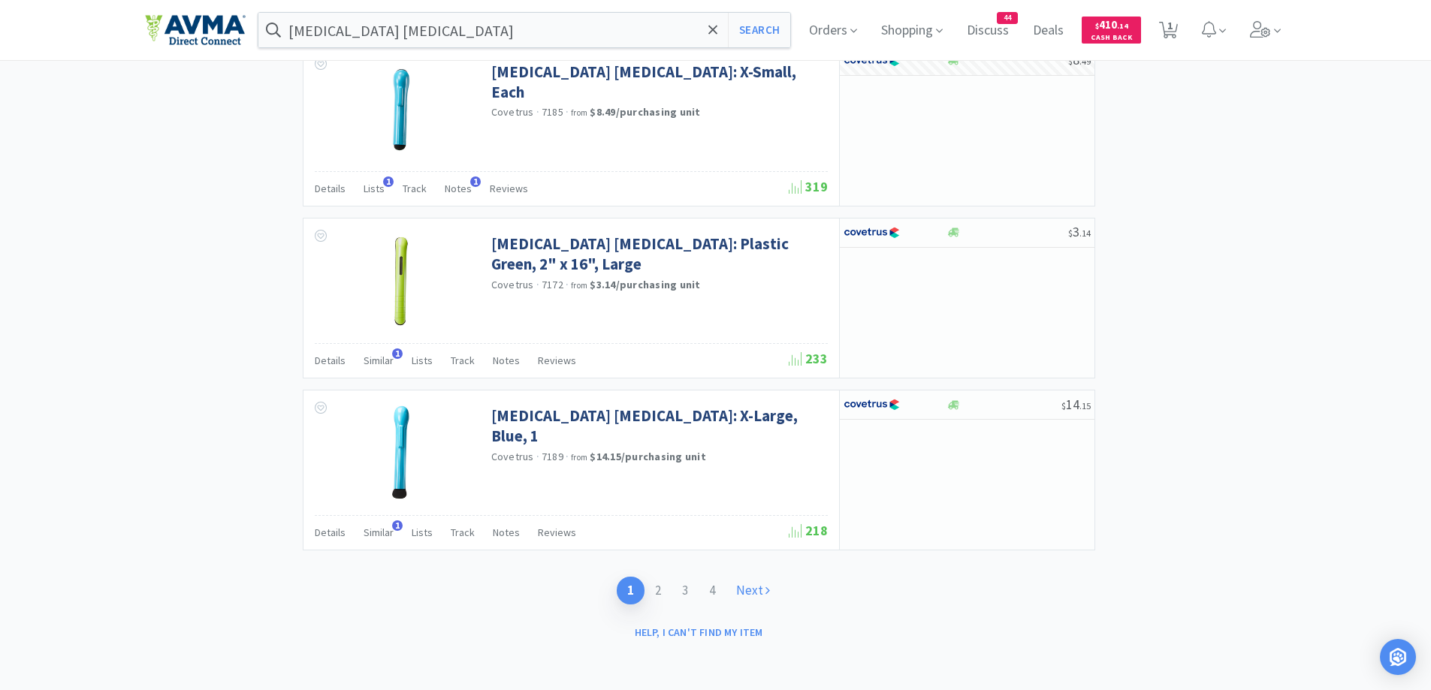
click at [768, 599] on link "Next" at bounding box center [753, 591] width 55 height 28
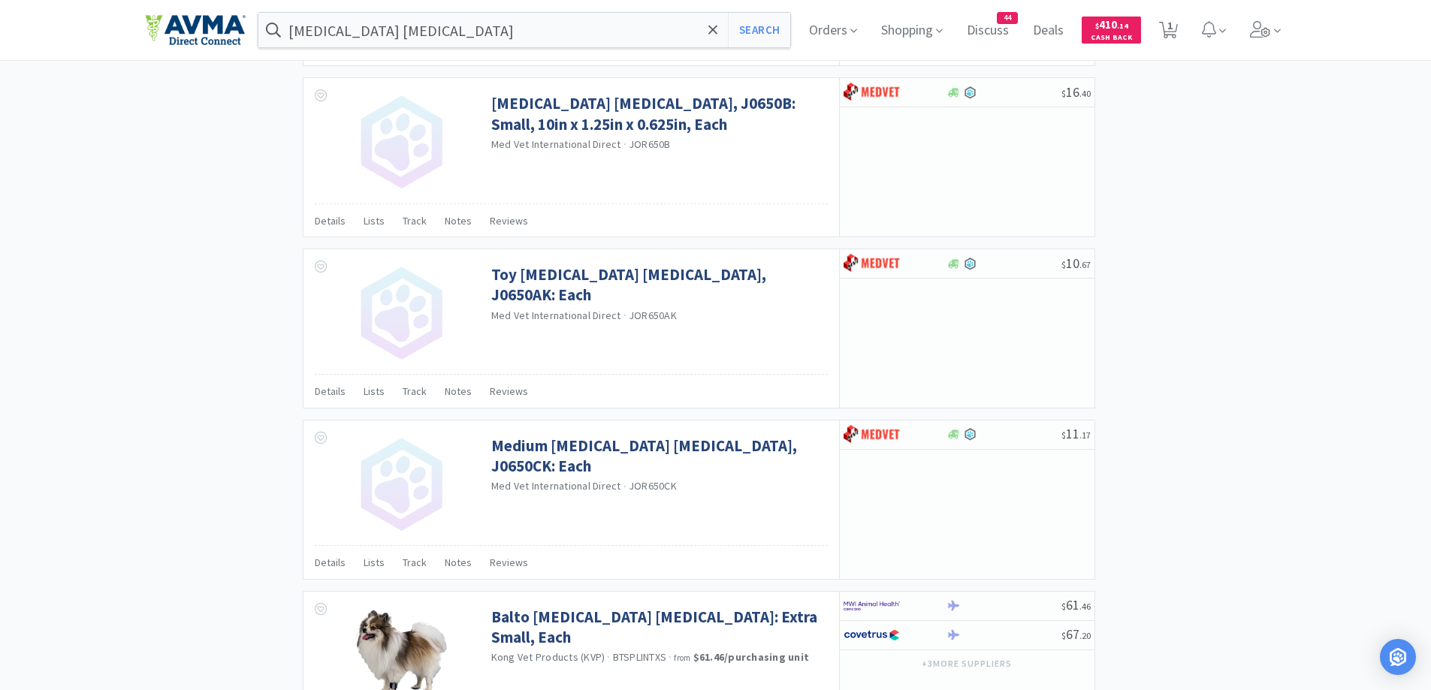
scroll to position [2154, 0]
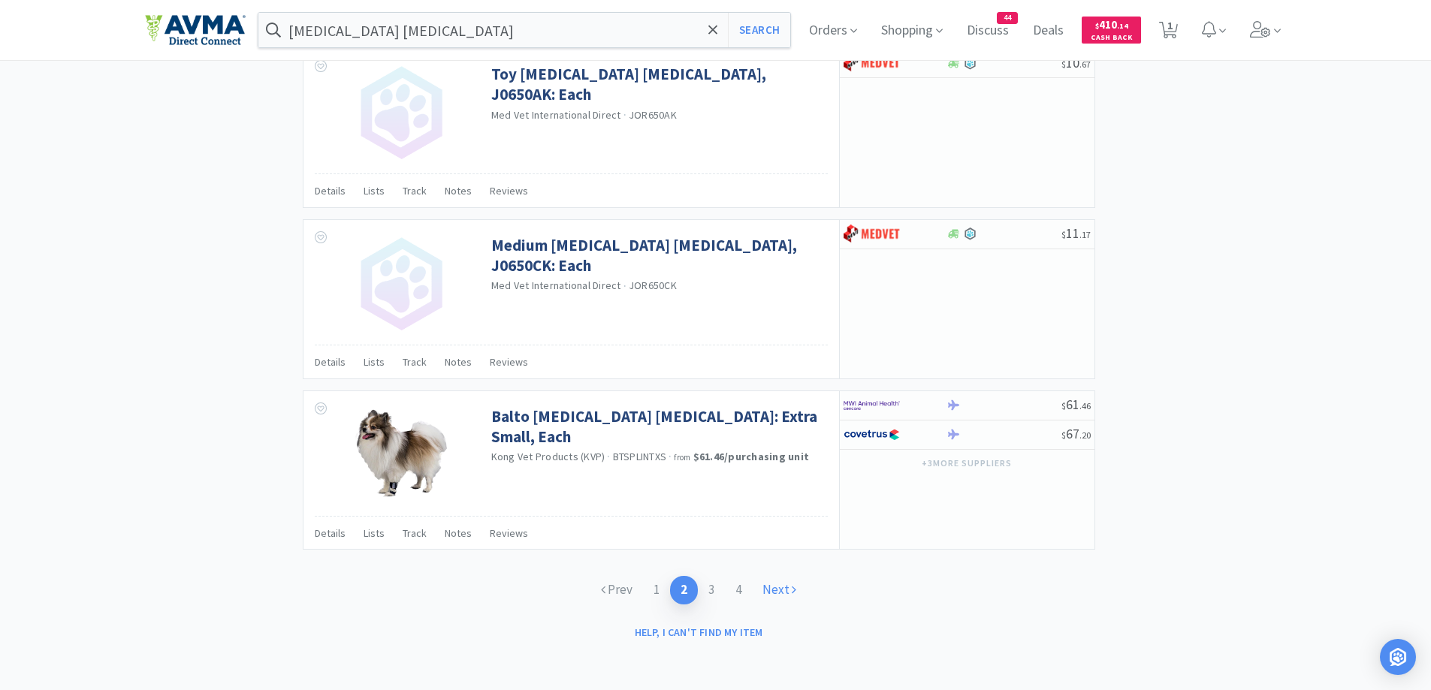
click at [775, 590] on link "Next" at bounding box center [779, 590] width 55 height 28
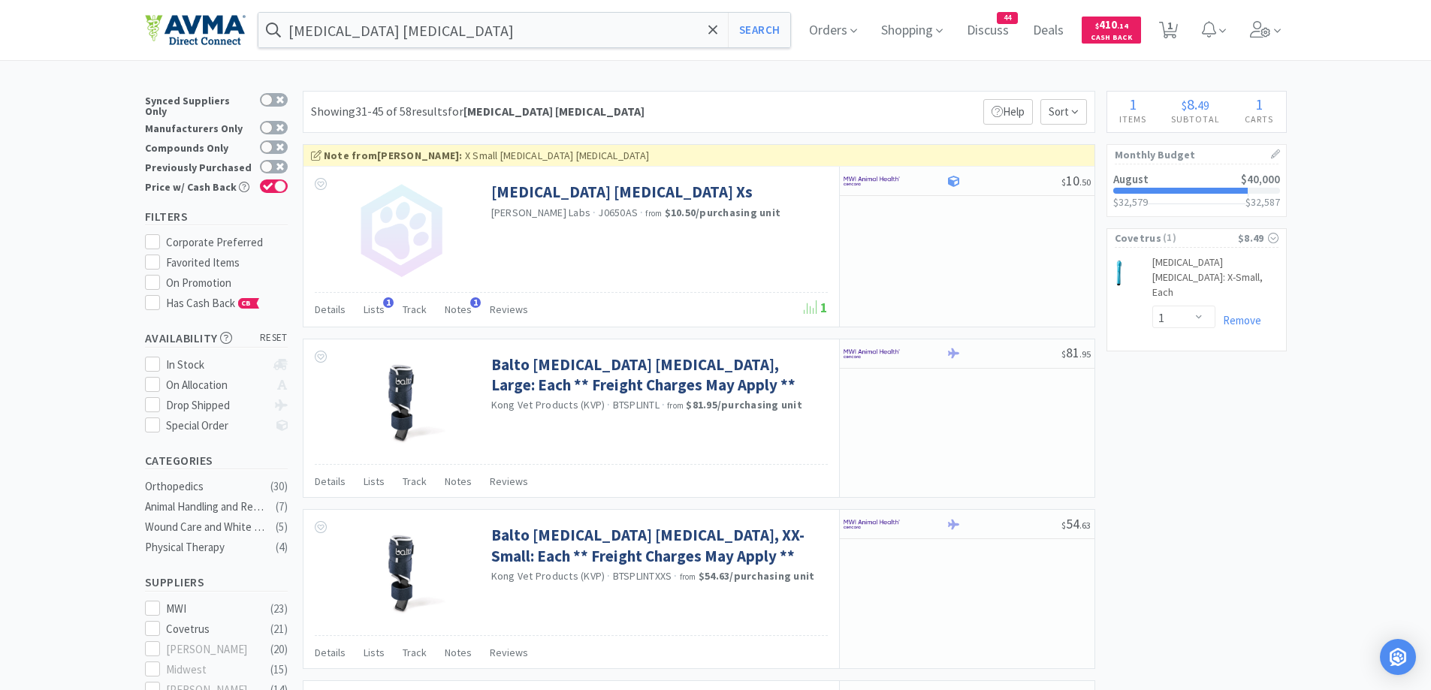
click at [886, 188] on img at bounding box center [872, 181] width 56 height 23
select select "1"
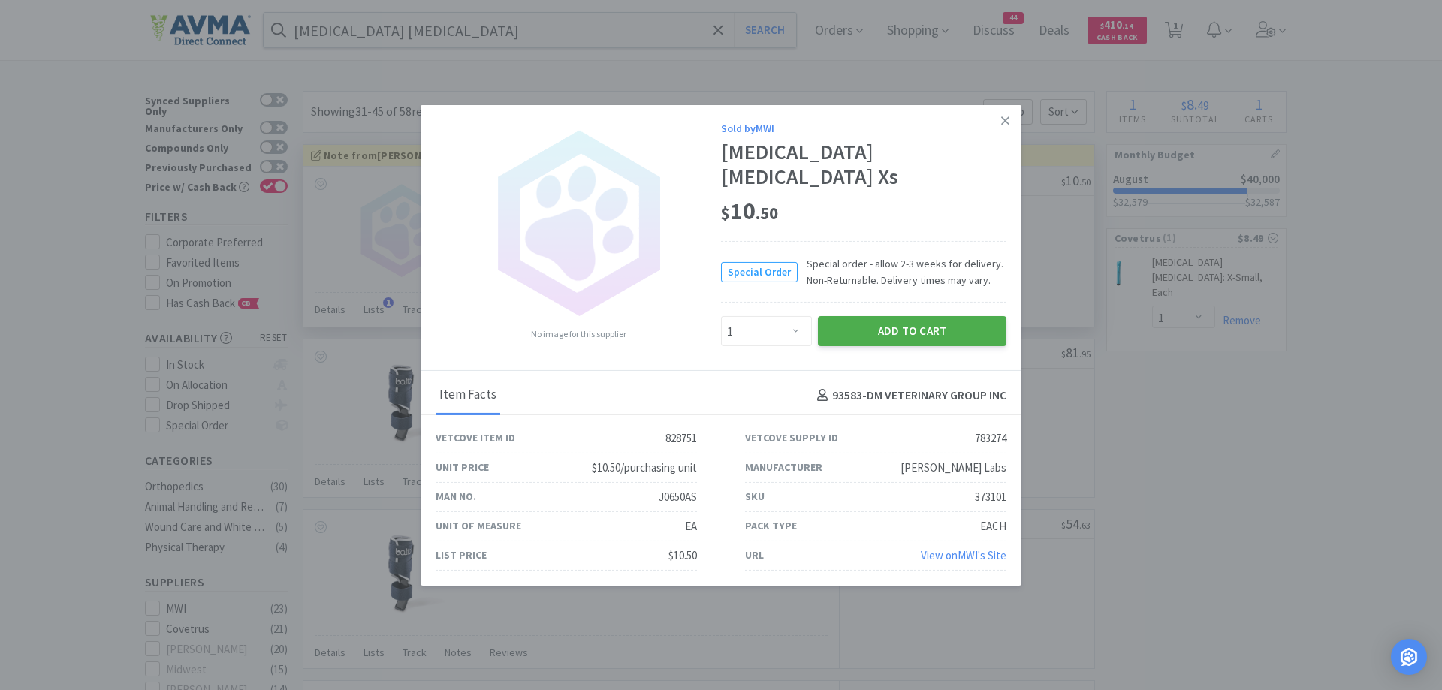
click at [904, 320] on button "Add to Cart" at bounding box center [912, 331] width 189 height 30
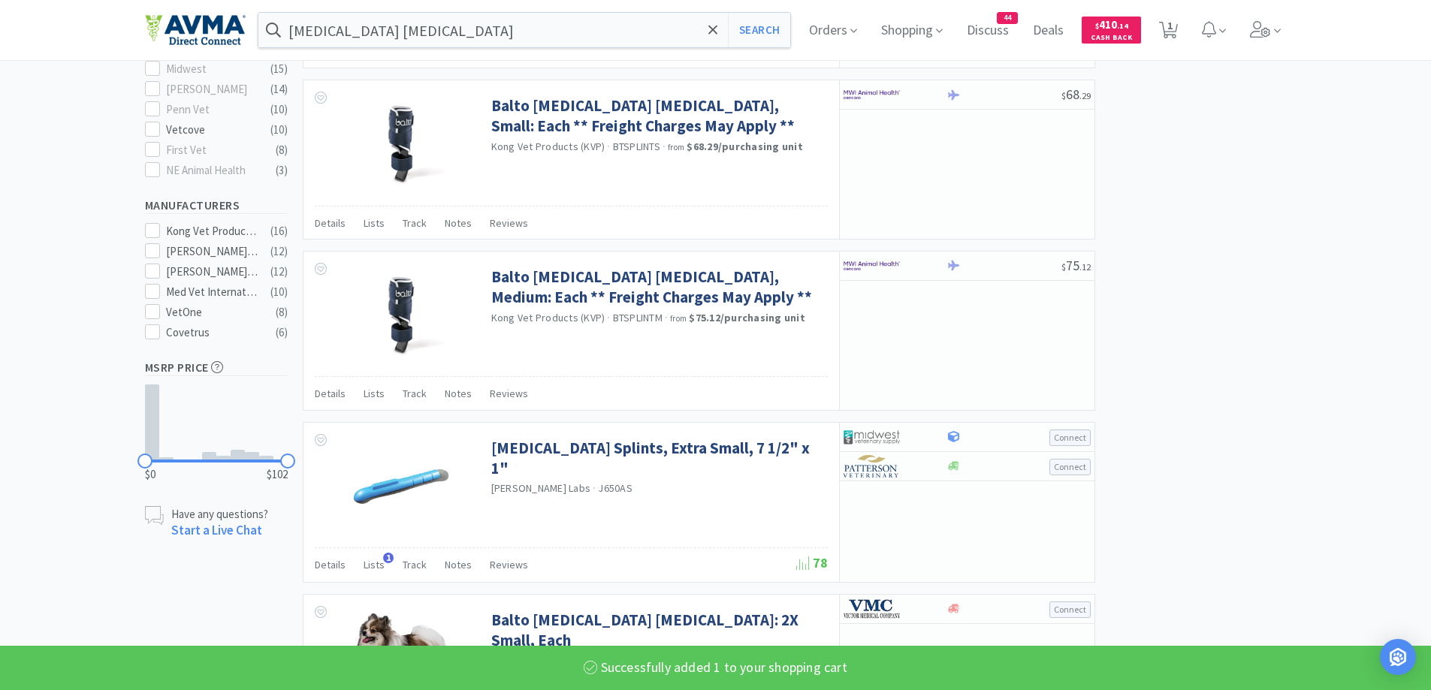
select select "1"
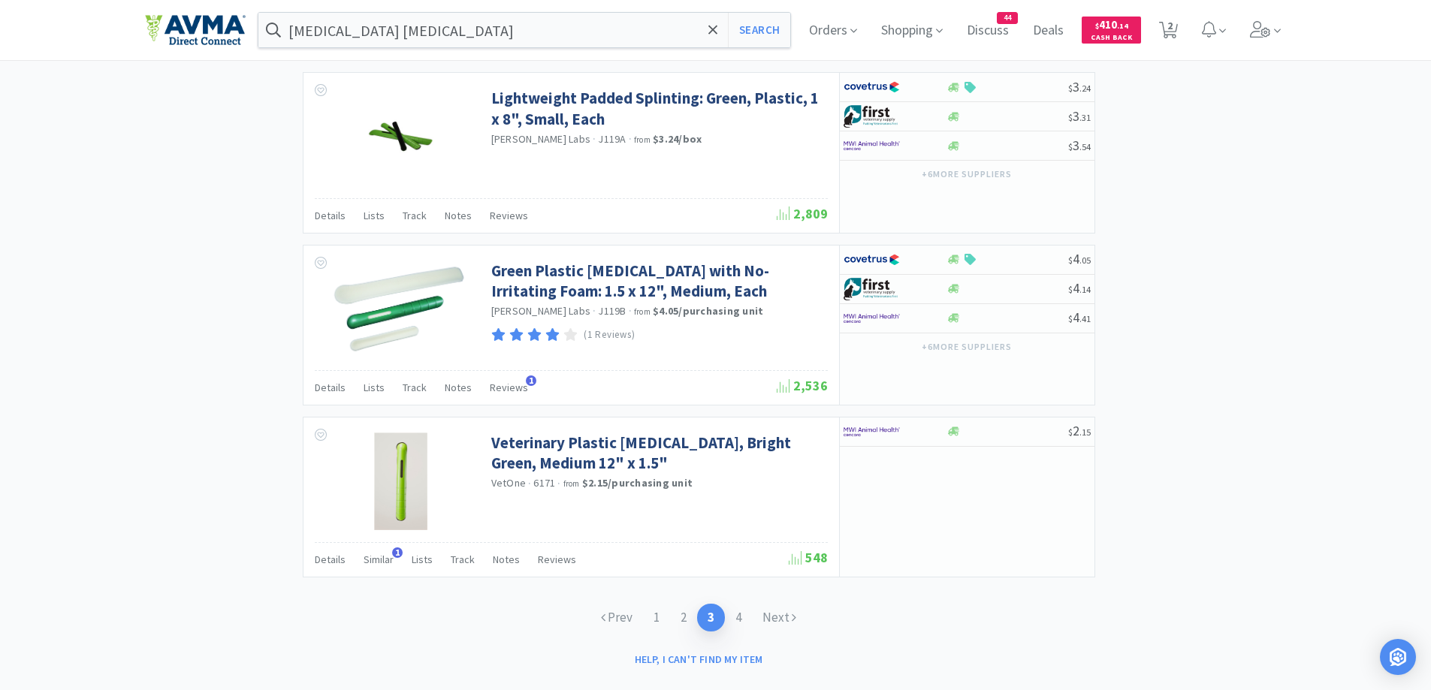
scroll to position [2179, 0]
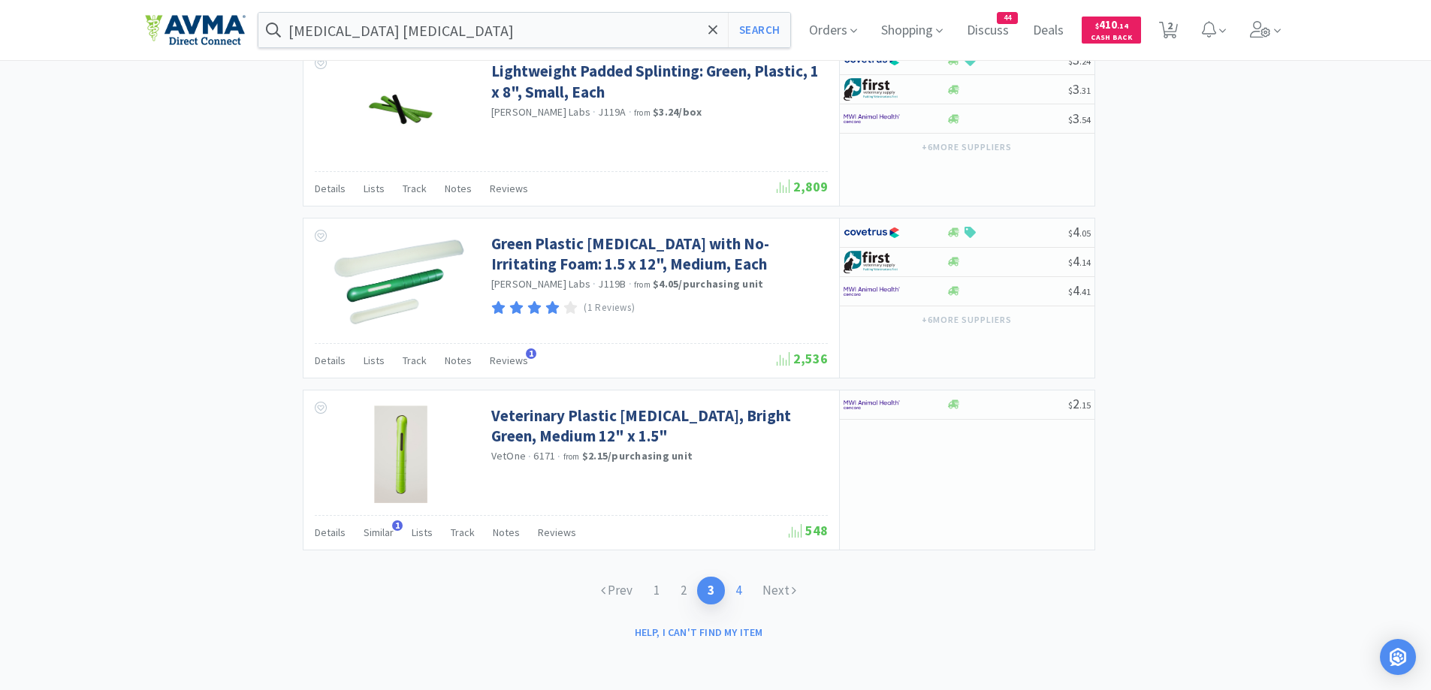
click at [739, 591] on link "4" at bounding box center [738, 591] width 27 height 28
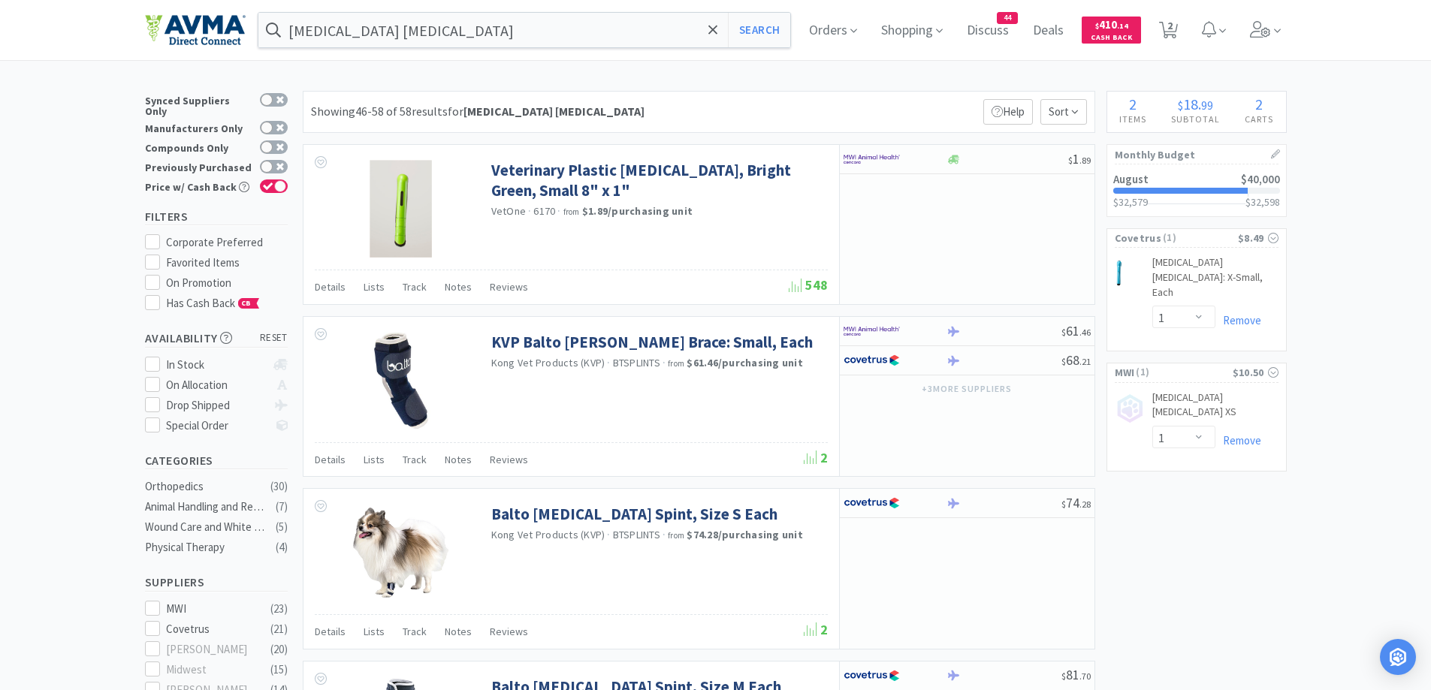
click at [323, 286] on span "Details" at bounding box center [330, 287] width 31 height 14
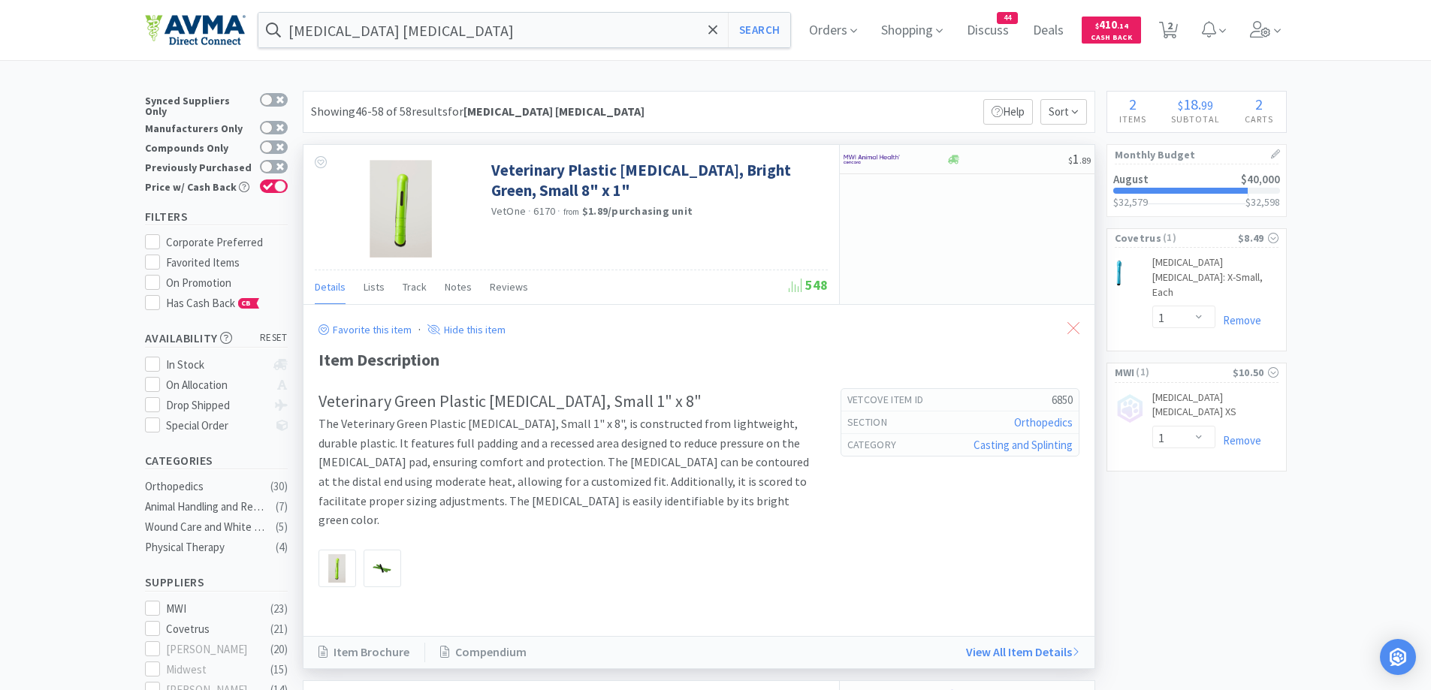
click at [1071, 323] on icon at bounding box center [1074, 328] width 12 height 12
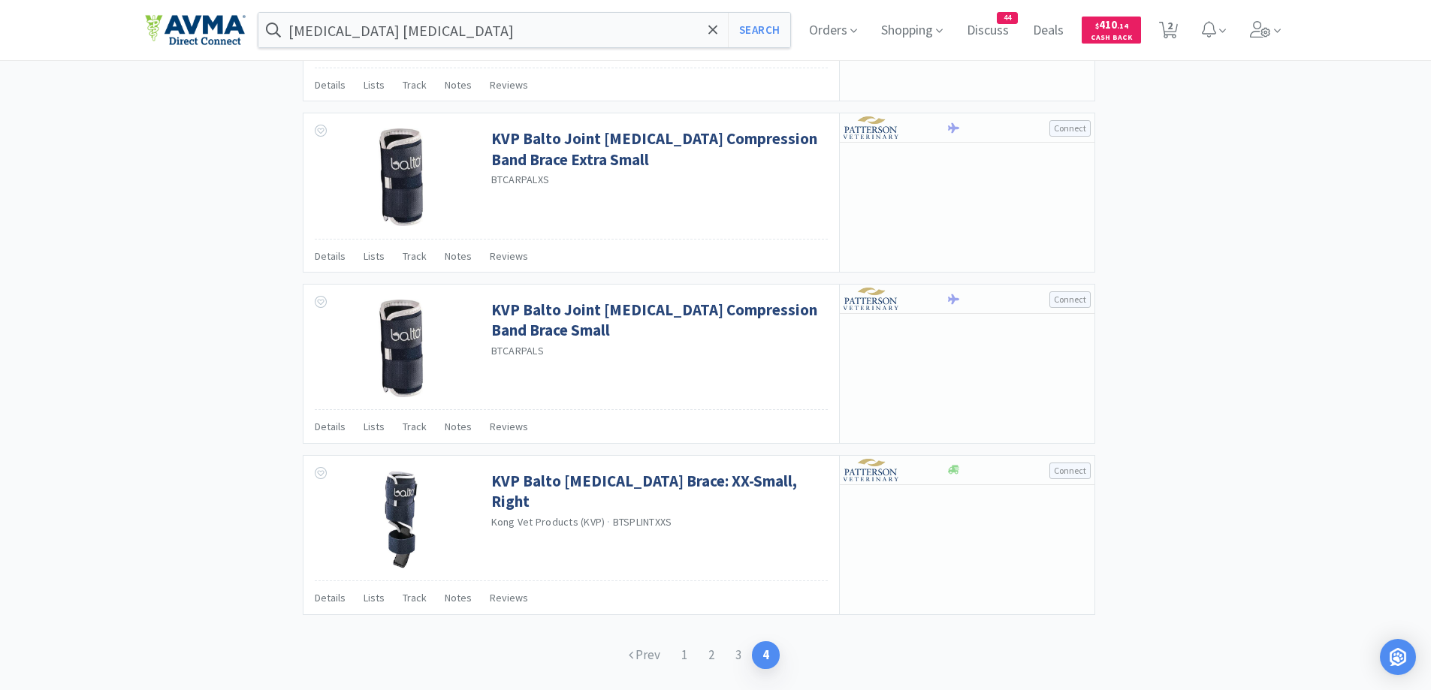
scroll to position [1813, 0]
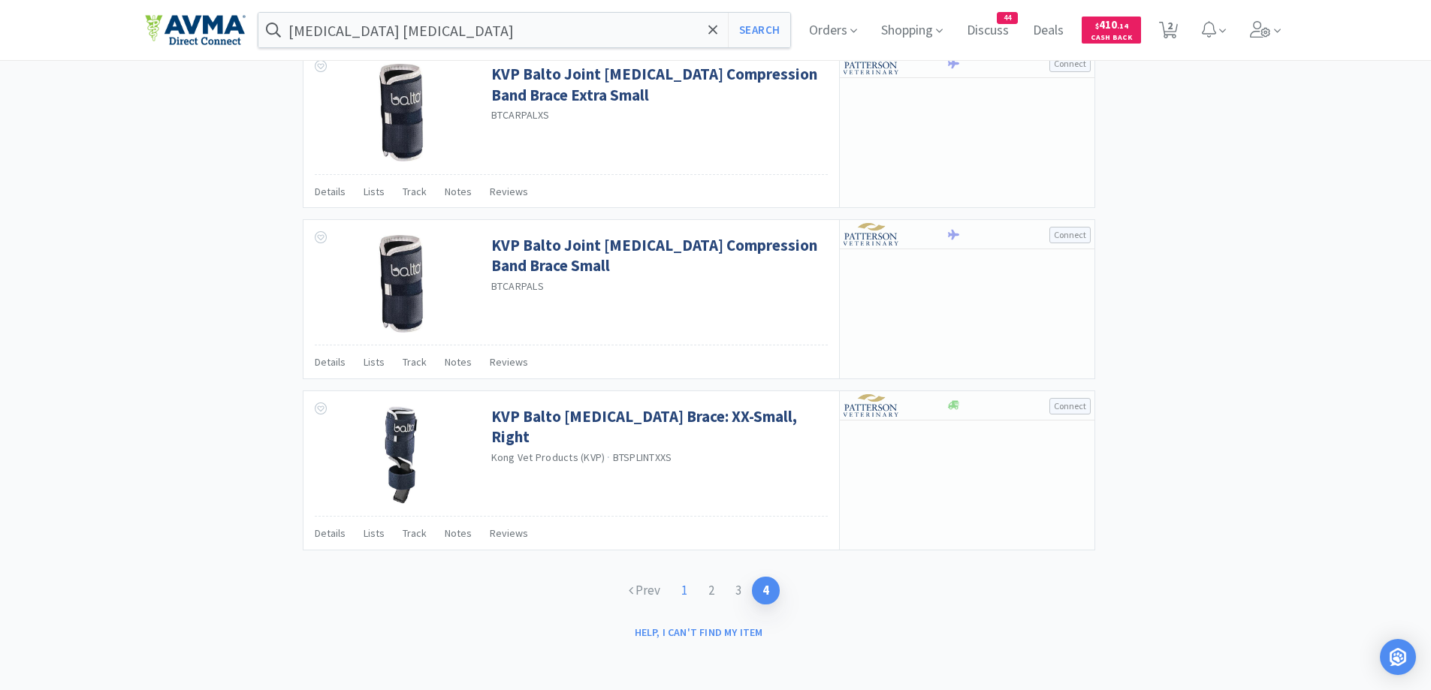
click at [680, 593] on link "1" at bounding box center [684, 591] width 27 height 28
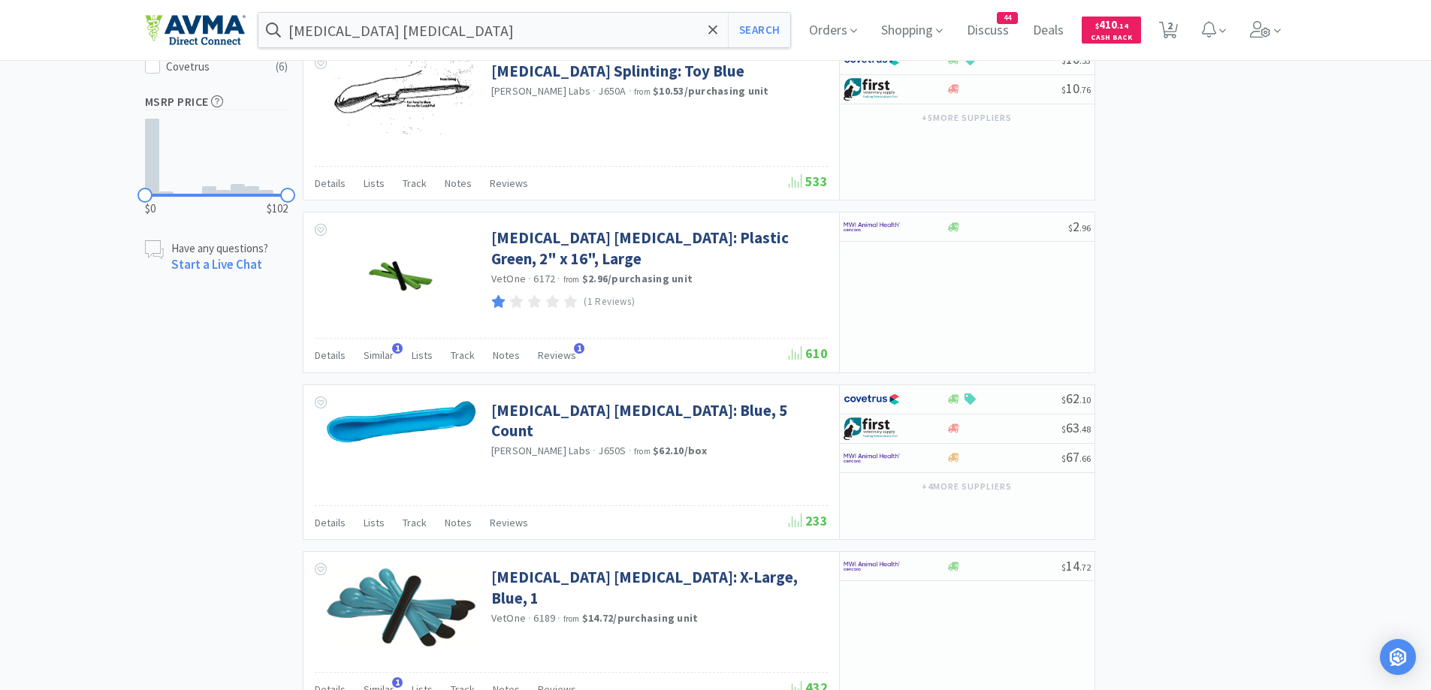
scroll to position [901, 0]
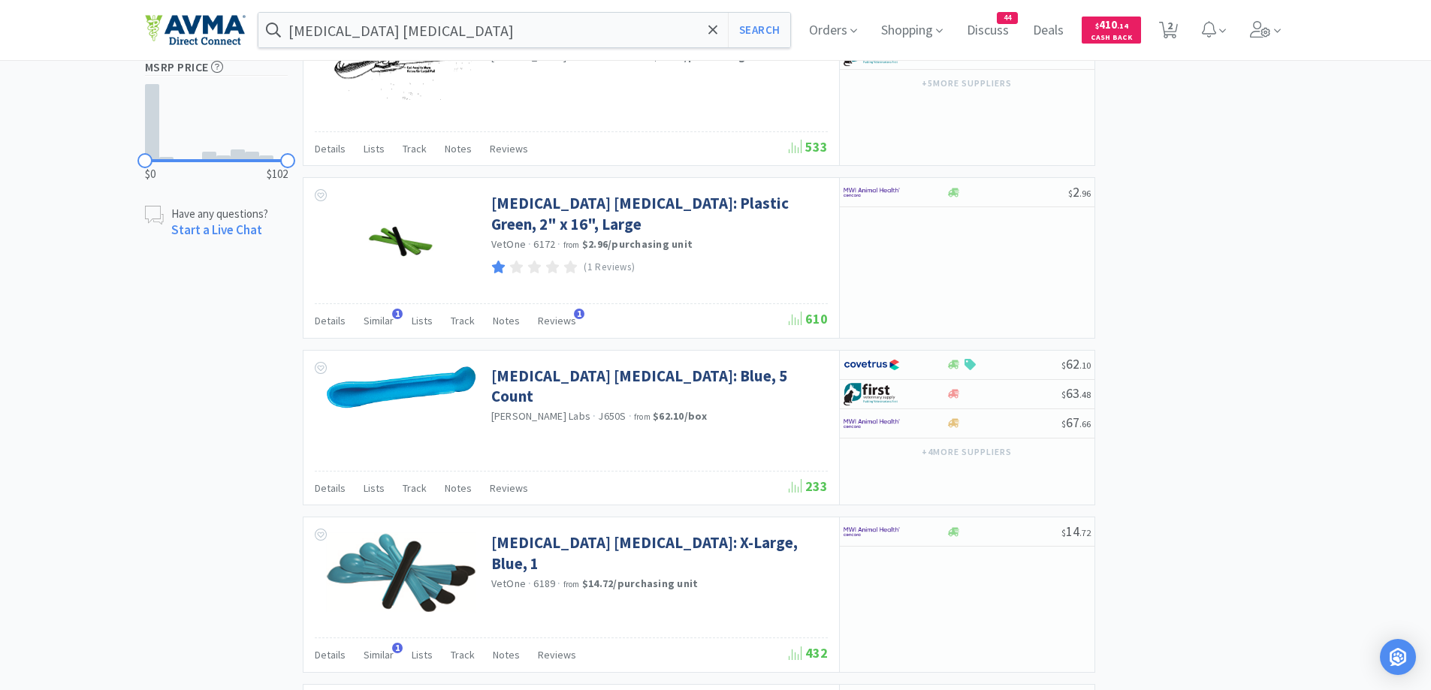
click at [1282, 311] on div "× Filter Results Synced Suppliers Only Manufacturers Only Compounds Only Previo…" at bounding box center [716, 582] width 1142 height 2786
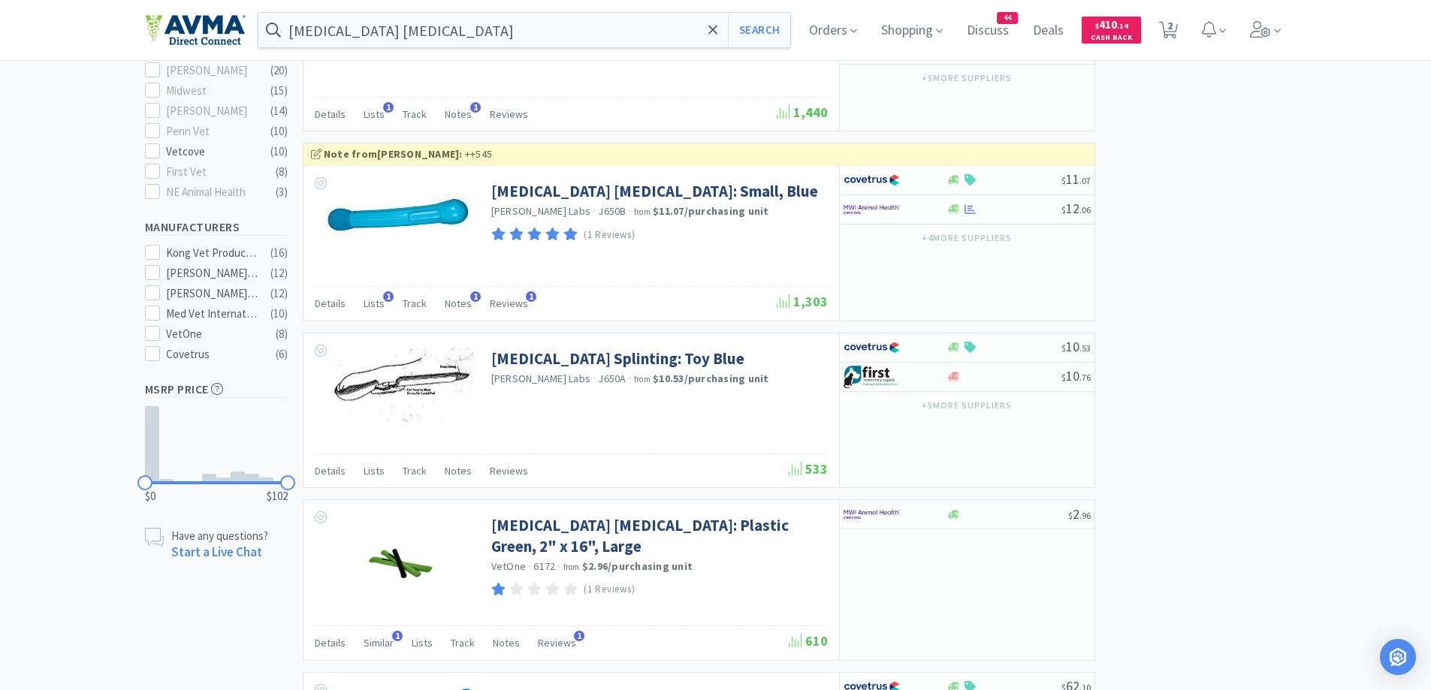
scroll to position [0, 0]
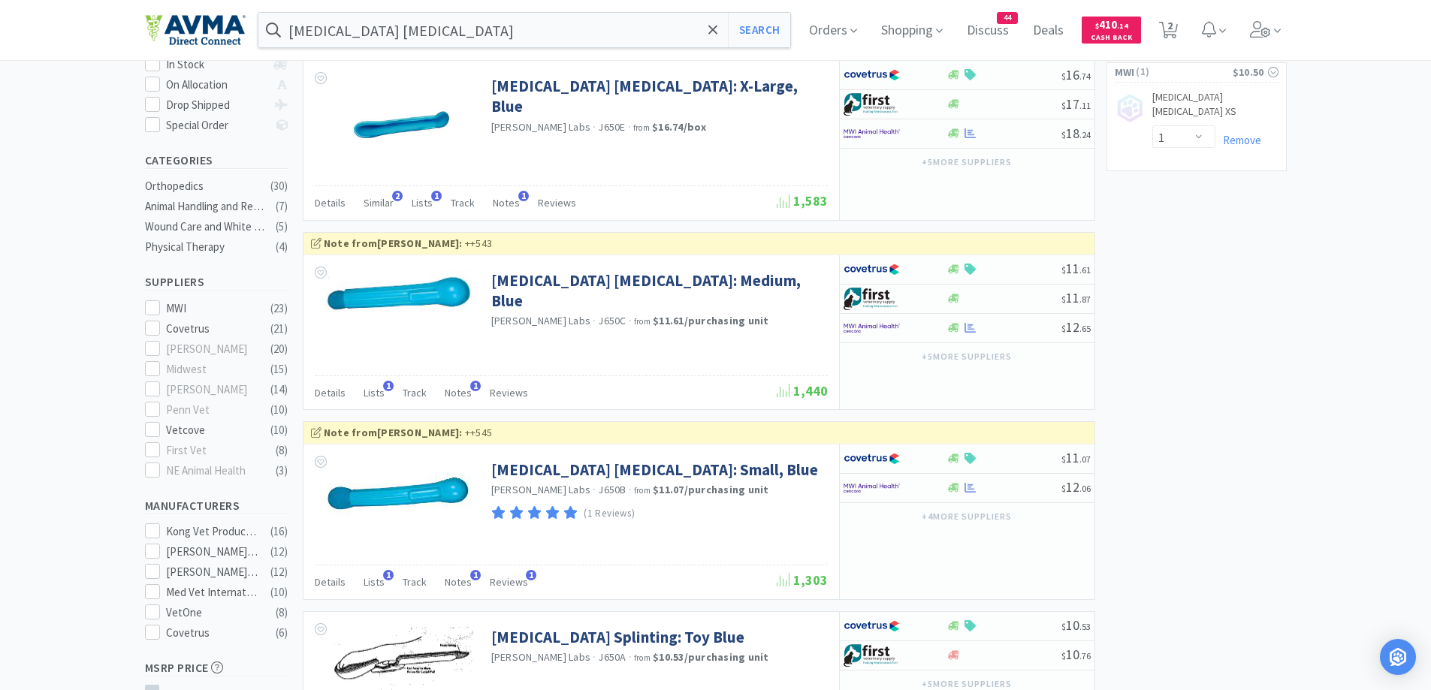
scroll to position [150, 0]
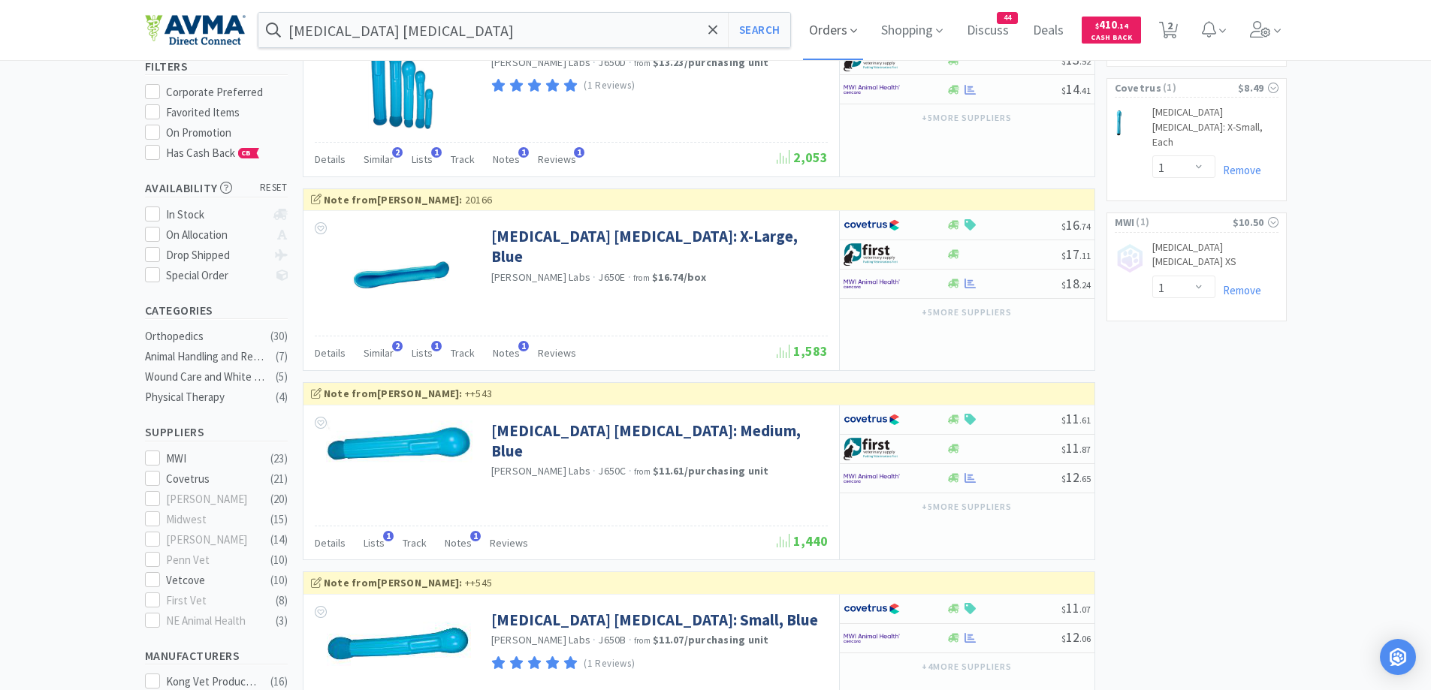
click at [851, 23] on span "Orders" at bounding box center [833, 30] width 60 height 60
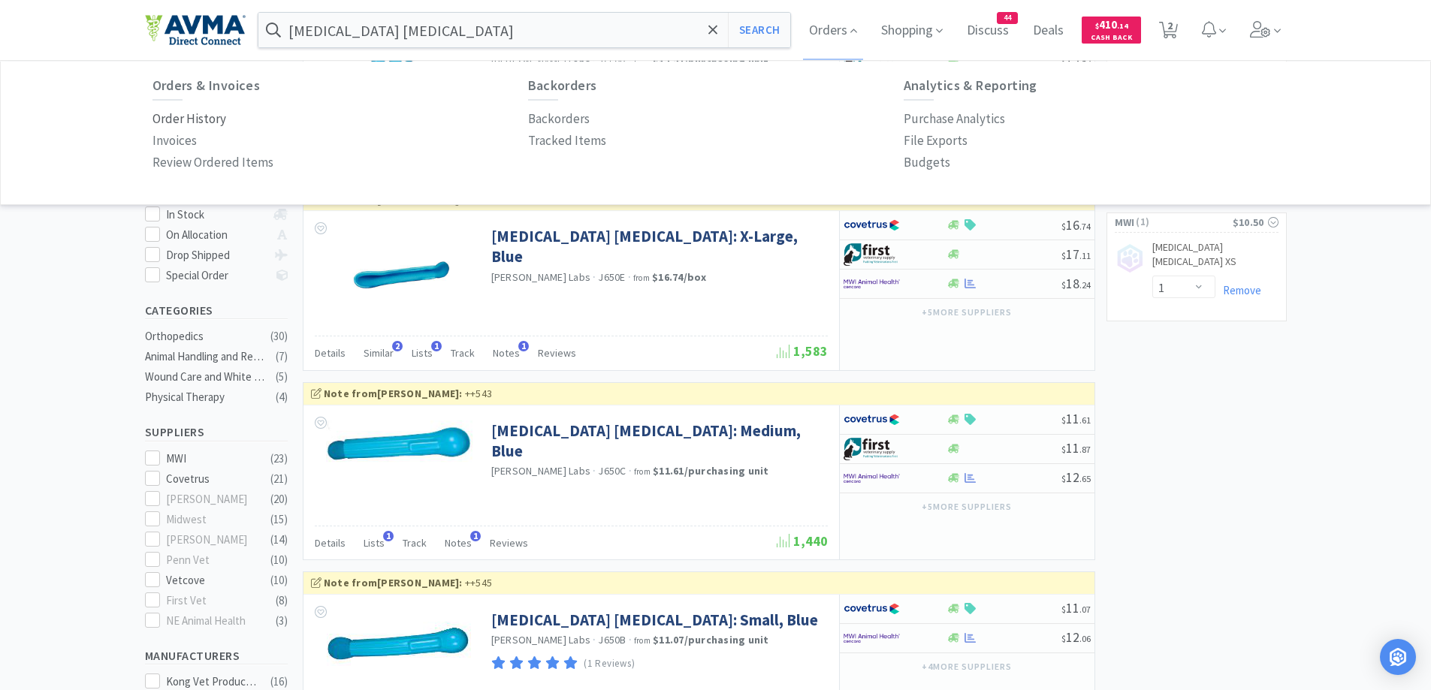
click at [202, 116] on p "Order History" at bounding box center [190, 119] width 74 height 20
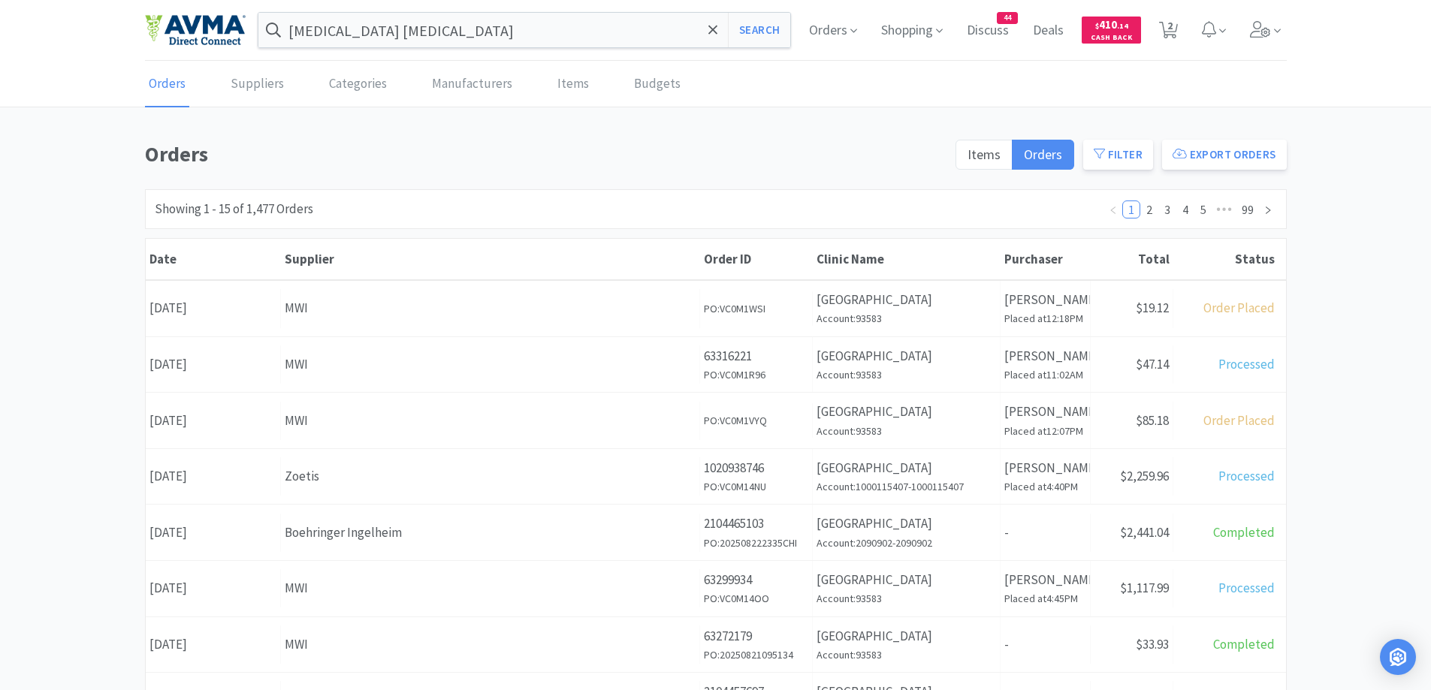
scroll to position [150, 0]
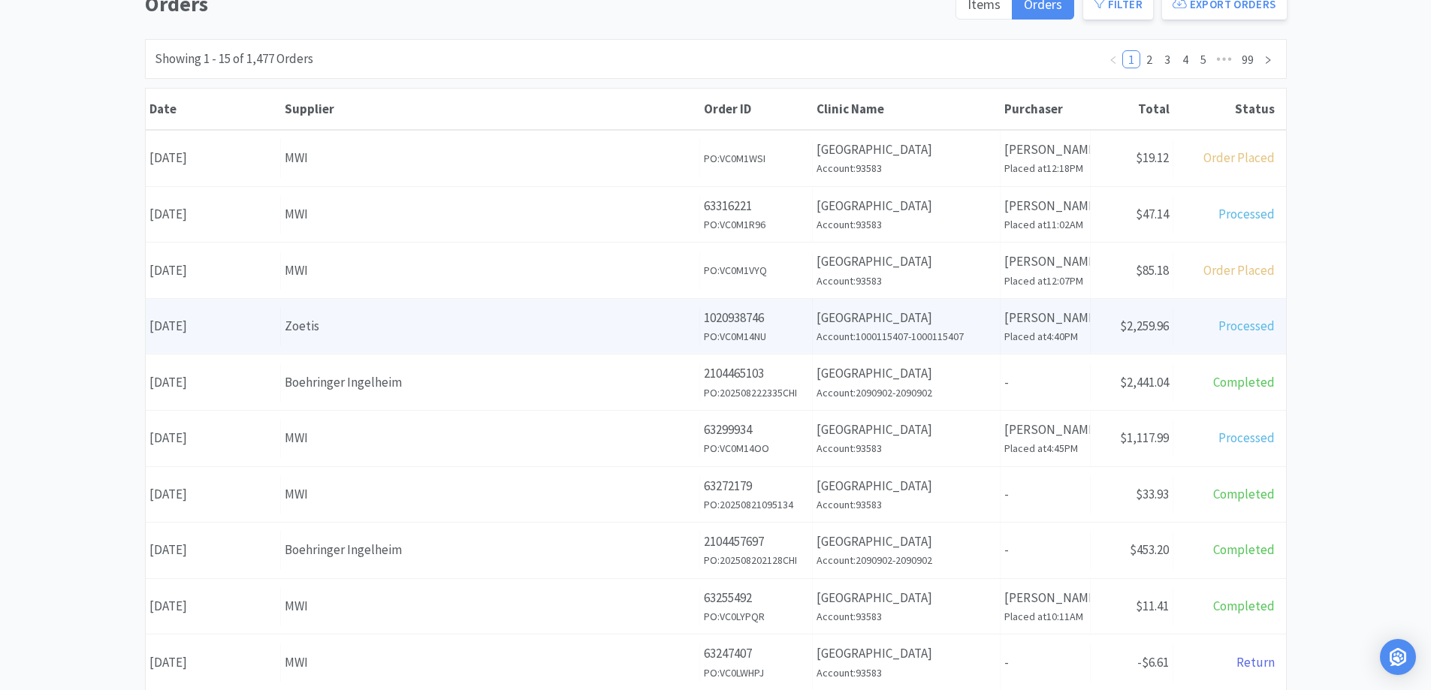
click at [337, 313] on div "Supplier Zoetis" at bounding box center [490, 326] width 419 height 38
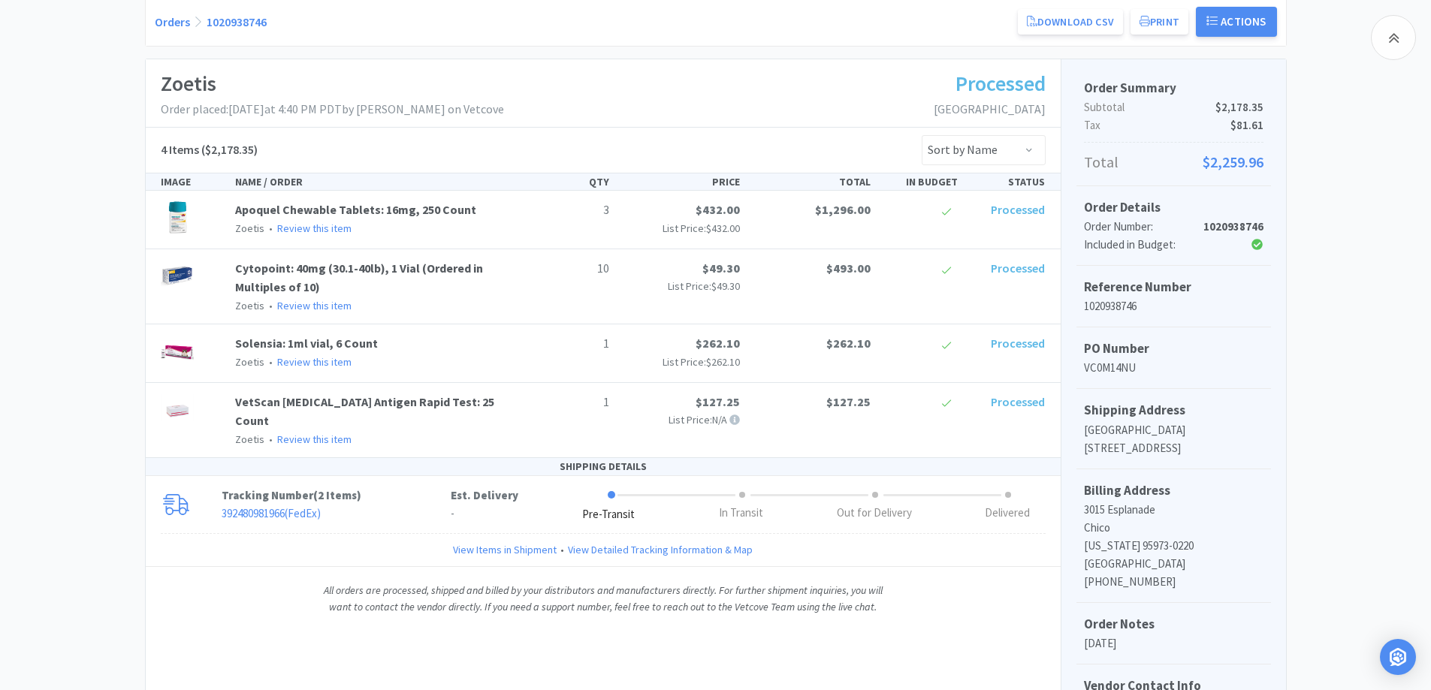
scroll to position [373, 0]
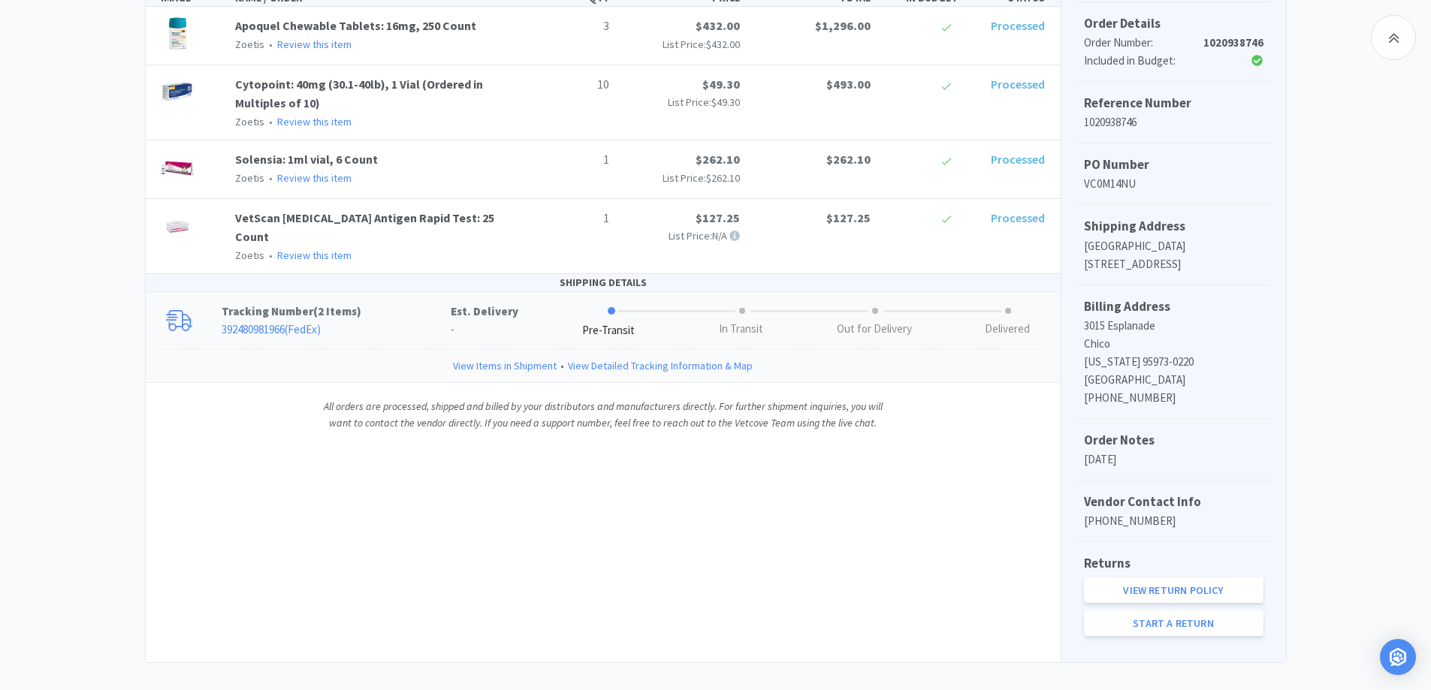
click at [375, 323] on div "Tracking Number ( 2 Items ) 392480981966 ( FedEx ) Est. Delivery - Pre-Transit …" at bounding box center [603, 321] width 915 height 58
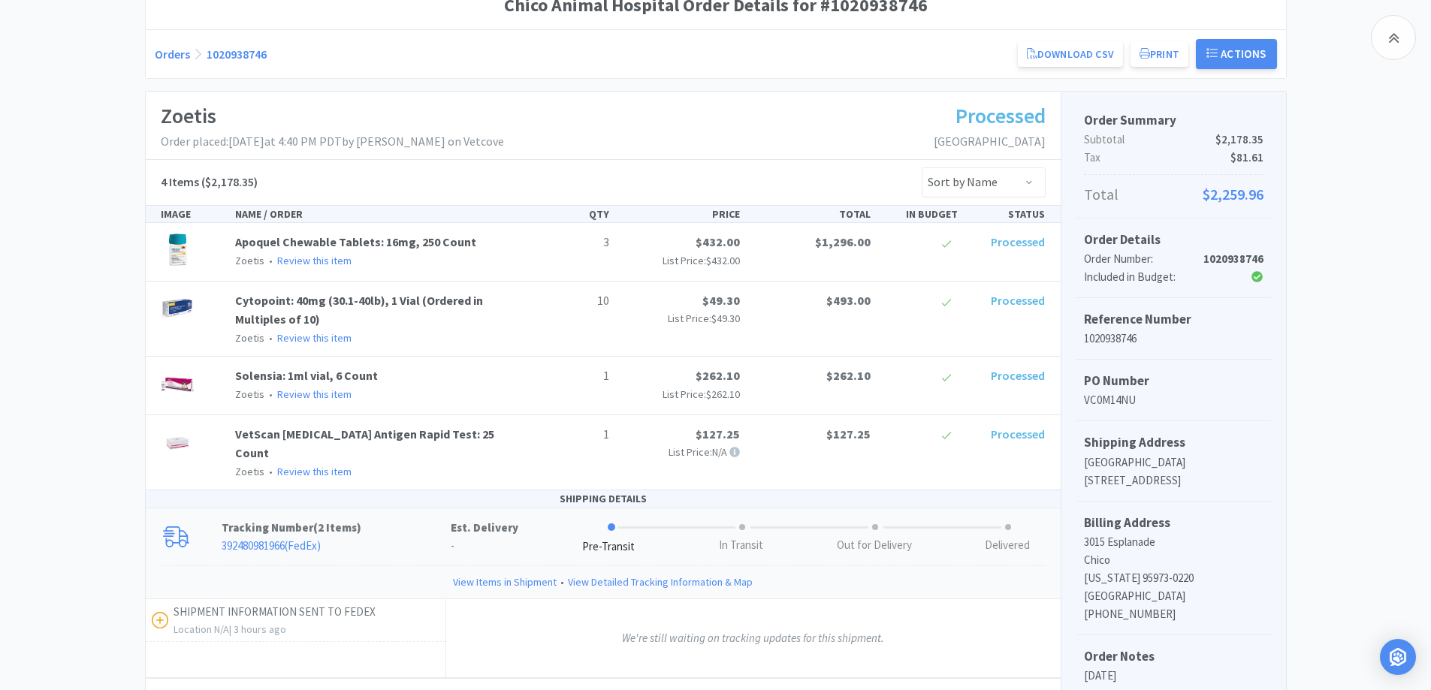
scroll to position [119, 0]
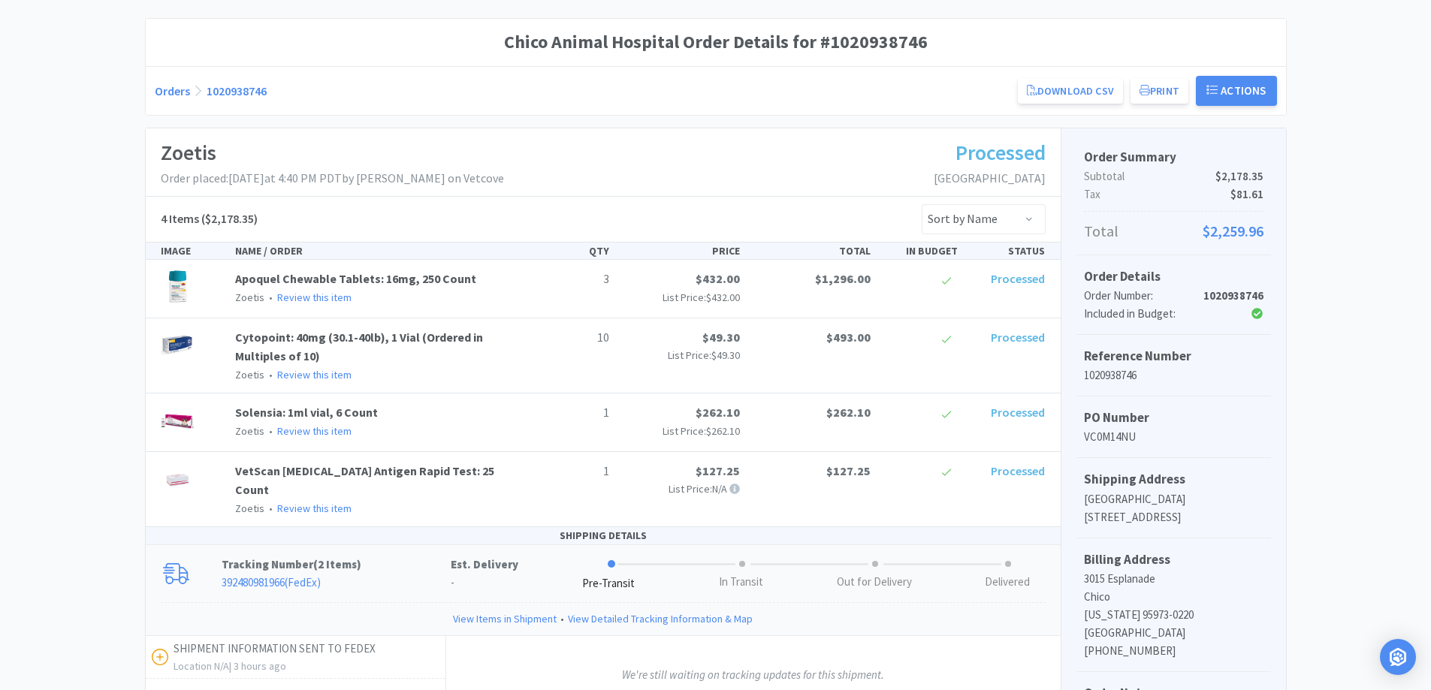
click at [54, 267] on div "Chico Animal Hospital Order Details for #1020938746 Orders 1020938746 Download …" at bounding box center [715, 490] width 1431 height 945
click at [600, 97] on div "Orders 1020938746 Download CSV Print Chico Animal Hospital Order for Zoetis PO …" at bounding box center [716, 91] width 1122 height 30
click at [145, 195] on div "Zoetis Order placed: [DATE] 4:40 PM PDT by [PERSON_NAME] on Vetcove Processed […" at bounding box center [716, 546] width 1142 height 836
click at [690, 100] on div "Orders 1020938746 Download CSV Print Chico Animal Hospital Order for Zoetis PO …" at bounding box center [716, 91] width 1122 height 30
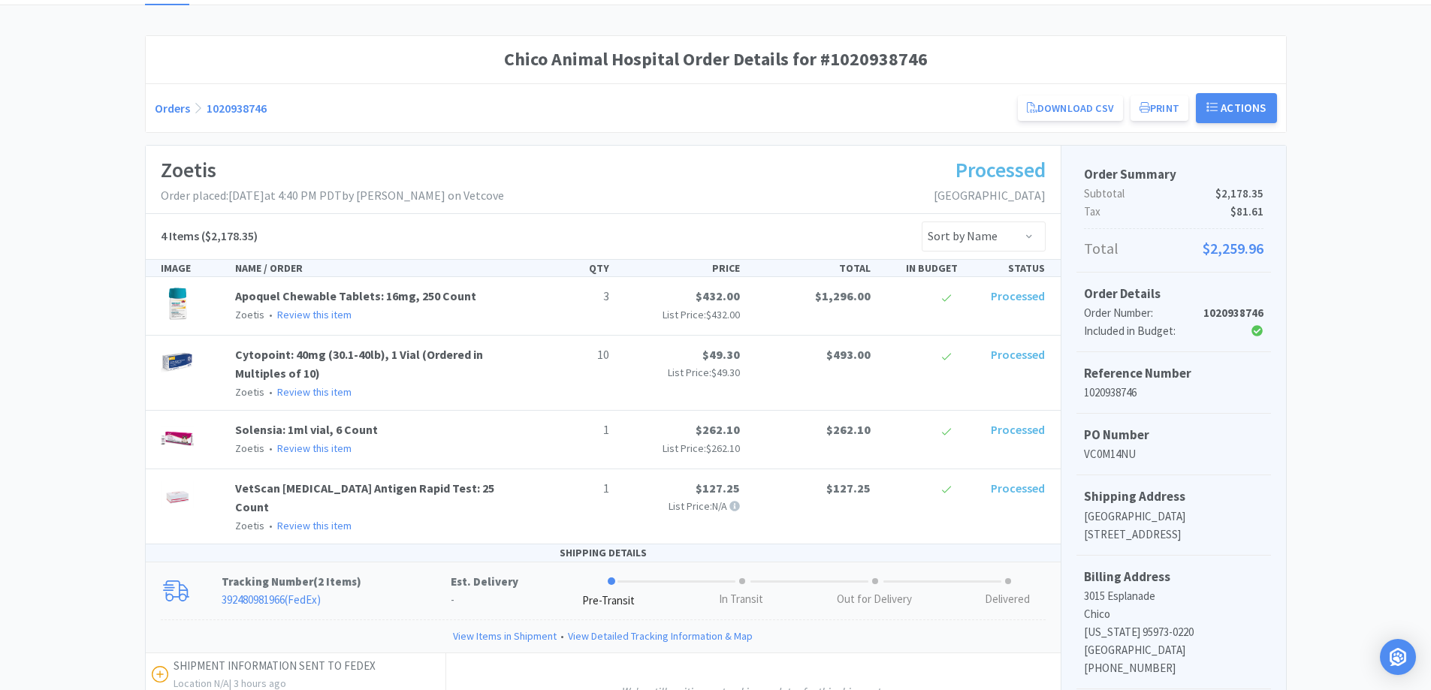
scroll to position [0, 0]
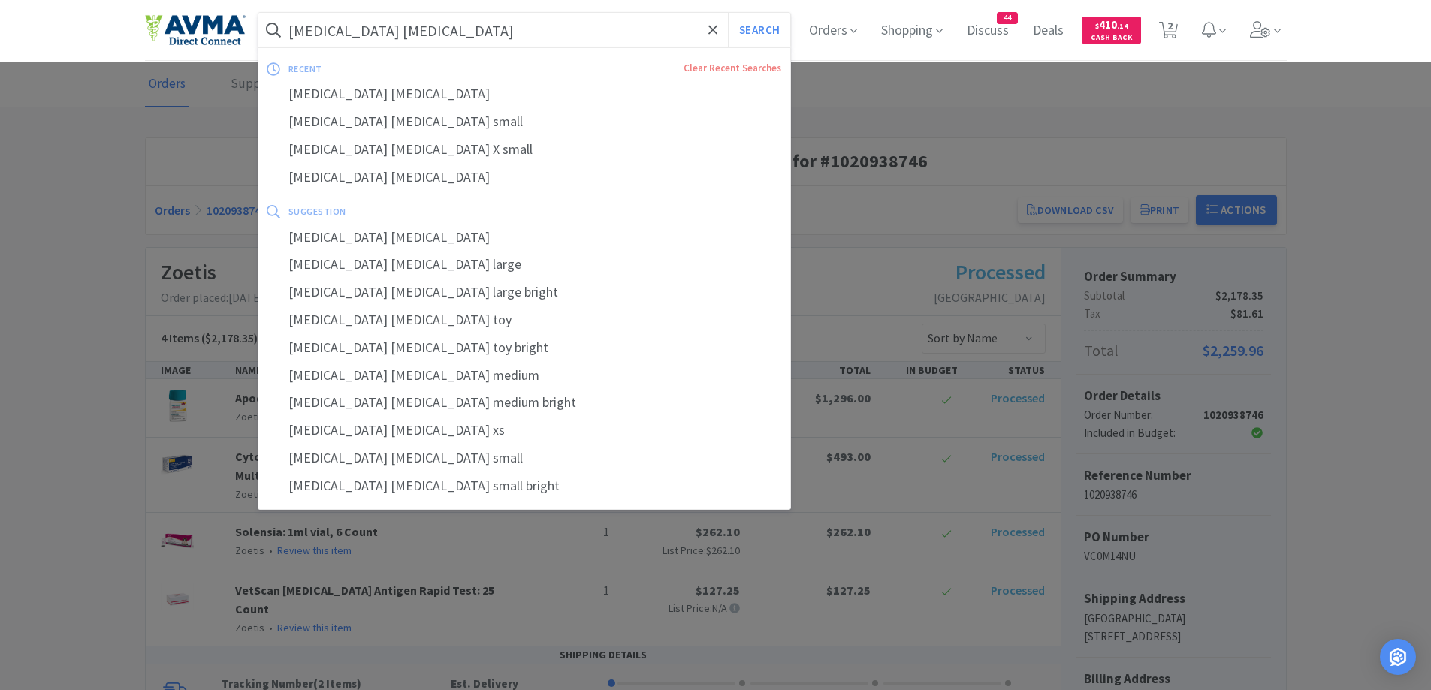
click at [543, 40] on input "[MEDICAL_DATA] [MEDICAL_DATA]" at bounding box center [524, 30] width 533 height 35
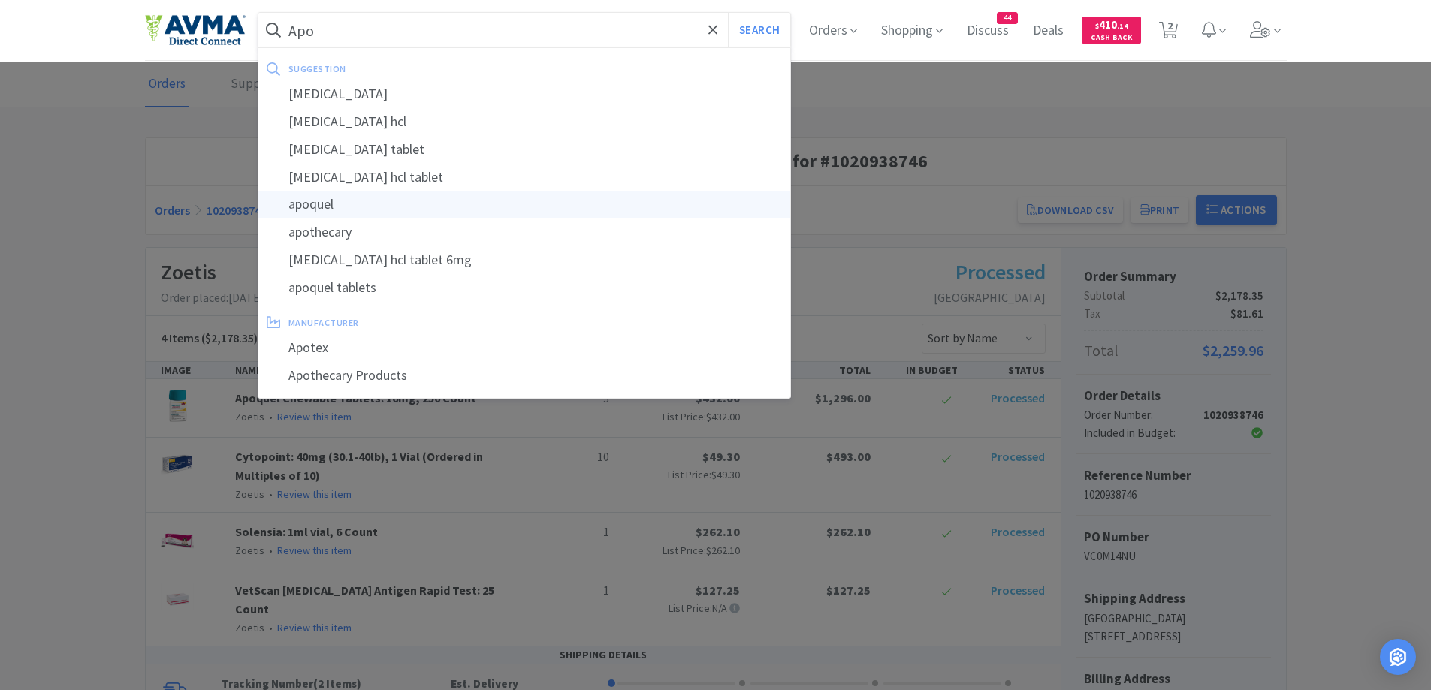
click at [400, 198] on div "apoquel" at bounding box center [524, 205] width 533 height 28
type input "apoquel"
select select "1"
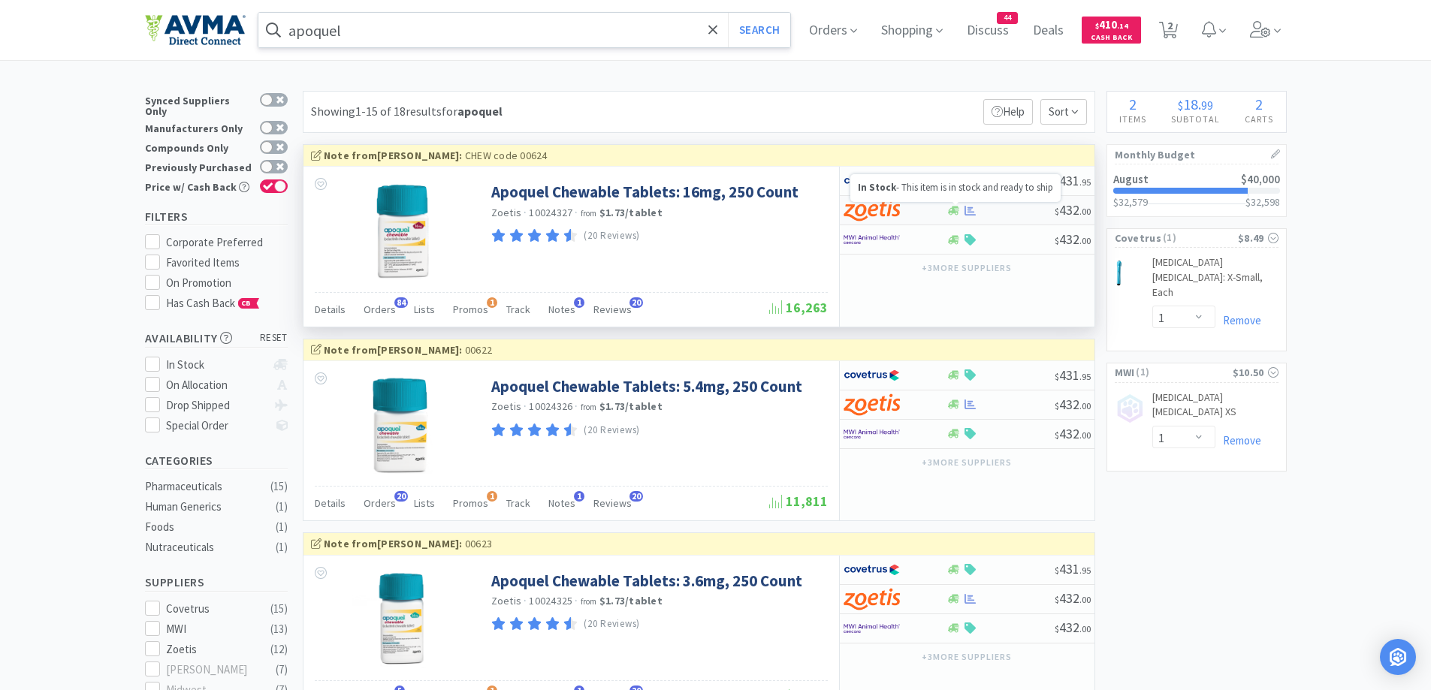
click at [951, 215] on icon at bounding box center [953, 210] width 11 height 9
select select "1"
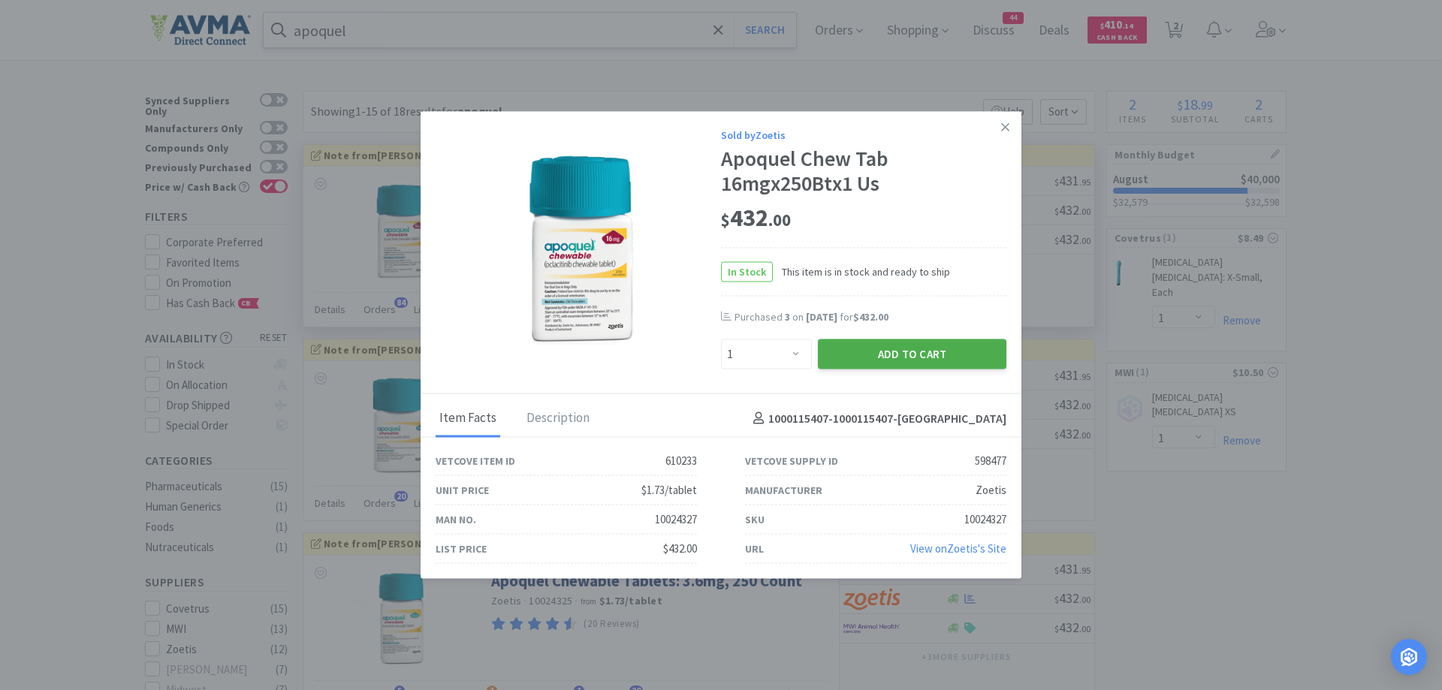
click at [883, 362] on button "Add to Cart" at bounding box center [912, 355] width 189 height 30
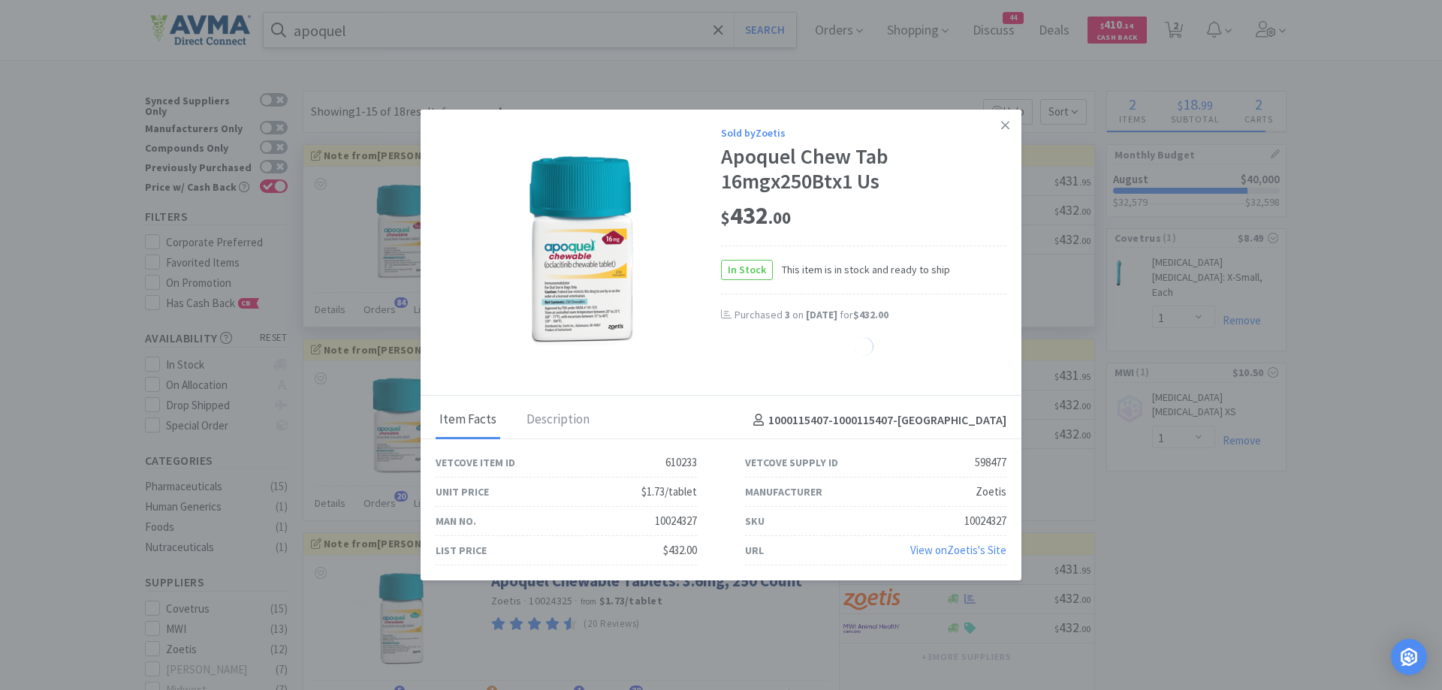
select select "1"
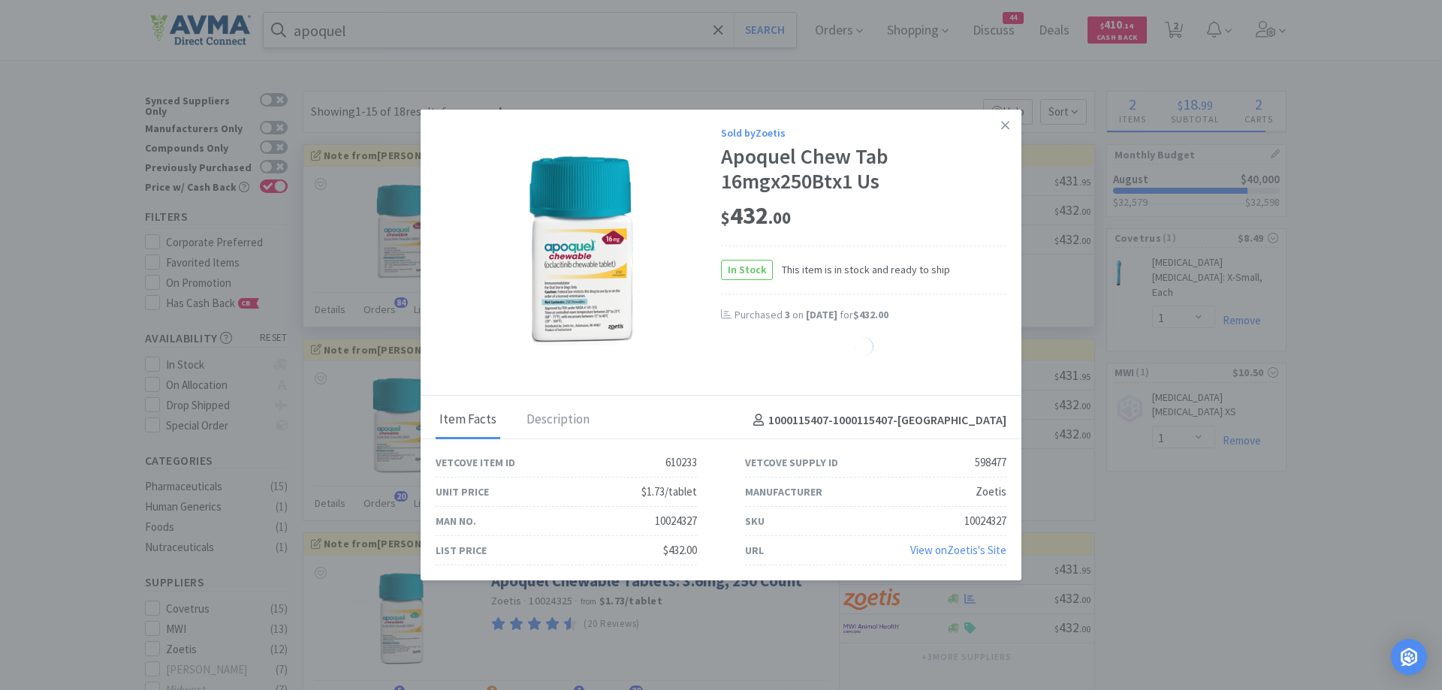
select select "1"
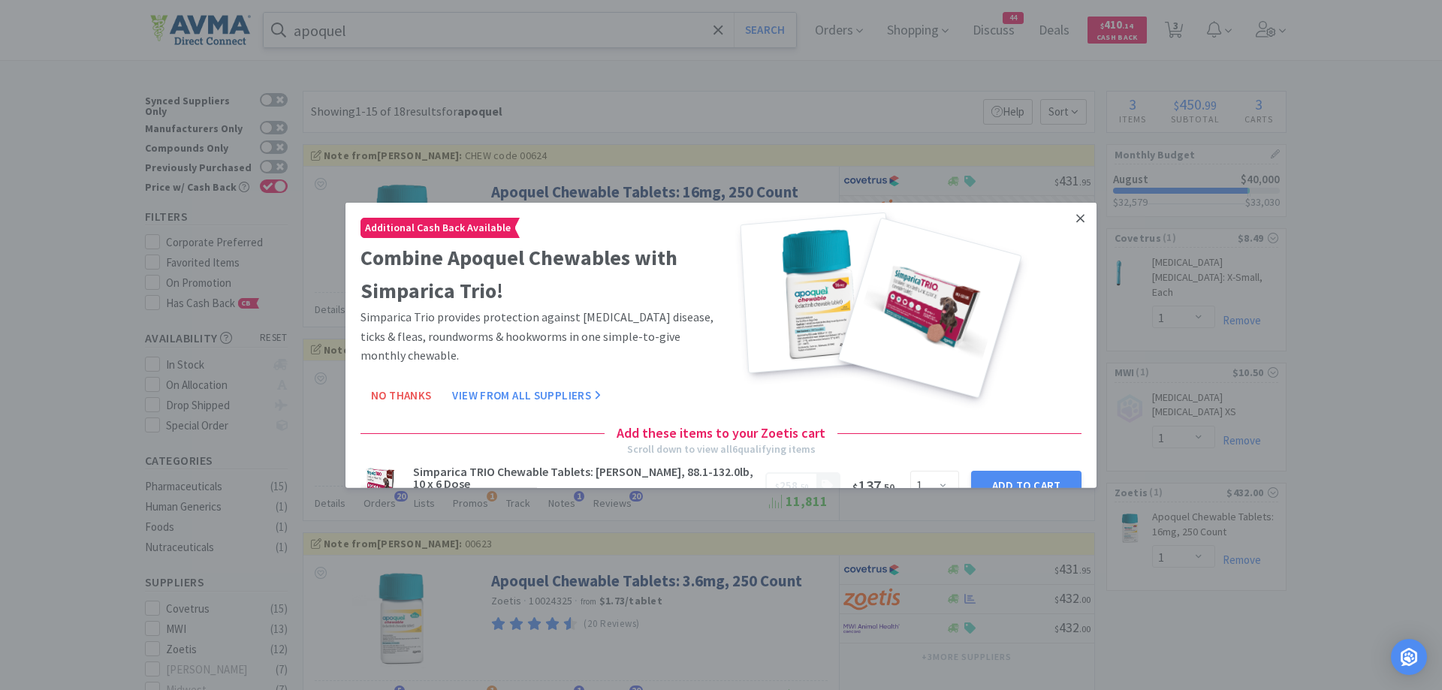
click at [1077, 219] on icon at bounding box center [1081, 218] width 8 height 8
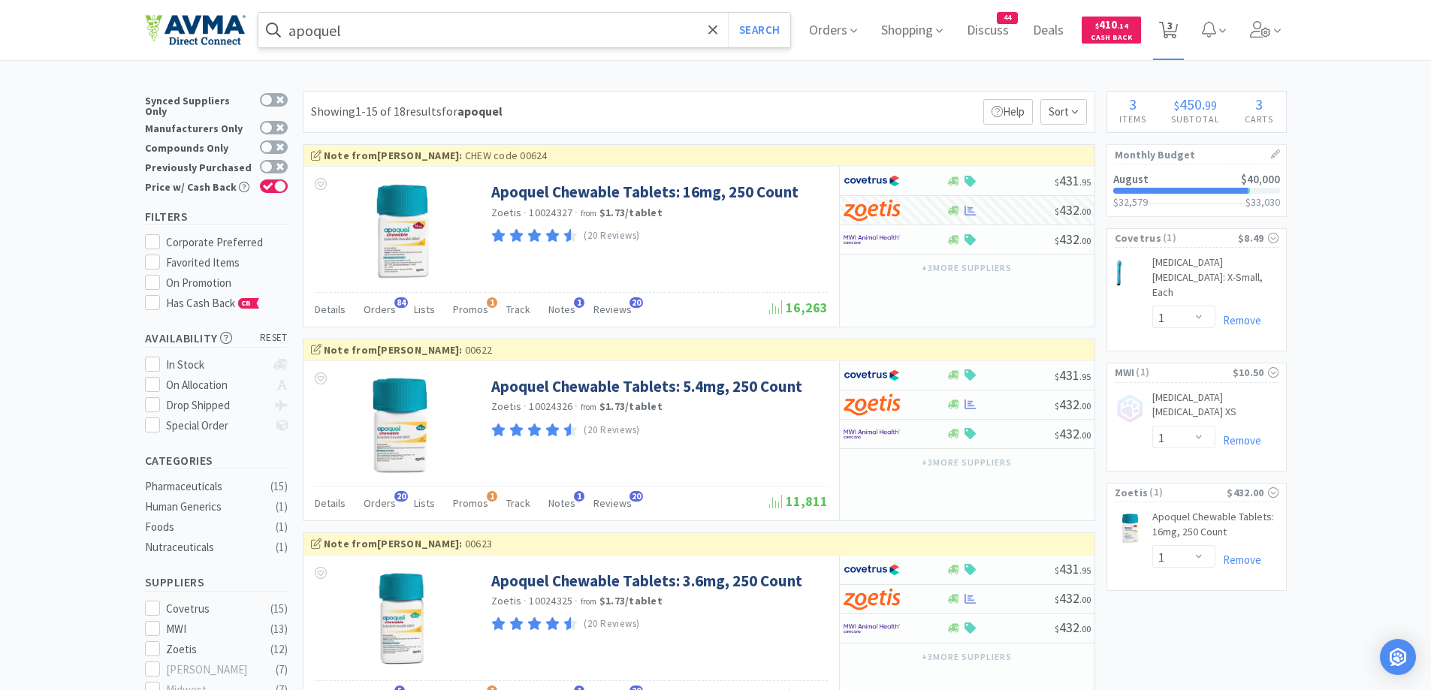
click at [1170, 29] on icon at bounding box center [1168, 30] width 19 height 17
select select "1"
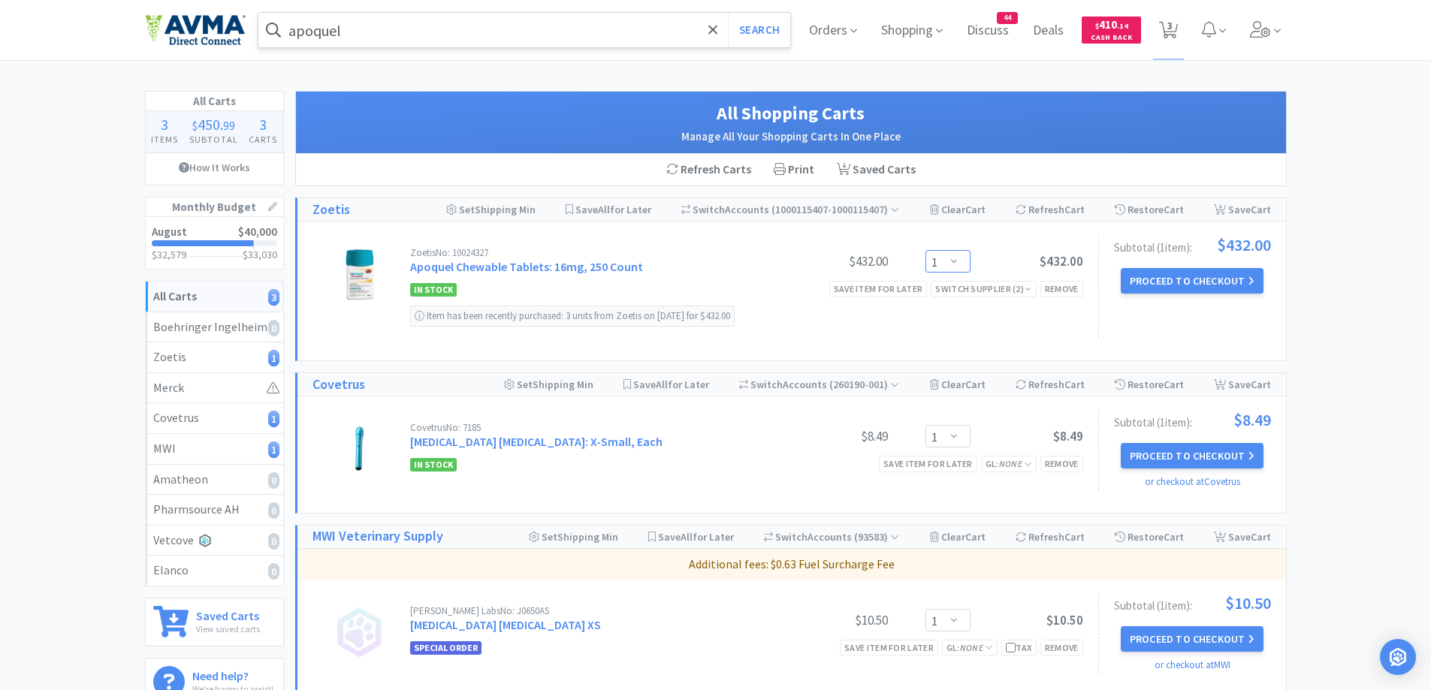
click at [950, 270] on select "Enter Quantity 1 2 3 4 5 6 7 8 9 10 11 12 13 14 15 16 17 18 19 20 Enter Quantity" at bounding box center [948, 261] width 45 height 23
click at [926, 250] on select "Enter Quantity 1 2 3 4 5 6 7 8 9 10 11 12 13 14 15 16 17 18 19 20 Enter Quantity" at bounding box center [948, 261] width 45 height 23
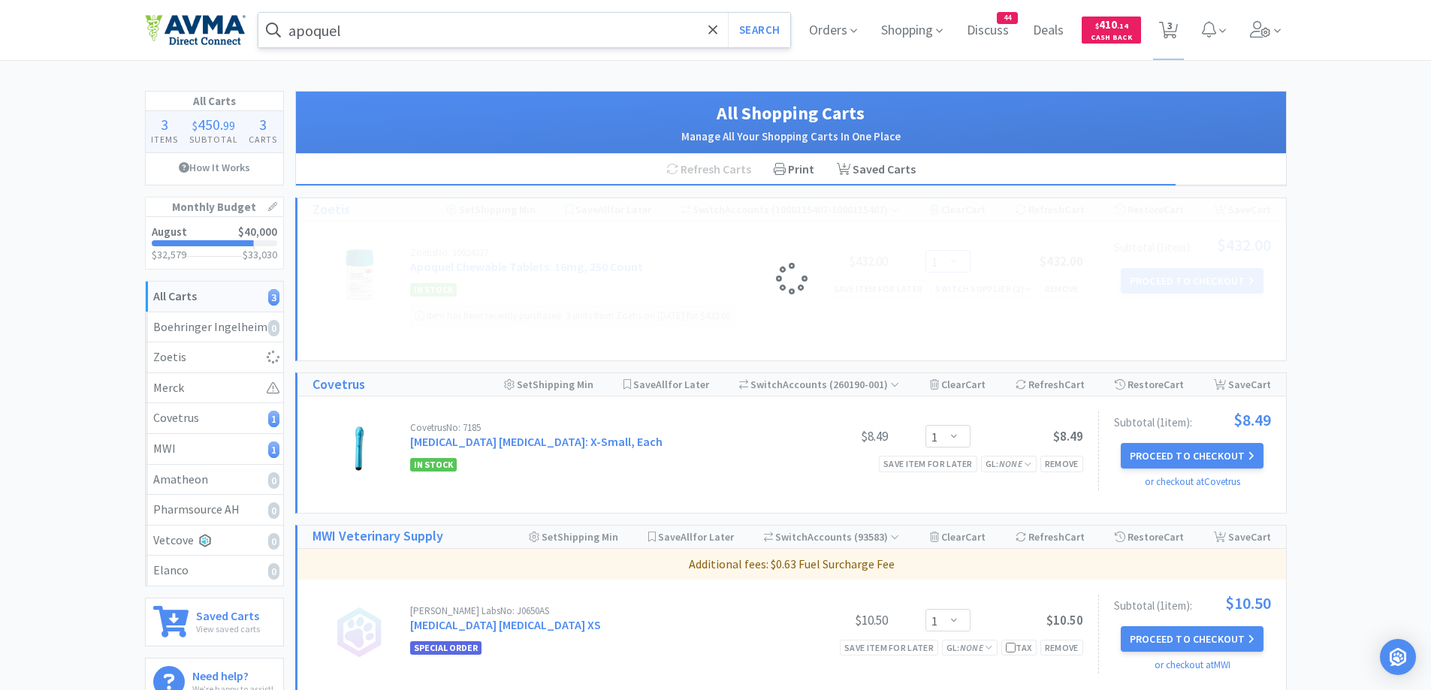
select select "2"
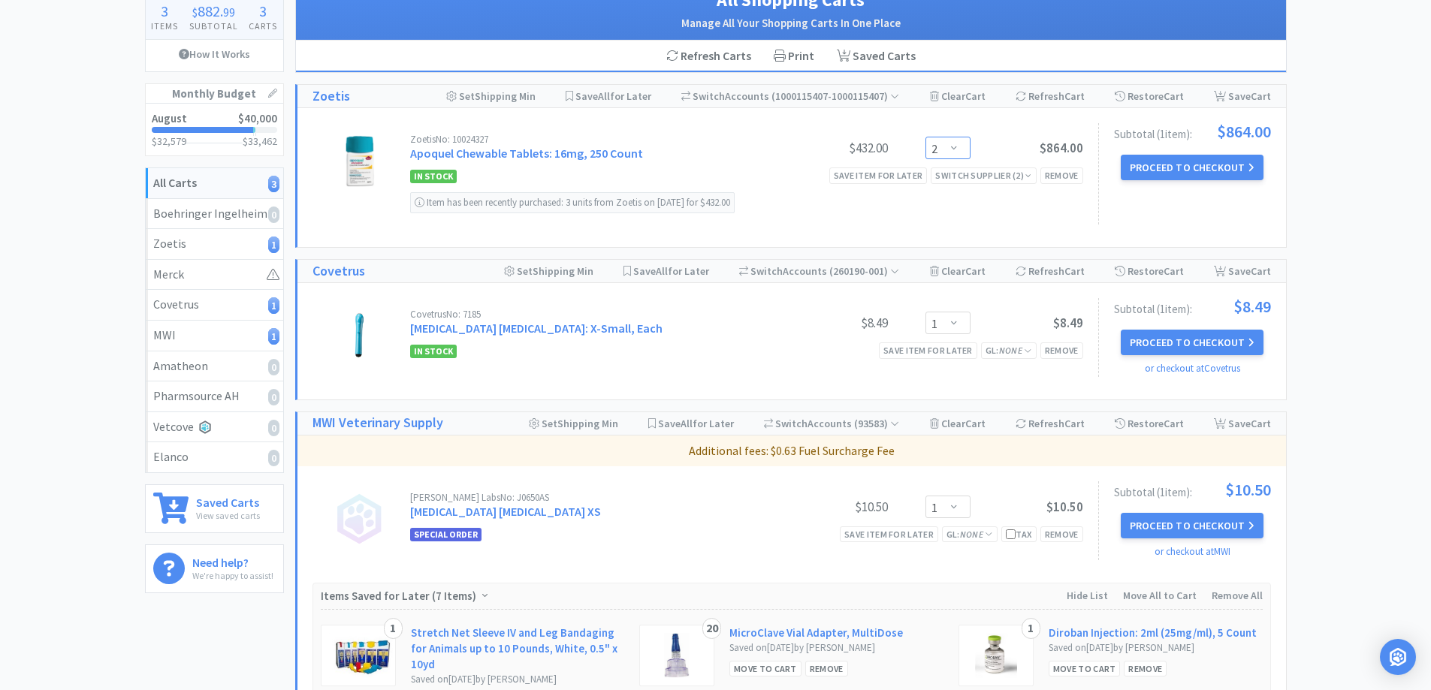
scroll to position [150, 0]
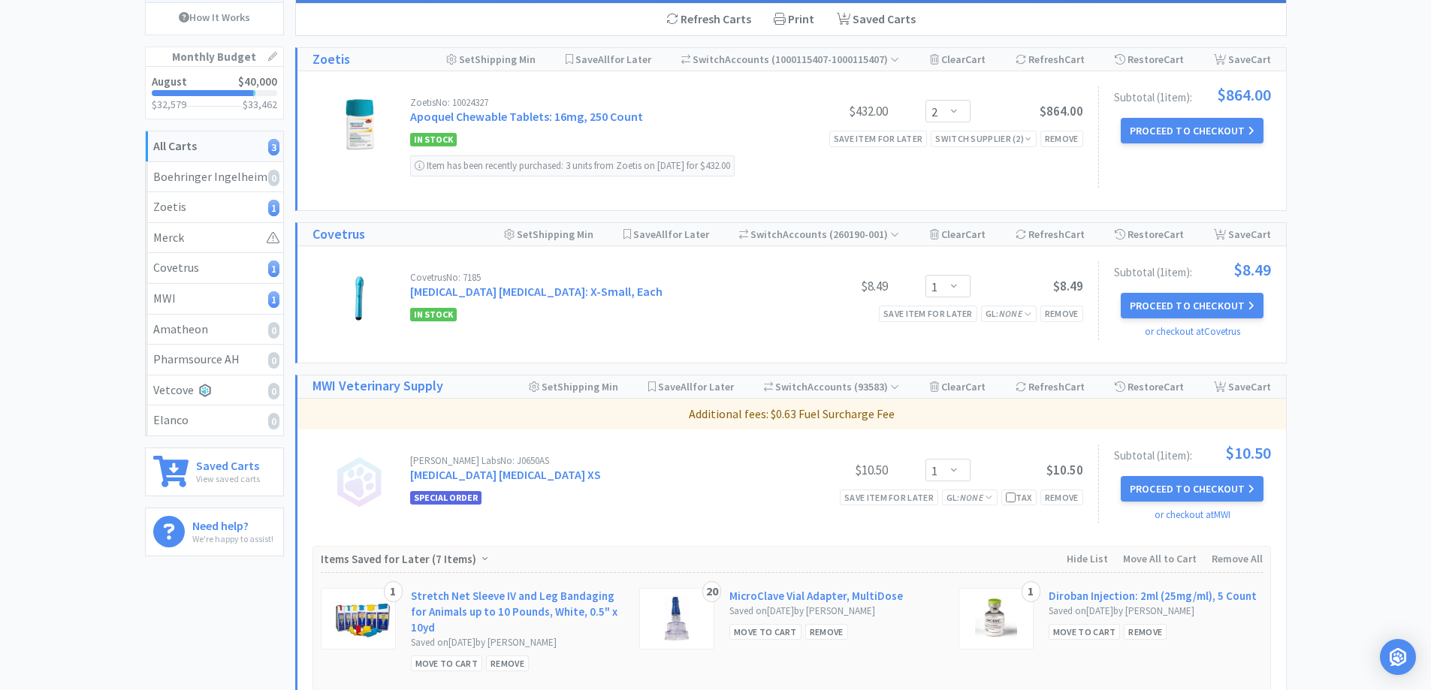
click at [1393, 345] on div "All Carts 3 Items $ 882 . 99 Subtotal 3 Carts How It Works Monthly Budget Augus…" at bounding box center [715, 423] width 1431 height 964
click at [1346, 300] on div "All Carts 3 Items $ 882 . 99 Subtotal 3 Carts How It Works Monthly Budget Augus…" at bounding box center [715, 423] width 1431 height 964
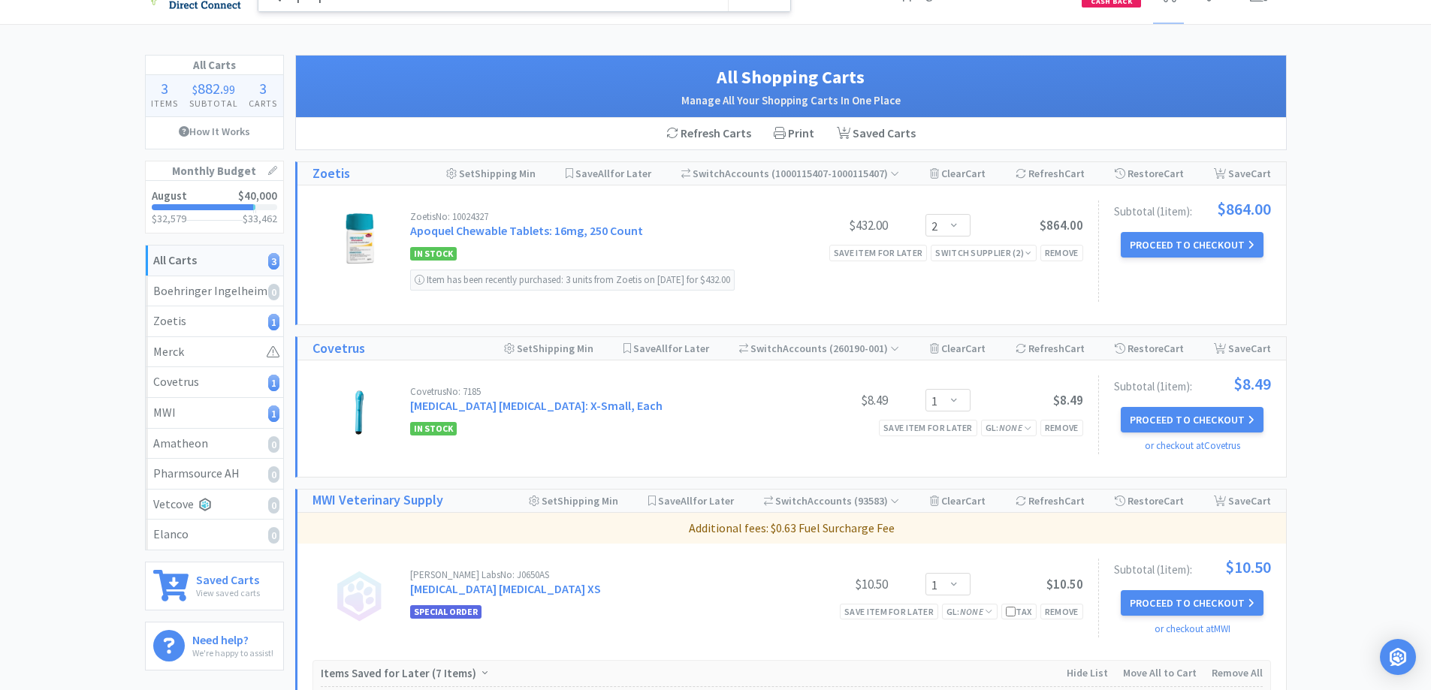
scroll to position [0, 0]
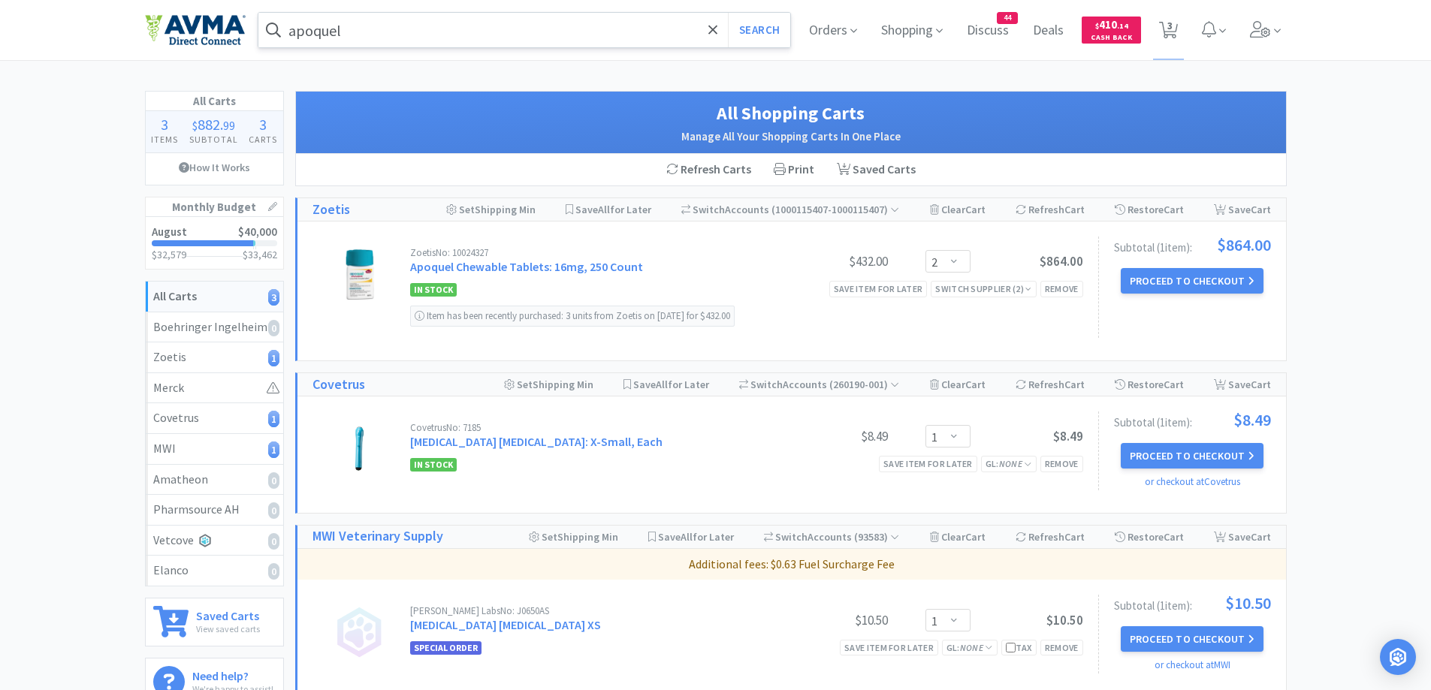
click at [416, 30] on input "apoquel" at bounding box center [524, 30] width 533 height 35
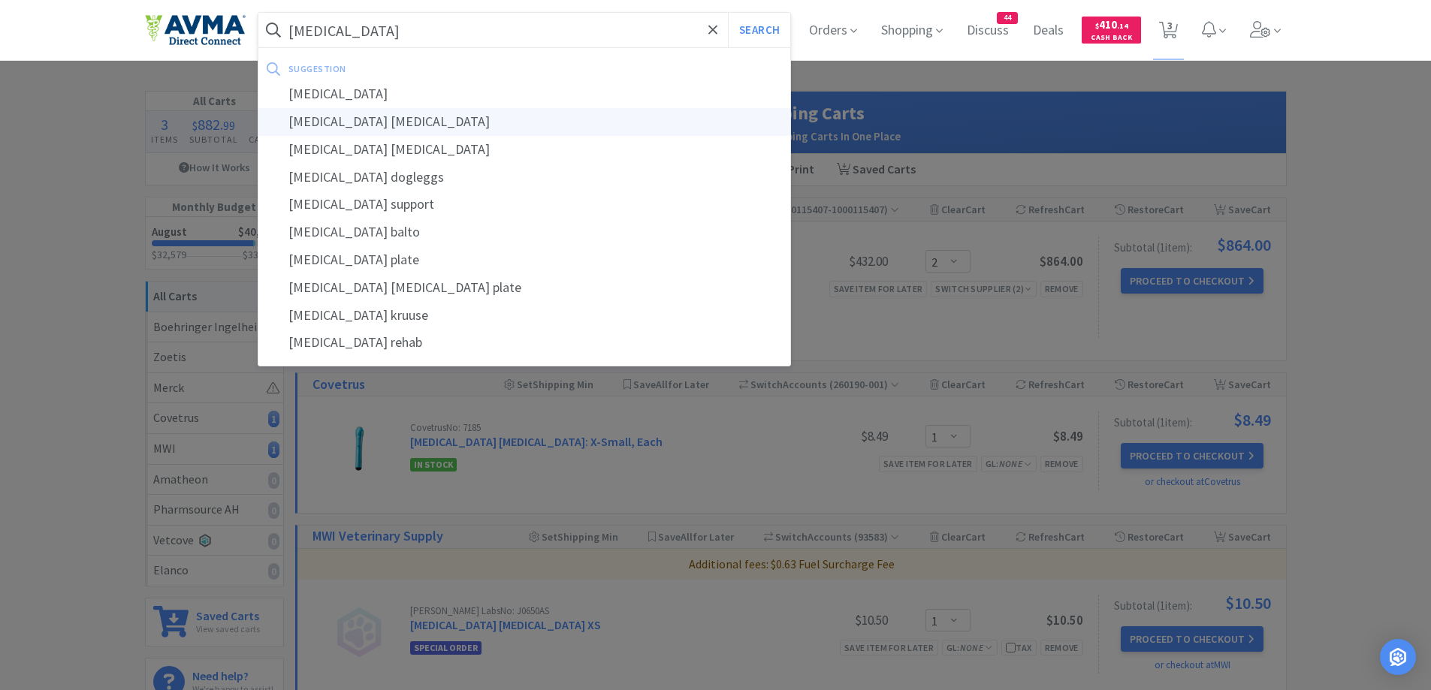
type input "[MEDICAL_DATA] [MEDICAL_DATA]"
select select "1"
select select "2"
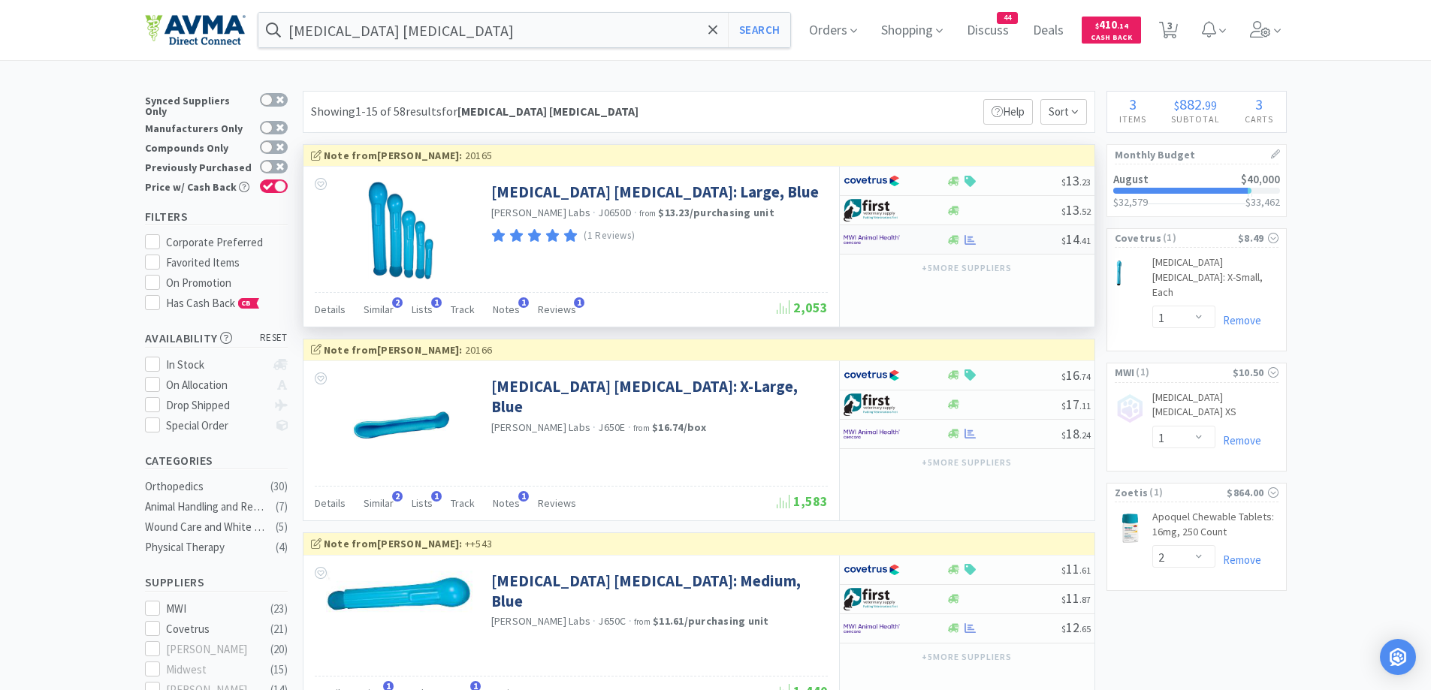
click at [985, 240] on div at bounding box center [1004, 239] width 115 height 11
select select "1"
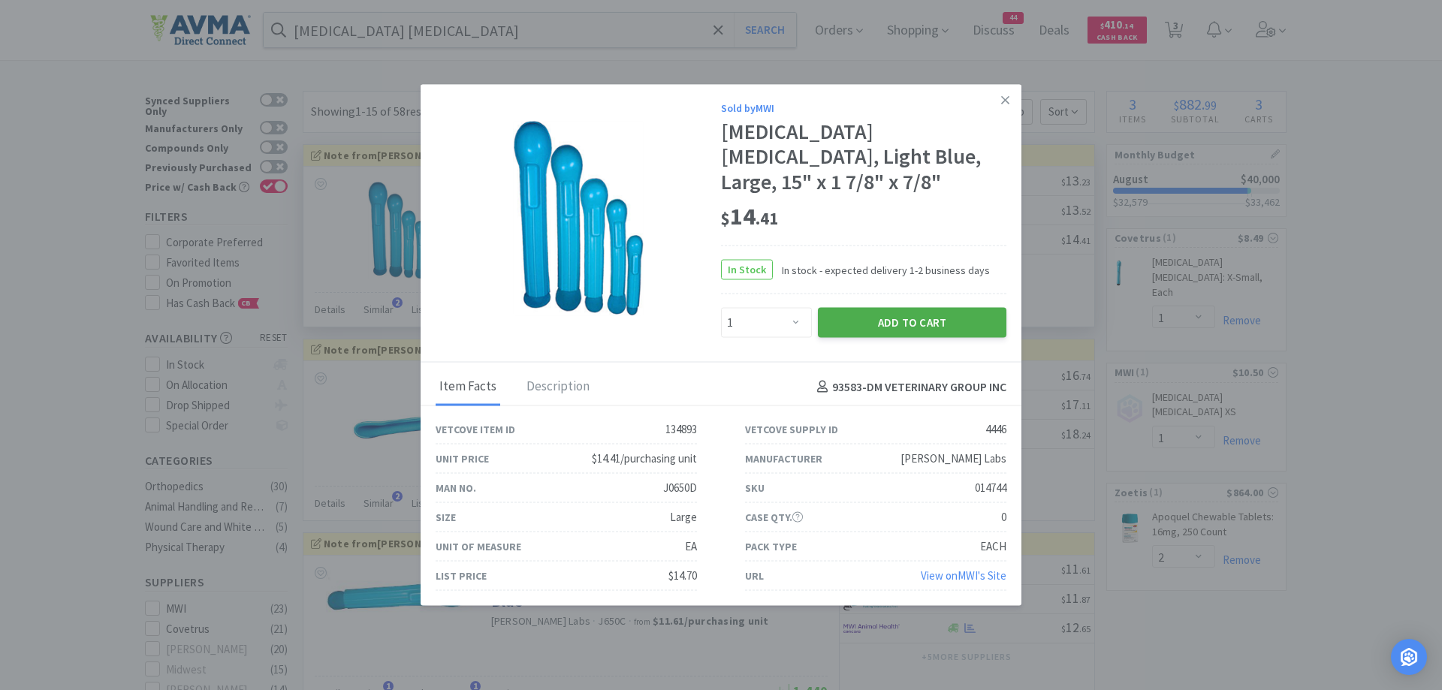
click at [903, 316] on button "Add to Cart" at bounding box center [912, 323] width 189 height 30
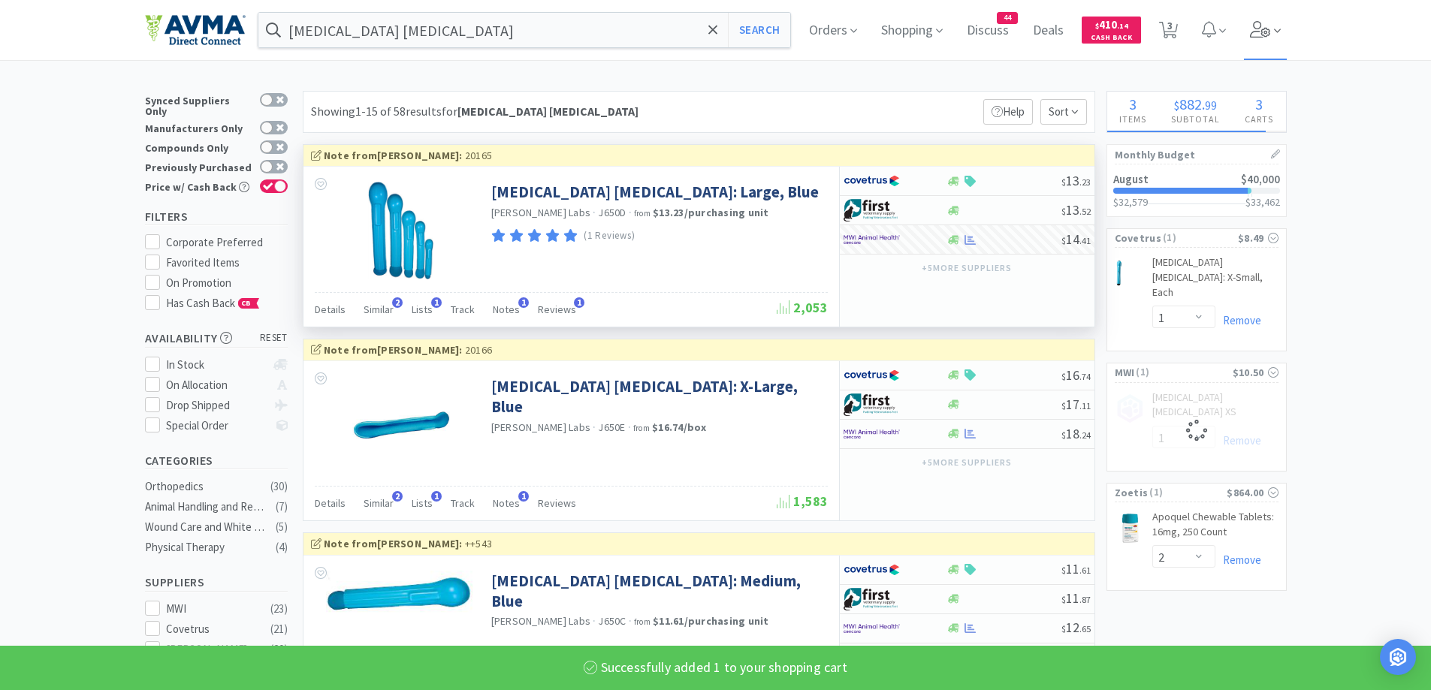
select select "1"
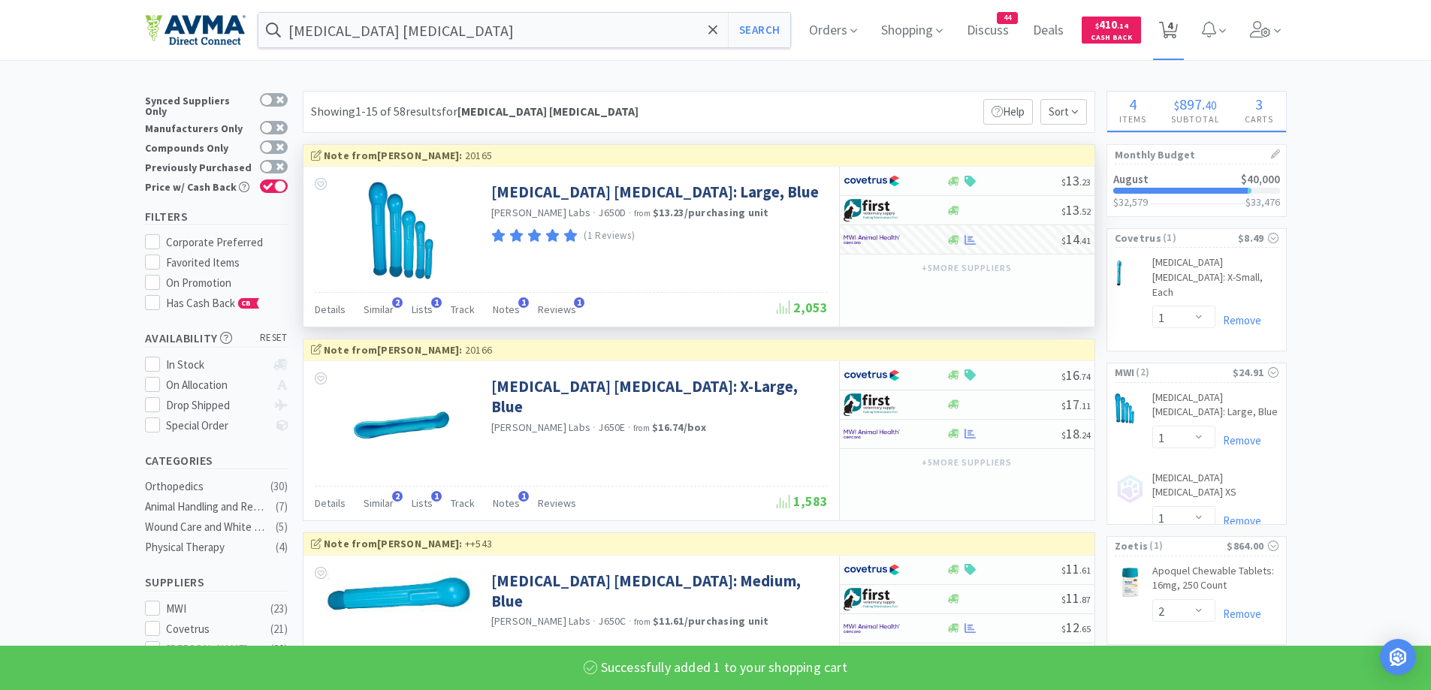
click at [1167, 28] on icon at bounding box center [1168, 30] width 19 height 17
select select "2"
select select "1"
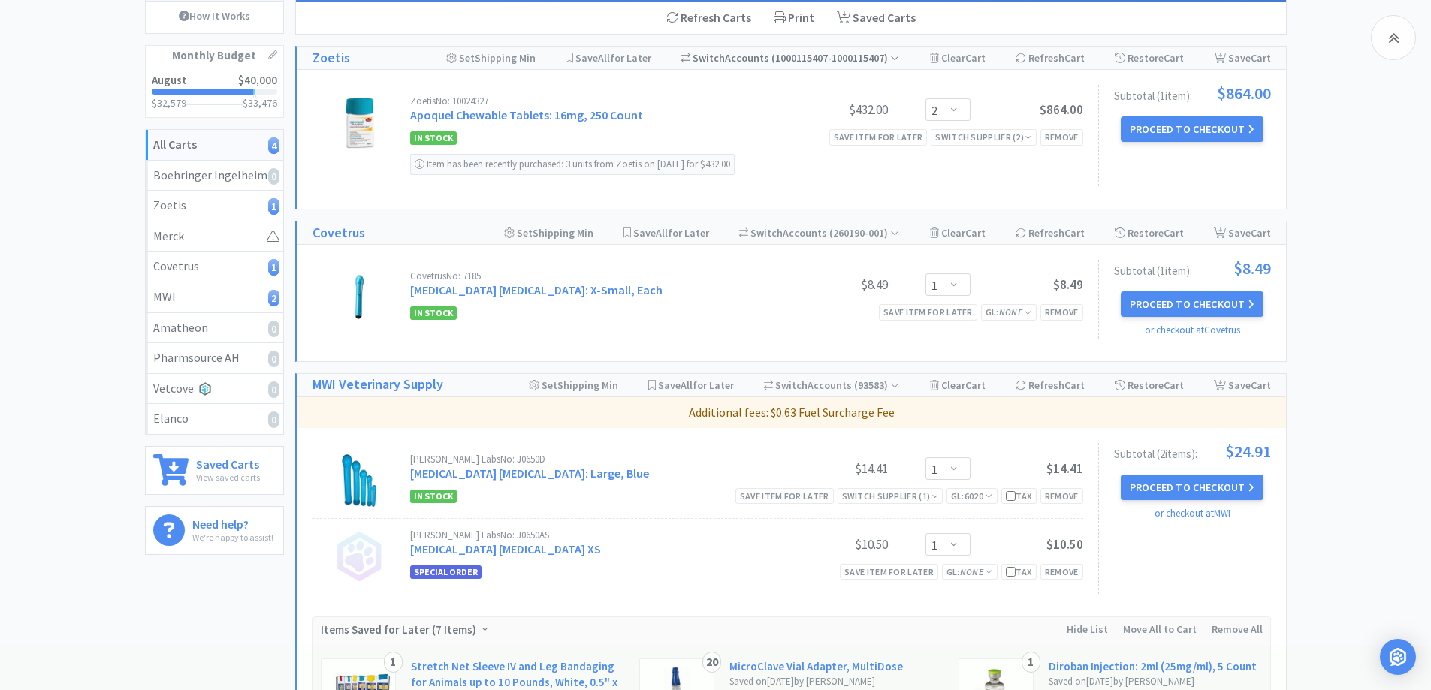
scroll to position [300, 0]
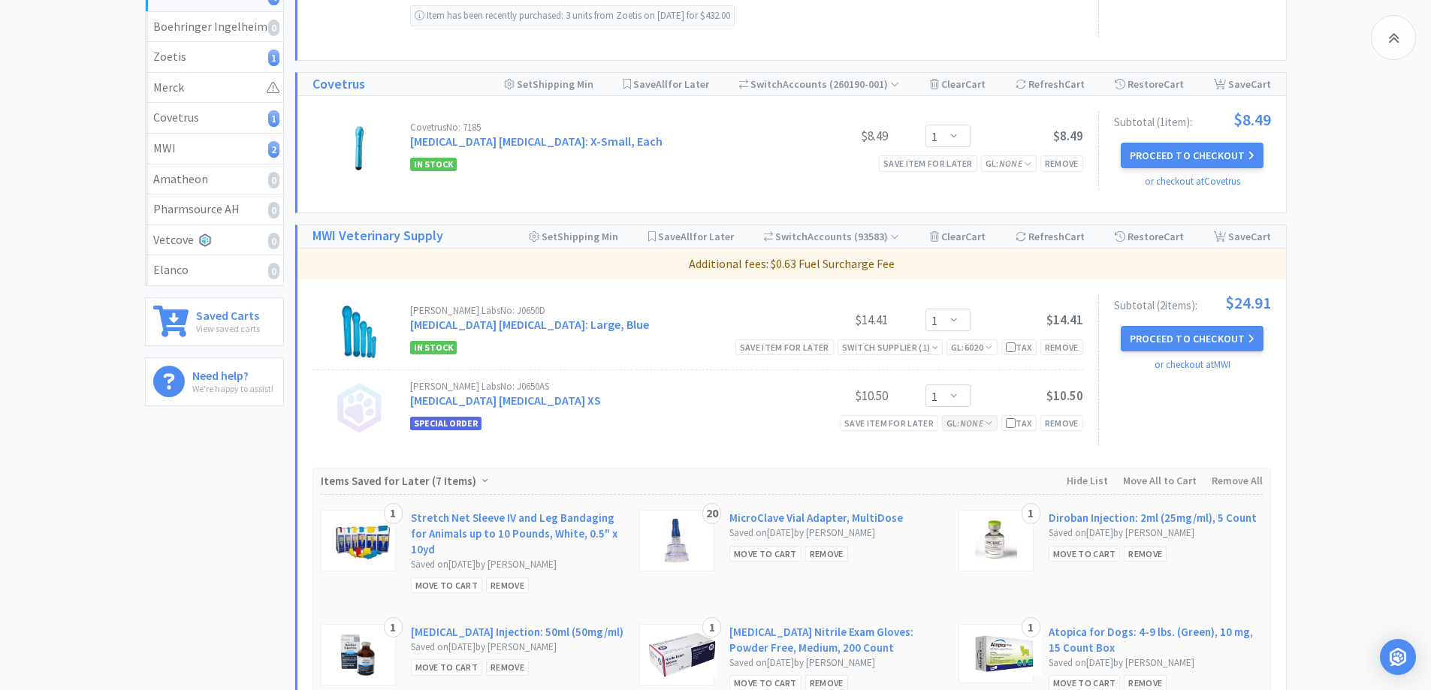
click at [984, 429] on div "GL: None" at bounding box center [970, 423] width 56 height 16
click at [978, 430] on div "GL: None" at bounding box center [970, 423] width 56 height 16
click at [981, 427] on span "GL: None" at bounding box center [970, 423] width 47 height 11
click at [986, 482] on select "Select a GL Code... [CREDIT_CARD_NUMBER] 7805 6500 6600 6001 6801 6025 6099 640…" at bounding box center [998, 488] width 137 height 30
select select "6020"
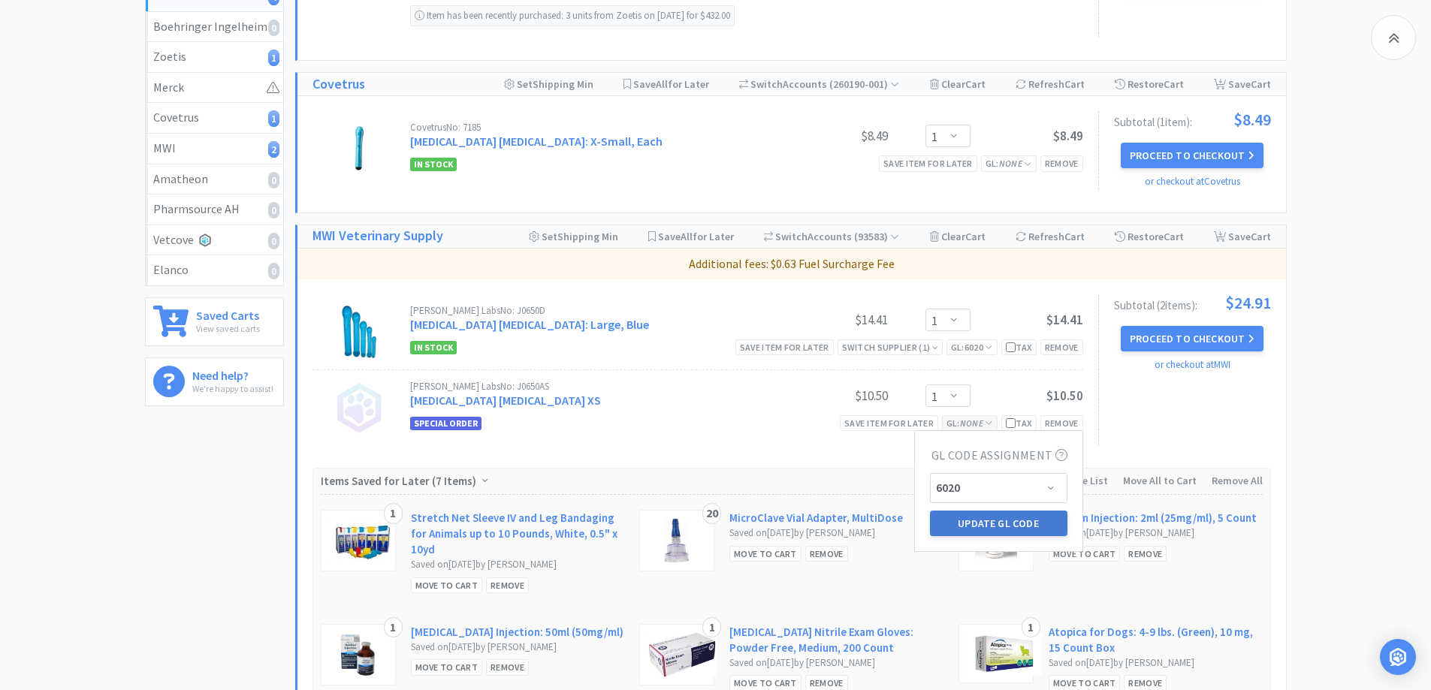
click at [953, 529] on button "Update GL Code" at bounding box center [998, 524] width 137 height 26
click at [995, 167] on span "GL: None" at bounding box center [1009, 163] width 47 height 11
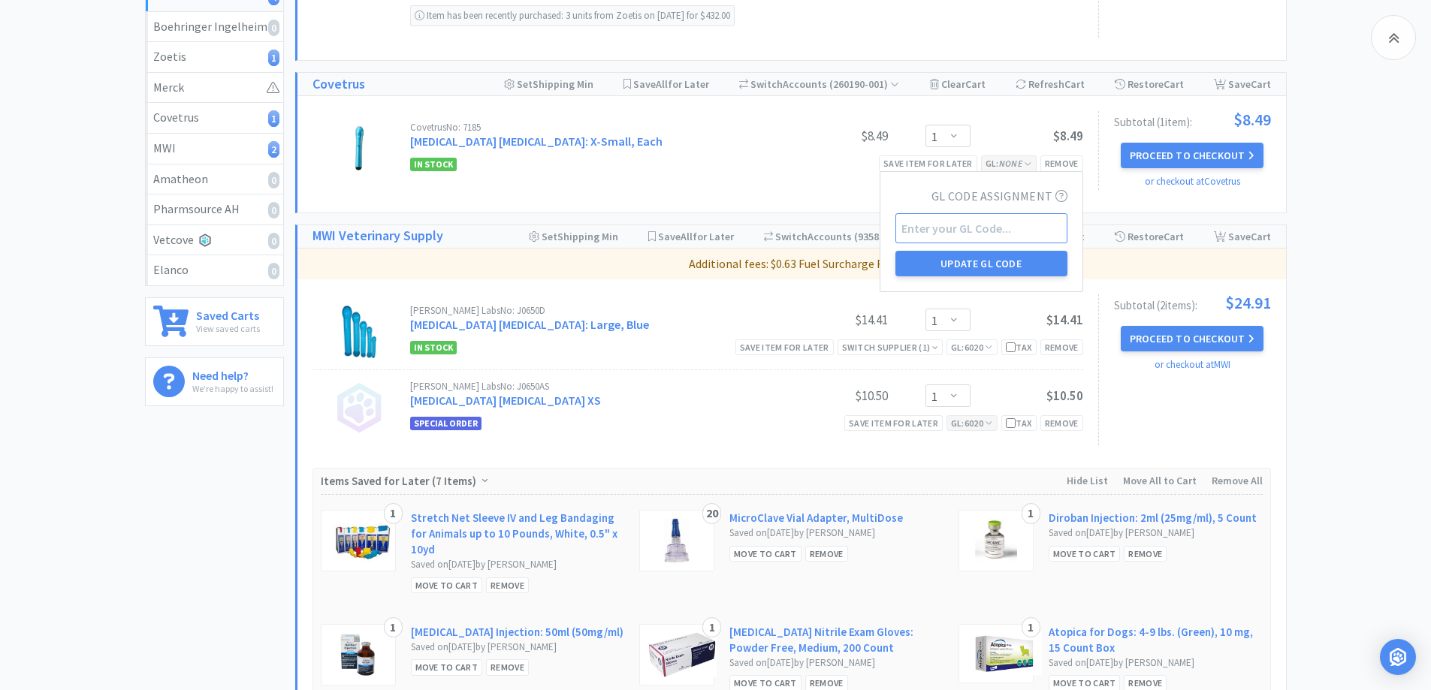
drag, startPoint x: 965, startPoint y: 228, endPoint x: 1010, endPoint y: 240, distance: 46.6
click at [965, 228] on input "text" at bounding box center [981, 228] width 172 height 30
type input "6020"
click at [1031, 264] on button "Update GL Code" at bounding box center [981, 264] width 172 height 26
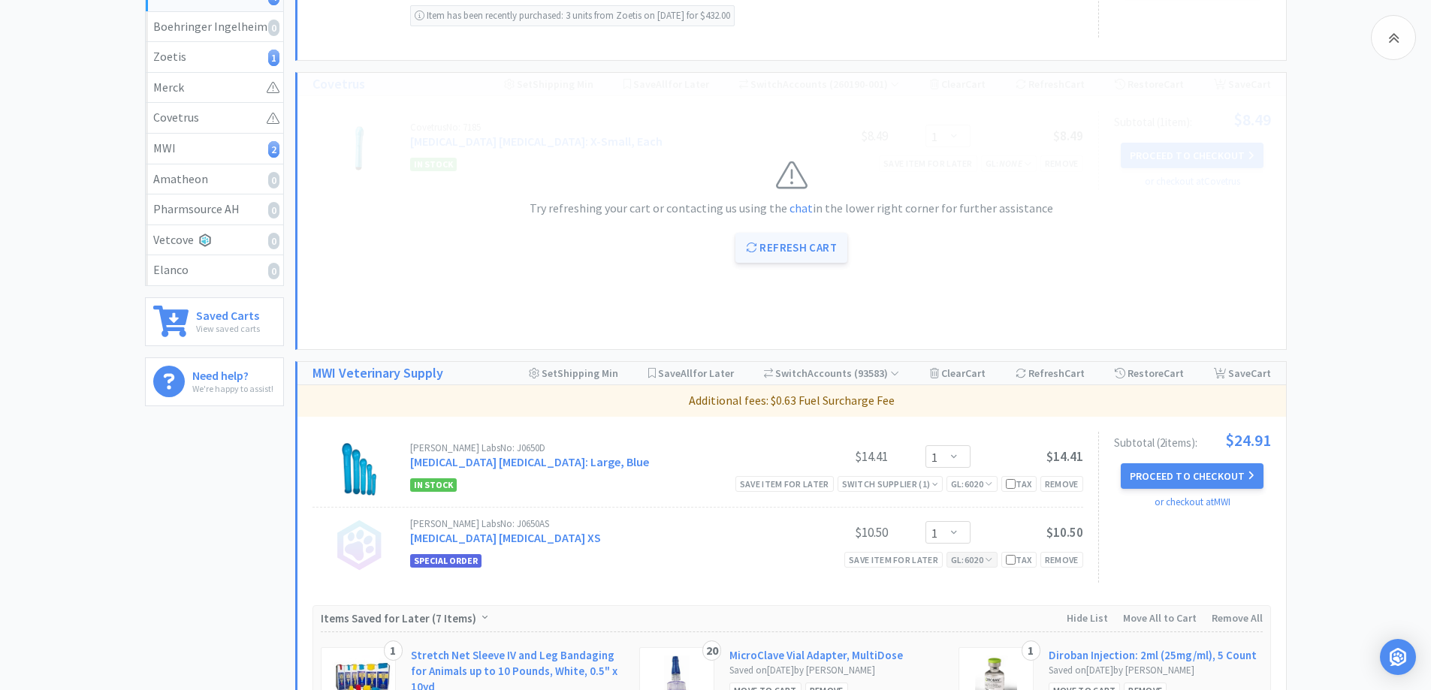
click at [808, 243] on button "Refresh Cart" at bounding box center [791, 248] width 112 height 30
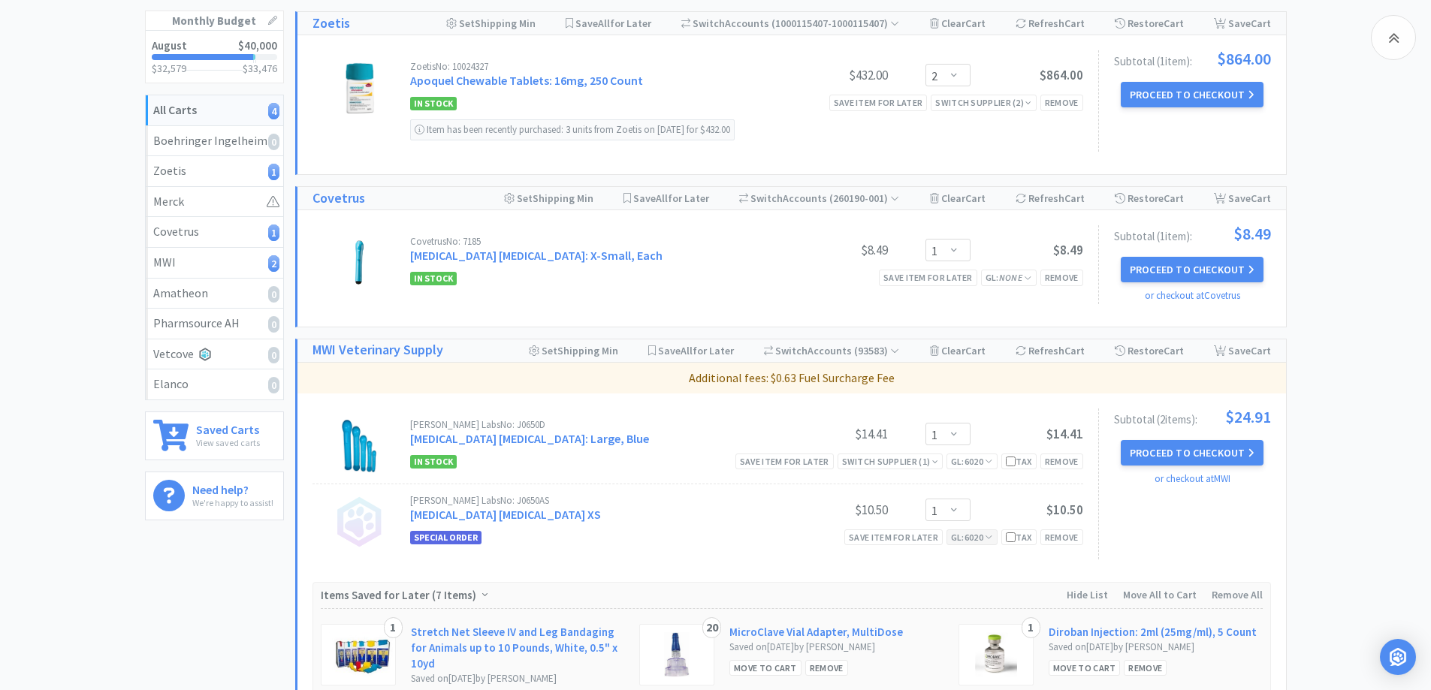
scroll to position [150, 0]
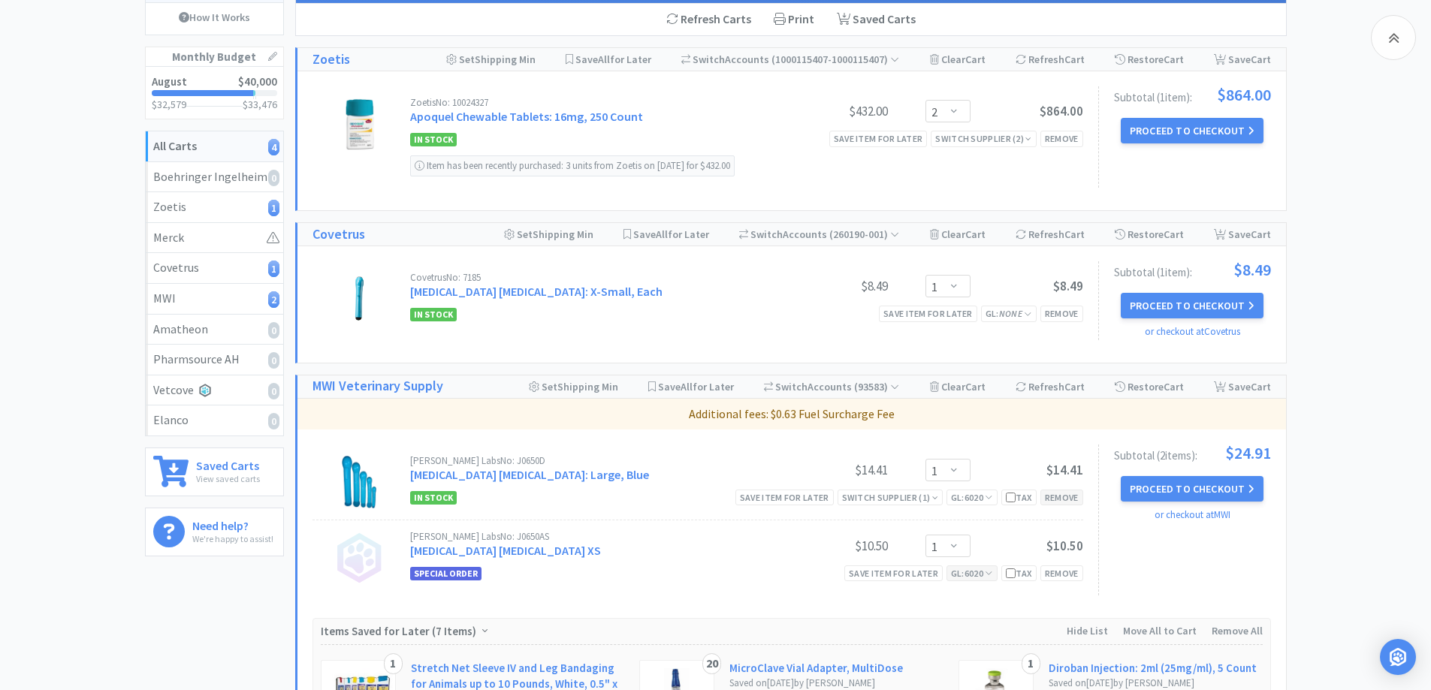
click at [1068, 503] on div "Remove" at bounding box center [1061, 498] width 43 height 16
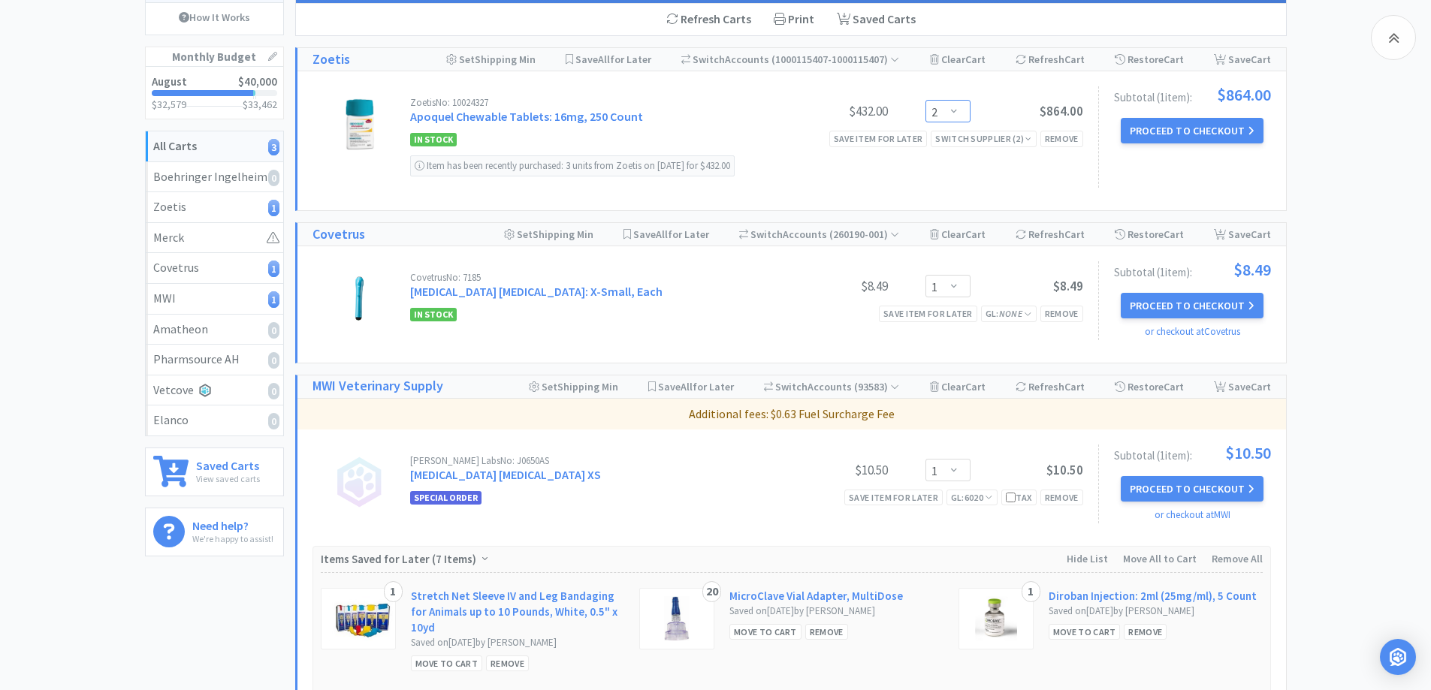
click at [959, 116] on select "Enter Quantity 1 2 3 4 5 6 7 8 9 10 11 12 13 14 15 16 17 18 19 20 Enter Quantity" at bounding box center [948, 111] width 45 height 23
click at [926, 100] on select "Enter Quantity 1 2 3 4 5 6 7 8 9 10 11 12 13 14 15 16 17 18 19 20 Enter Quantity" at bounding box center [948, 111] width 45 height 23
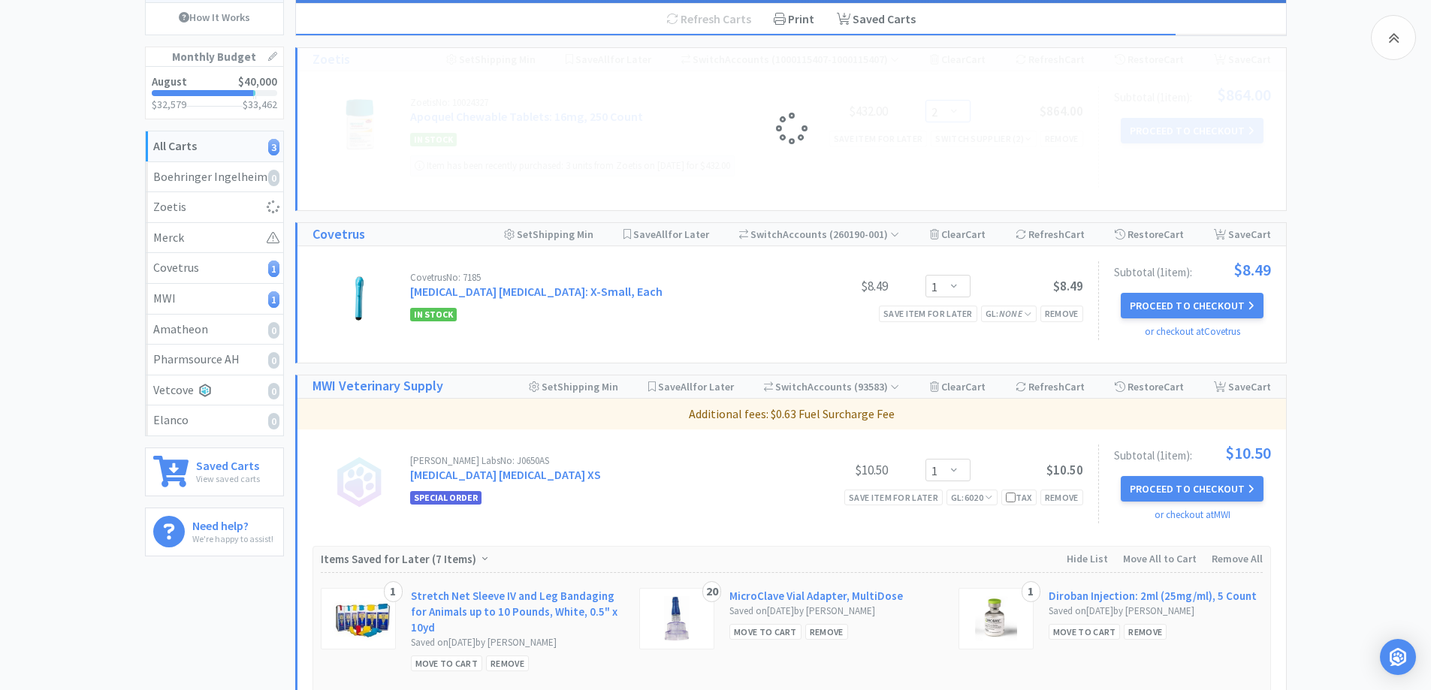
select select "1"
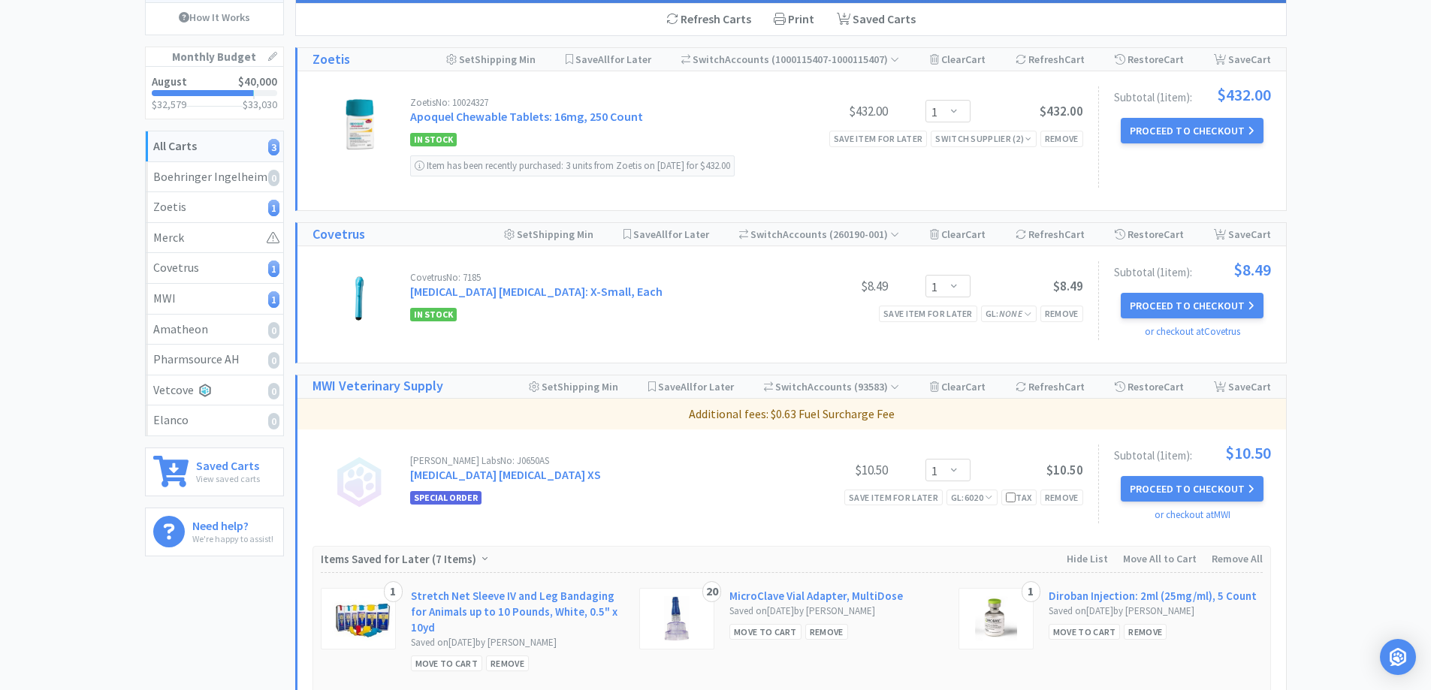
scroll to position [0, 0]
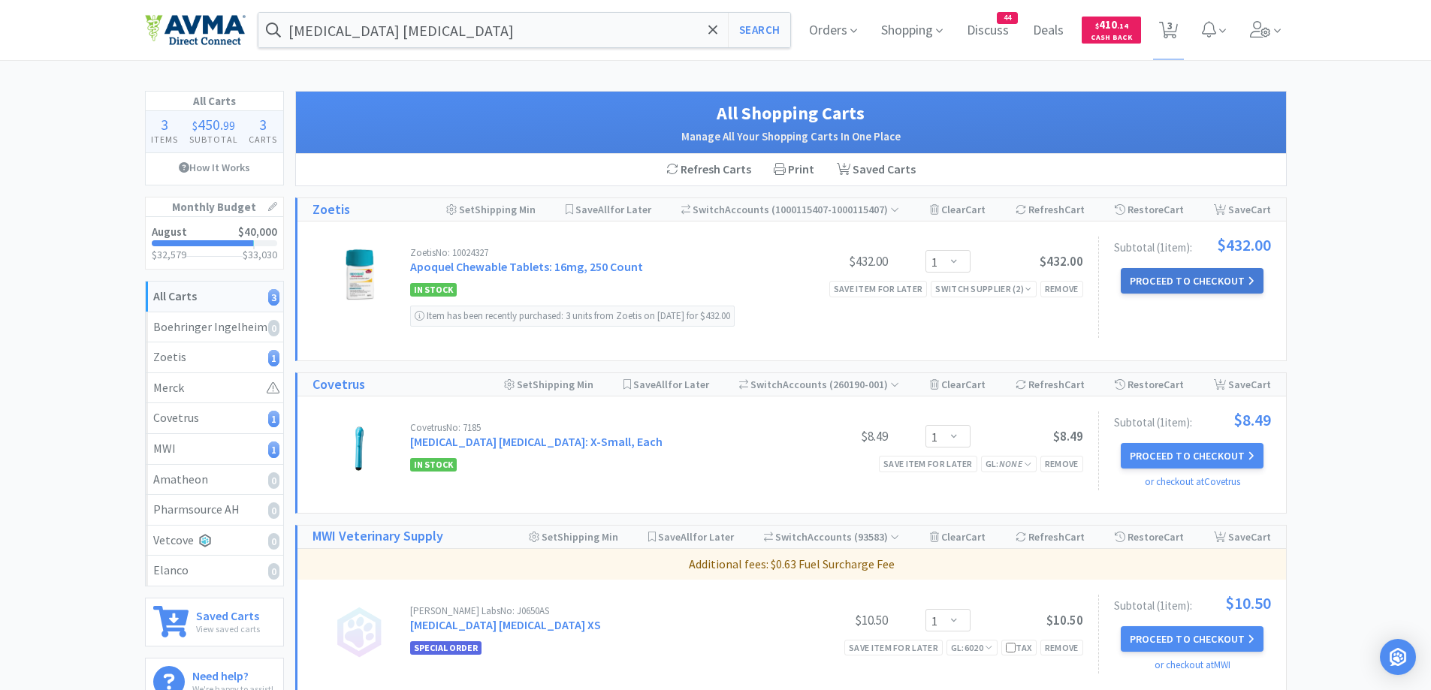
click at [1219, 284] on button "Proceed to Checkout" at bounding box center [1192, 281] width 143 height 26
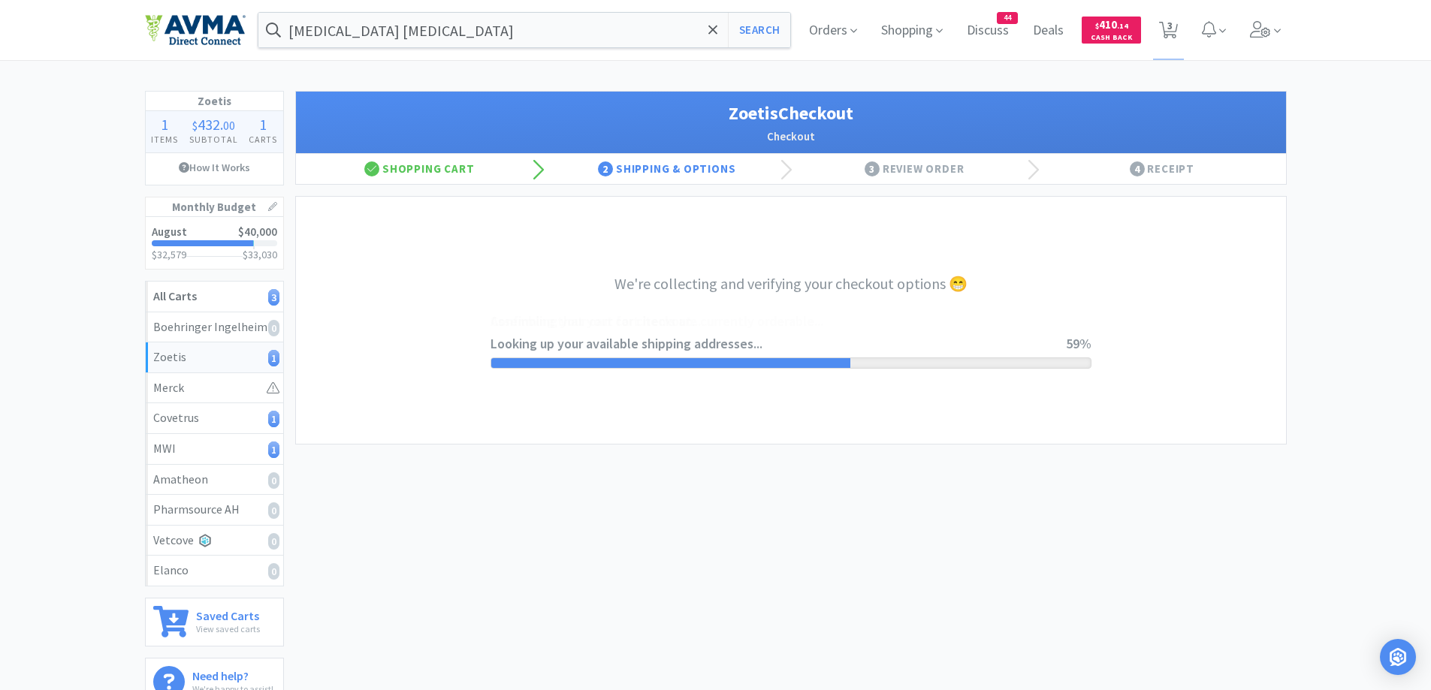
select select "invoice"
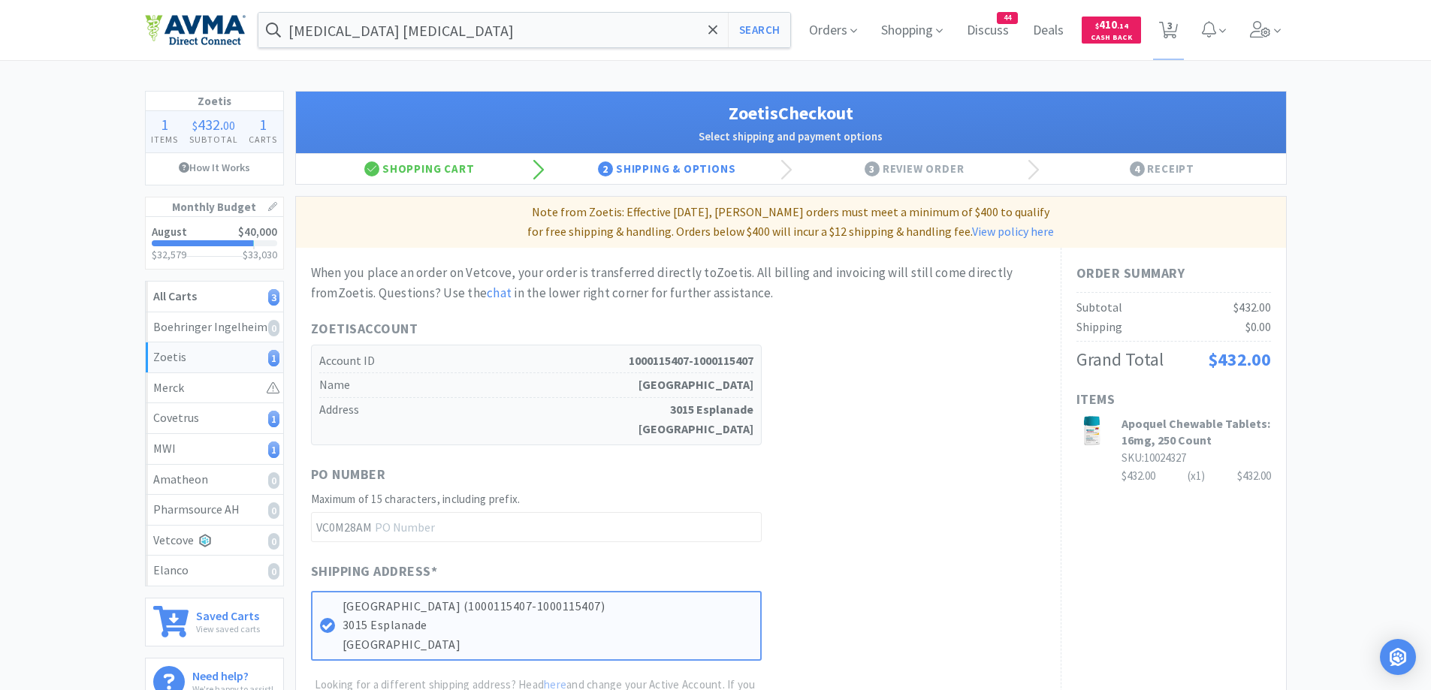
click at [1352, 406] on div "Zoetis 1 Items $ 432 . 00 Subtotal 1 Carts How It Works Monthly Budget August $…" at bounding box center [715, 510] width 1431 height 839
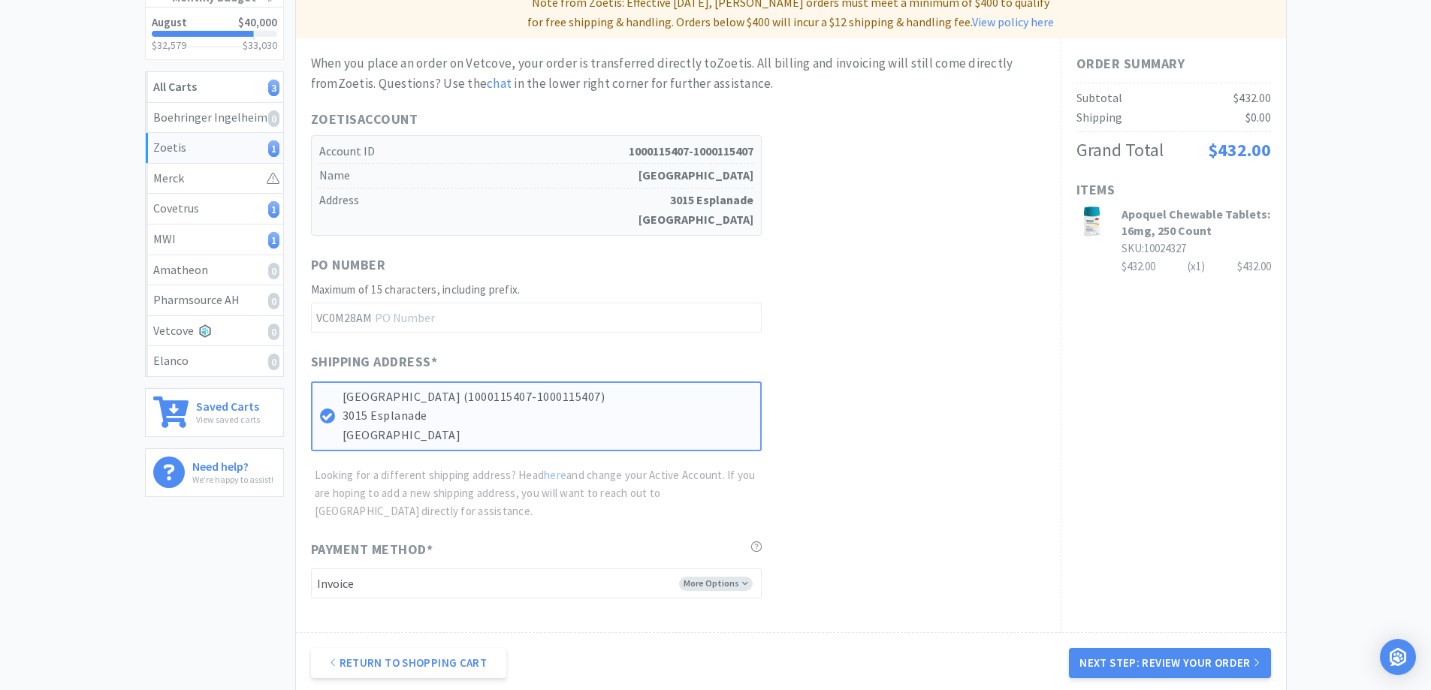
scroll to position [300, 0]
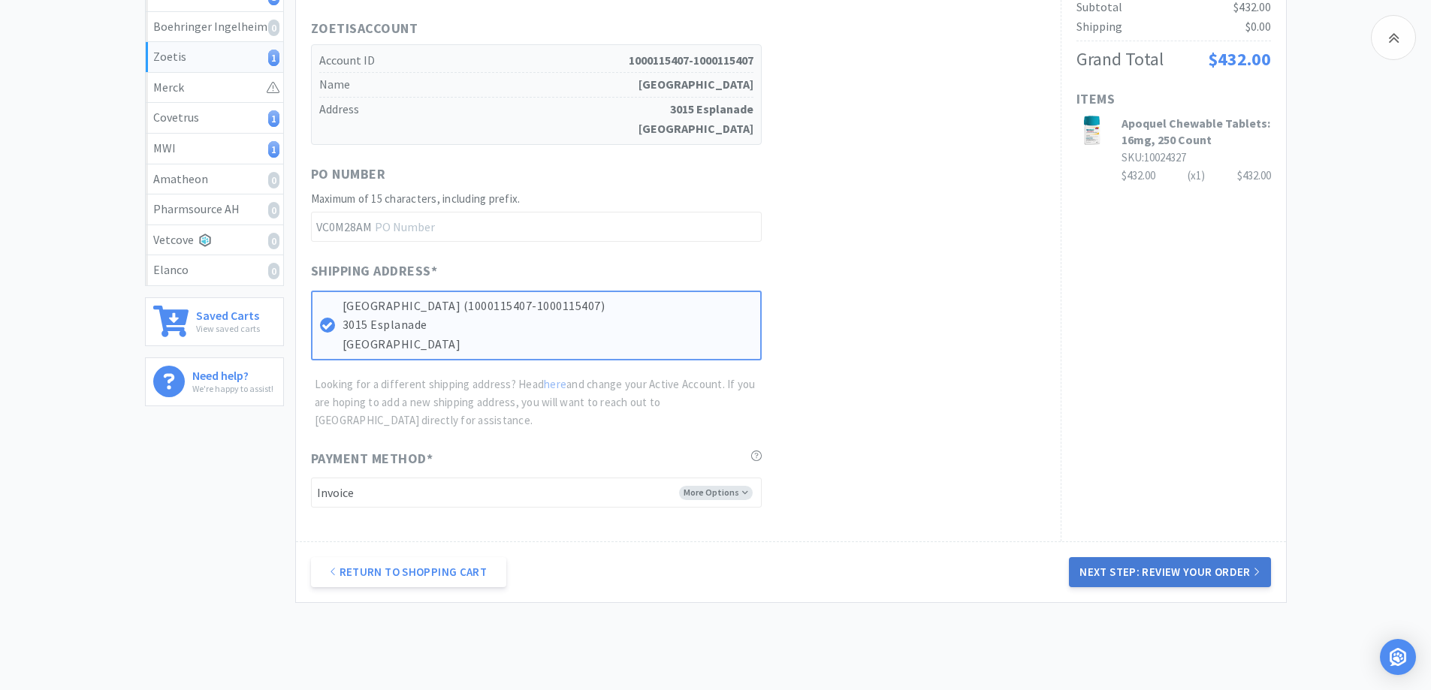
click at [1209, 584] on button "Next Step: Review Your Order" at bounding box center [1169, 572] width 201 height 30
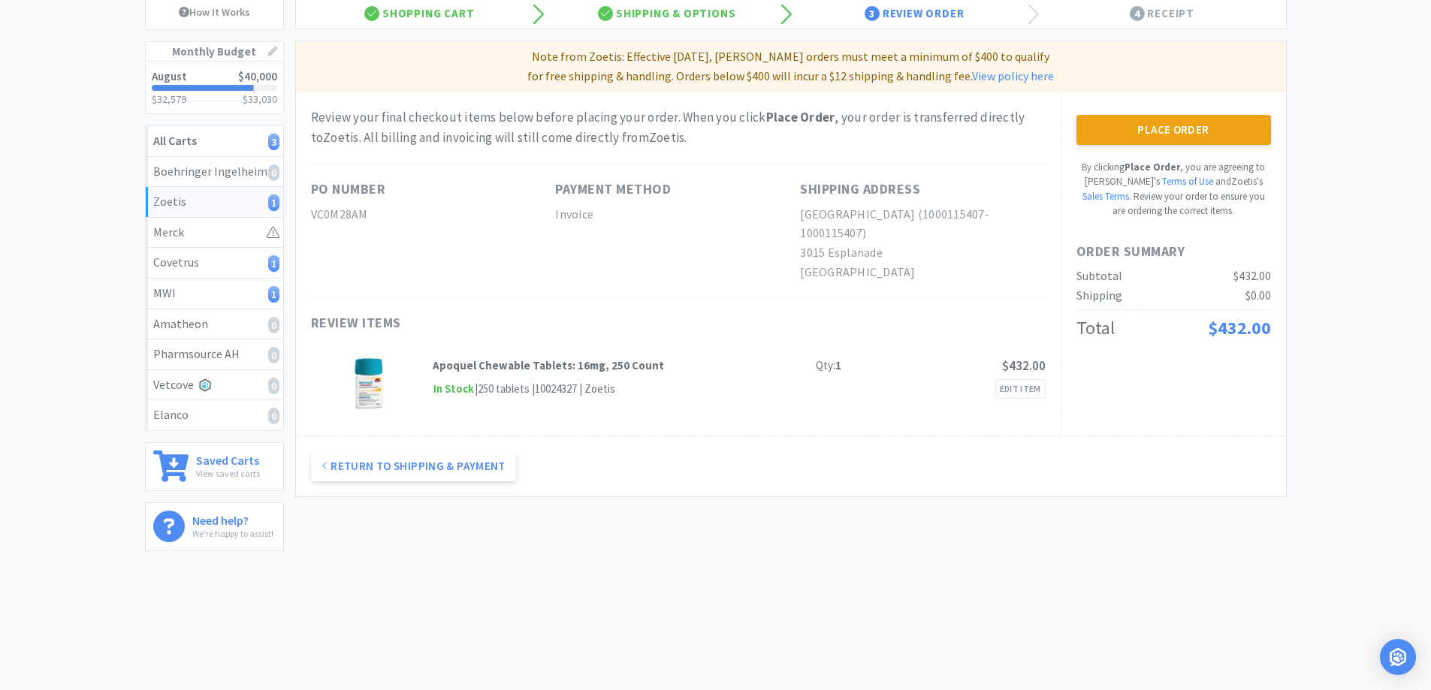
scroll to position [0, 0]
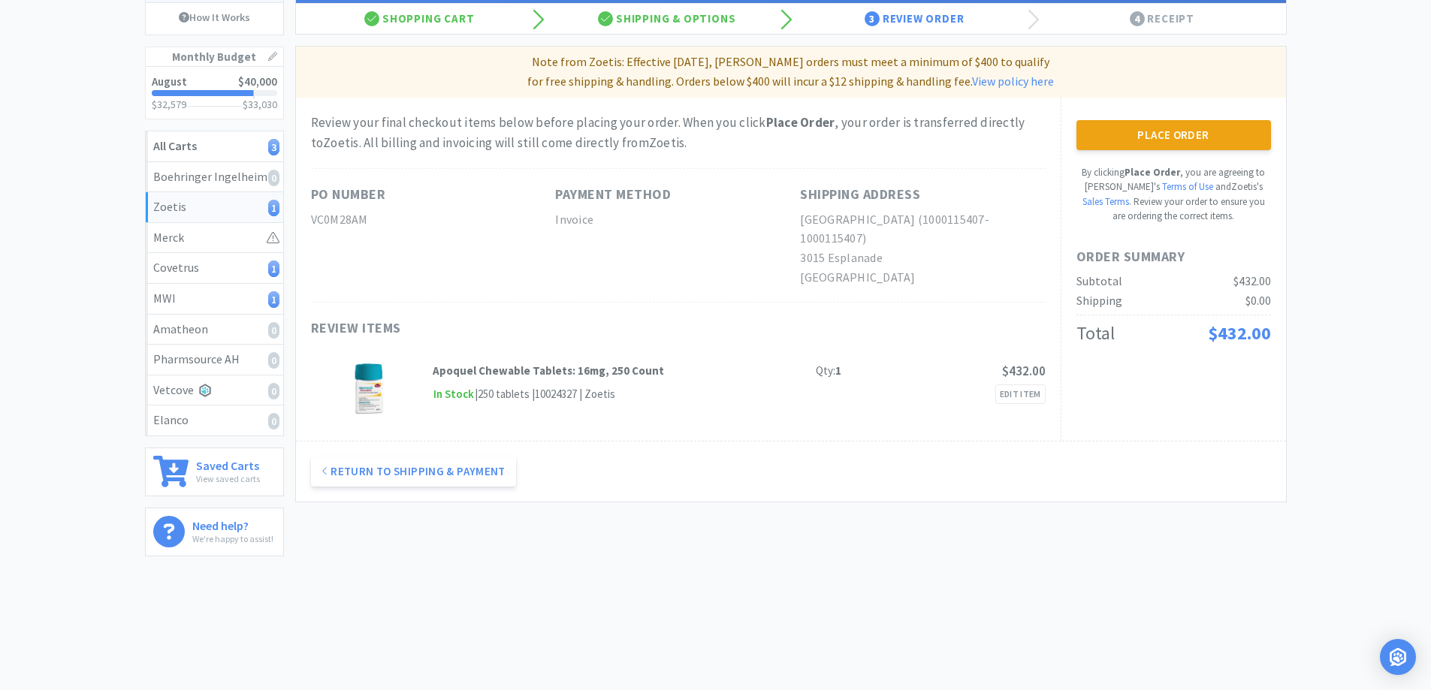
click at [1329, 373] on div "Zoetis 1 Items $ 432 . 00 Subtotal 1 Carts How It Works Monthly Budget August $…" at bounding box center [715, 254] width 1431 height 627
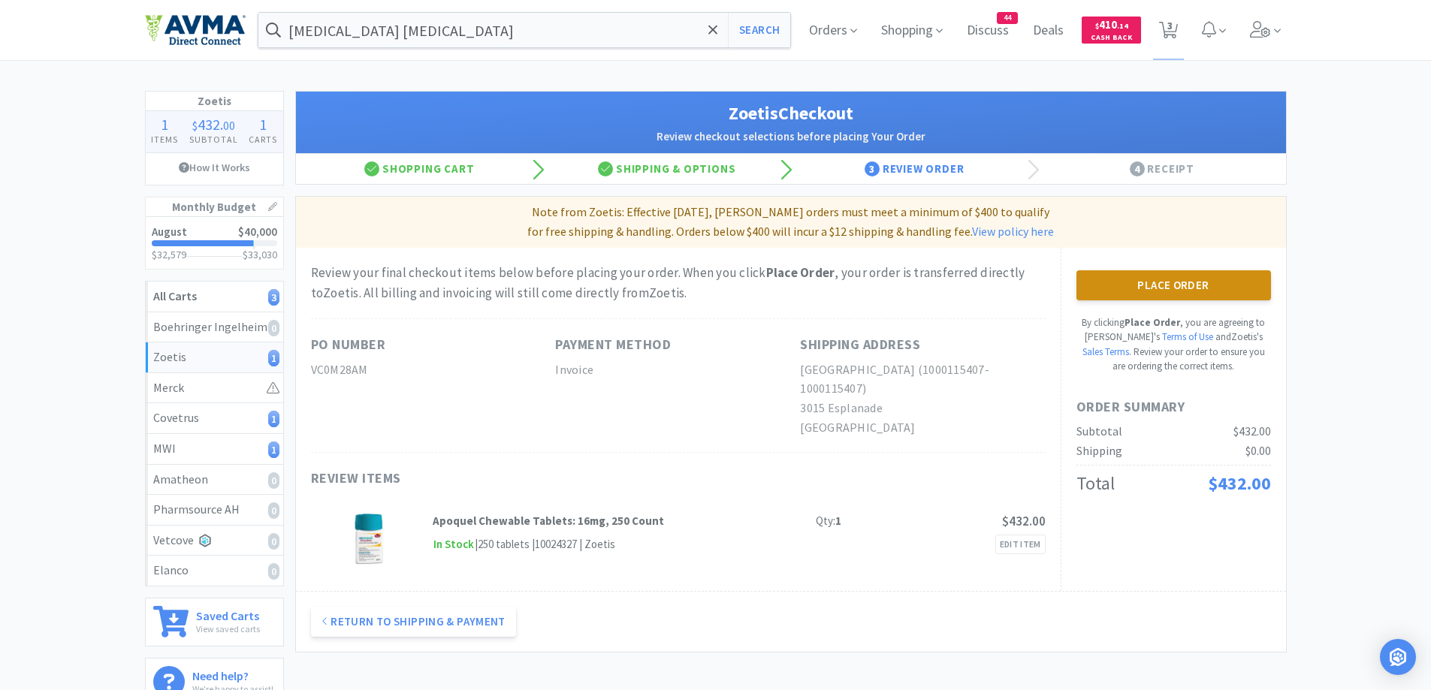
click at [1220, 293] on button "Place Order" at bounding box center [1174, 285] width 195 height 30
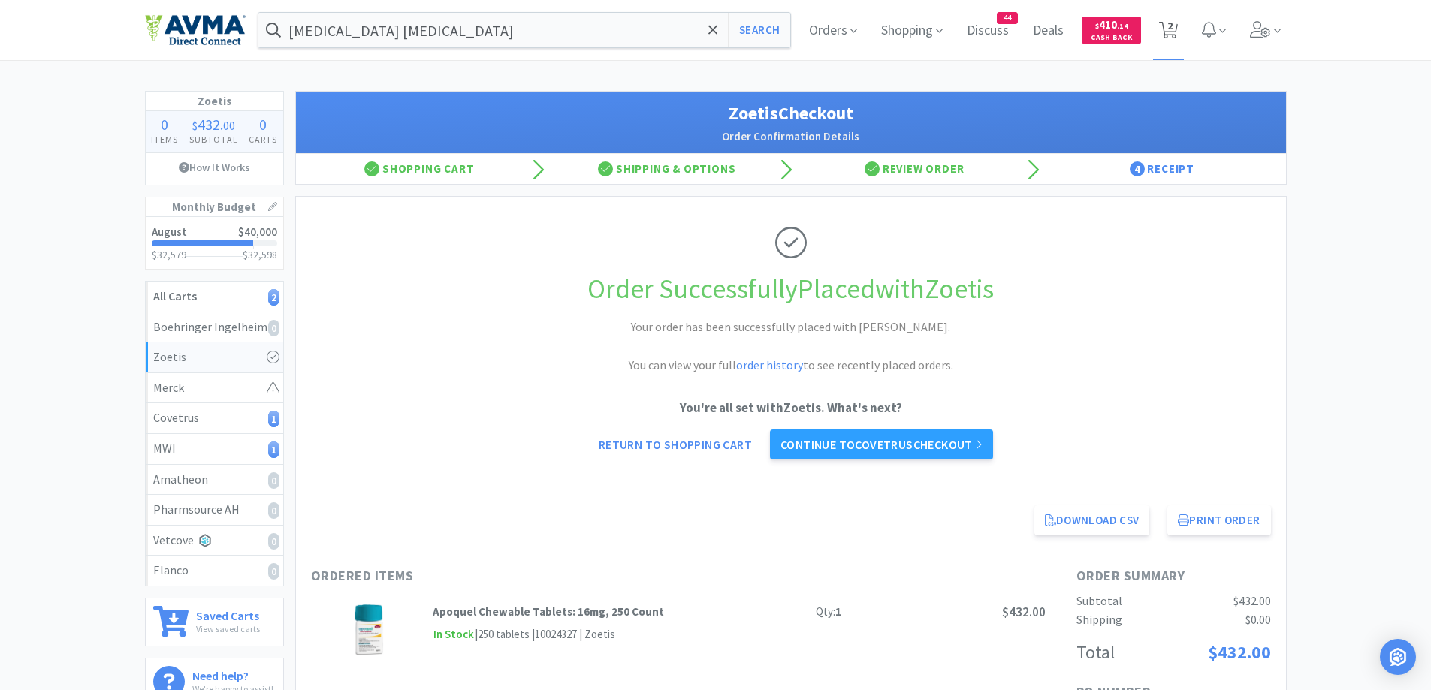
click at [1170, 43] on span "2" at bounding box center [1169, 25] width 5 height 60
select select "1"
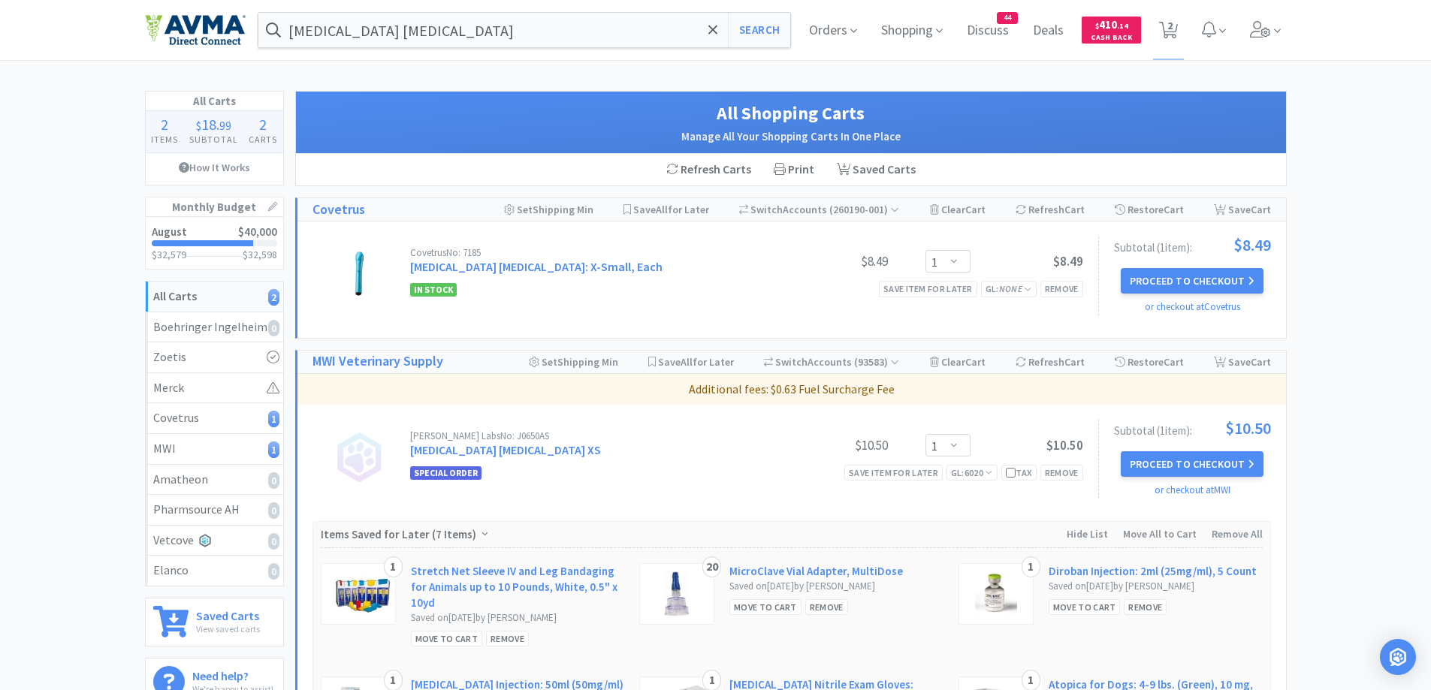
click at [1386, 382] on div "All Carts 2 Items $ 18 . 99 Subtotal 2 Carts How It Works Monthly Budget August…" at bounding box center [715, 498] width 1431 height 814
click at [1353, 120] on div "All Carts 2 Items $ 18 . 99 Subtotal 2 Carts How It Works Monthly Budget August…" at bounding box center [715, 498] width 1431 height 814
click at [1211, 36] on icon at bounding box center [1209, 29] width 14 height 17
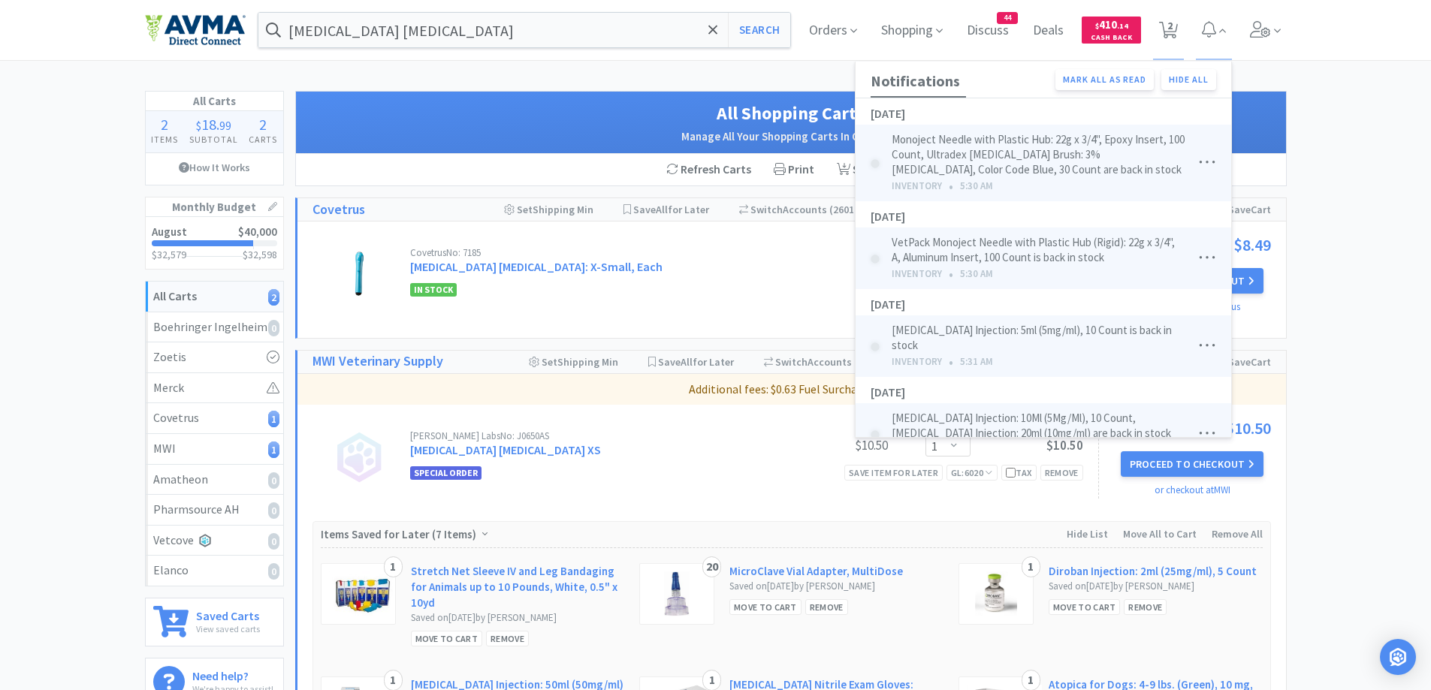
click at [1376, 104] on div "All Carts 2 Items $ 18 . 99 Subtotal 2 Carts How It Works Monthly Budget August…" at bounding box center [715, 498] width 1431 height 814
